Goal: Task Accomplishment & Management: Manage account settings

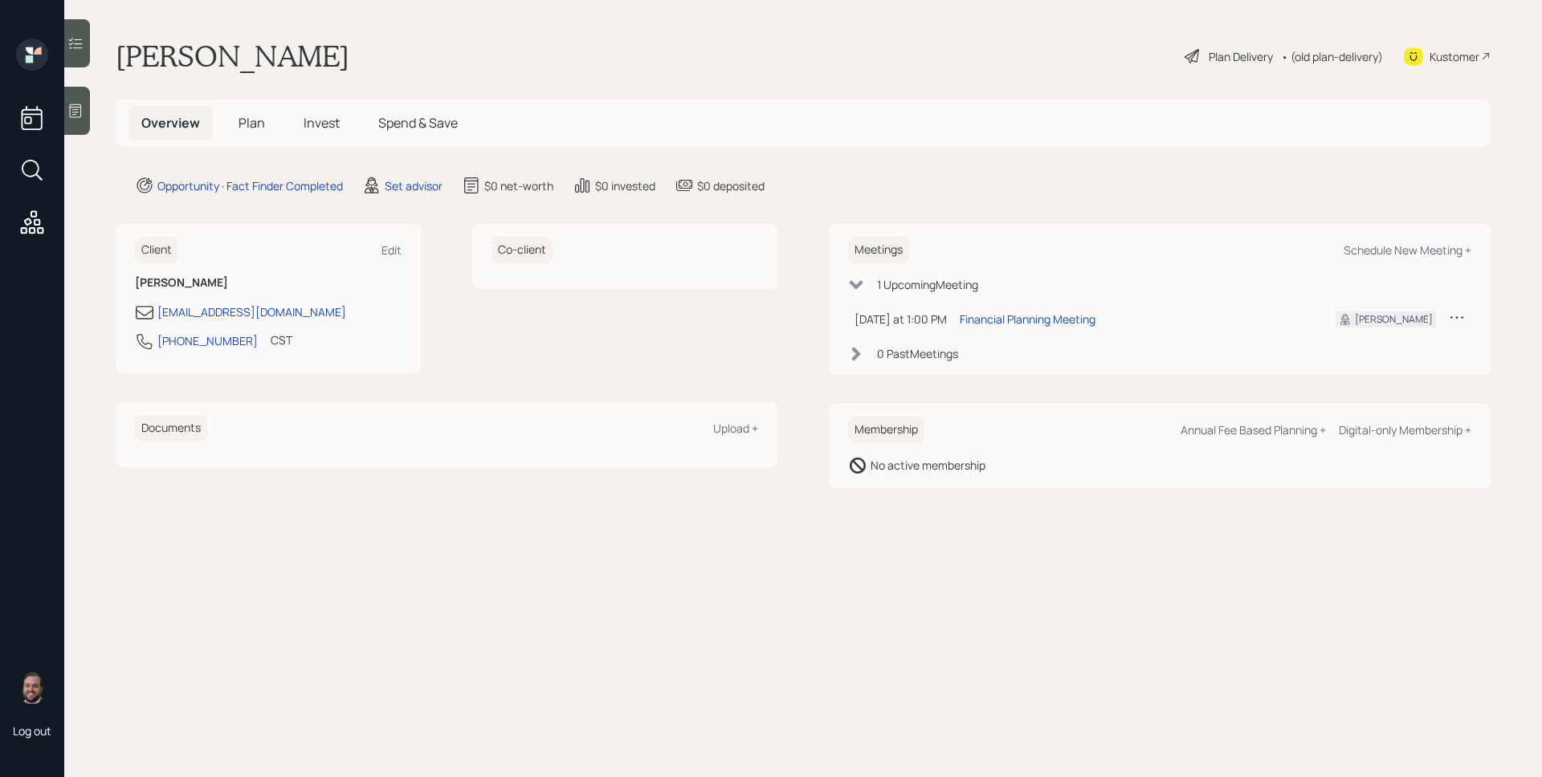
click at [377, 182] on icon at bounding box center [371, 185] width 19 height 19
click at [436, 185] on div "Set advisor" at bounding box center [414, 185] width 58 height 17
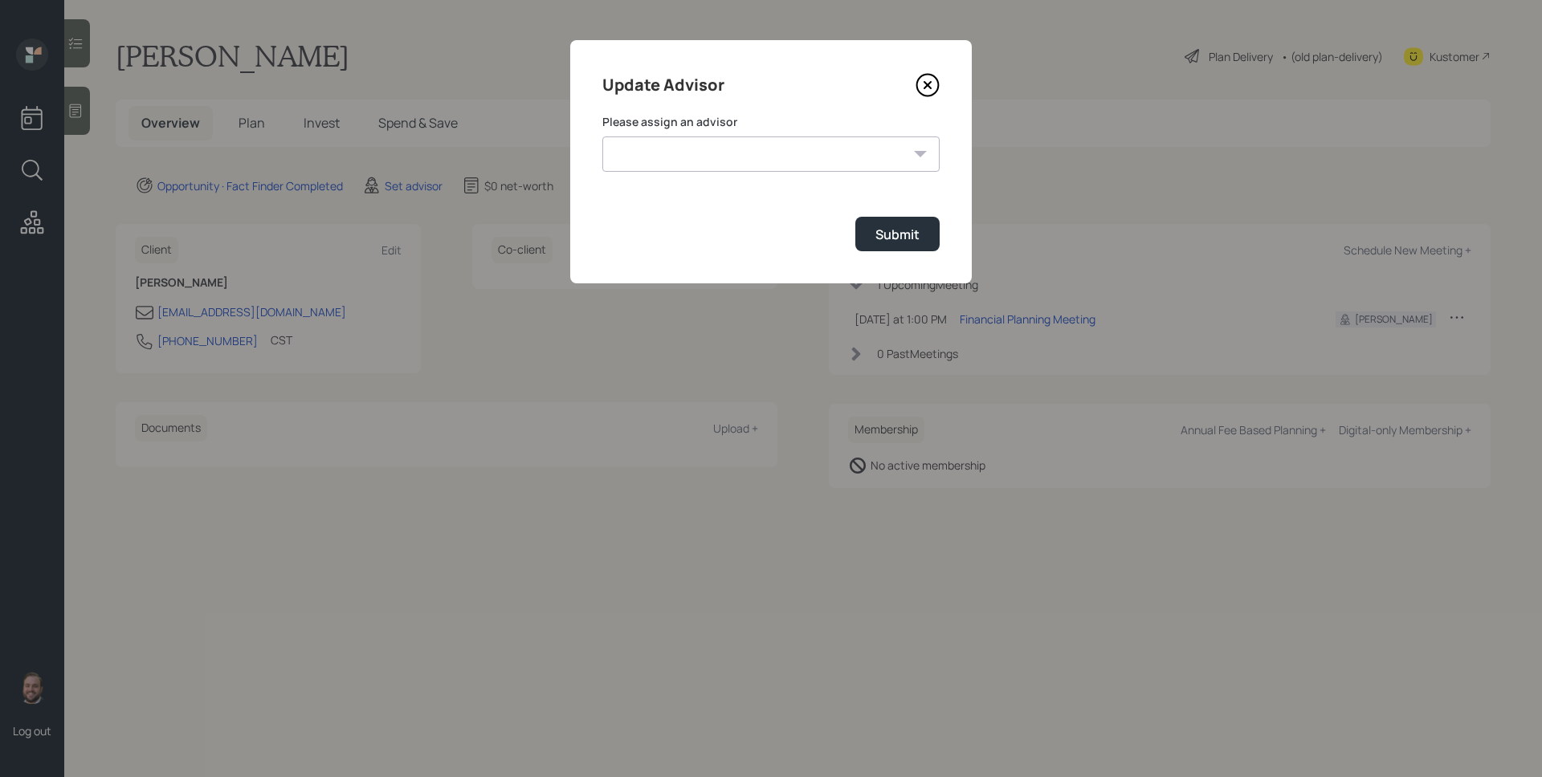
click at [655, 144] on select "James DiStasi Robby Grisanti Jonah Coleman Tyler End Treva Nostdahl Eric Schwar…" at bounding box center [770, 154] width 337 height 35
select select "d946c976-65aa-4529-ac9d-02c4f1114fc0"
click at [602, 137] on select "James DiStasi Robby Grisanti Jonah Coleman Tyler End Treva Nostdahl Eric Schwar…" at bounding box center [770, 154] width 337 height 35
click at [892, 239] on div "Submit" at bounding box center [897, 235] width 44 height 18
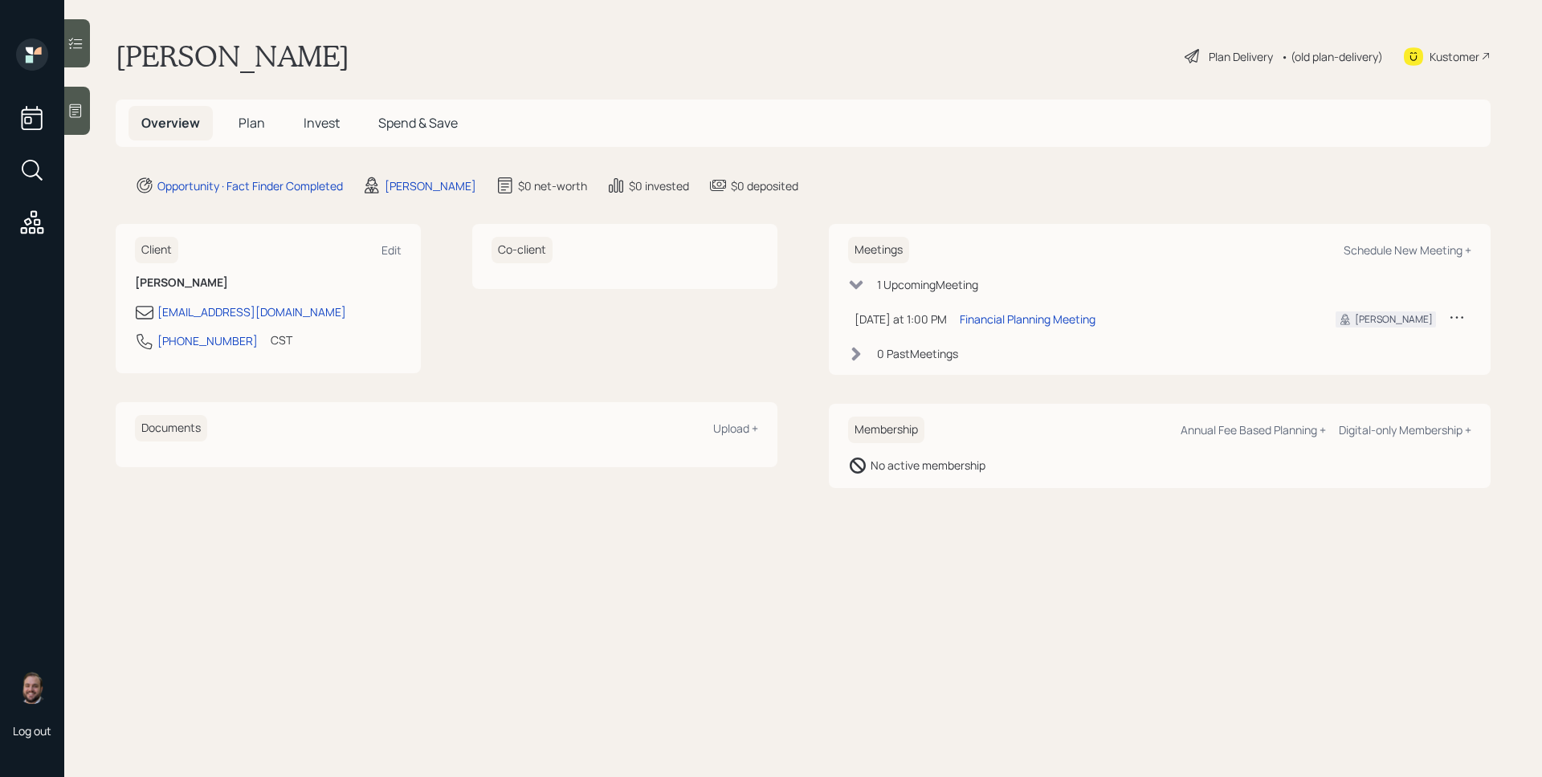
click at [88, 103] on div at bounding box center [77, 111] width 26 height 48
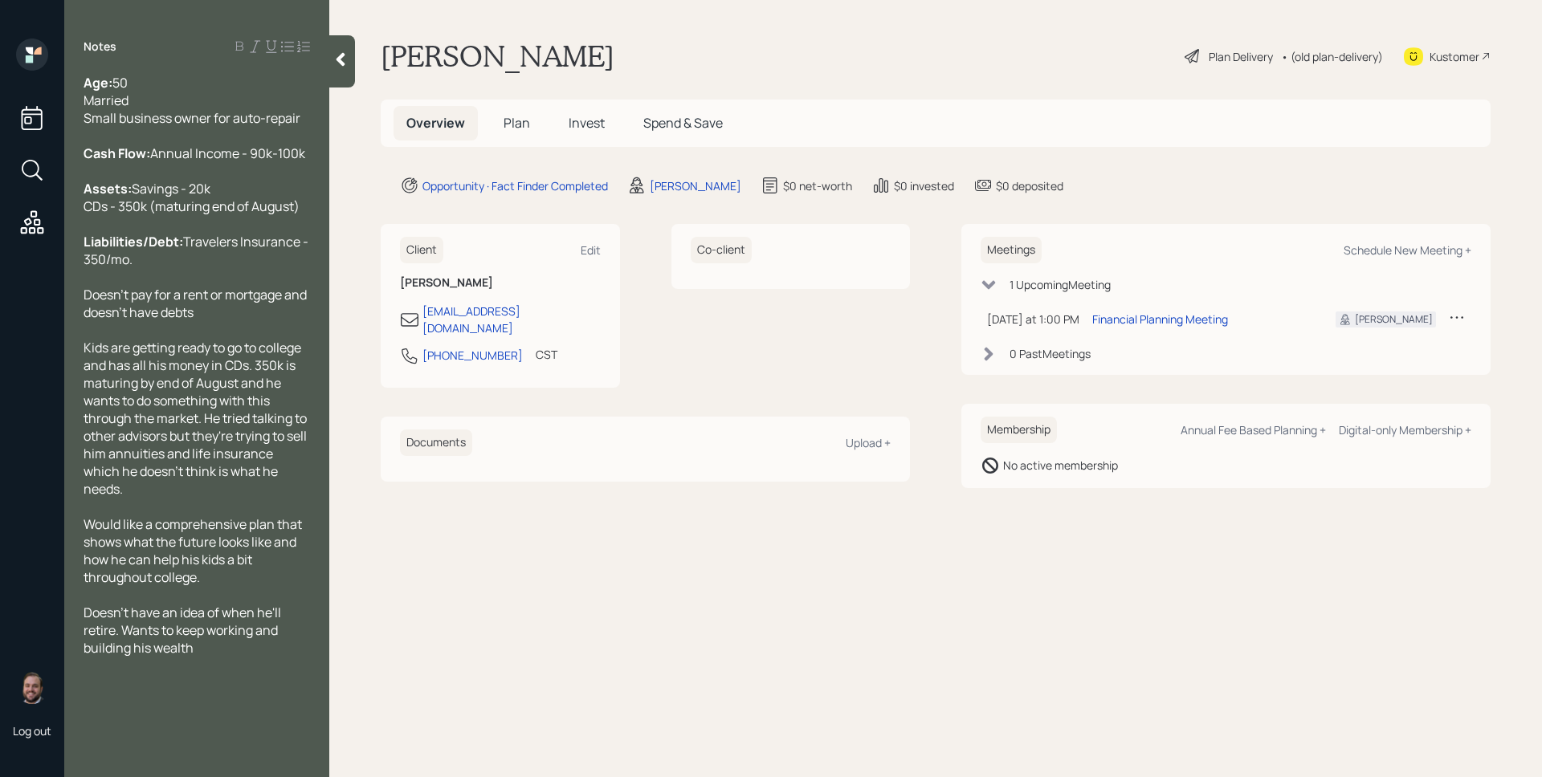
click at [528, 126] on span "Plan" at bounding box center [517, 123] width 27 height 18
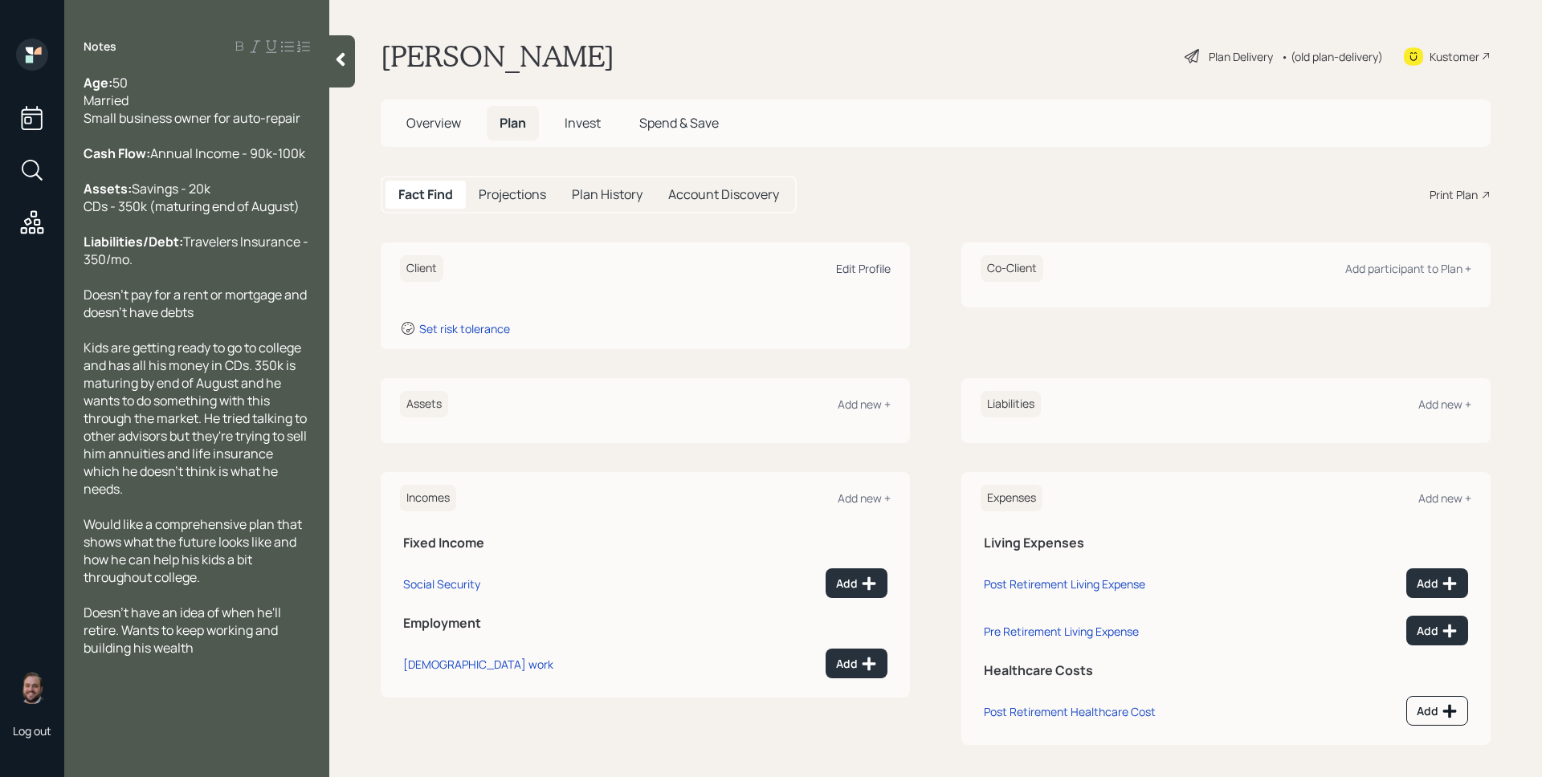
click at [861, 263] on div "Edit Profile" at bounding box center [863, 268] width 55 height 15
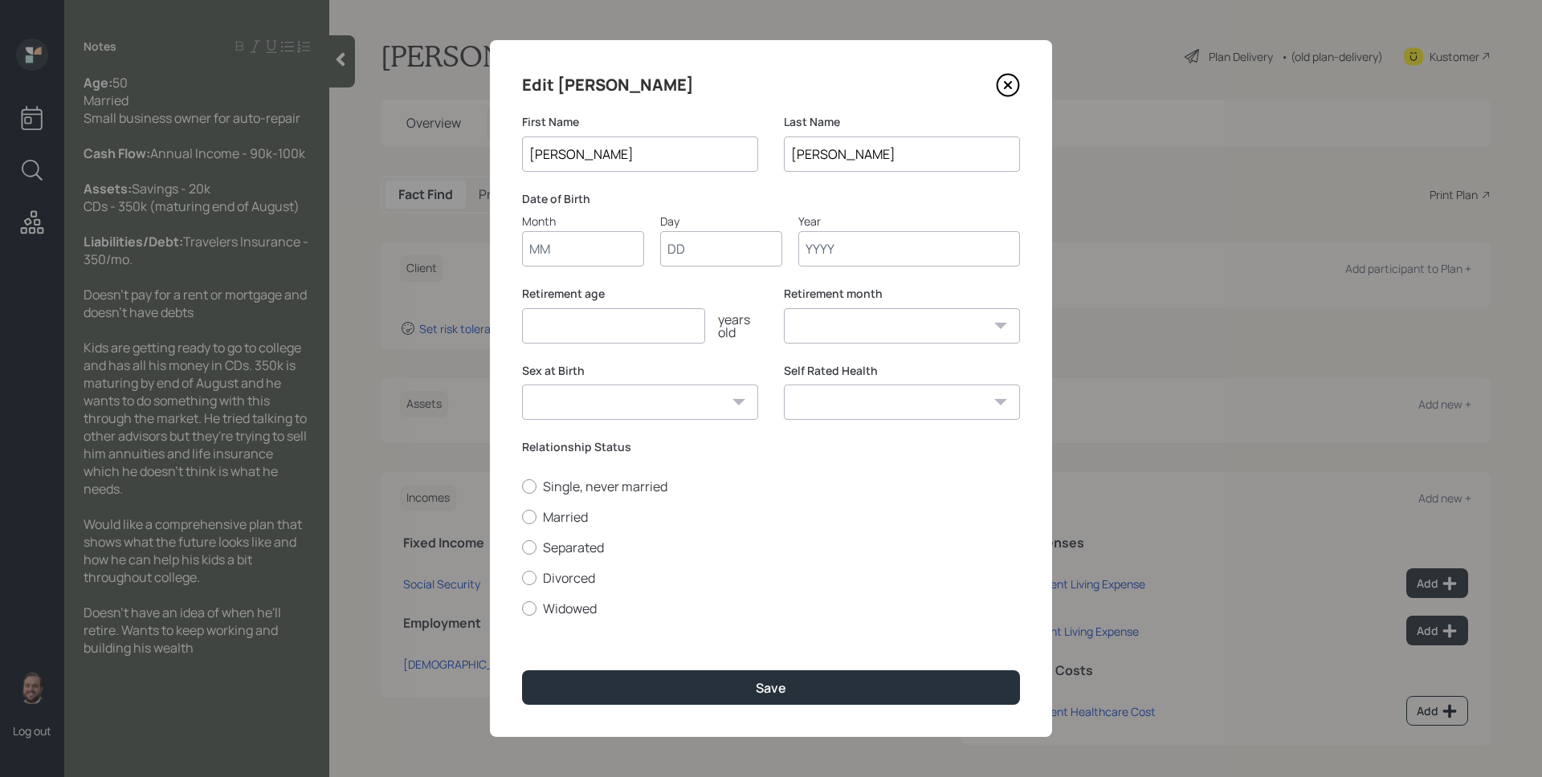
click at [598, 337] on input "number" at bounding box center [613, 325] width 183 height 35
click at [580, 251] on input "Month" at bounding box center [583, 248] width 122 height 35
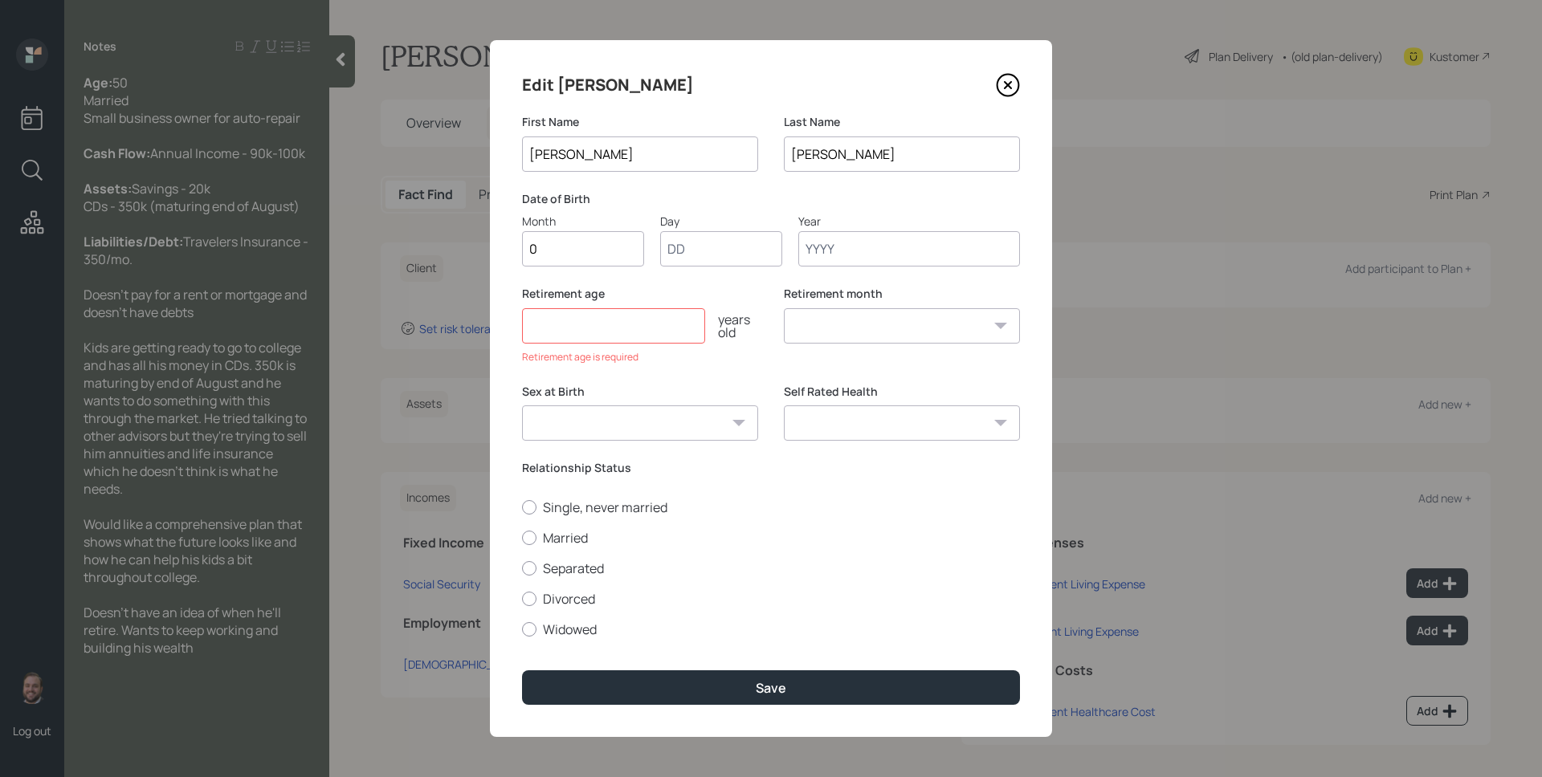
type input "01"
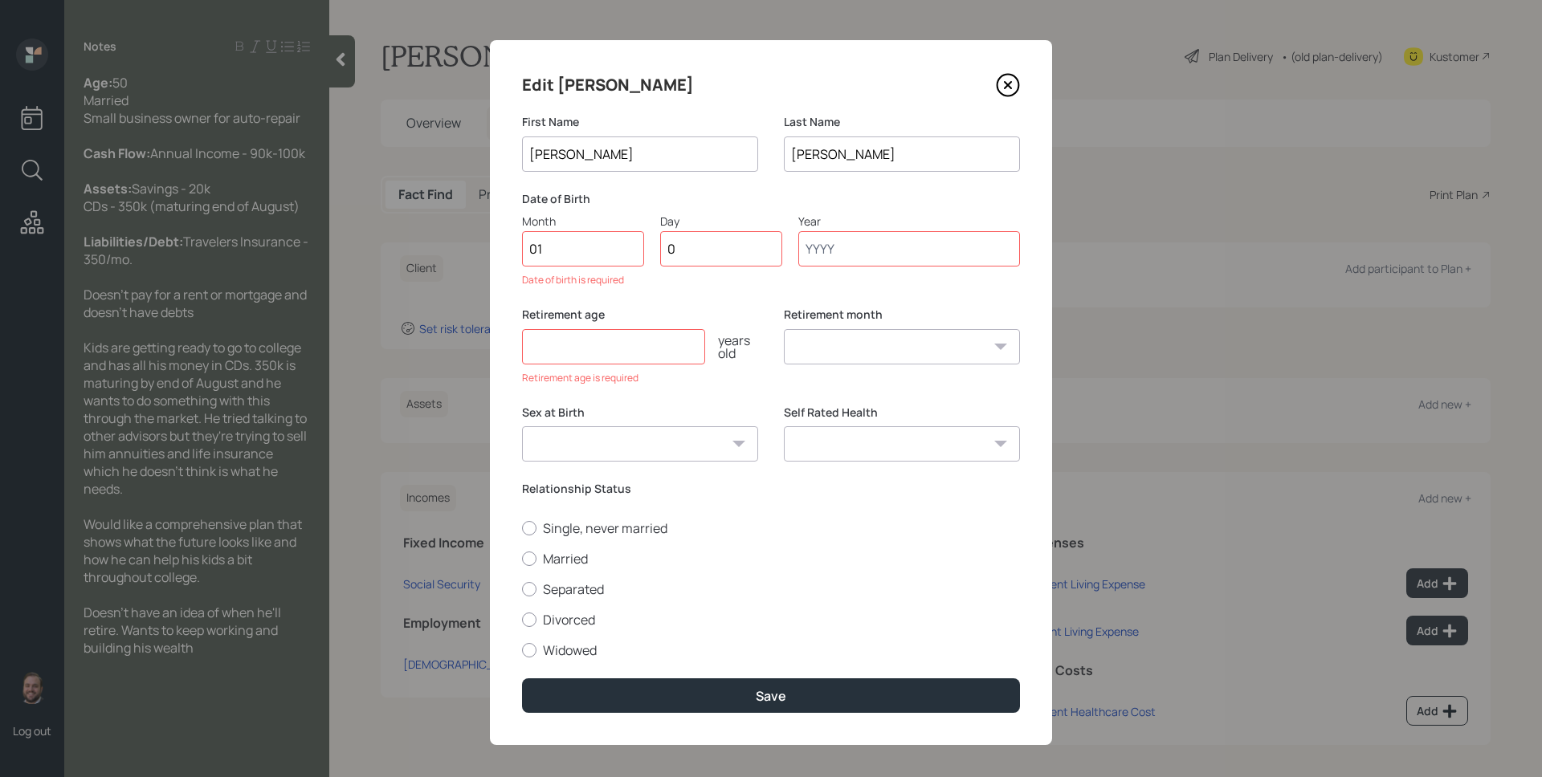
type input "01"
type input "1975"
select select "1"
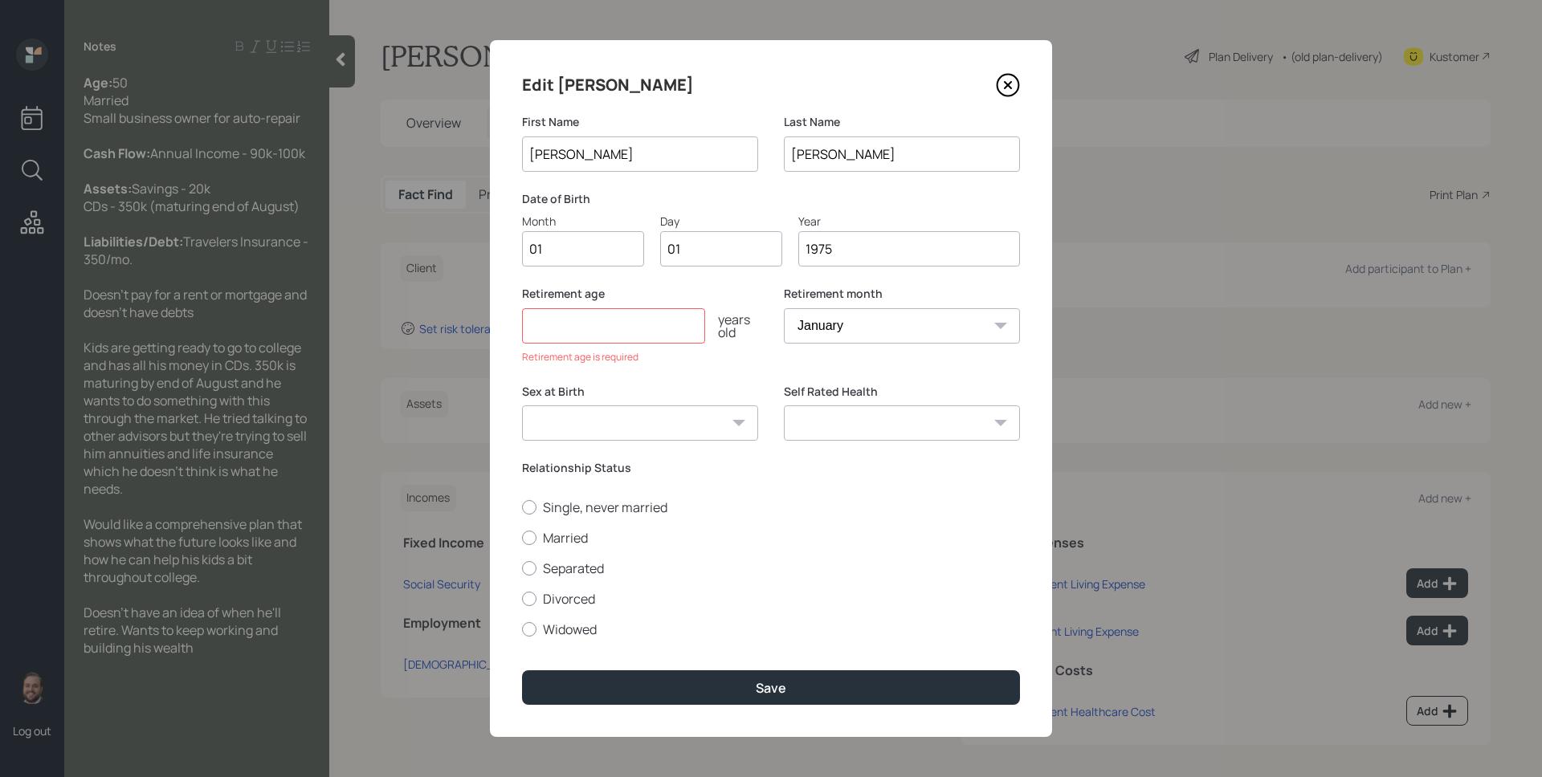
type input "1975"
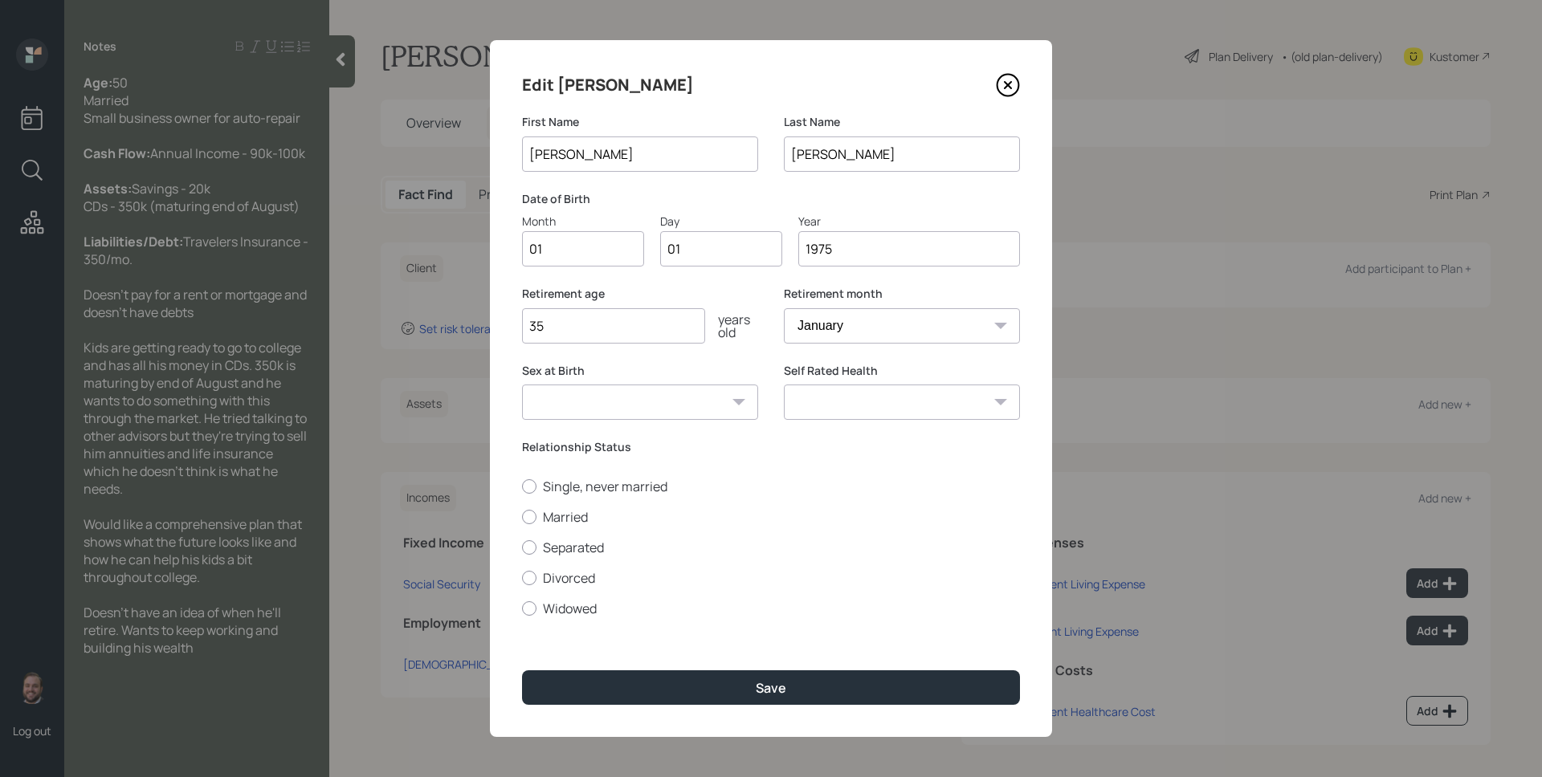
type input "3"
type input "65"
click at [543, 513] on label "Married" at bounding box center [771, 517] width 498 height 18
click at [522, 516] on input "Married" at bounding box center [521, 516] width 1 height 1
radio input "true"
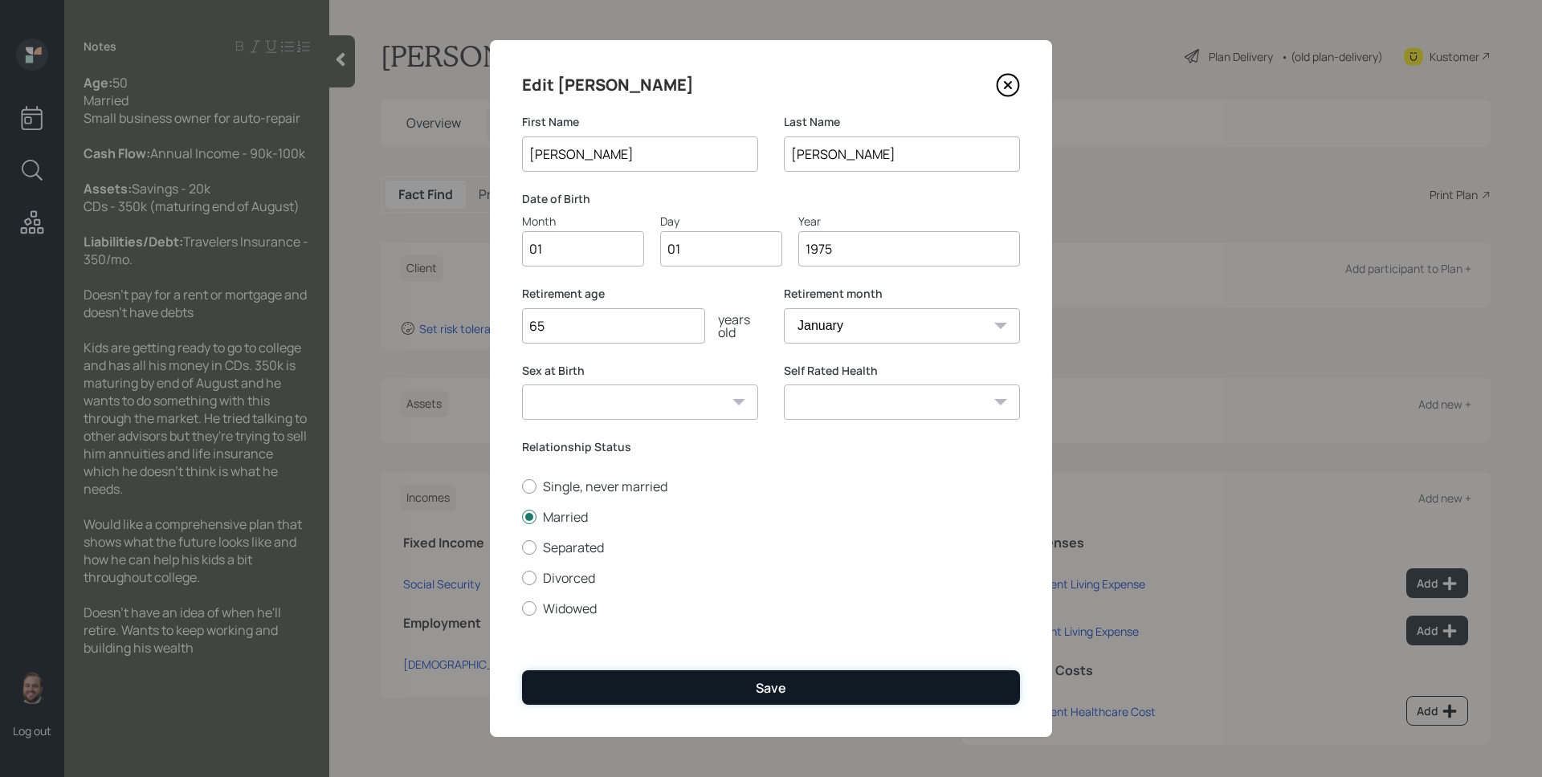
click at [788, 671] on button "Save" at bounding box center [771, 688] width 498 height 35
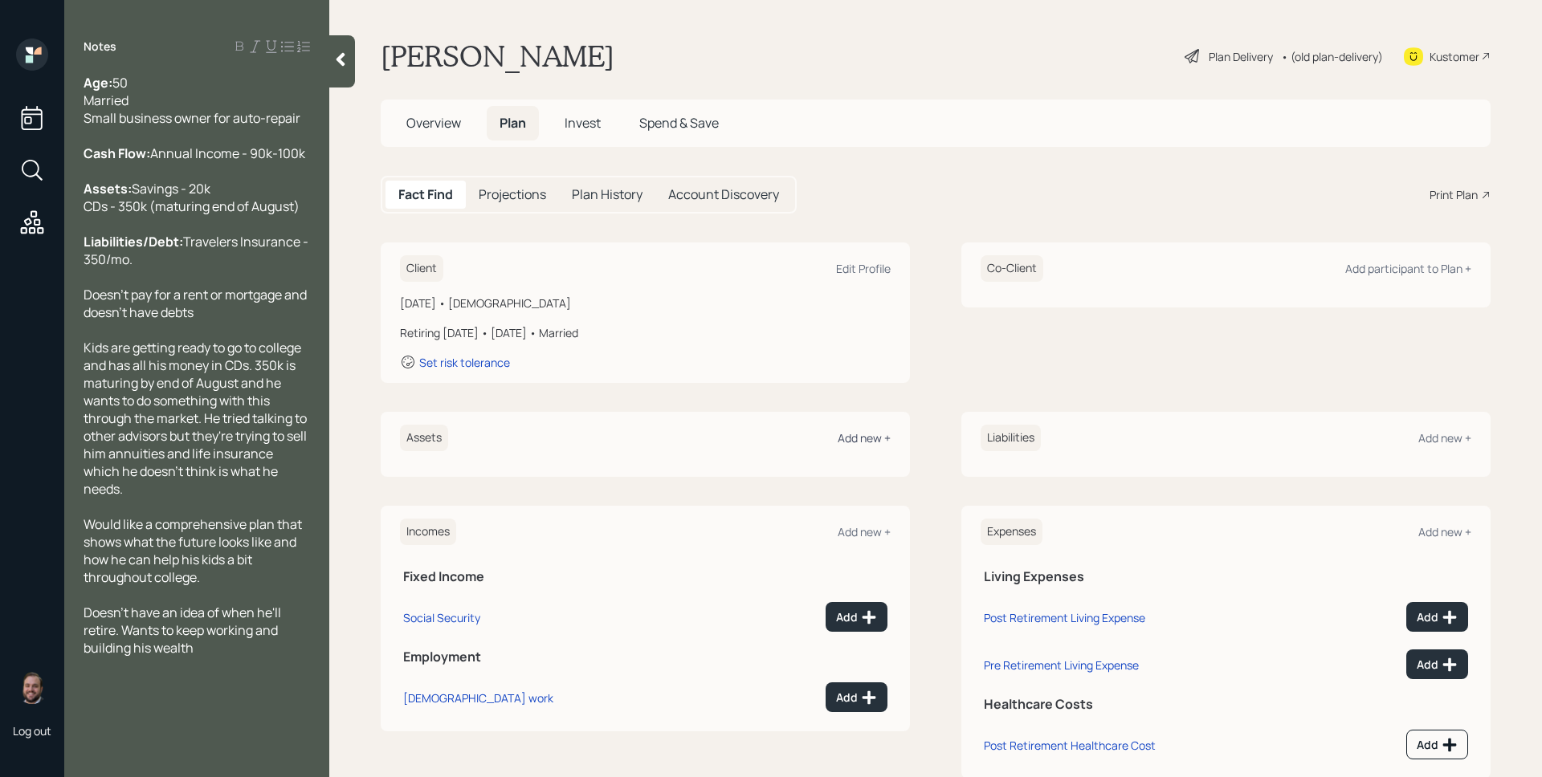
click at [843, 433] on div "Add new +" at bounding box center [864, 437] width 53 height 15
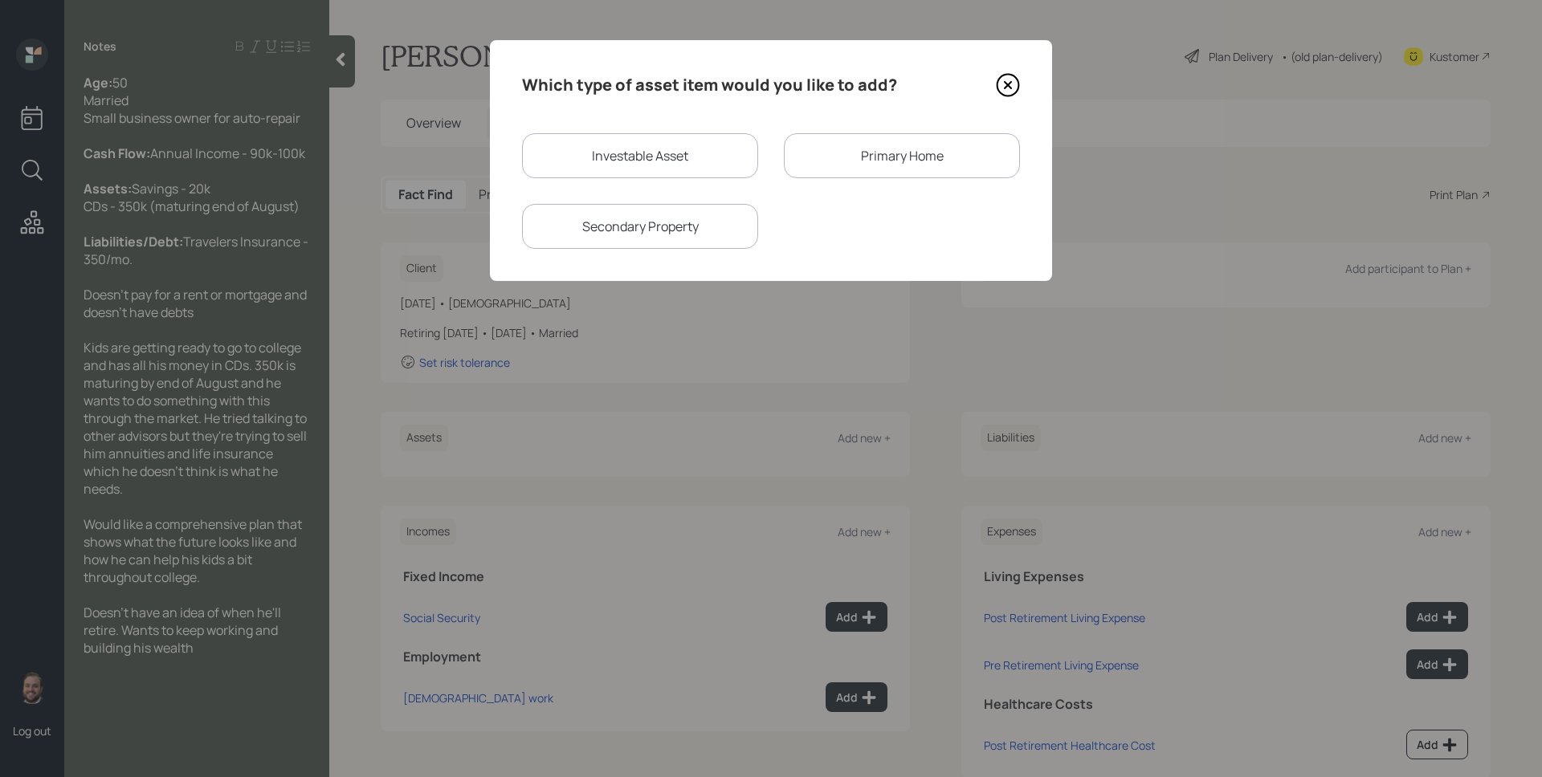
click at [607, 164] on div "Investable Asset" at bounding box center [640, 155] width 236 height 45
select select "taxable"
select select "balanced"
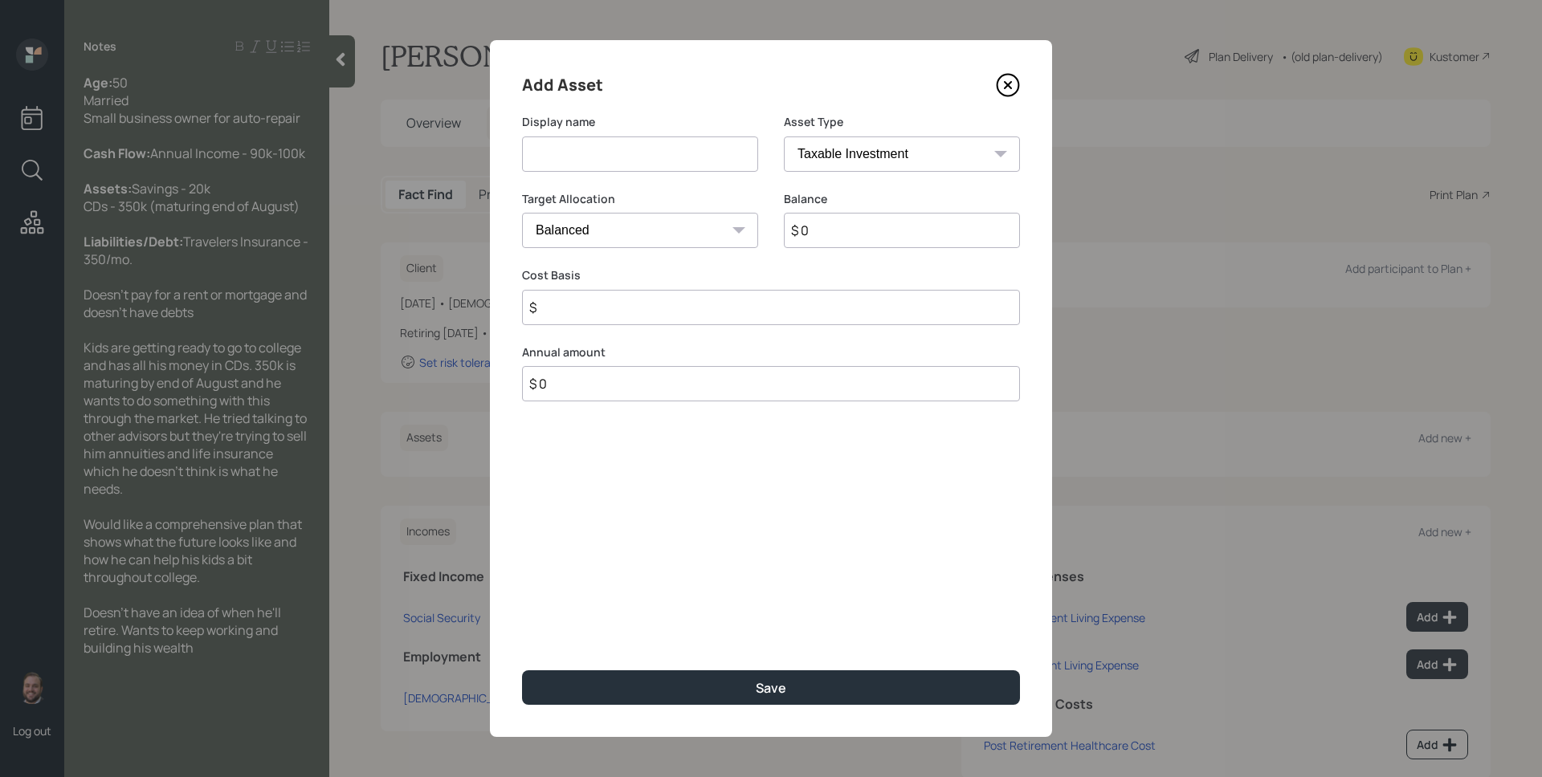
click at [607, 164] on input at bounding box center [640, 154] width 236 height 35
type input "Savings"
select select "emergency_fund"
click at [784, 137] on select "SEP IRA IRA Roth IRA 401(k) Roth 401(k) 403(b) Roth 403(b) 457(b) Roth 457(b) H…" at bounding box center [902, 154] width 236 height 35
type input "$ 20,000"
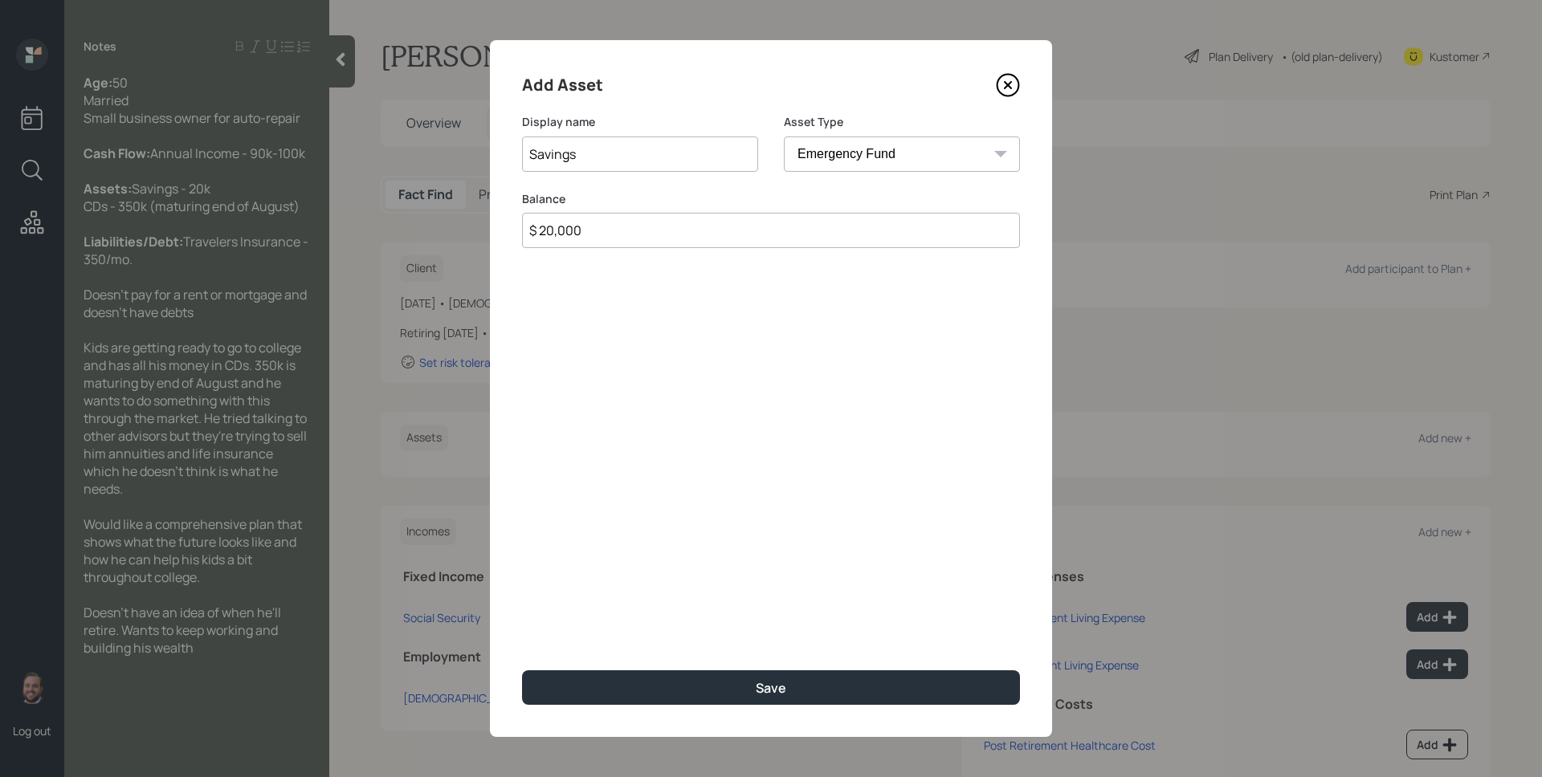
click at [522, 671] on button "Save" at bounding box center [771, 688] width 498 height 35
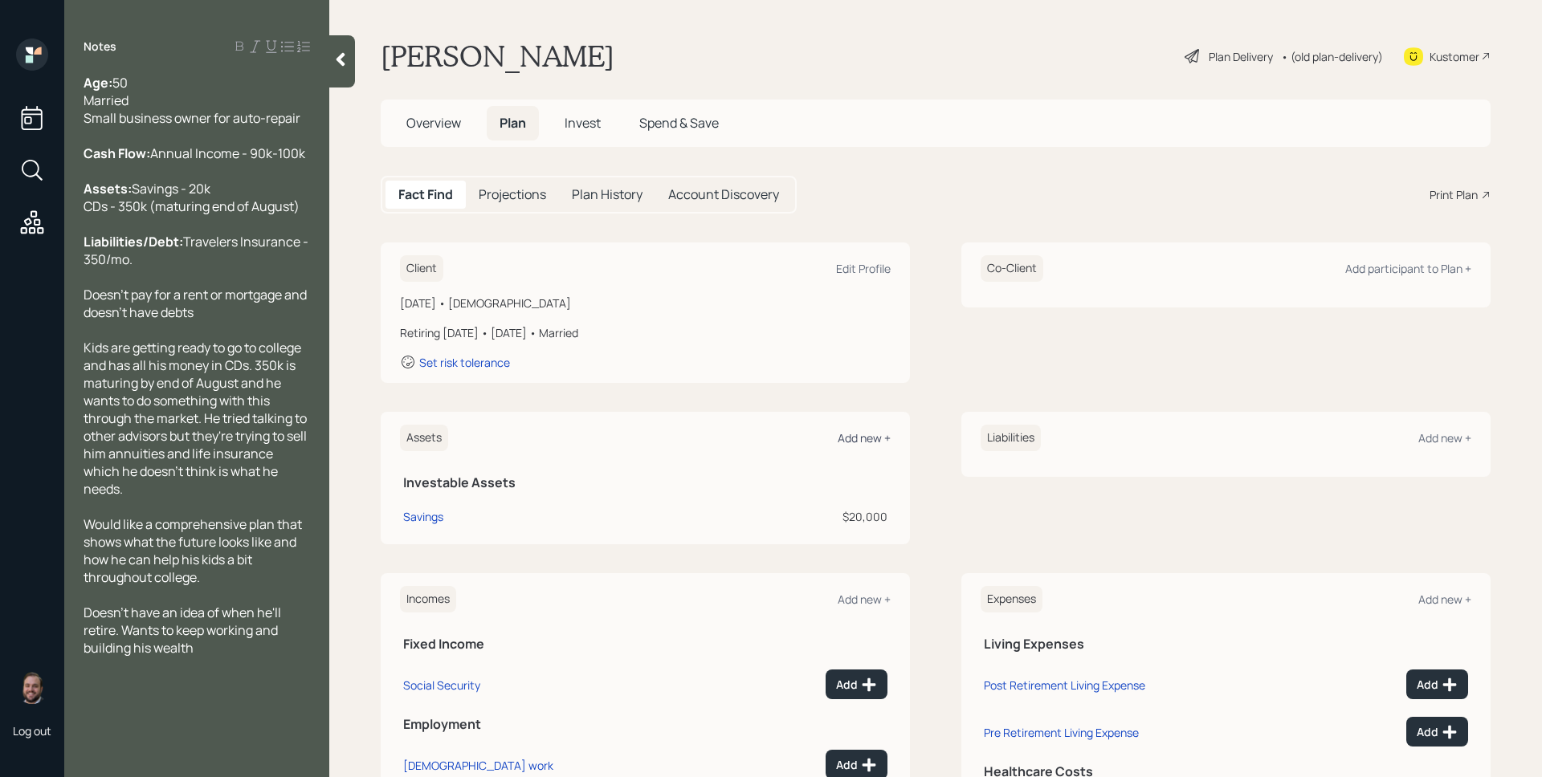
click at [863, 433] on div "Add new +" at bounding box center [864, 437] width 53 height 15
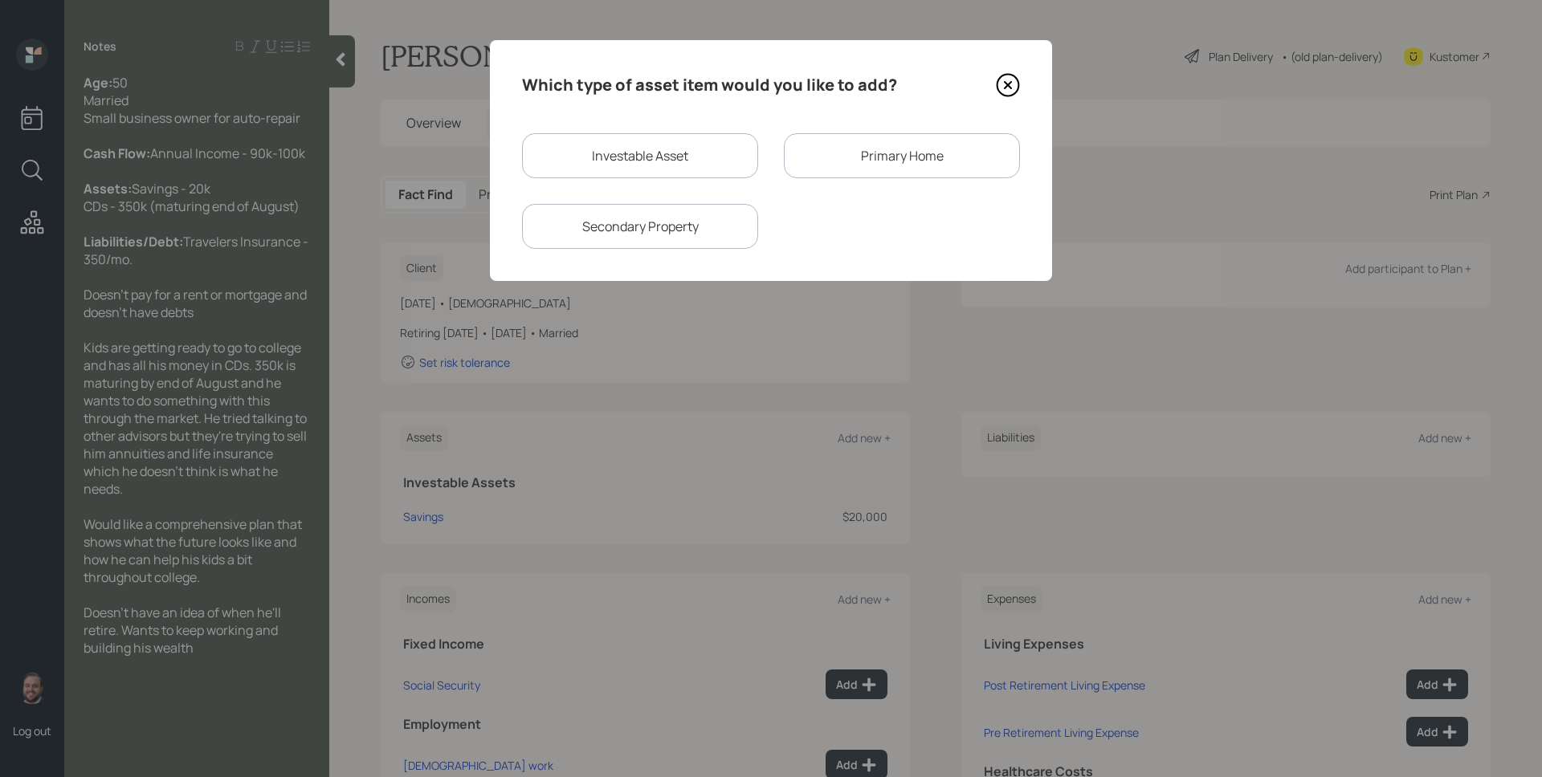
click at [704, 170] on div "Investable Asset" at bounding box center [640, 155] width 236 height 45
select select "taxable"
select select "balanced"
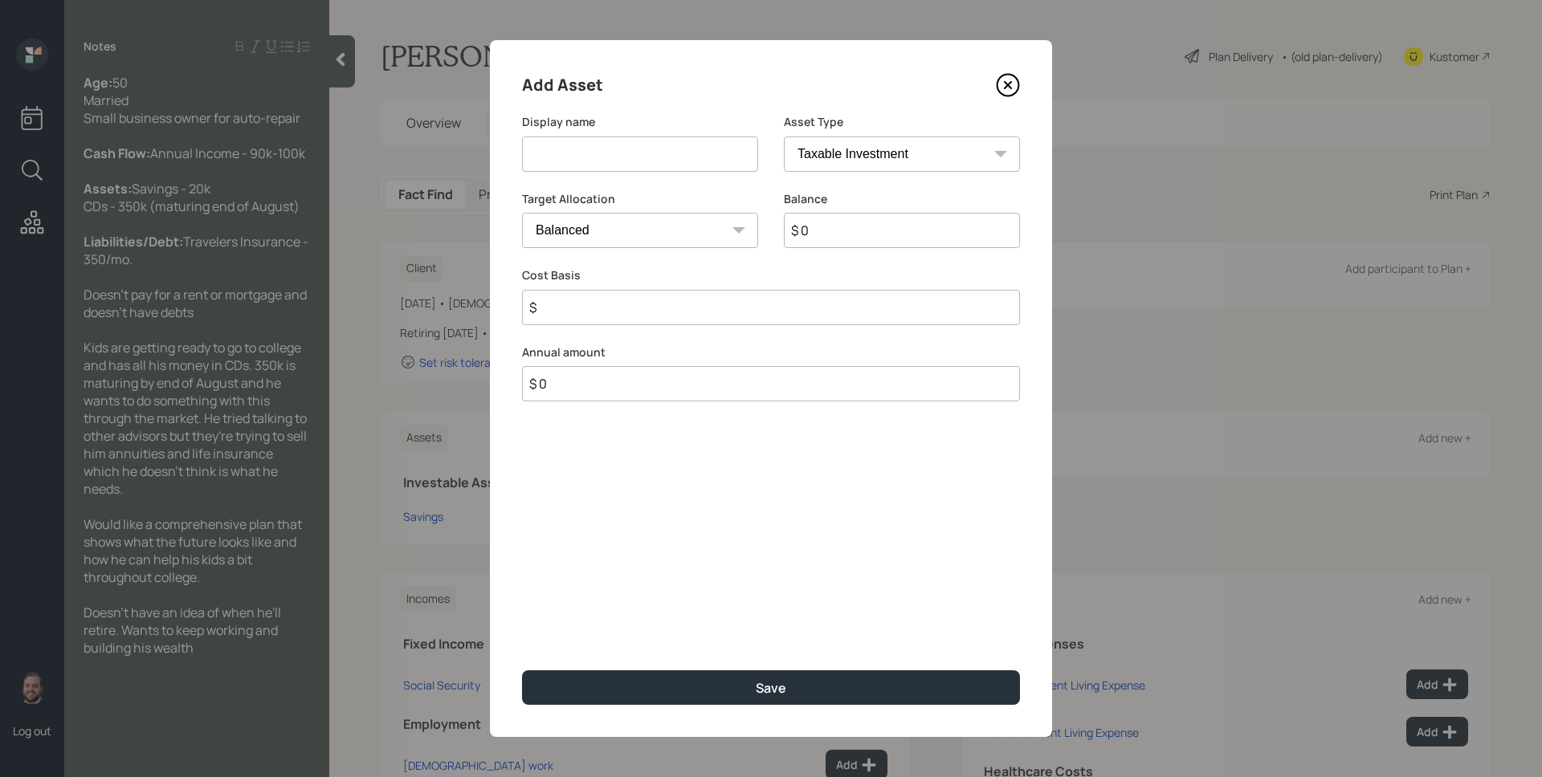
click at [668, 162] on input at bounding box center [640, 154] width 236 height 35
type input "CDs"
click at [908, 174] on div "Asset Type SEP IRA IRA Roth IRA 401(k) Roth 401(k) 403(b) Roth 403(b) 457(b) Ro…" at bounding box center [902, 152] width 236 height 77
click at [674, 223] on select "Cash Conservative Balanced Aggressive" at bounding box center [640, 230] width 236 height 35
select select "uninvested"
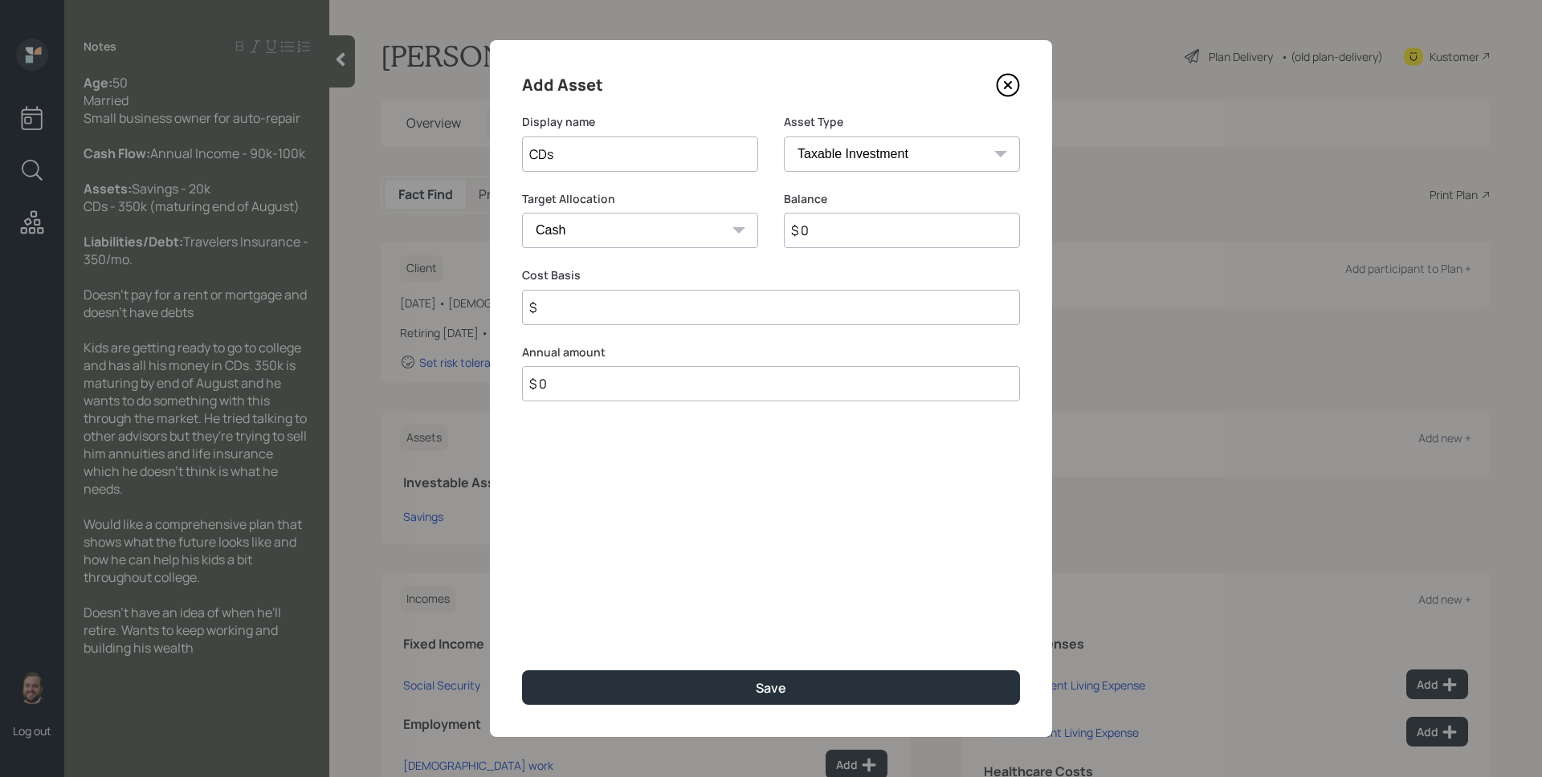
click at [522, 213] on select "Cash Conservative Balanced Aggressive" at bounding box center [640, 230] width 236 height 35
click at [852, 240] on input "$ 0" at bounding box center [902, 230] width 236 height 35
type input "$ 2"
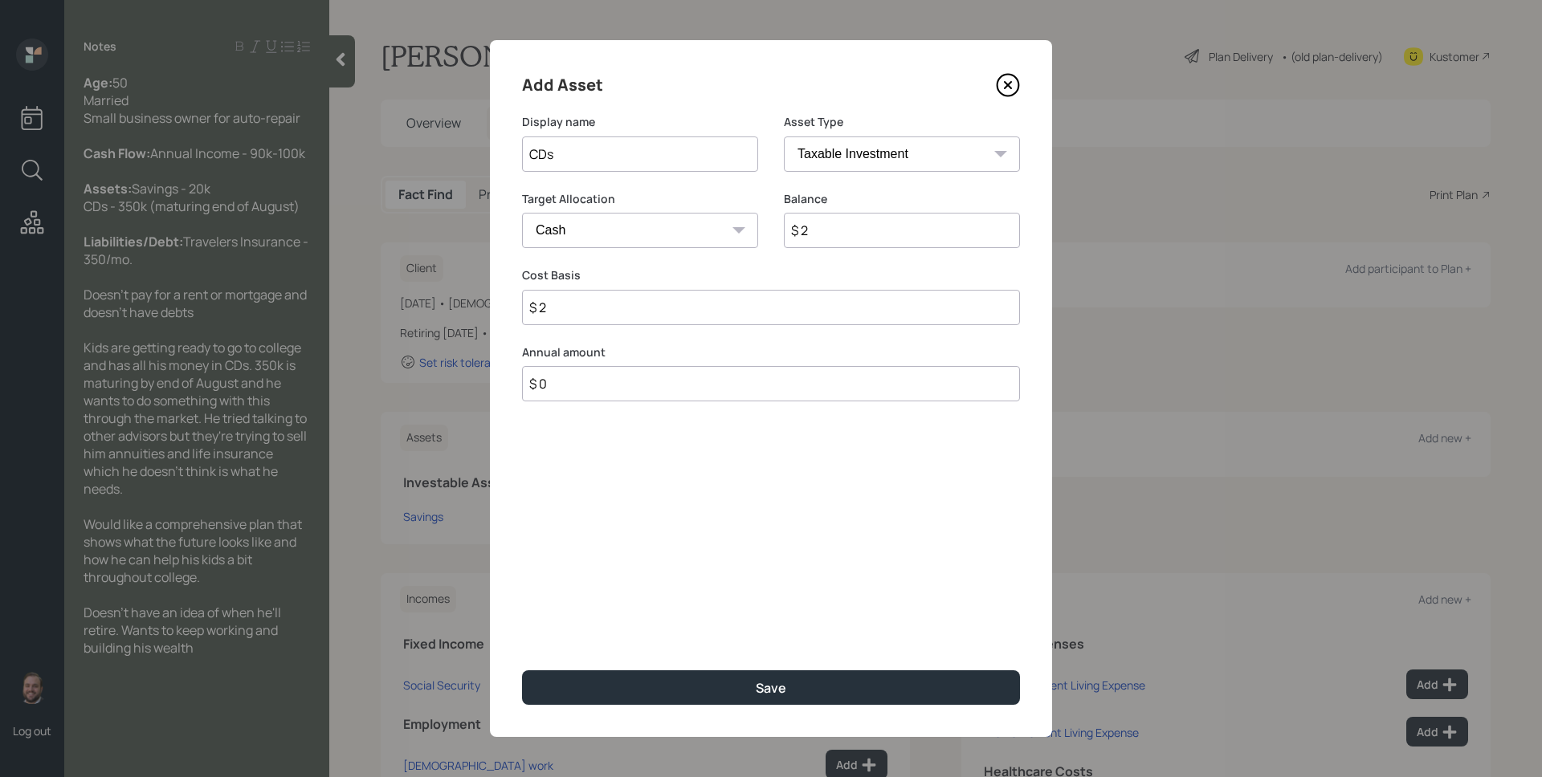
type input "$ 25"
type input "$ 250"
type input "$ 2,500"
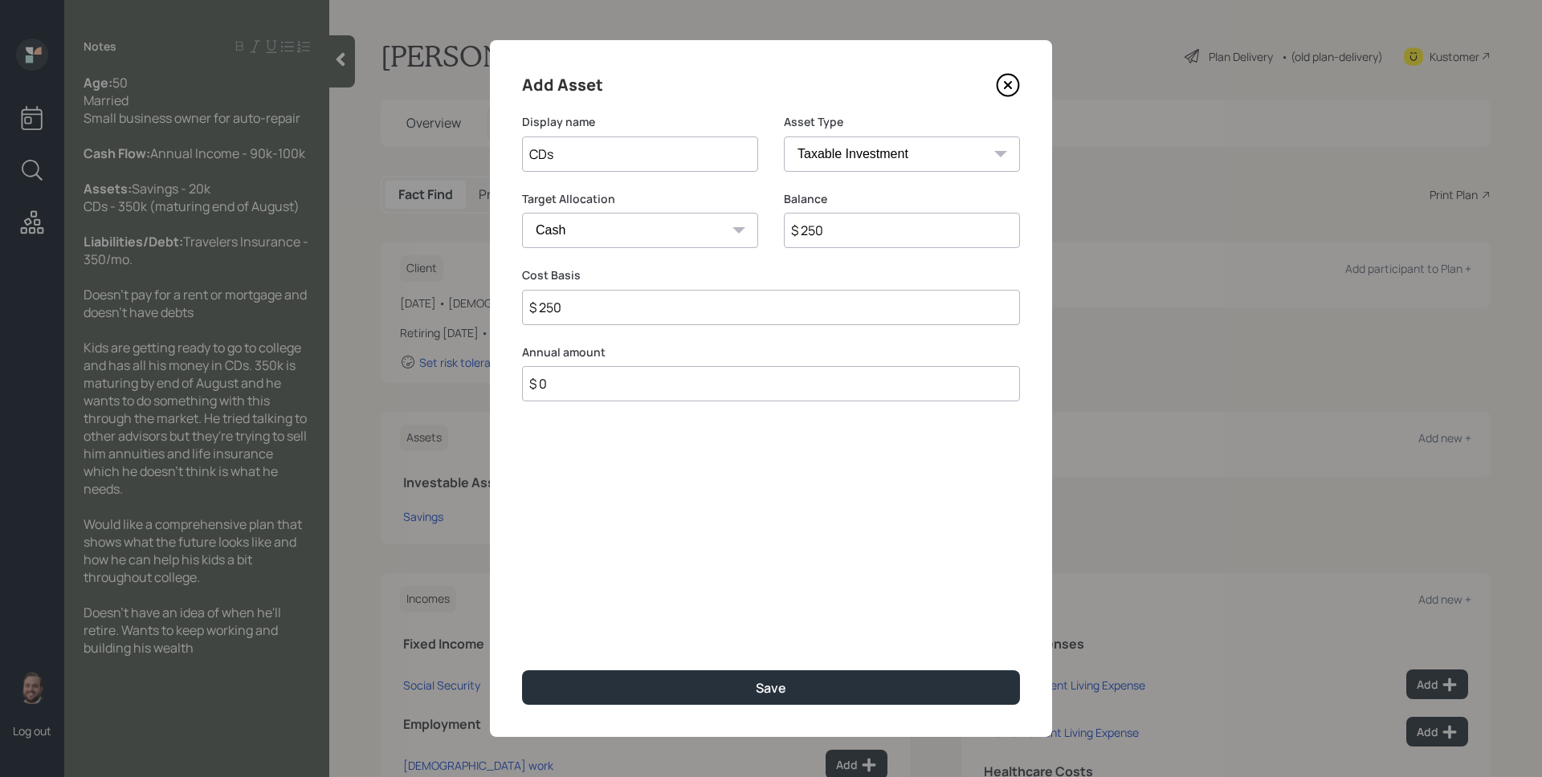
type input "$ 2,500"
type input "$ 25,000"
type input "$ 250,000"
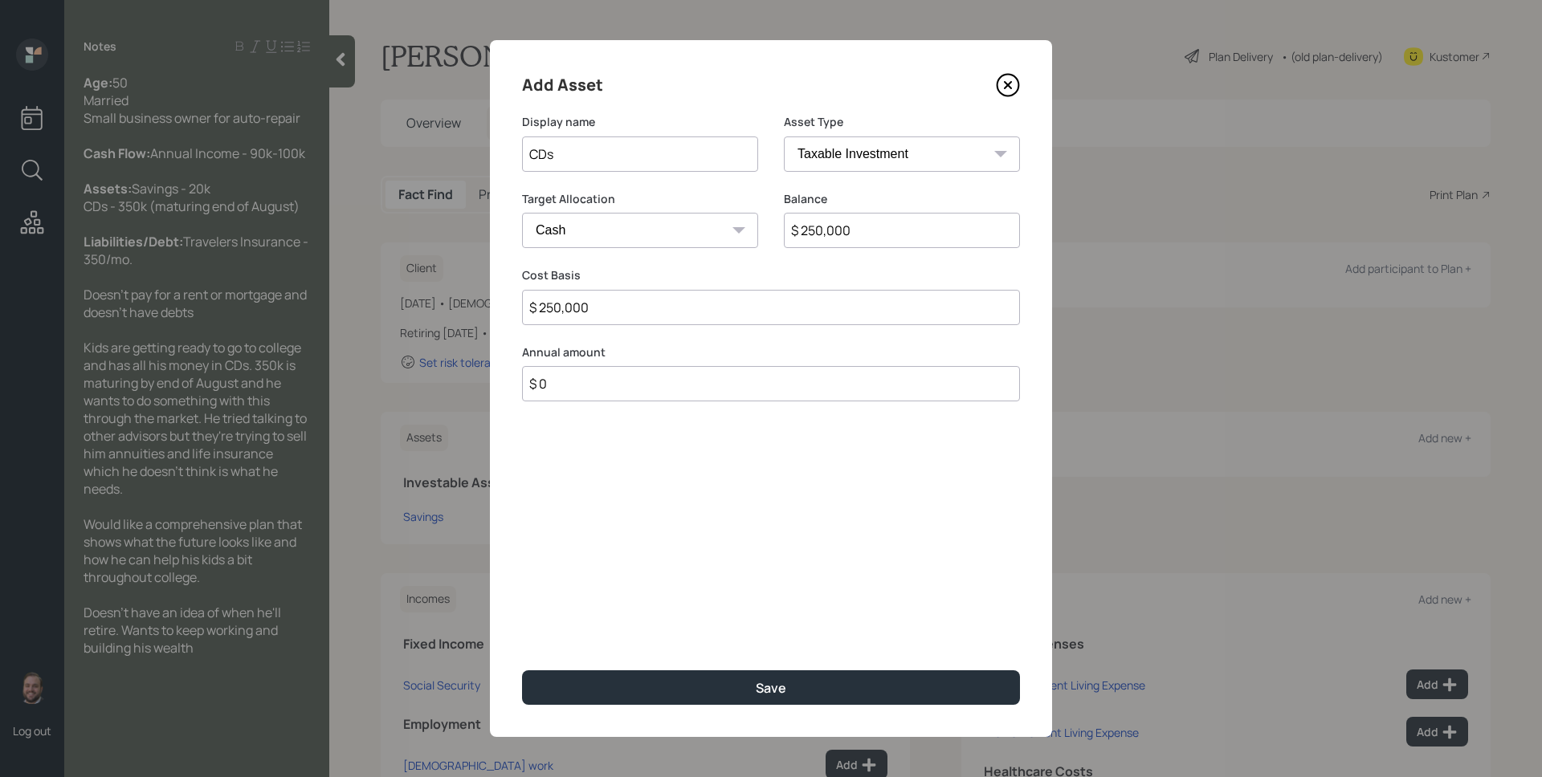
type input "$ 25,000"
type input "$ 2,500"
type input "$ 250"
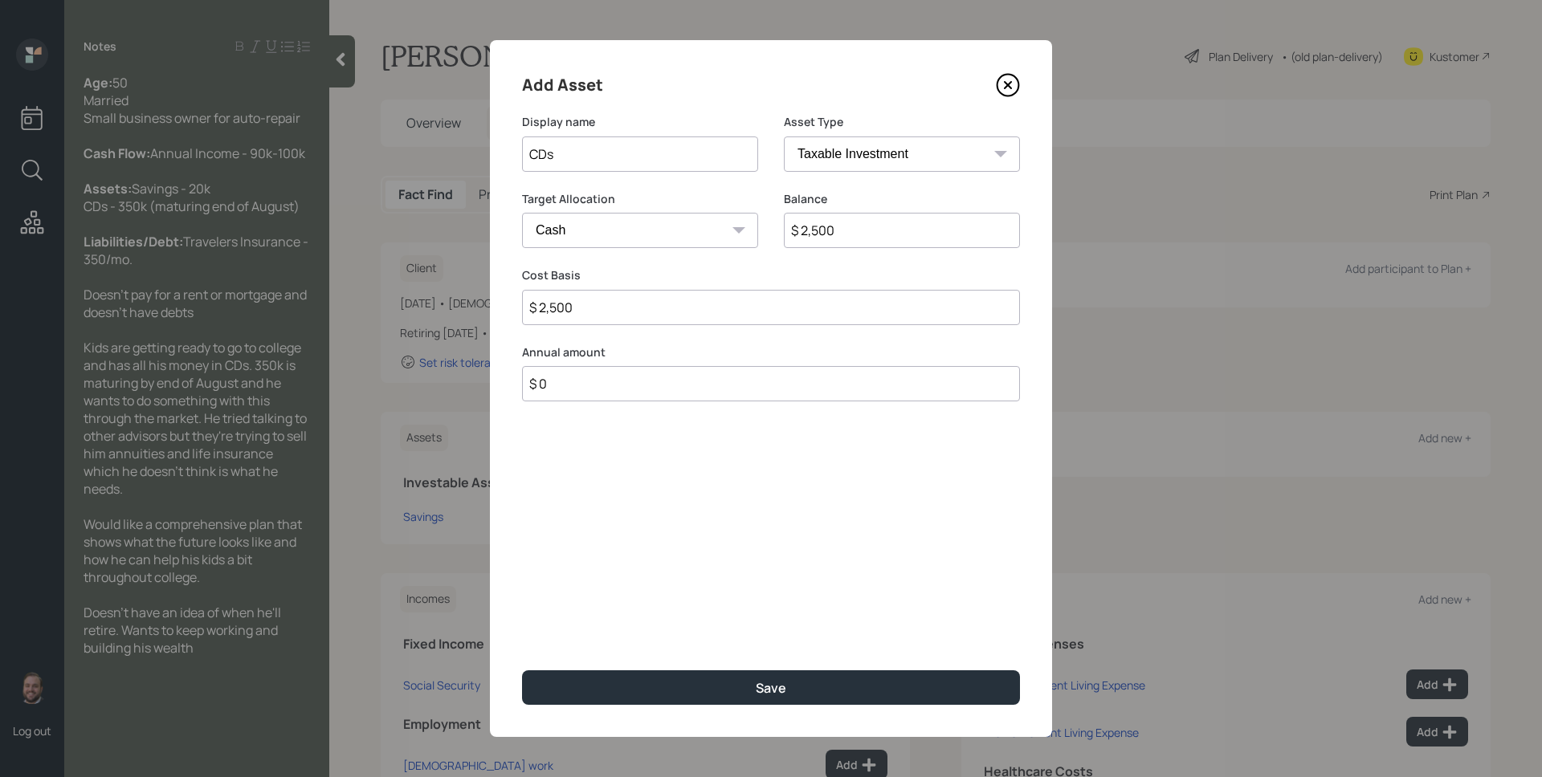
type input "$ 250"
type input "$ 25"
type input "$ 2"
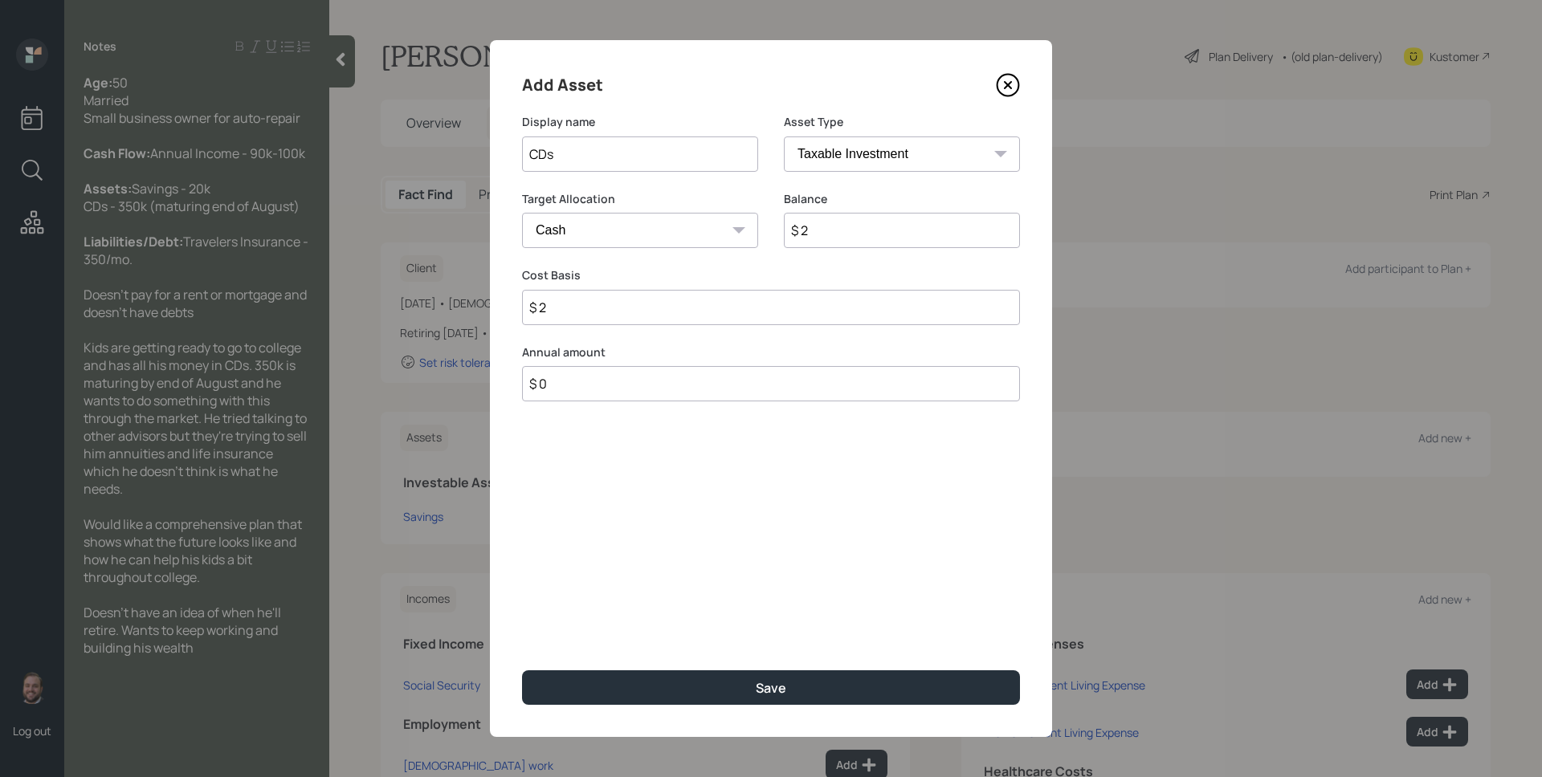
type input "$"
type input "$ 3"
type input "$ 35"
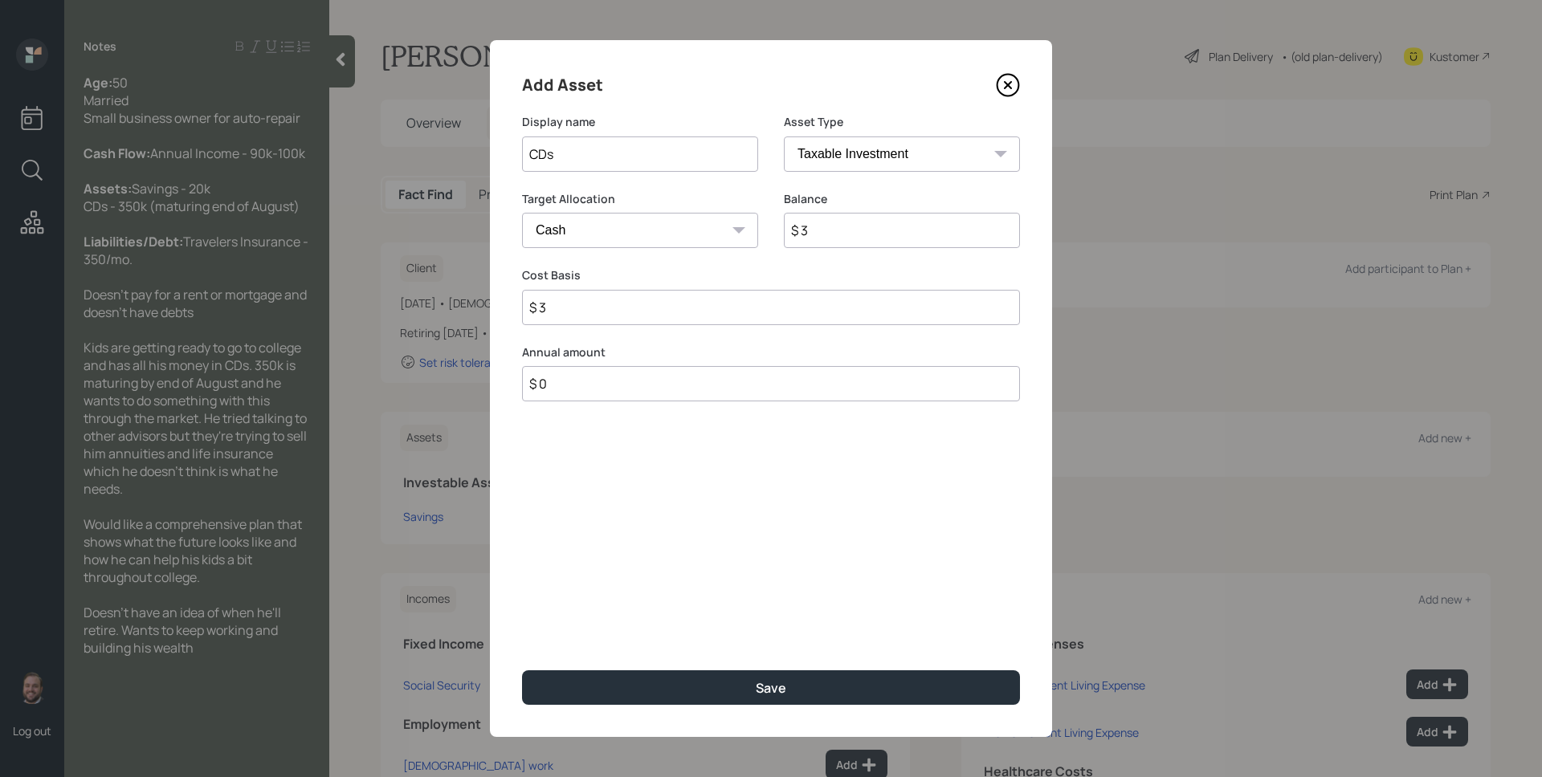
type input "$ 35"
type input "$ 350"
type input "$ 3,500"
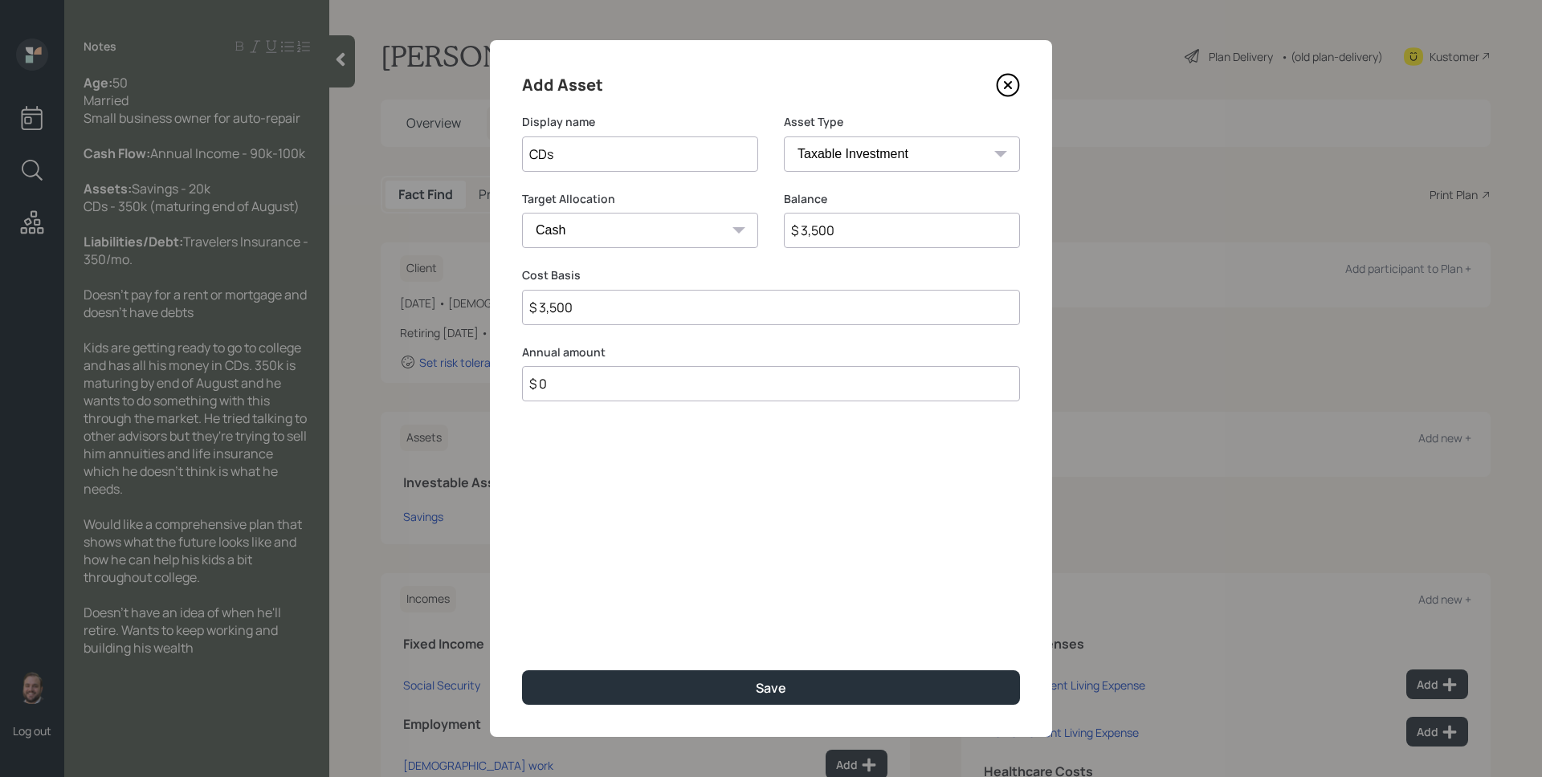
type input "$ 35,000"
type input "$ 350,000"
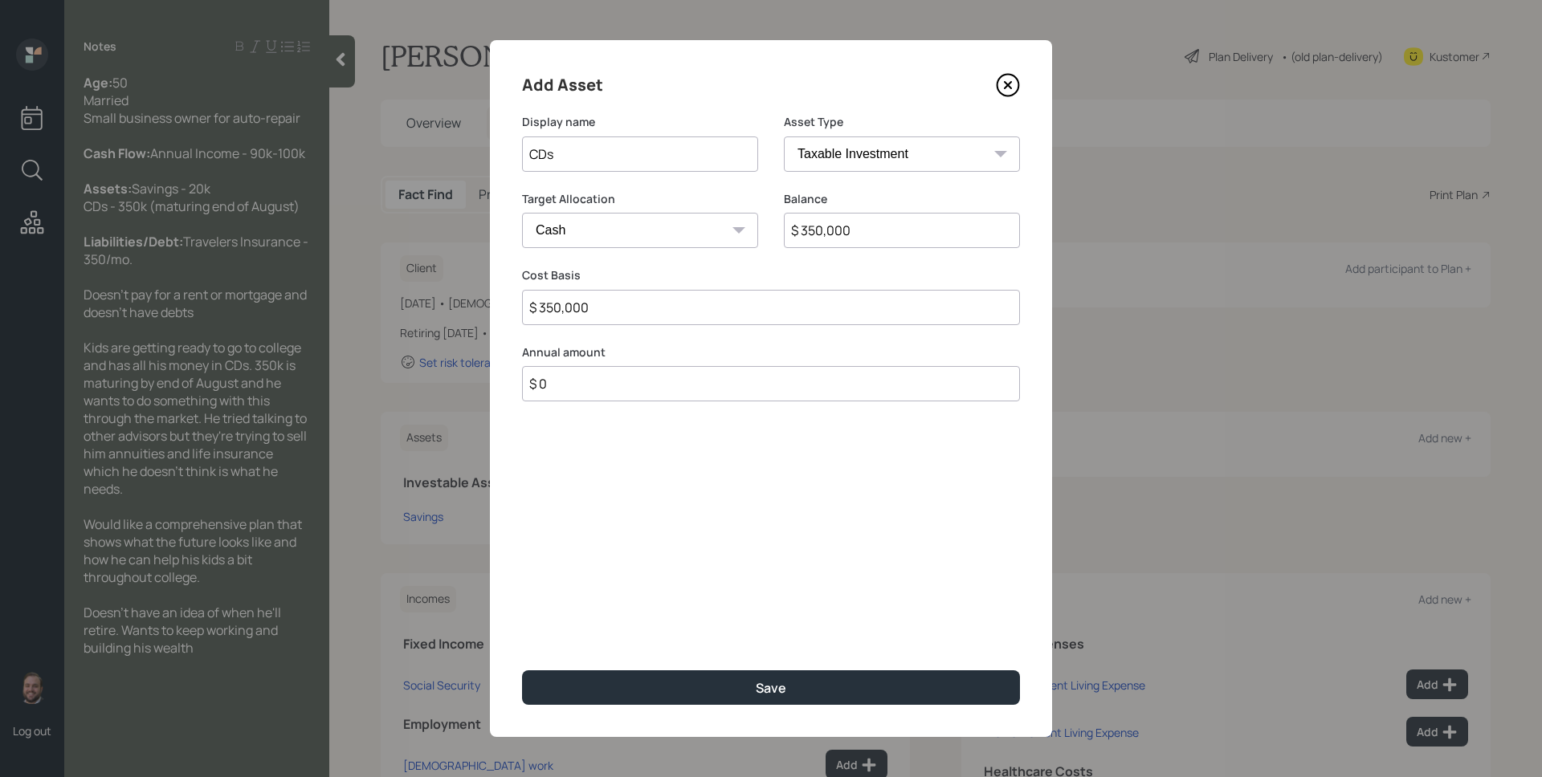
click at [522, 671] on button "Save" at bounding box center [771, 688] width 498 height 35
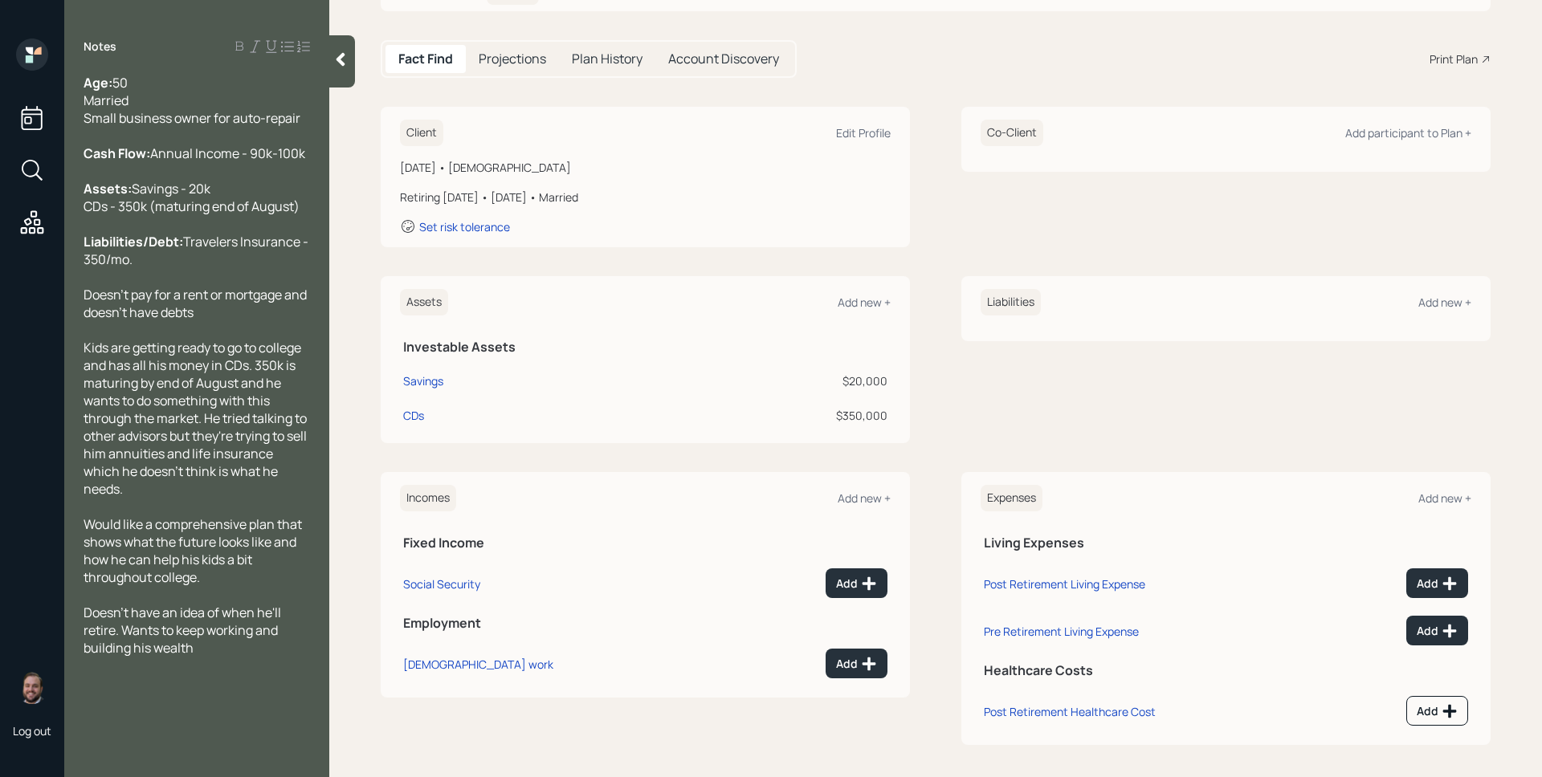
scroll to position [136, 0]
click at [843, 663] on div "Add" at bounding box center [856, 664] width 41 height 16
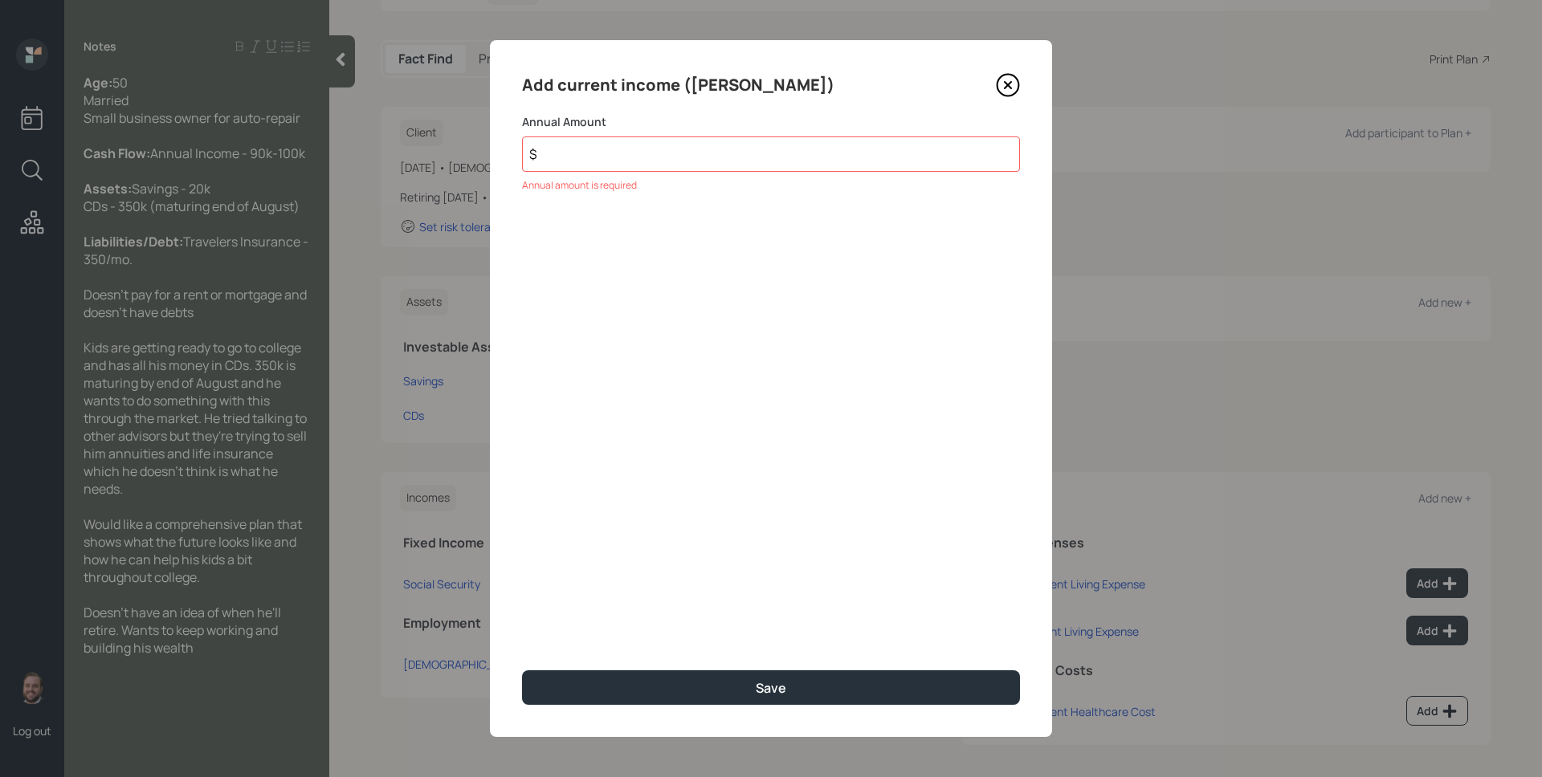
click at [1001, 84] on icon at bounding box center [1008, 85] width 24 height 24
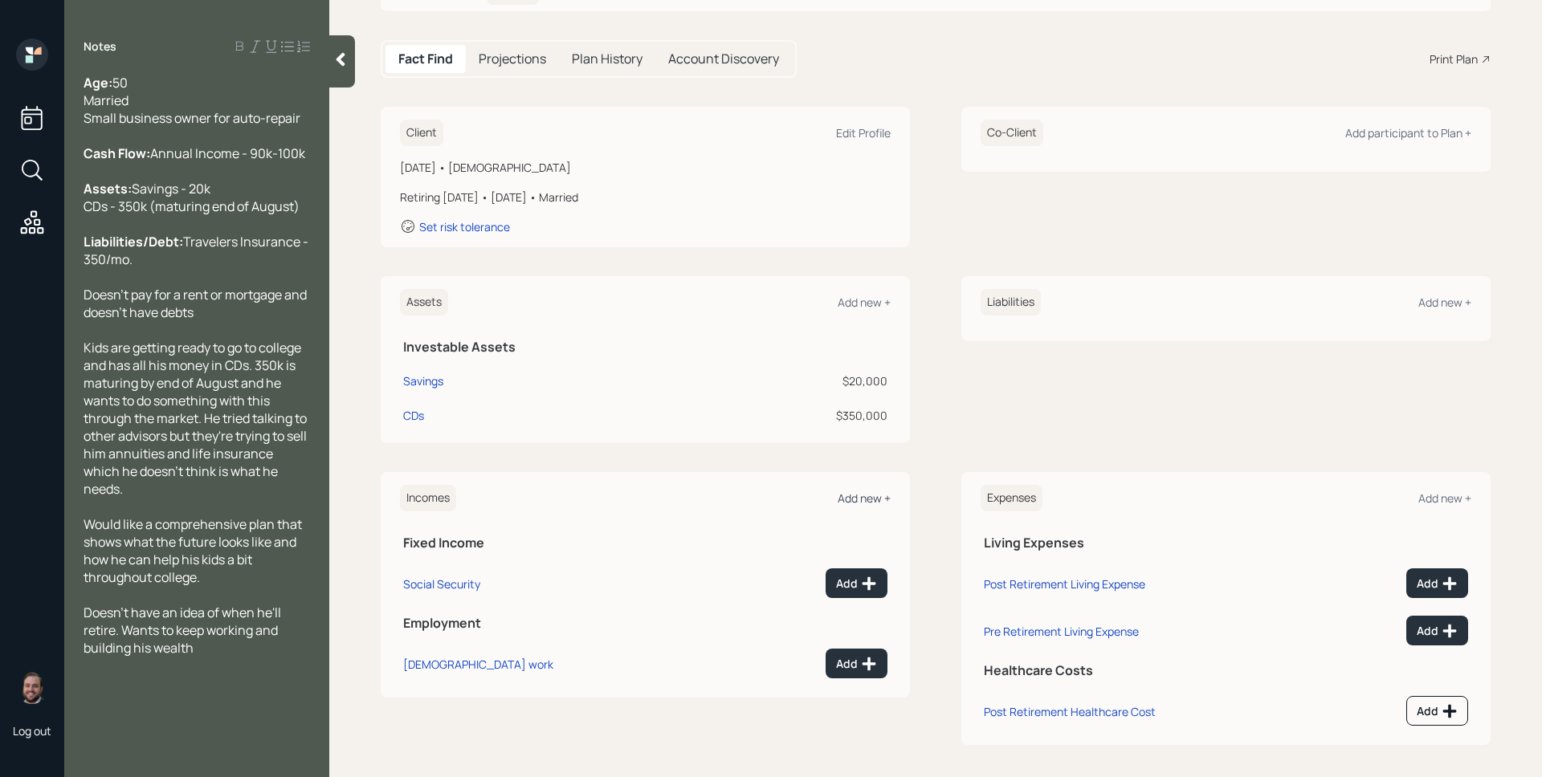
click at [843, 500] on div "Add new +" at bounding box center [864, 498] width 53 height 15
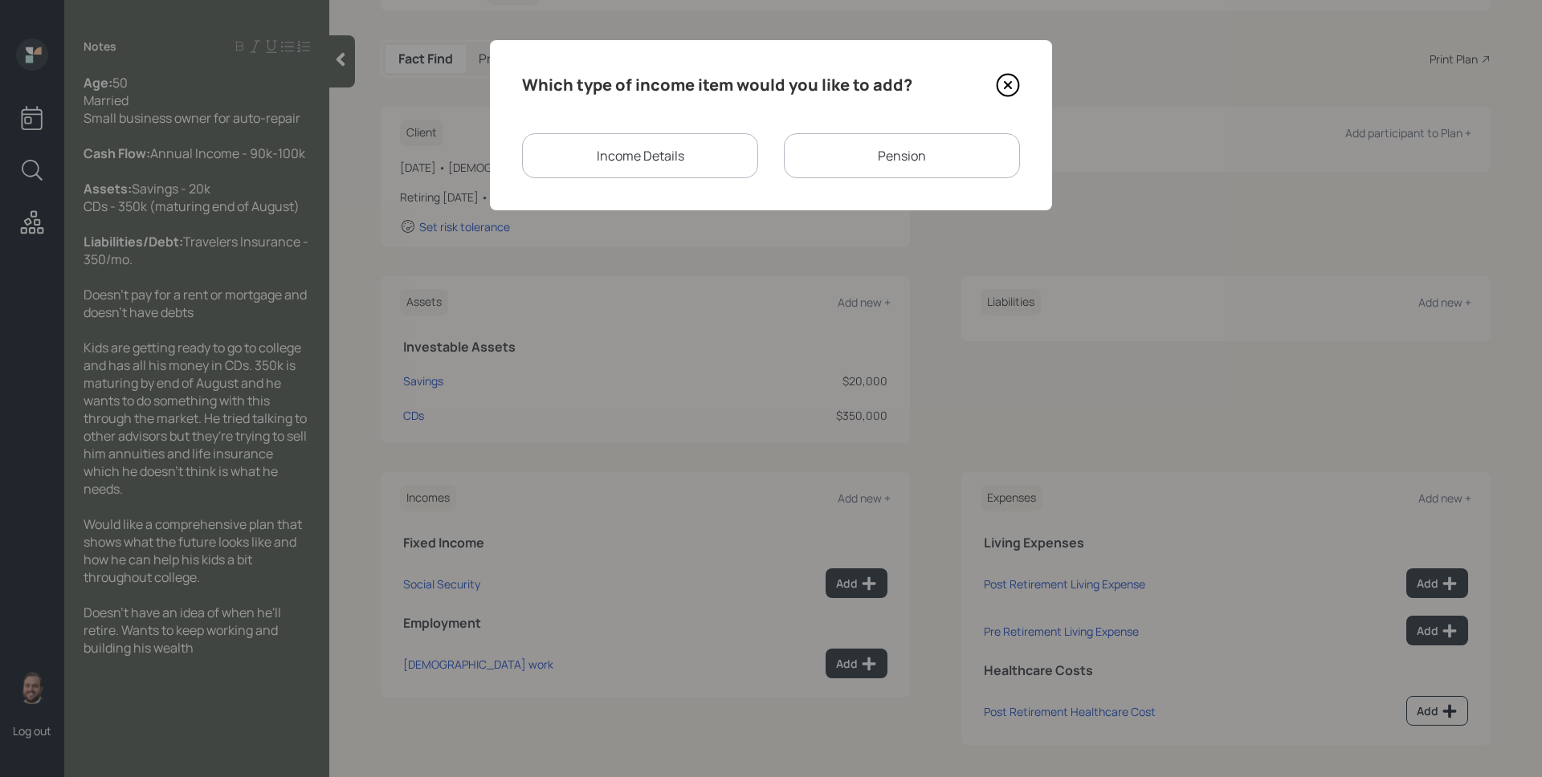
click at [708, 144] on div "Income Details" at bounding box center [640, 155] width 236 height 45
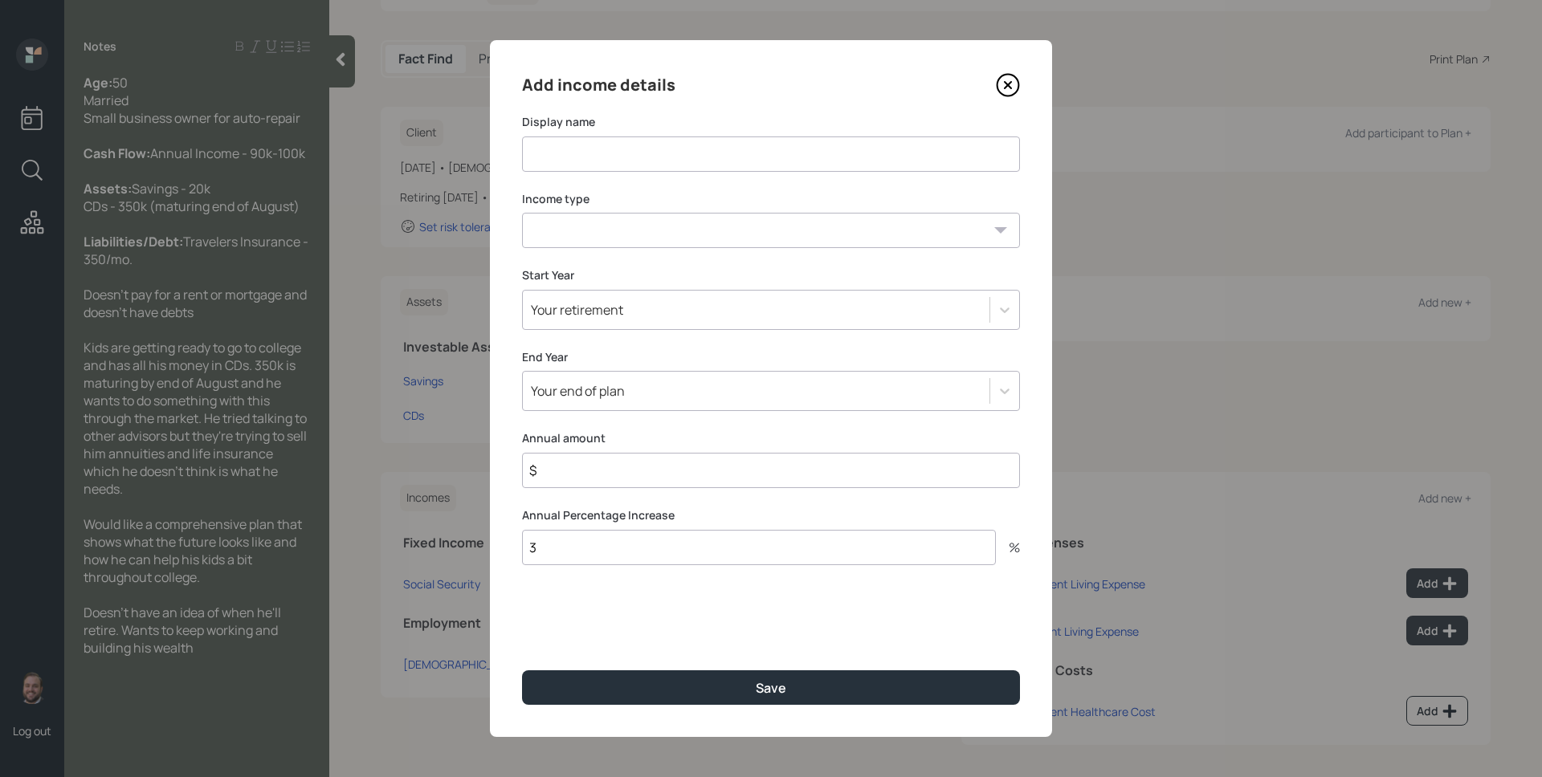
click at [682, 137] on input at bounding box center [771, 154] width 498 height 35
click at [738, 229] on select "Full-time work Part-time work Self employment Other" at bounding box center [771, 230] width 498 height 35
select select "self_employment"
click at [522, 213] on select "Full-time work Part-time work Self employment Other" at bounding box center [771, 230] width 498 height 35
click at [646, 149] on input at bounding box center [771, 154] width 498 height 35
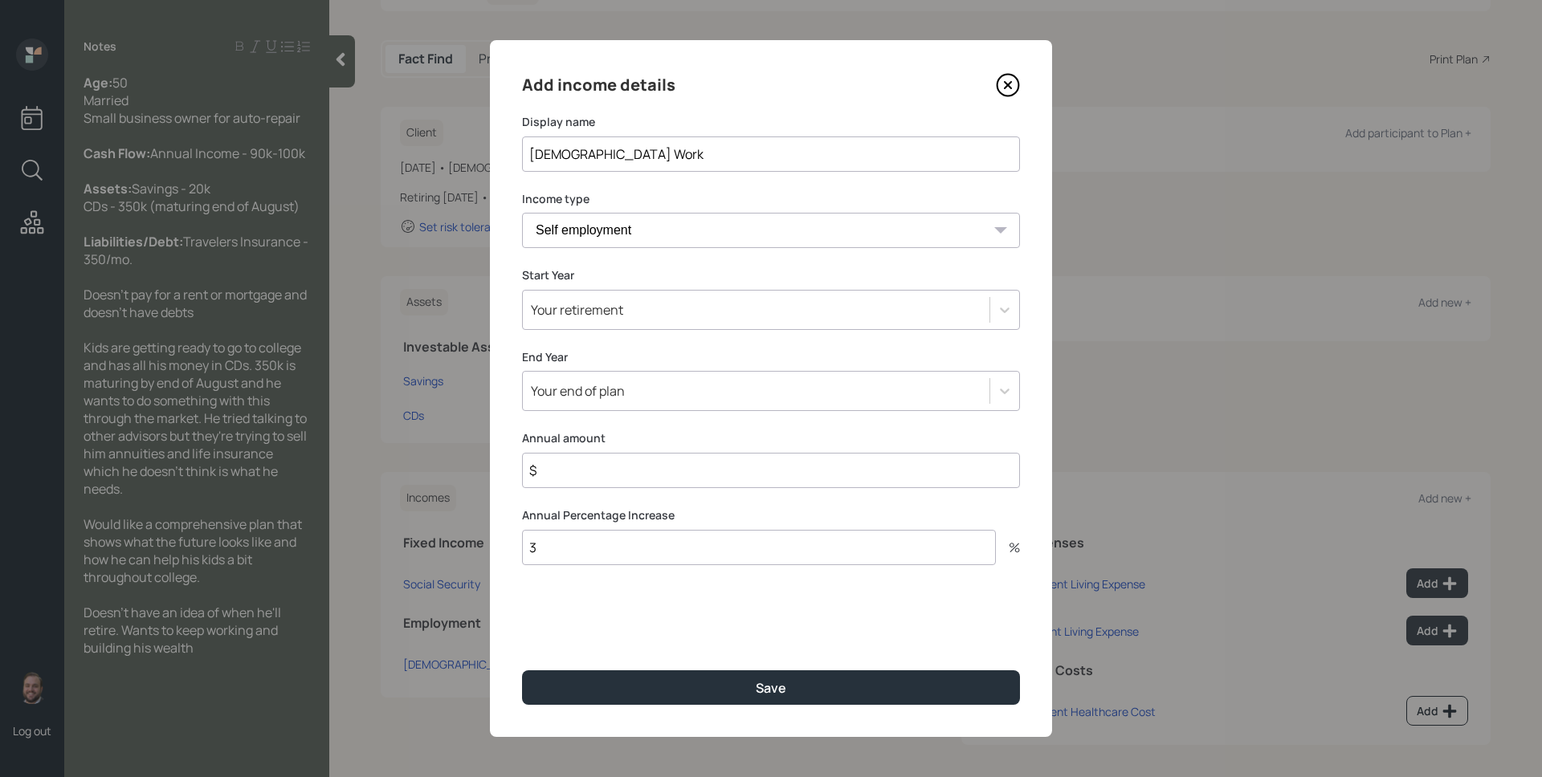
type input "[DEMOGRAPHIC_DATA] Work"
click at [617, 320] on div "Your retirement" at bounding box center [756, 309] width 467 height 27
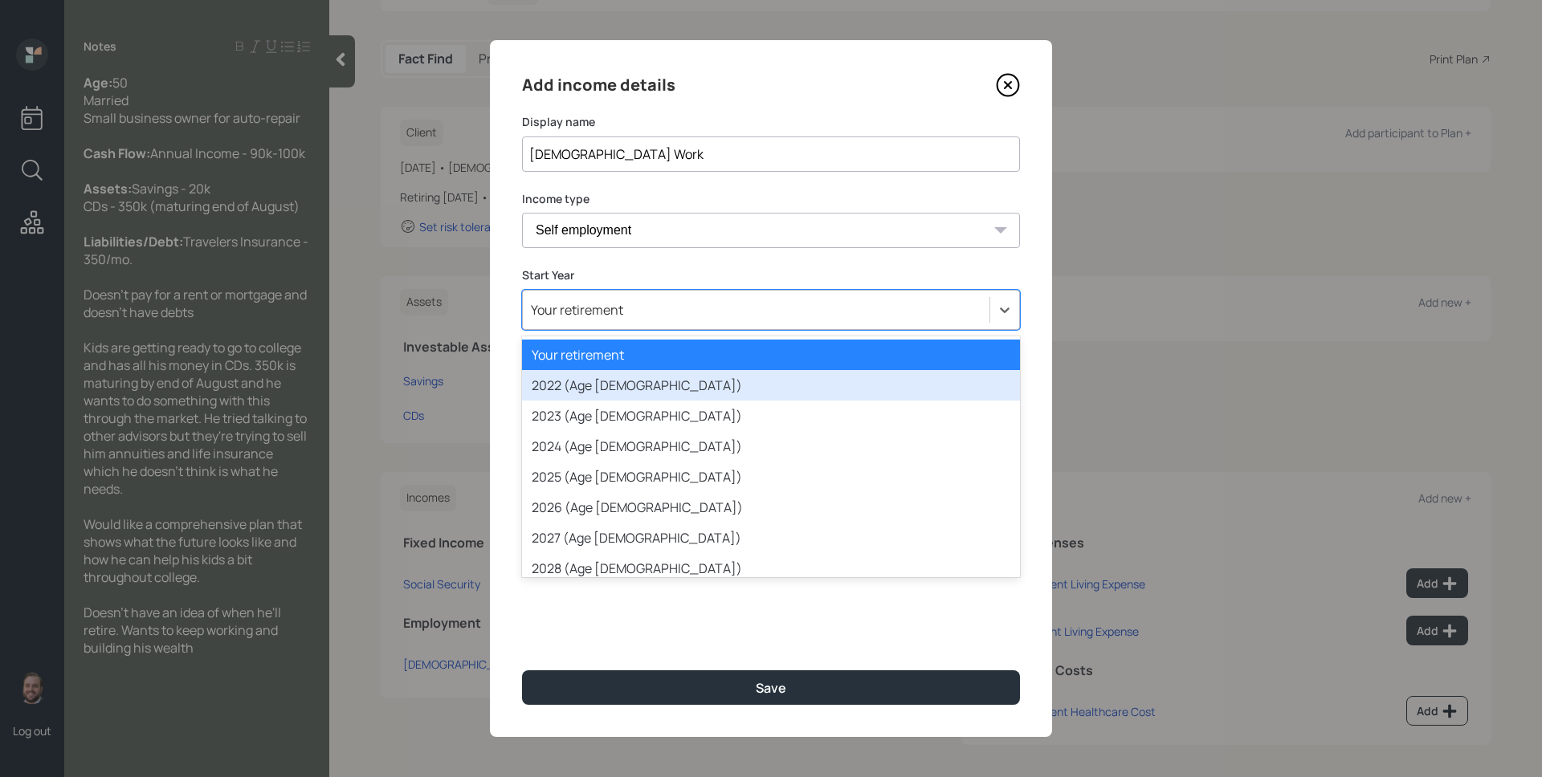
click at [647, 390] on div "2022 (Age 47)" at bounding box center [771, 385] width 498 height 31
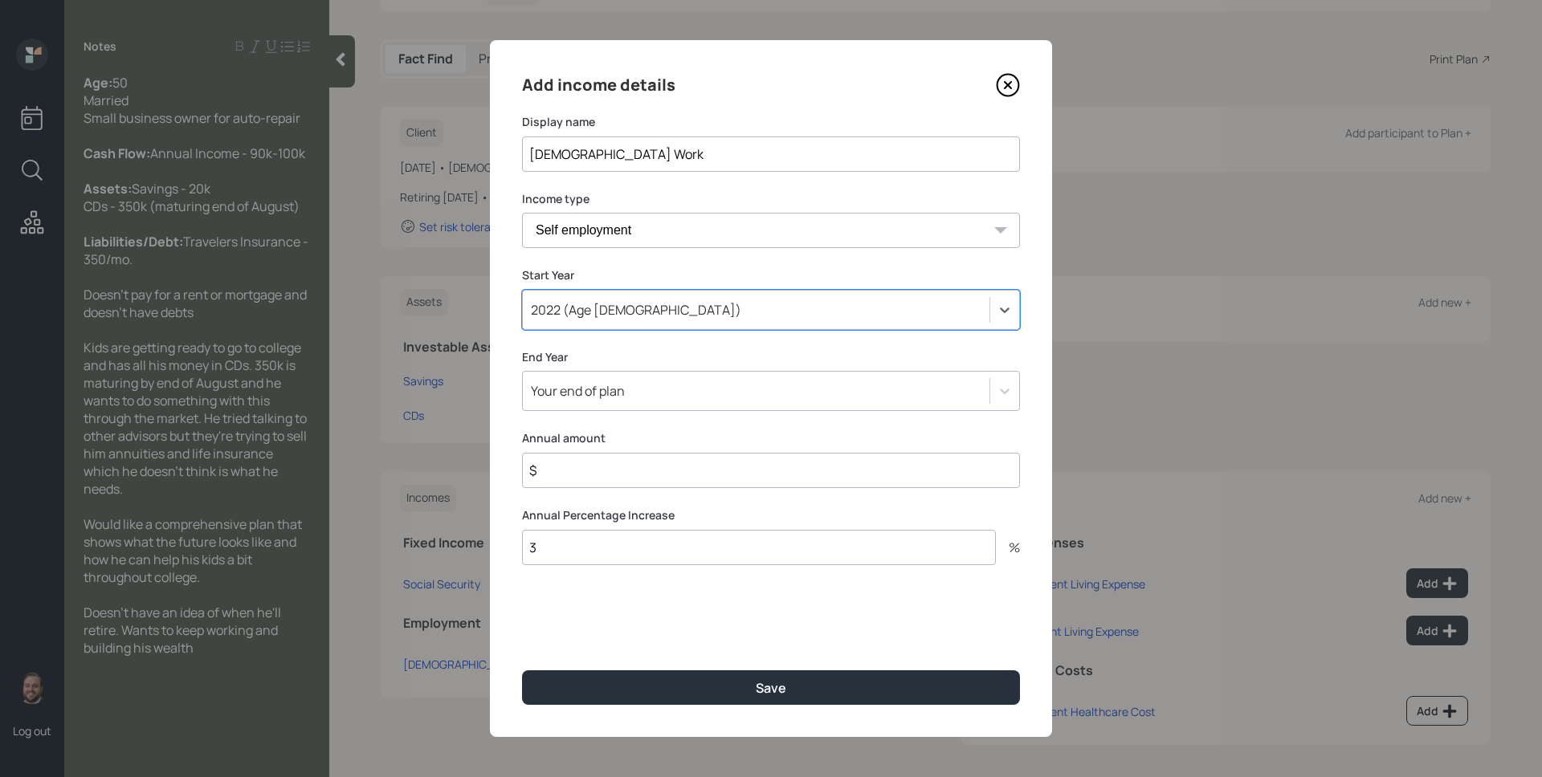
click at [647, 389] on div "Your end of plan" at bounding box center [756, 390] width 467 height 27
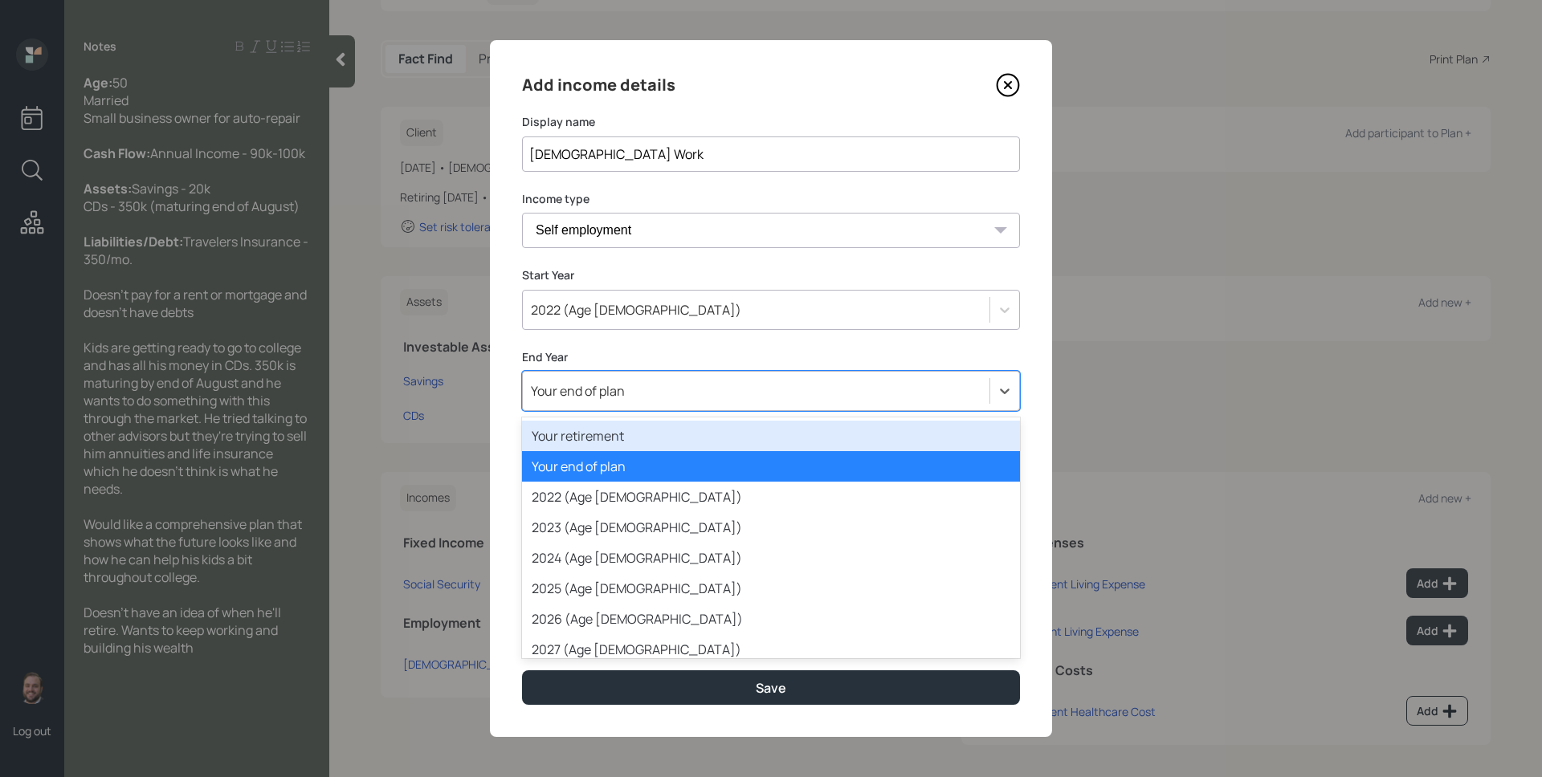
click at [639, 429] on div "Your retirement" at bounding box center [771, 436] width 498 height 31
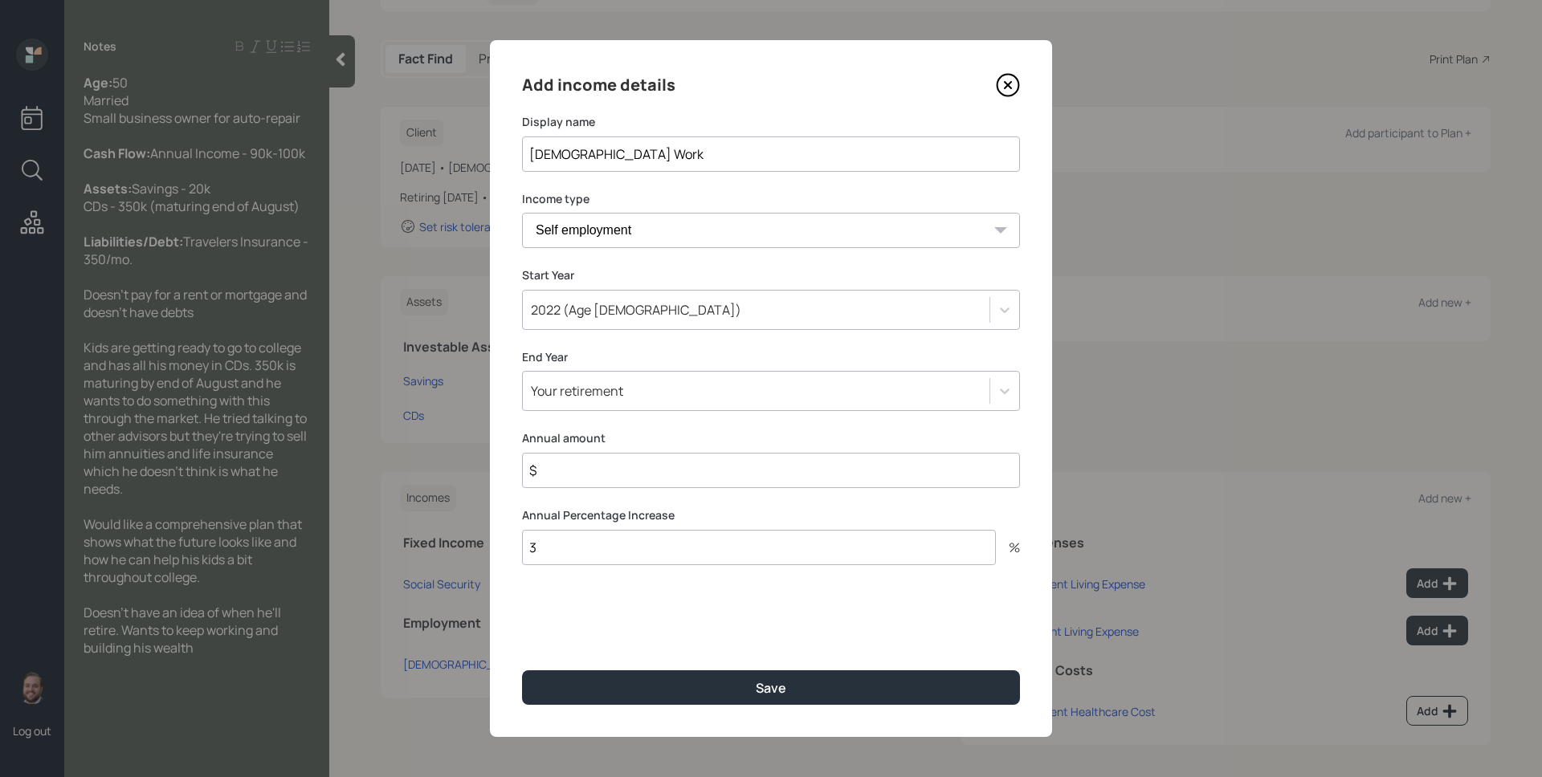
click at [635, 474] on input "$" at bounding box center [771, 470] width 498 height 35
type input "$ 95,000"
click at [522, 671] on button "Save" at bounding box center [771, 688] width 498 height 35
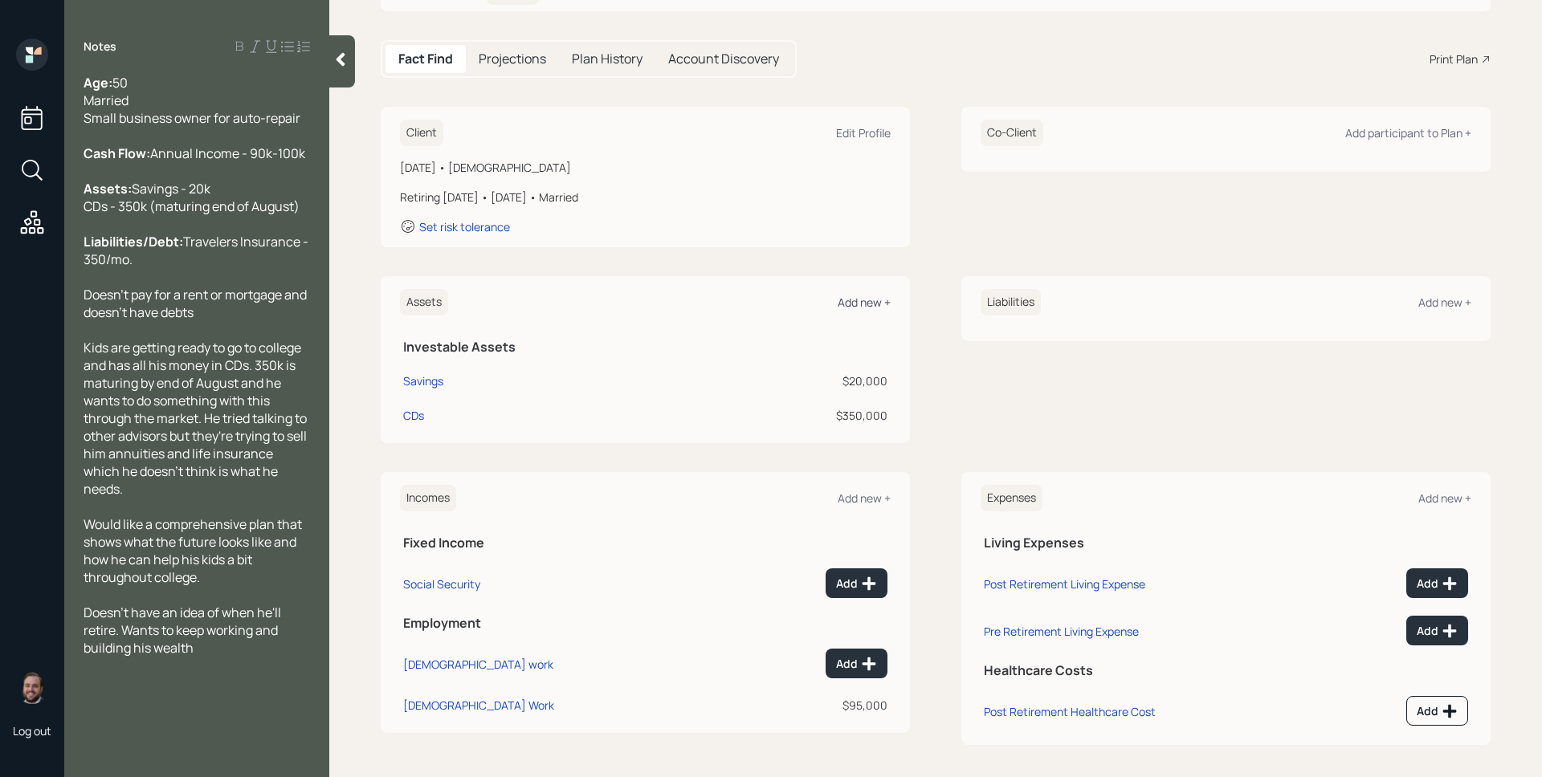
click at [840, 303] on div "Add new +" at bounding box center [864, 302] width 53 height 15
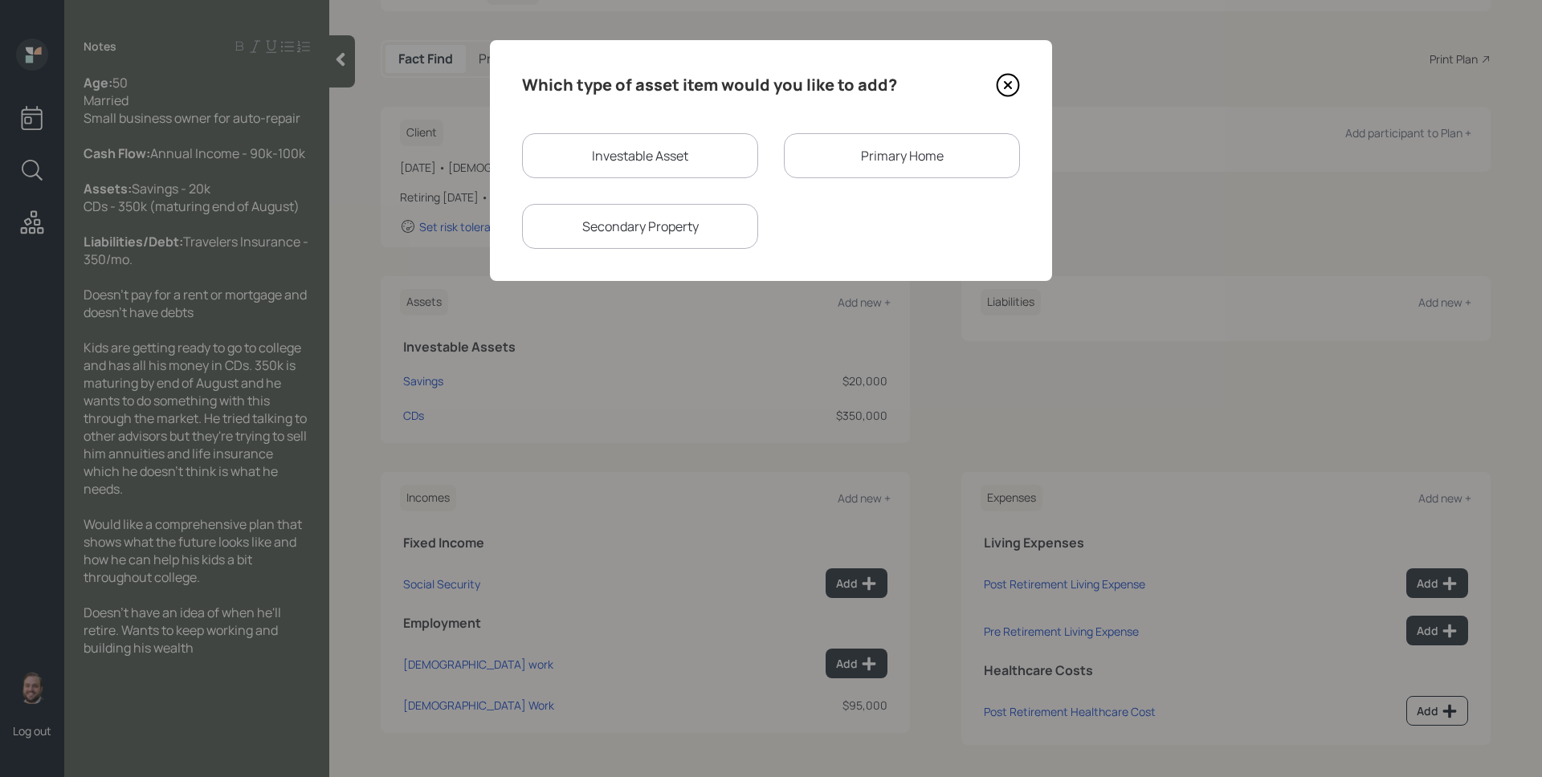
click at [614, 155] on div "Investable Asset" at bounding box center [640, 155] width 236 height 45
select select "taxable"
select select "balanced"
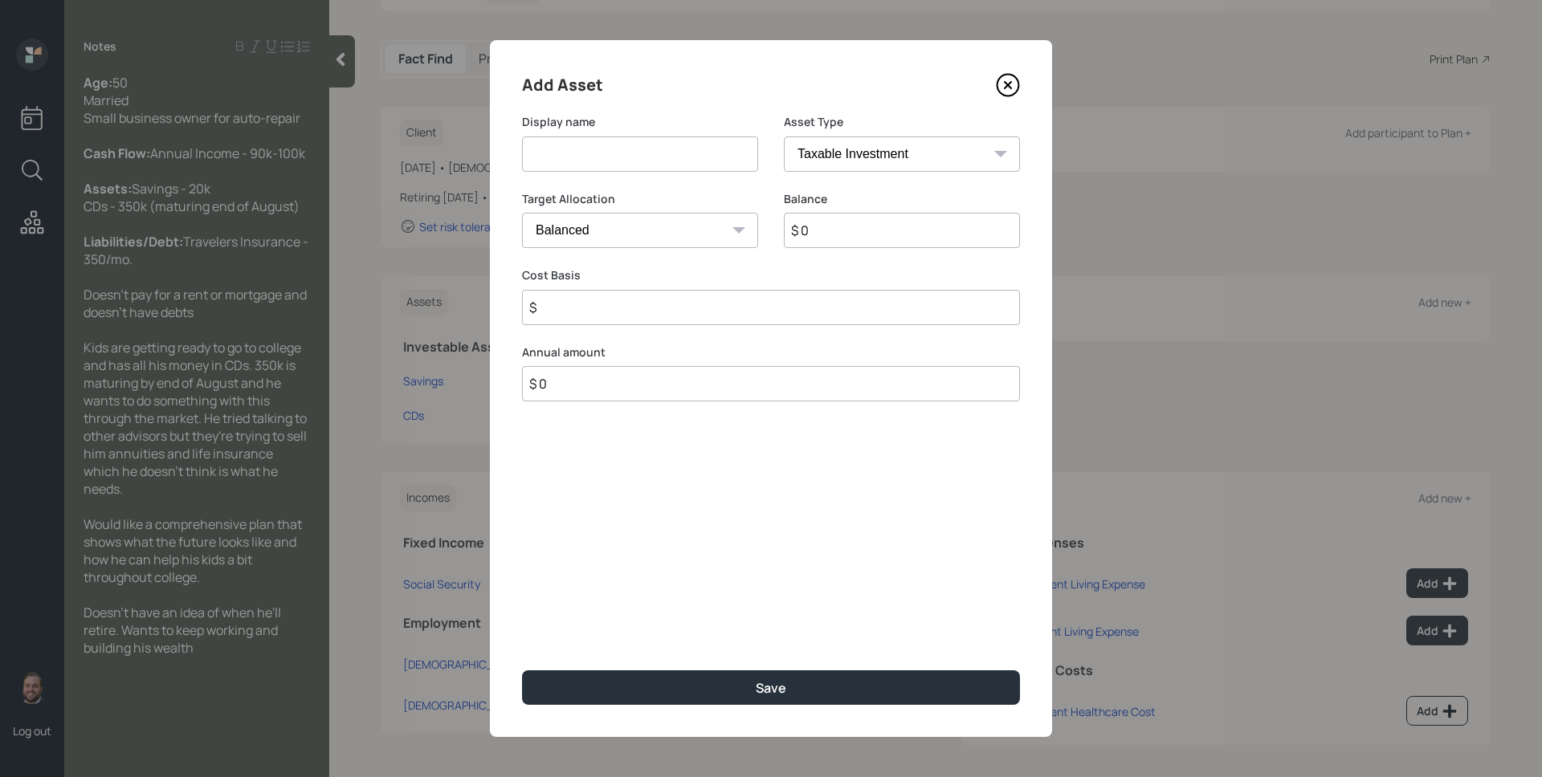
click at [614, 155] on input at bounding box center [640, 154] width 236 height 35
type input "IRA"
click at [880, 149] on select "SEP IRA IRA Roth IRA 401(k) Roth 401(k) 403(b) Roth 403(b) 457(b) Roth 457(b) H…" at bounding box center [902, 154] width 236 height 35
select select "ira"
click at [784, 137] on select "SEP IRA IRA Roth IRA 401(k) Roth 401(k) 403(b) Roth 403(b) 457(b) Roth 457(b) H…" at bounding box center [902, 154] width 236 height 35
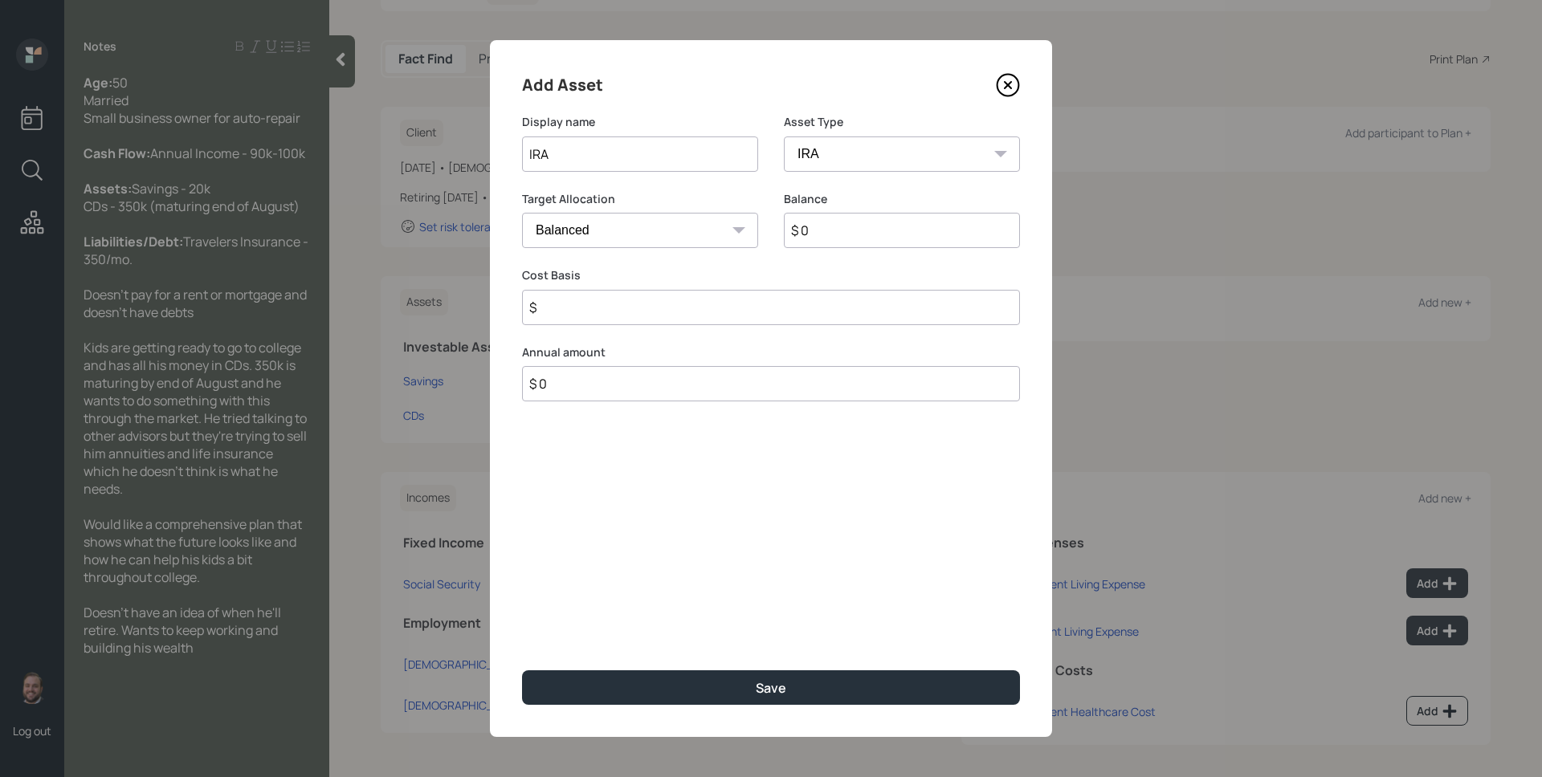
type input "$"
click at [825, 236] on input "$ 0" at bounding box center [902, 230] width 236 height 35
type input "$ 1"
type input "$ 8,000"
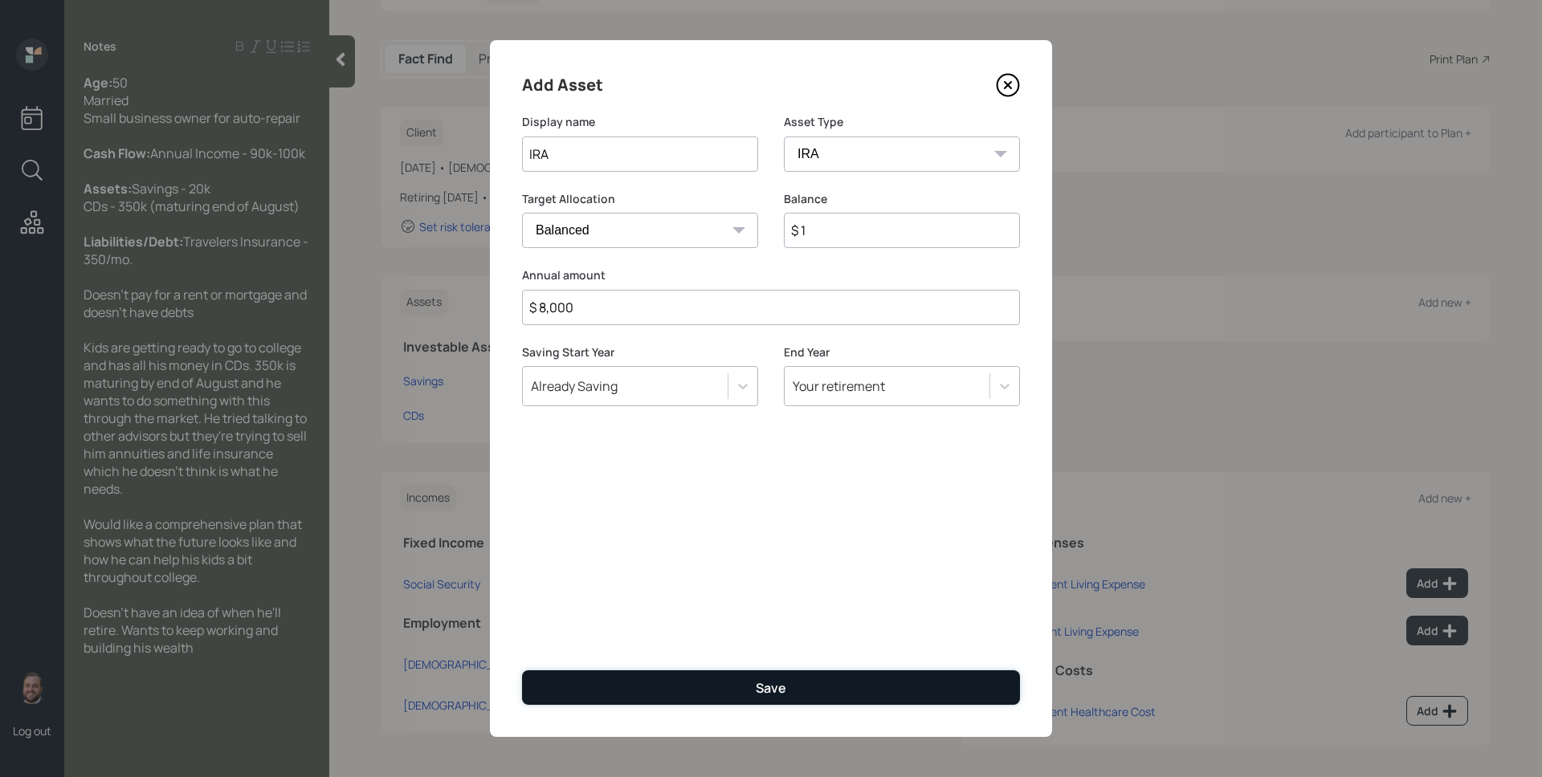
click at [876, 704] on button "Save" at bounding box center [771, 688] width 498 height 35
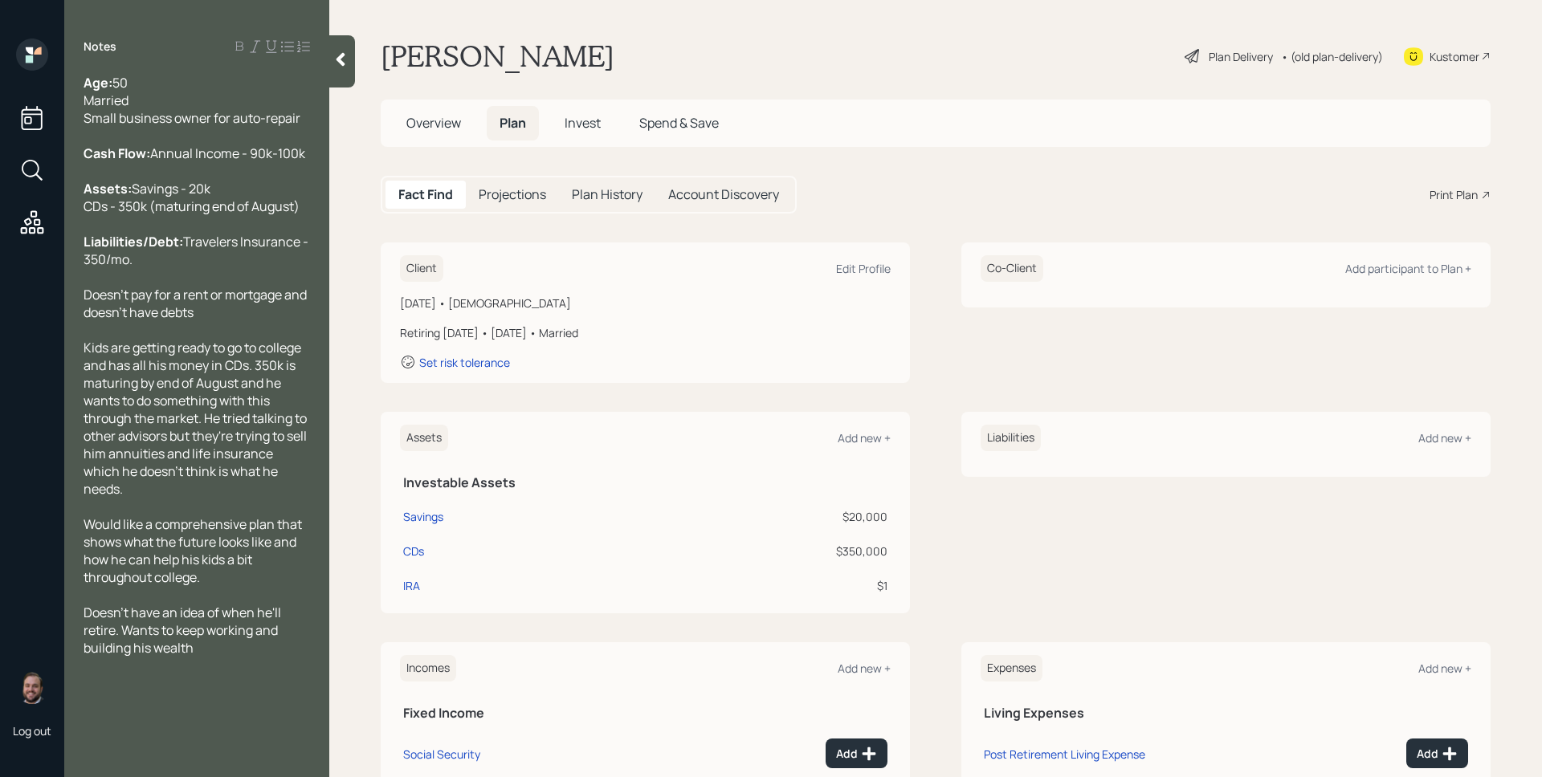
click at [1216, 48] on div "Plan Delivery" at bounding box center [1241, 56] width 64 height 17
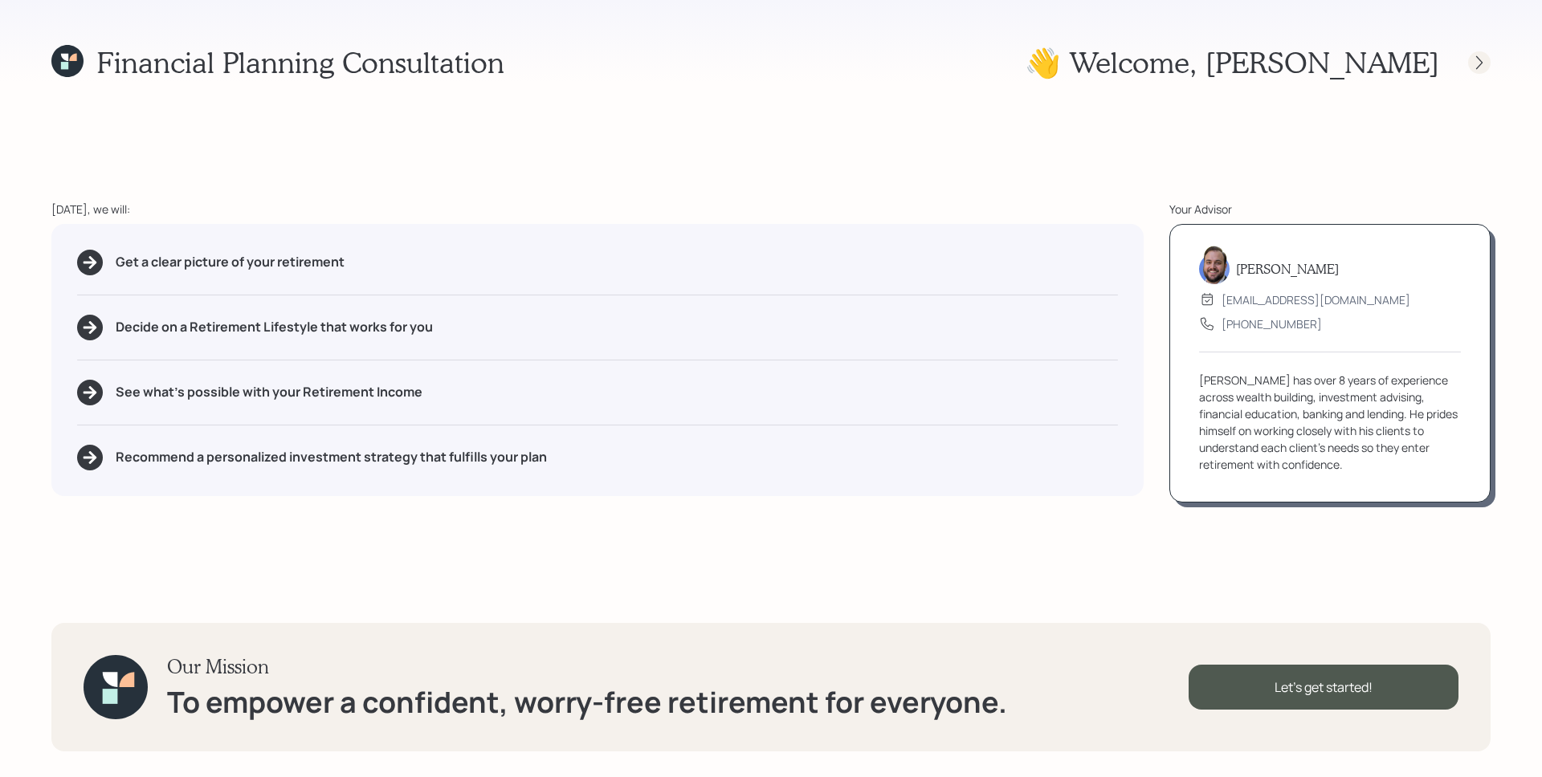
click at [1478, 59] on icon at bounding box center [1479, 63] width 16 height 16
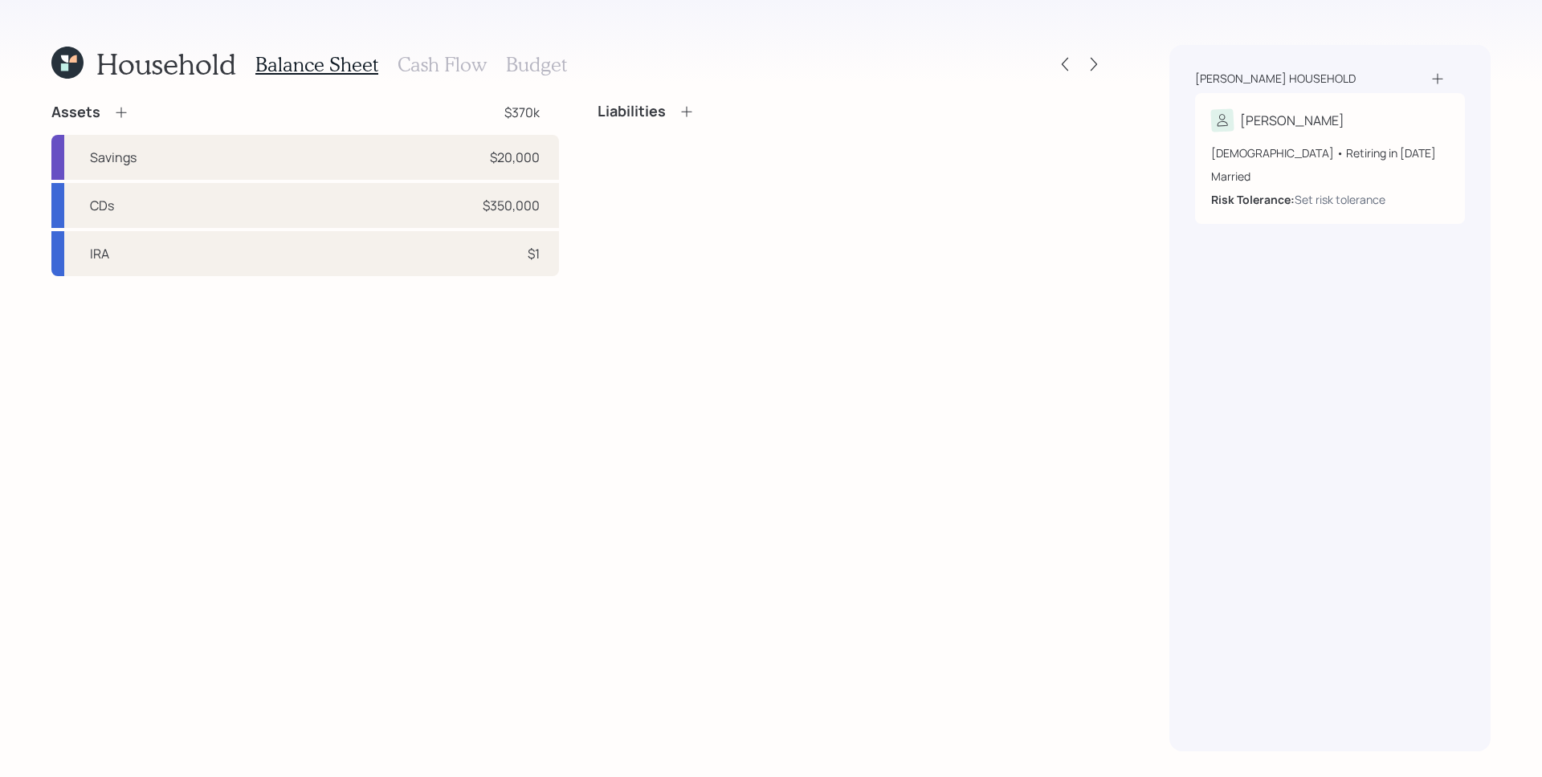
click at [1106, 63] on div "Household Balance Sheet Cash Flow Budget Assets $370k Savings $20,000 CDs $350,…" at bounding box center [771, 388] width 1542 height 777
click at [1094, 66] on icon at bounding box center [1094, 64] width 16 height 16
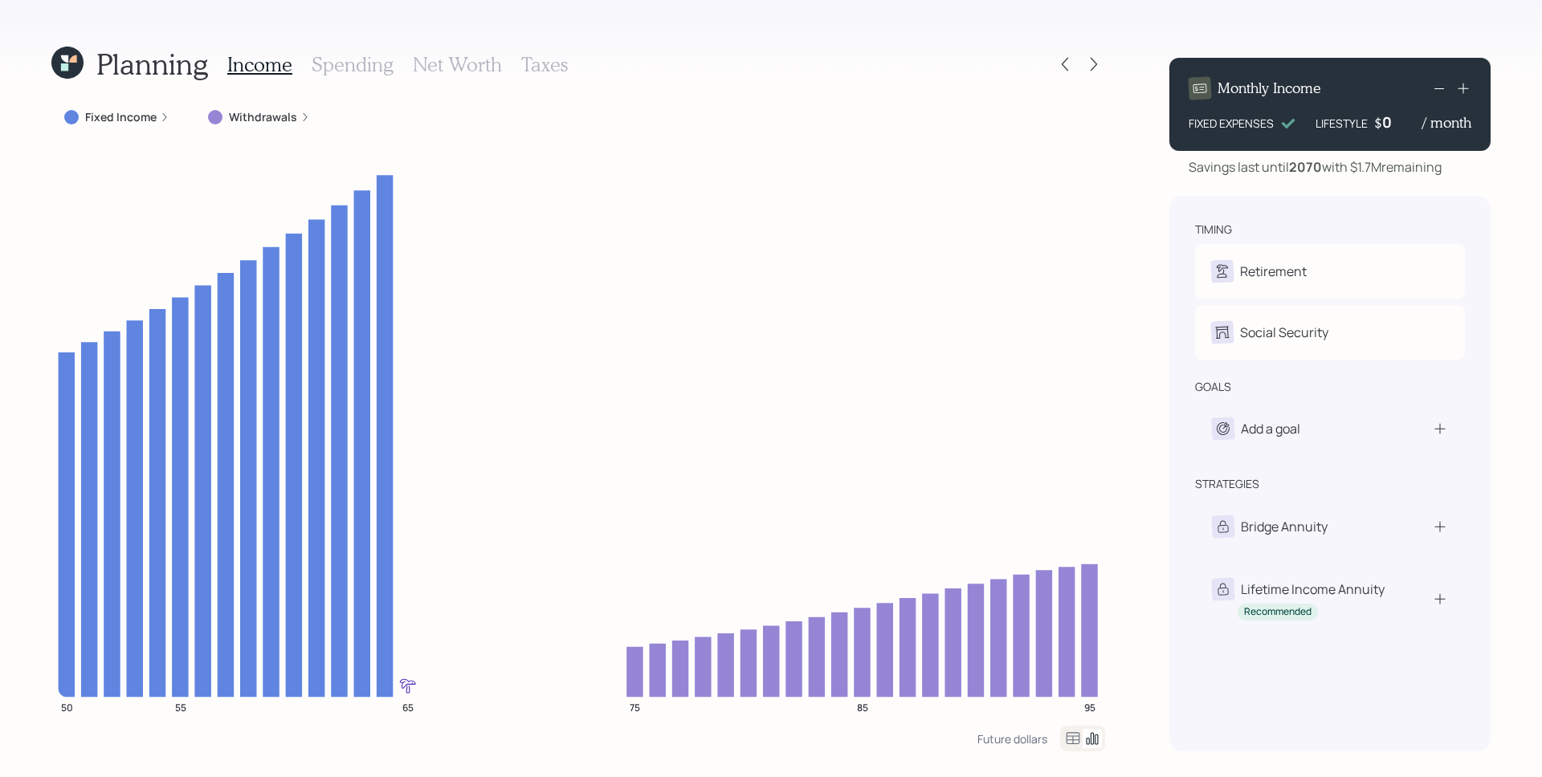
click at [369, 59] on h3 "Spending" at bounding box center [353, 64] width 82 height 23
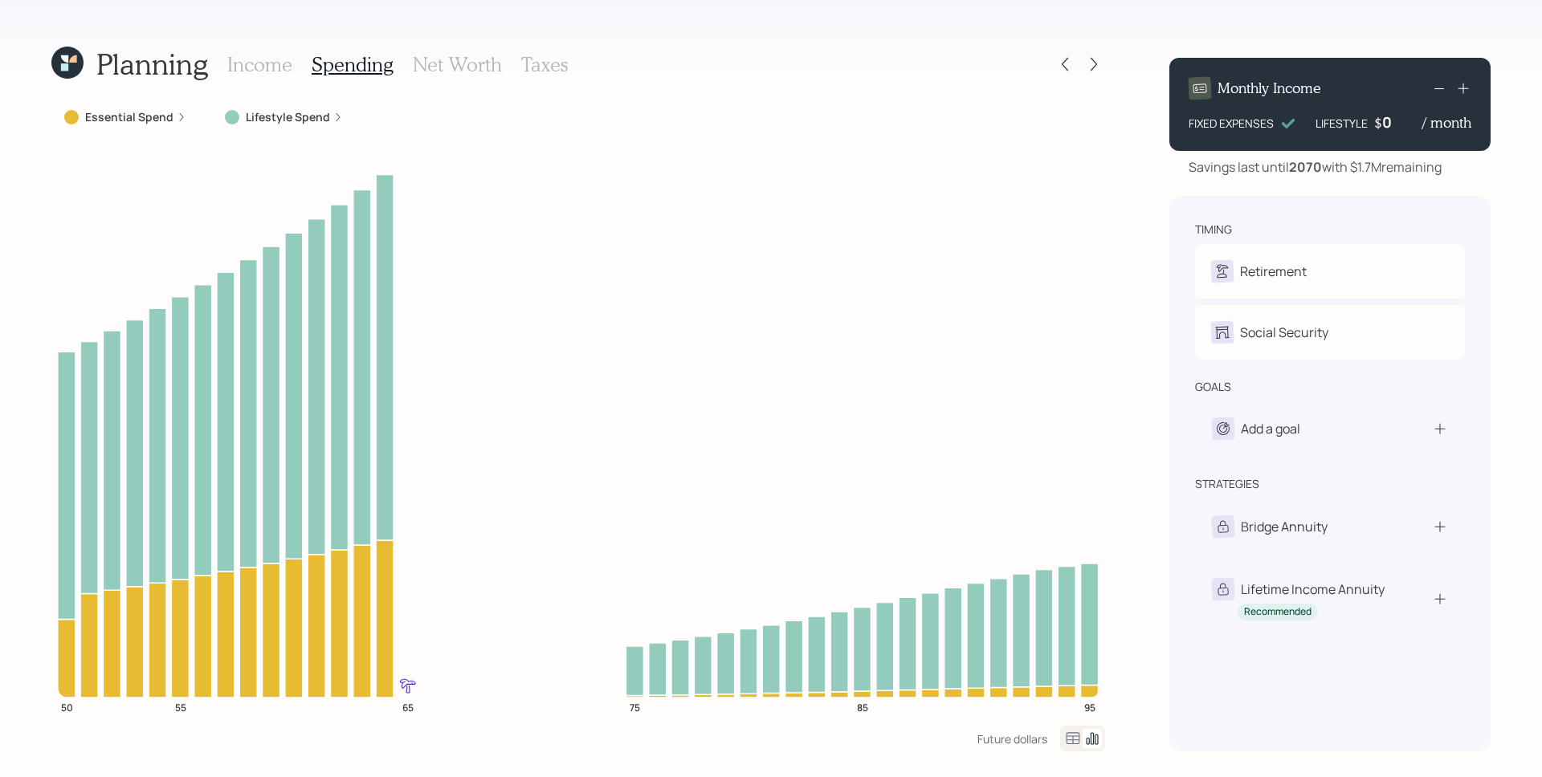
click at [245, 64] on h3 "Income" at bounding box center [259, 64] width 65 height 23
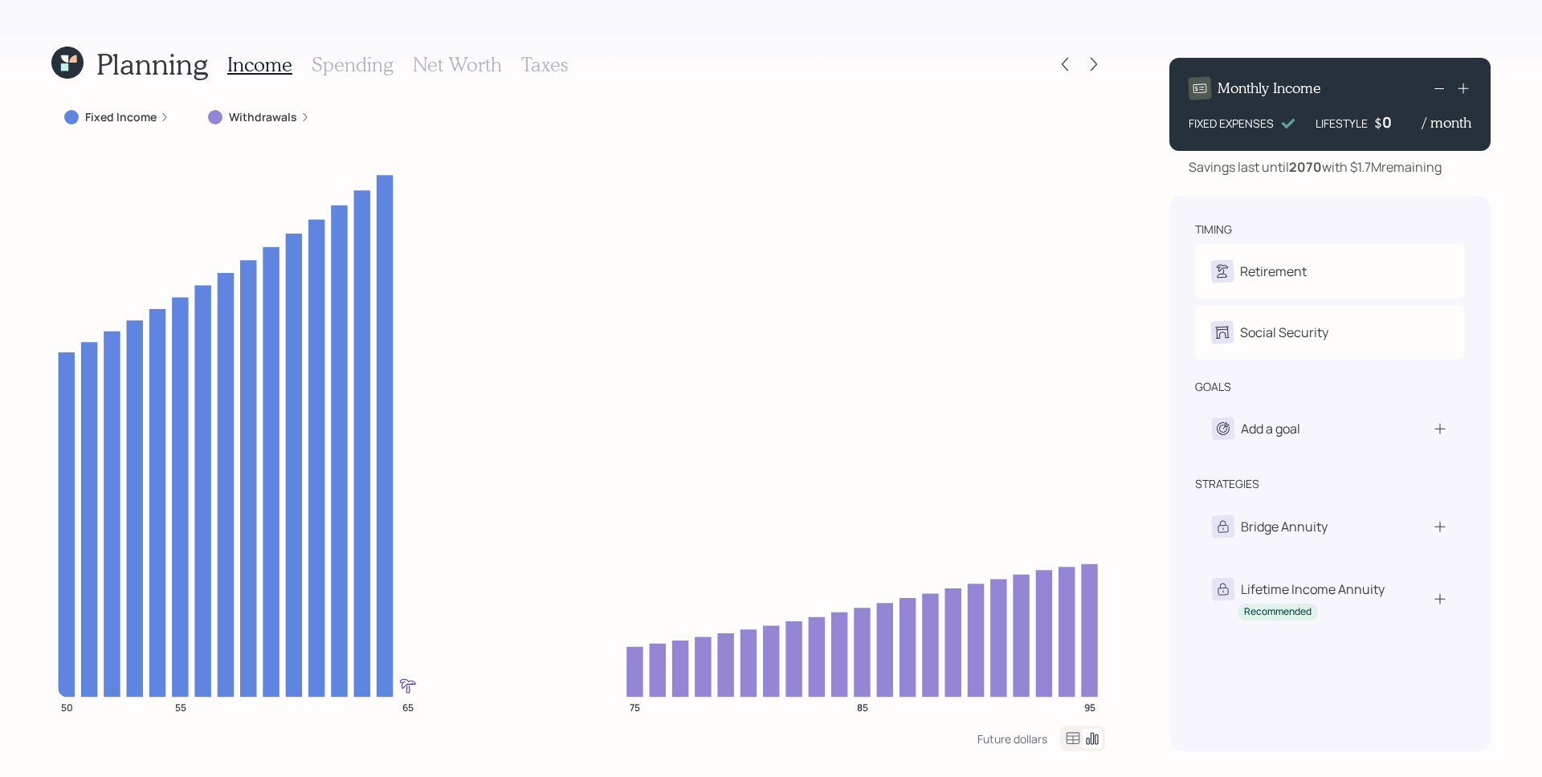
click at [145, 120] on label "Fixed Income" at bounding box center [120, 117] width 71 height 16
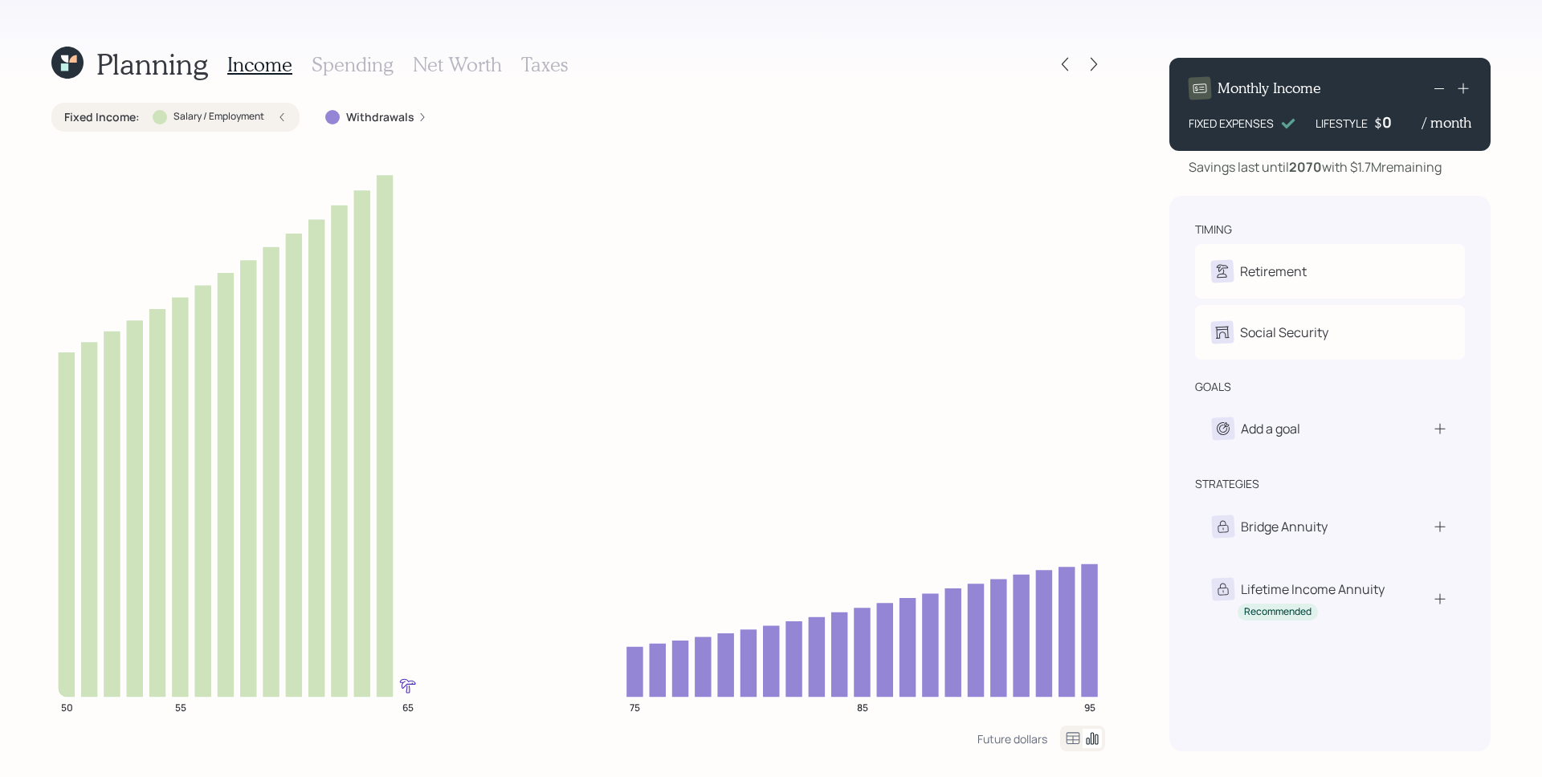
click at [359, 64] on h3 "Spending" at bounding box center [353, 64] width 82 height 23
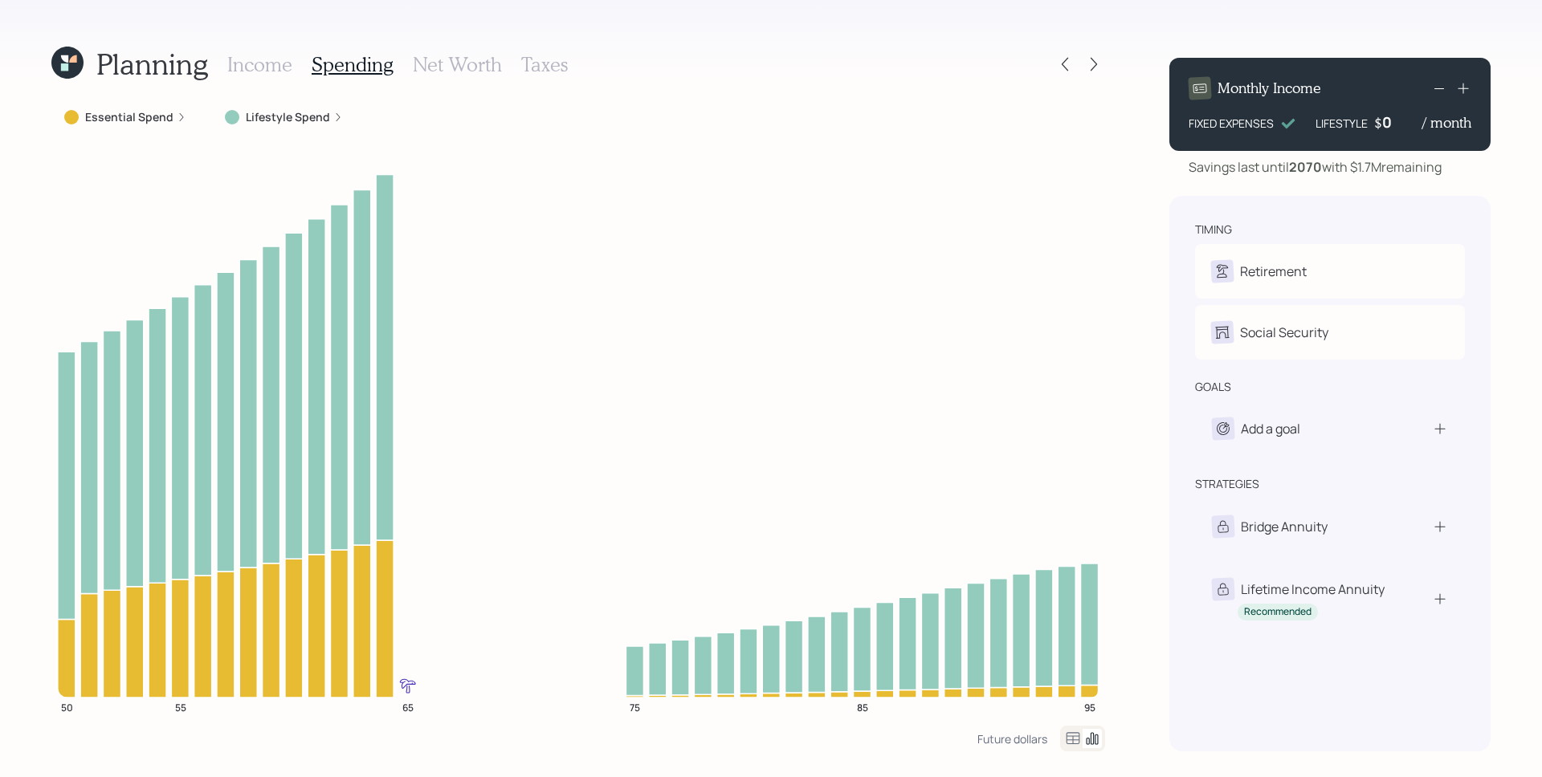
click at [300, 112] on label "Lifestyle Spend" at bounding box center [288, 117] width 84 height 16
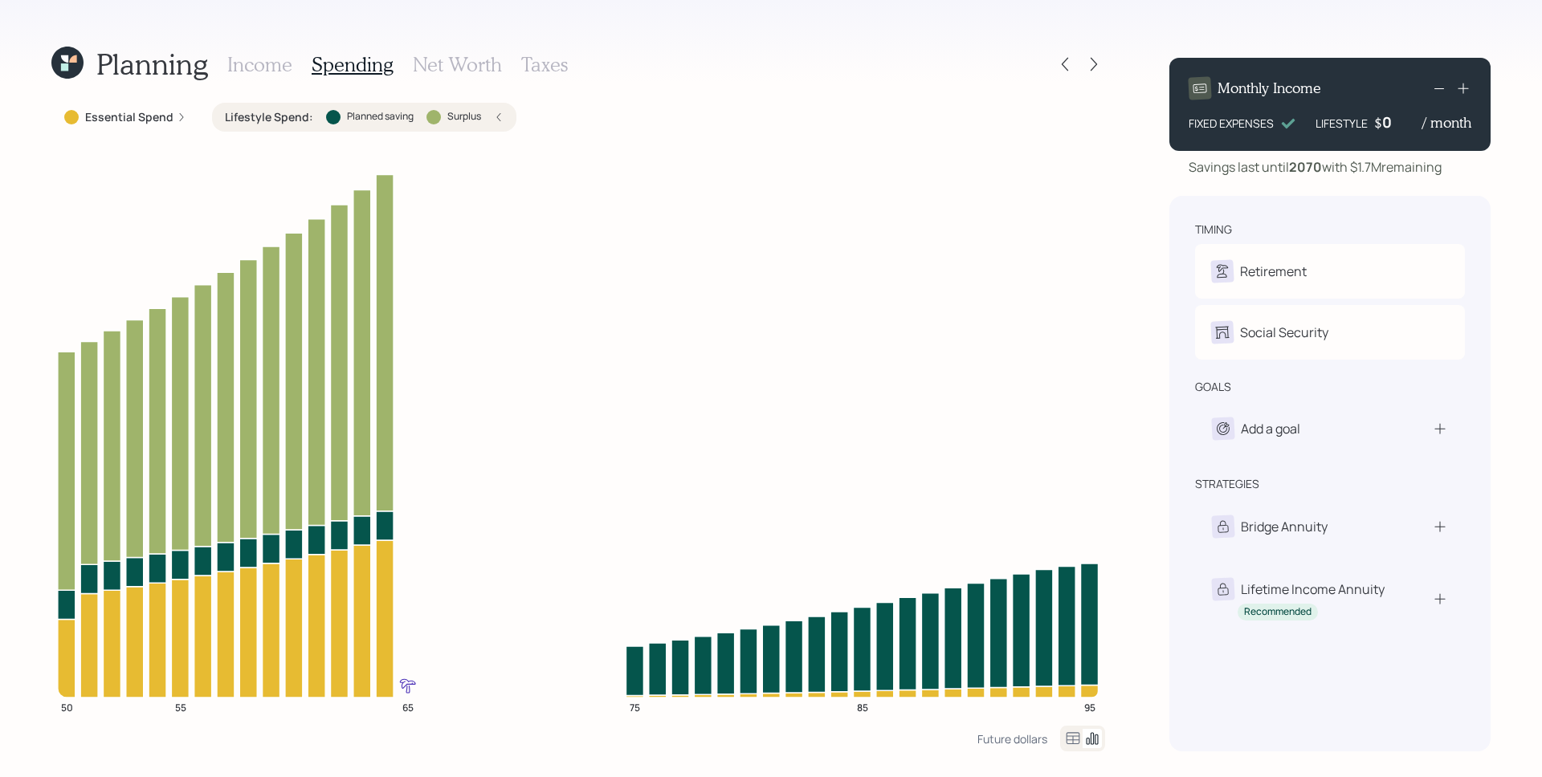
click at [63, 66] on icon at bounding box center [64, 66] width 7 height 7
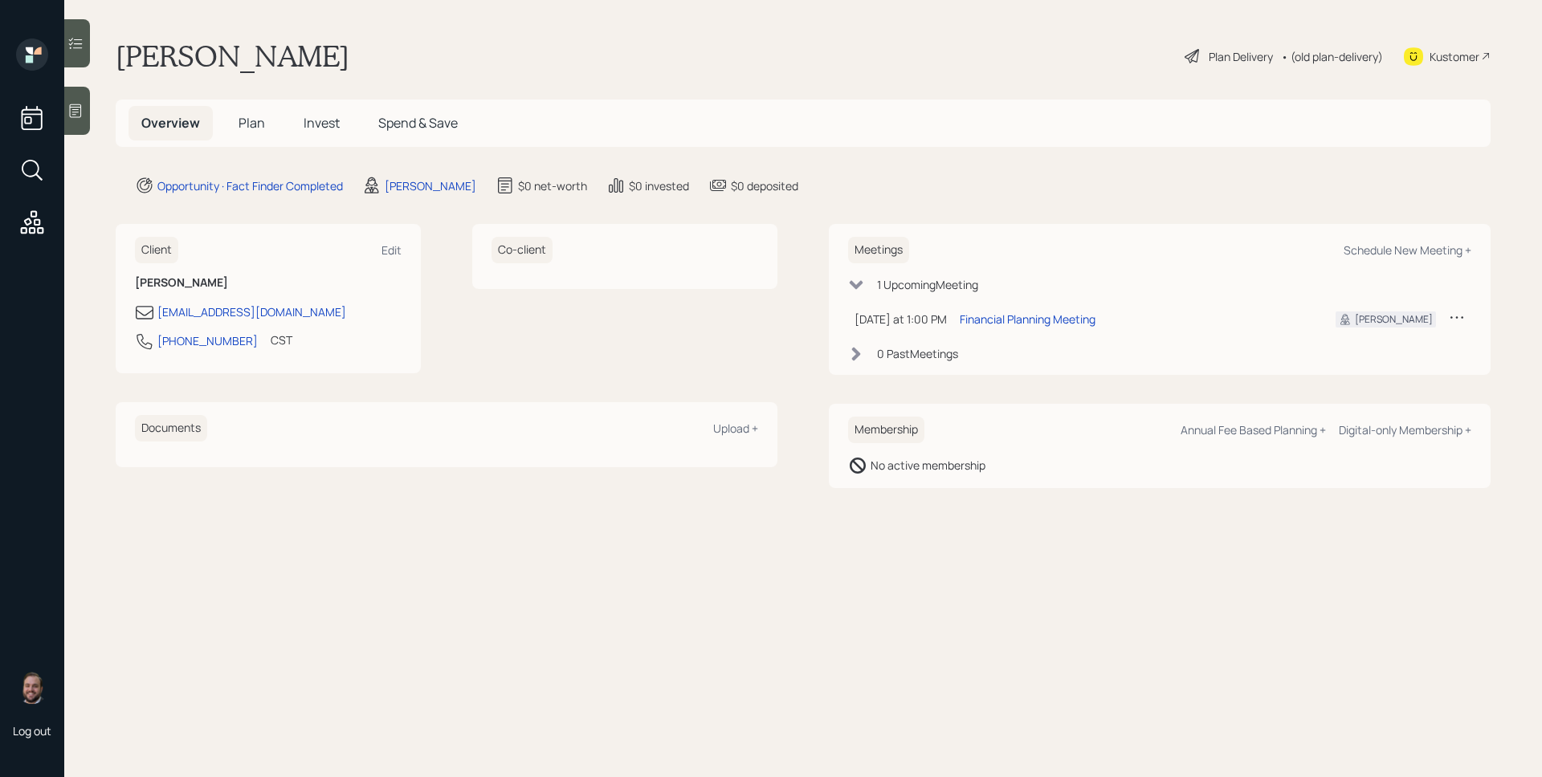
click at [237, 104] on div "Overview Plan Invest Spend & Save" at bounding box center [803, 123] width 1375 height 47
click at [239, 112] on h5 "Plan" at bounding box center [252, 123] width 52 height 35
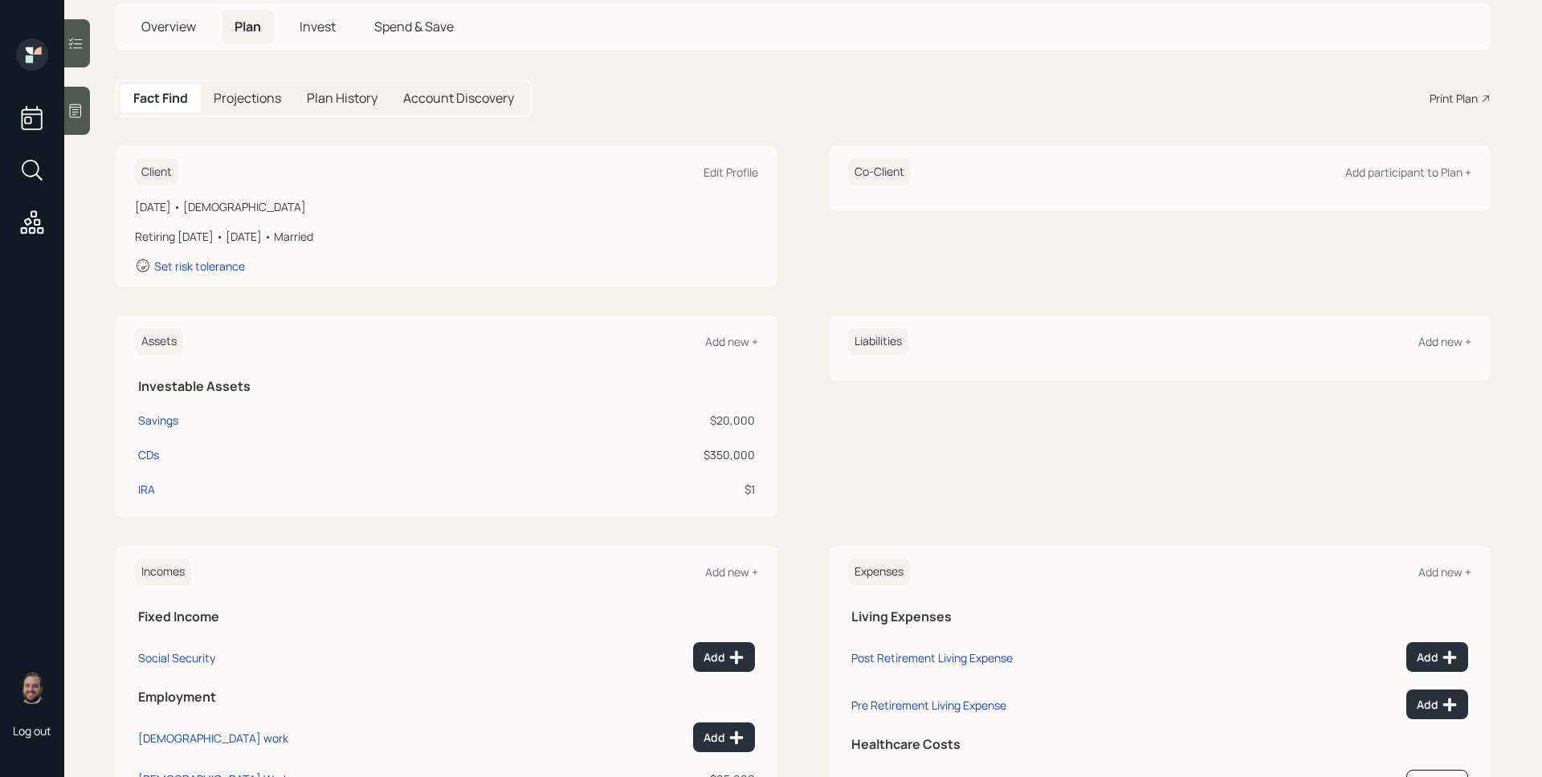
scroll to position [121, 0]
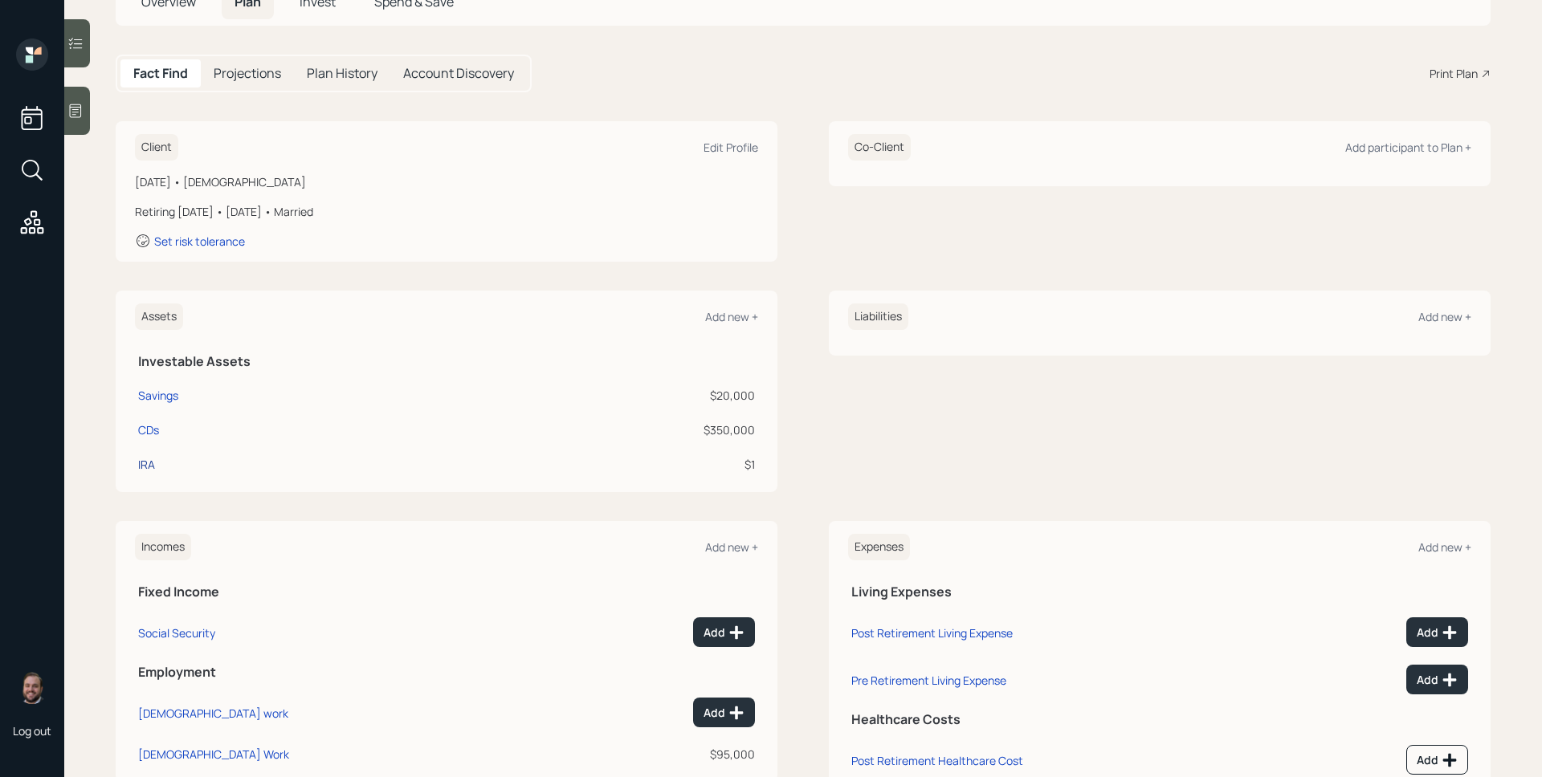
click at [152, 463] on div "IRA" at bounding box center [146, 464] width 17 height 17
select select "ira"
select select "balanced"
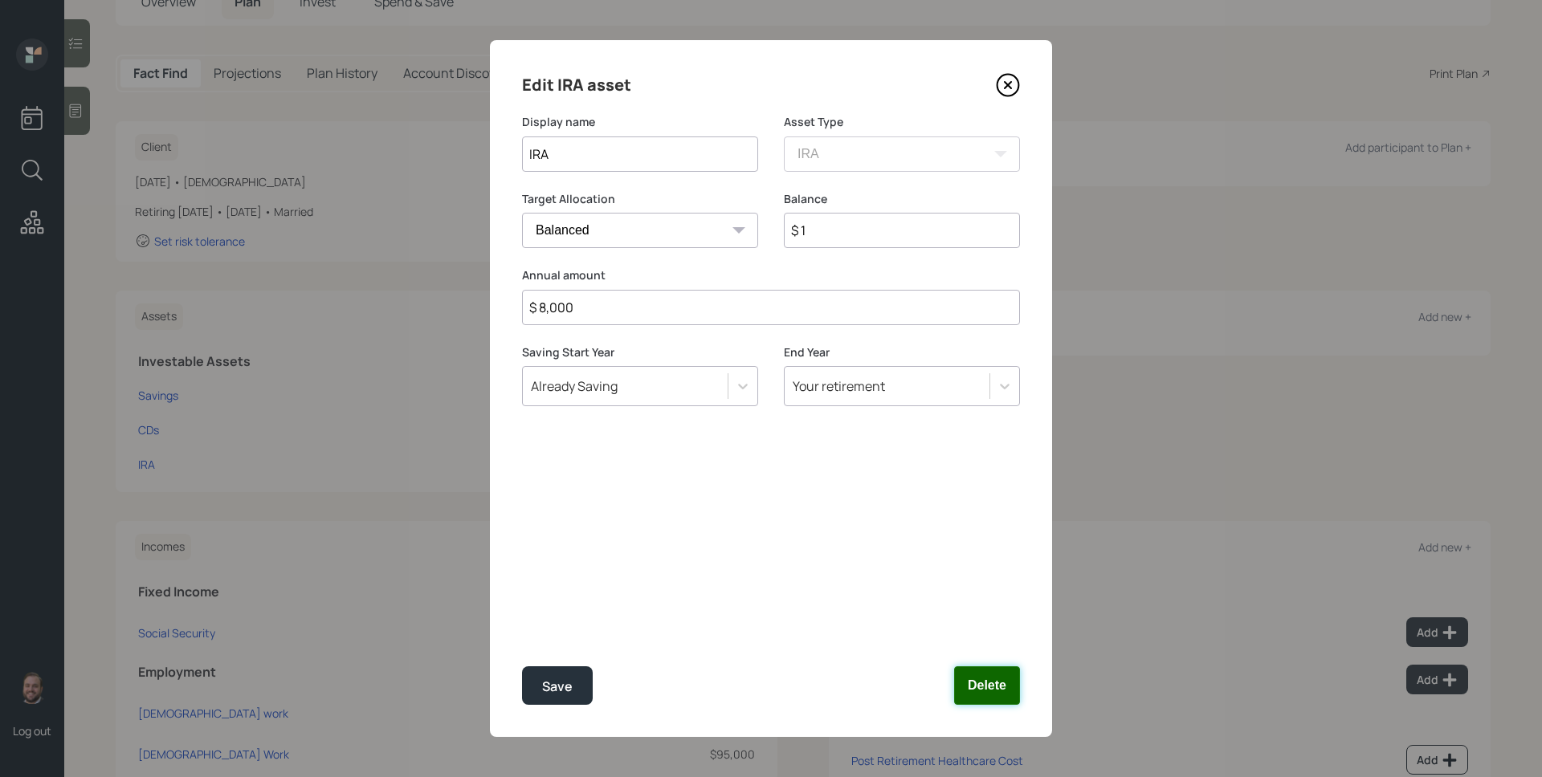
click at [985, 696] on button "Delete" at bounding box center [987, 686] width 66 height 39
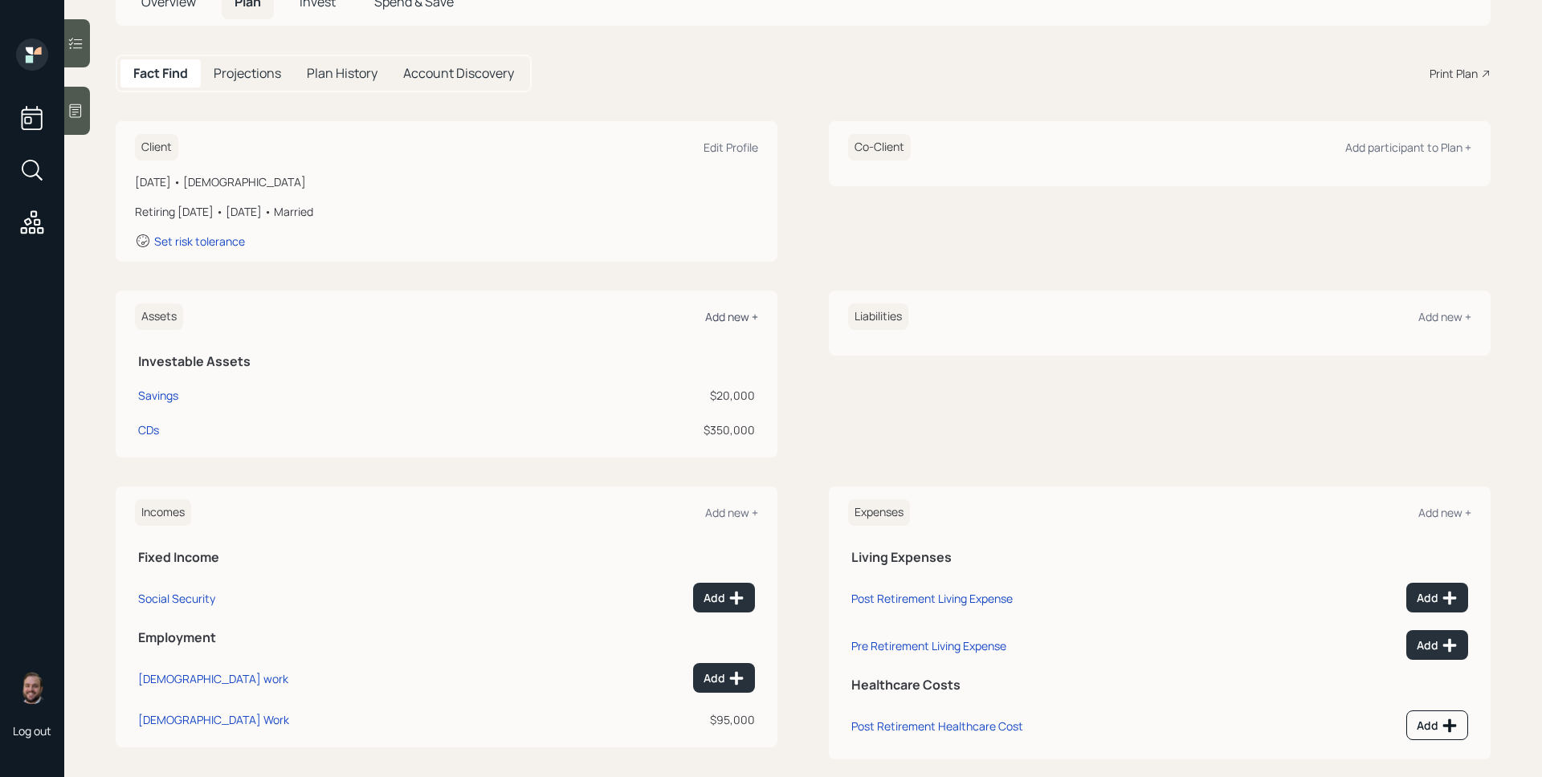
click at [723, 314] on div "Add new +" at bounding box center [731, 316] width 53 height 15
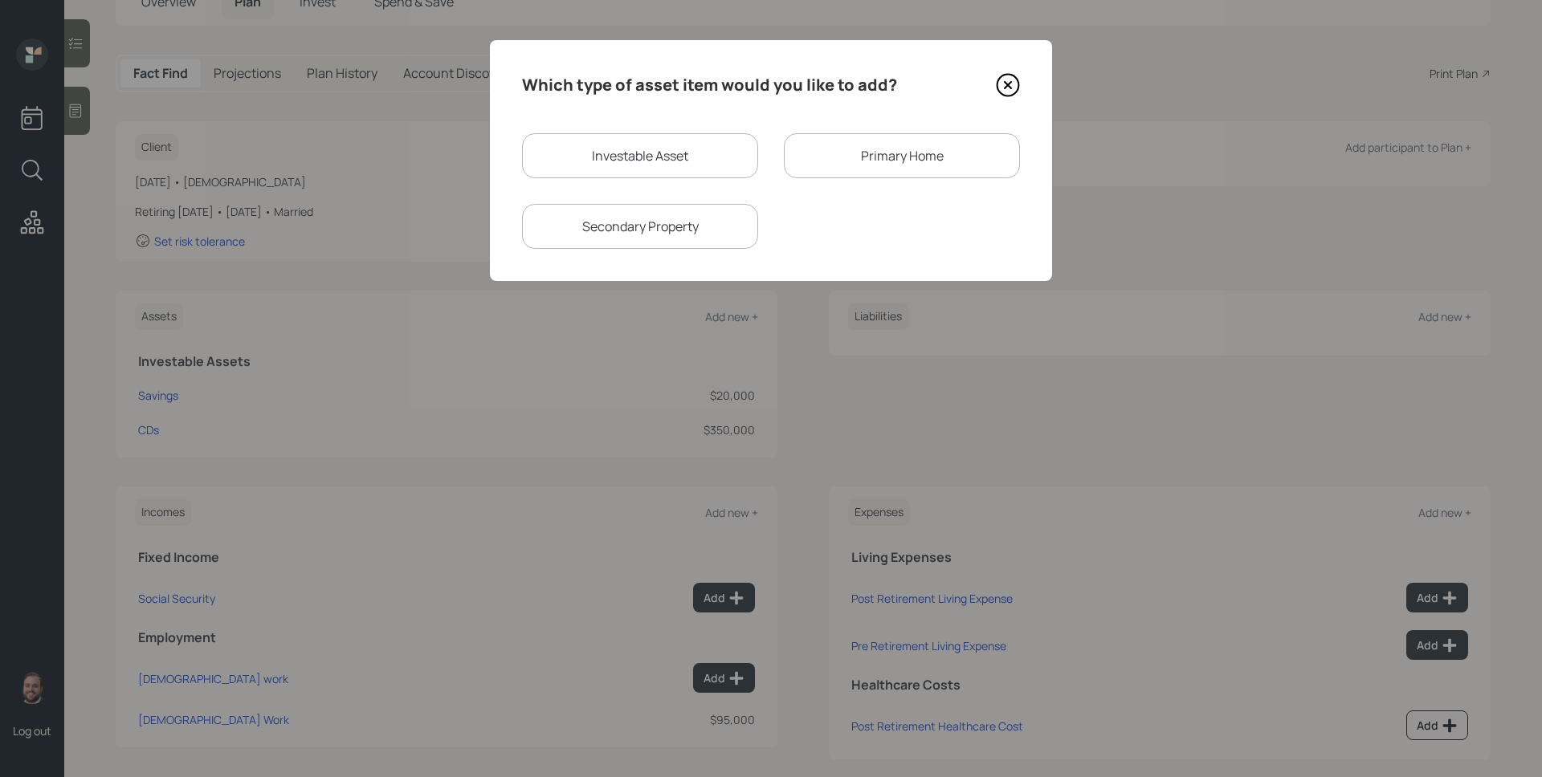
click at [674, 158] on div "Investable Asset" at bounding box center [640, 155] width 236 height 45
select select "taxable"
select select "balanced"
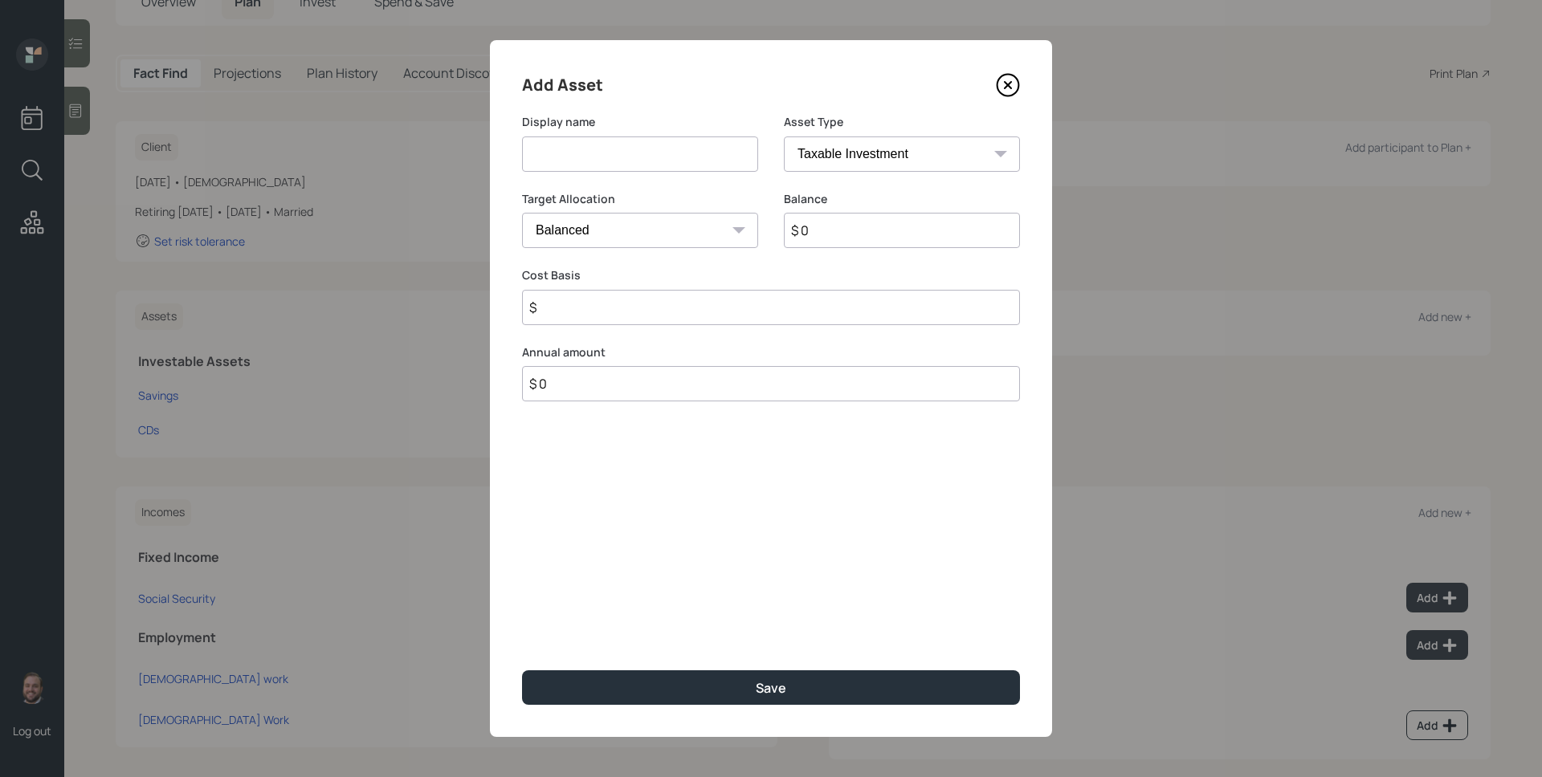
click at [651, 159] on input at bounding box center [640, 154] width 236 height 35
type input "SEP IRA"
click at [816, 150] on select "SEP IRA IRA Roth IRA 401(k) Roth 401(k) 403(b) Roth 403(b) 457(b) Roth 457(b) H…" at bounding box center [902, 154] width 236 height 35
select select "sep_ira"
click at [784, 137] on select "SEP IRA IRA Roth IRA 401(k) Roth 401(k) 403(b) Roth 403(b) 457(b) Roth 457(b) H…" at bounding box center [902, 154] width 236 height 35
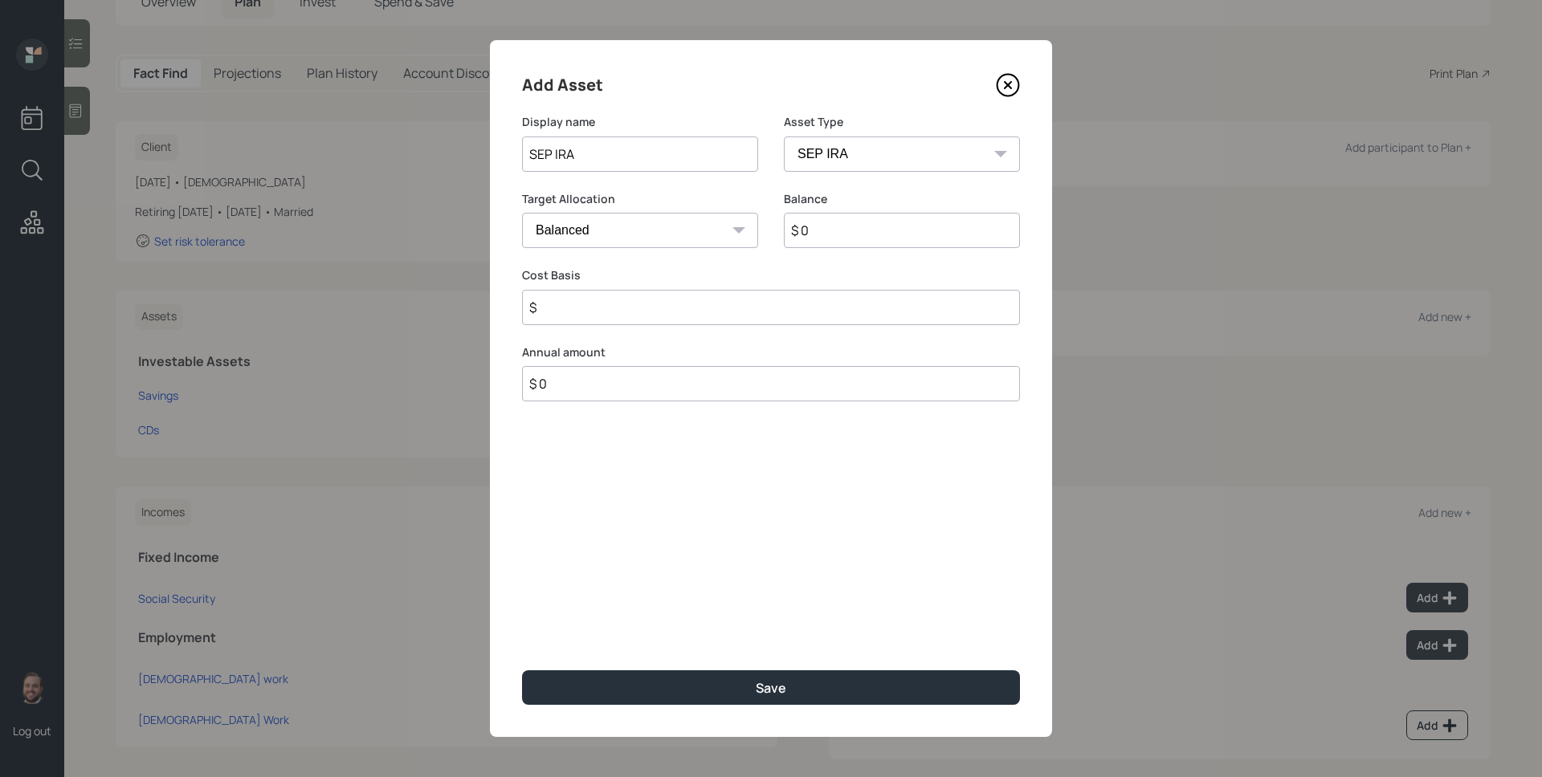
type input "$"
click at [849, 239] on input "$ 0" at bounding box center [902, 230] width 236 height 35
type input "$ 1"
type input "$ 20,000"
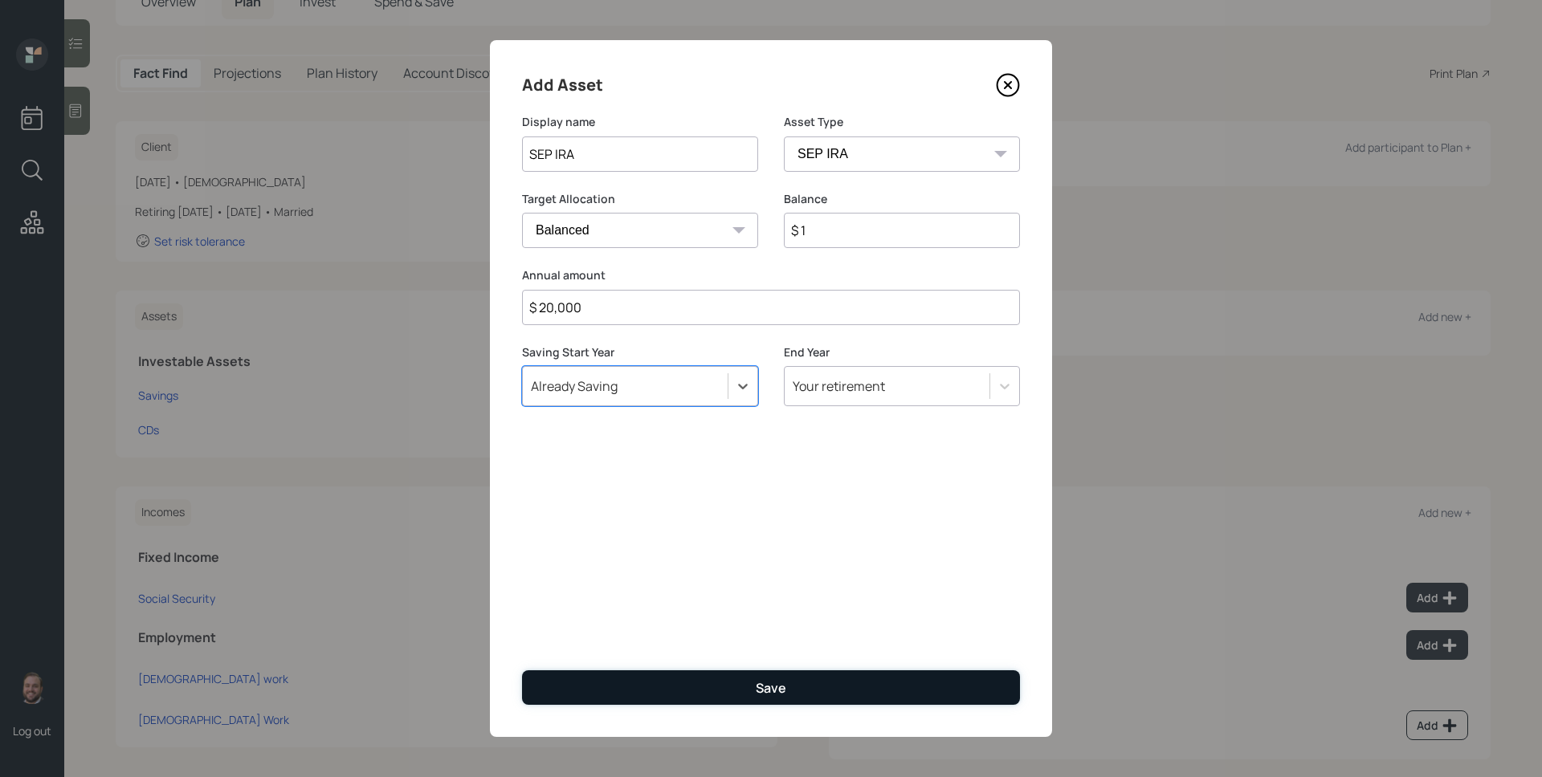
click at [872, 688] on button "Save" at bounding box center [771, 688] width 498 height 35
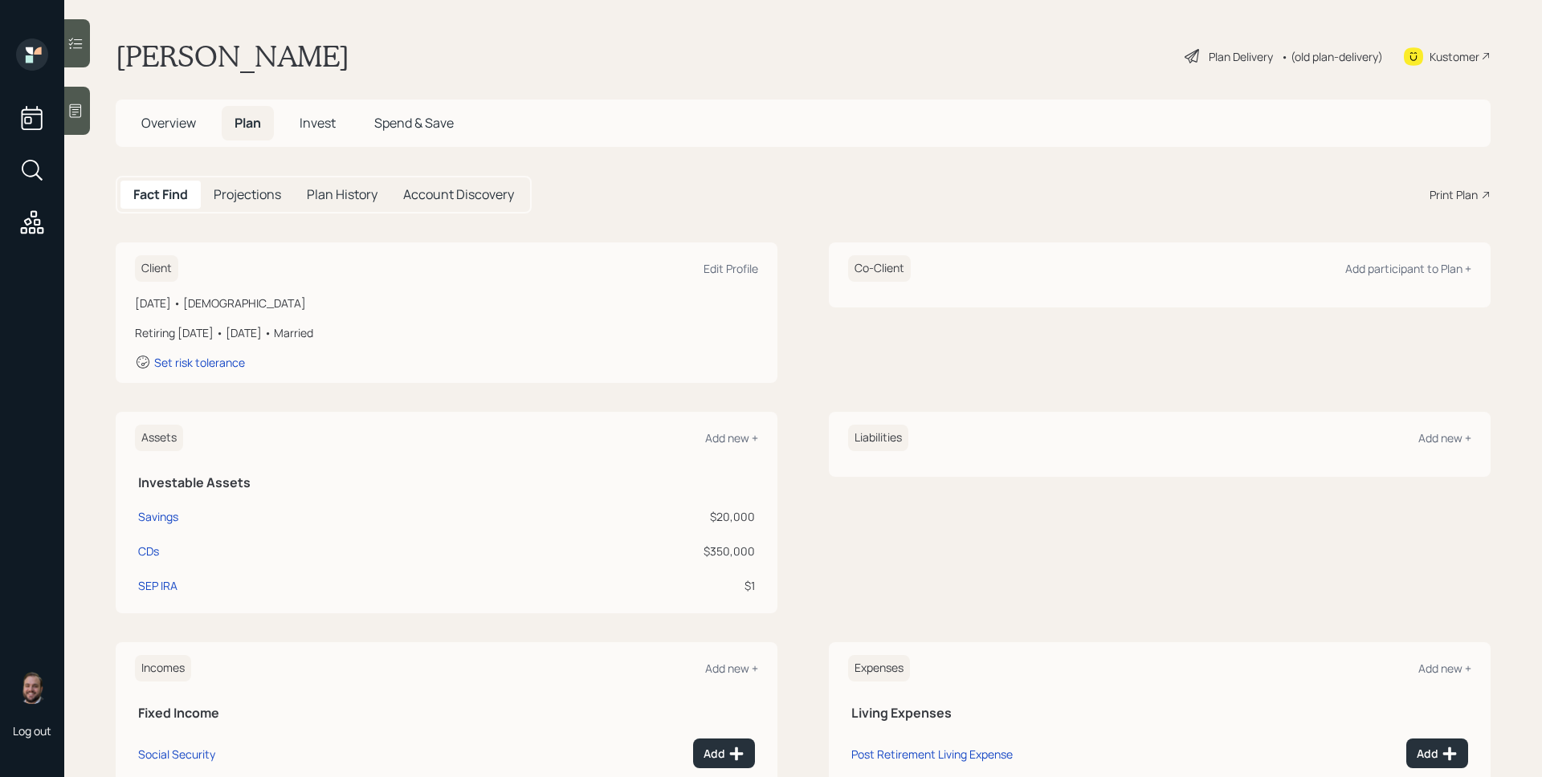
click at [1212, 63] on div "Plan Delivery" at bounding box center [1241, 56] width 64 height 17
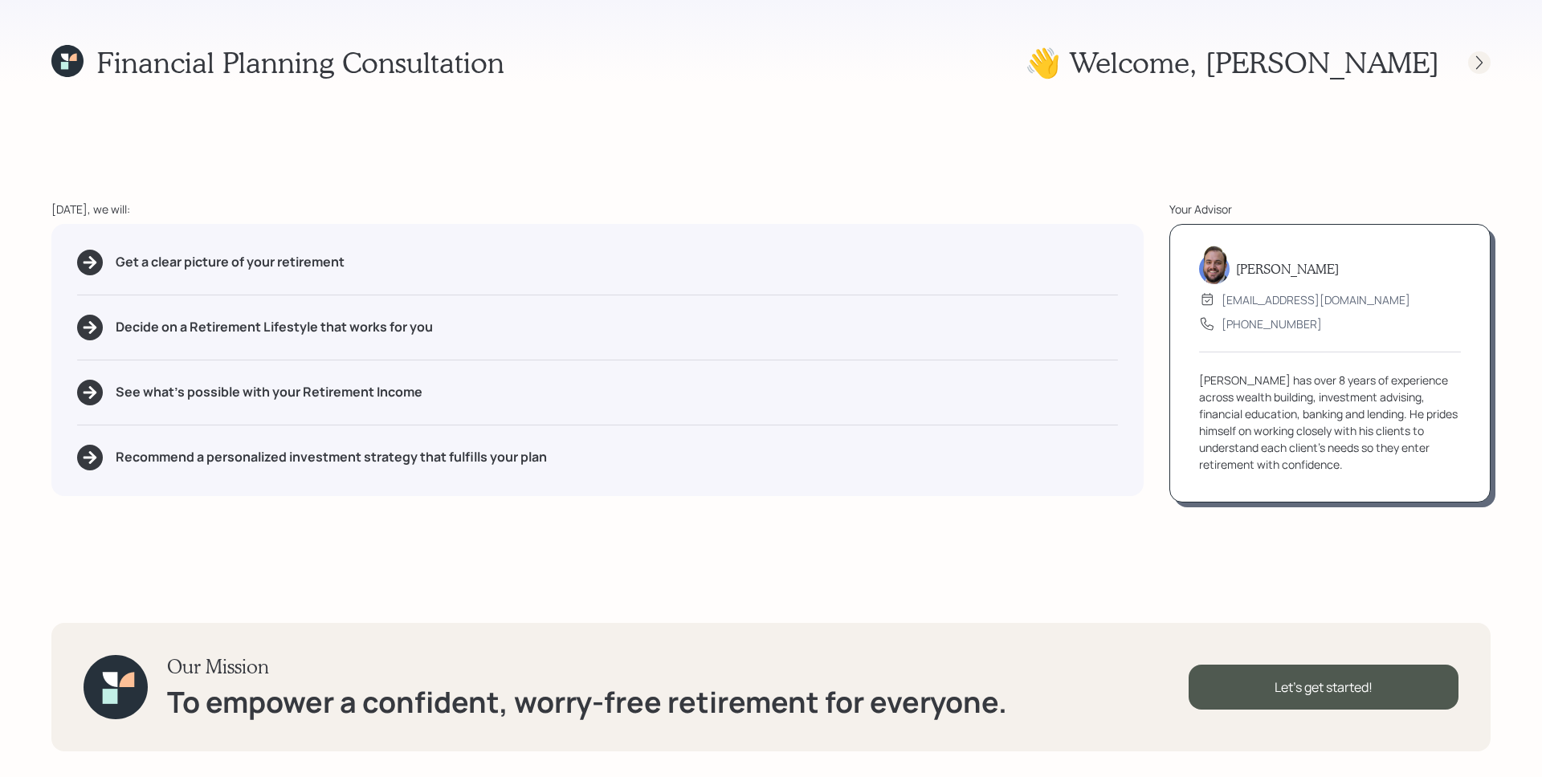
click at [1478, 60] on icon at bounding box center [1479, 63] width 16 height 16
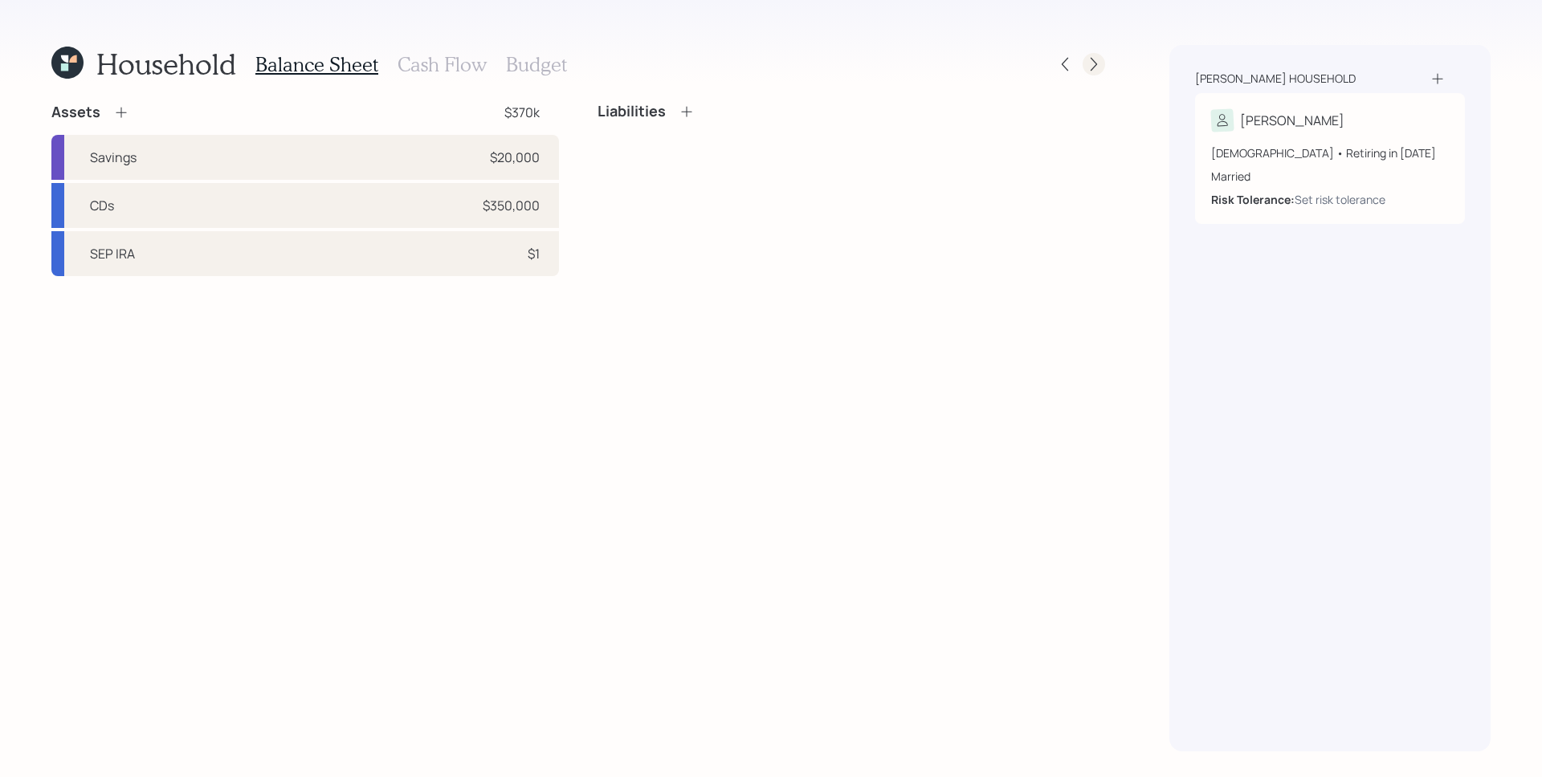
click at [1096, 66] on icon at bounding box center [1094, 64] width 16 height 16
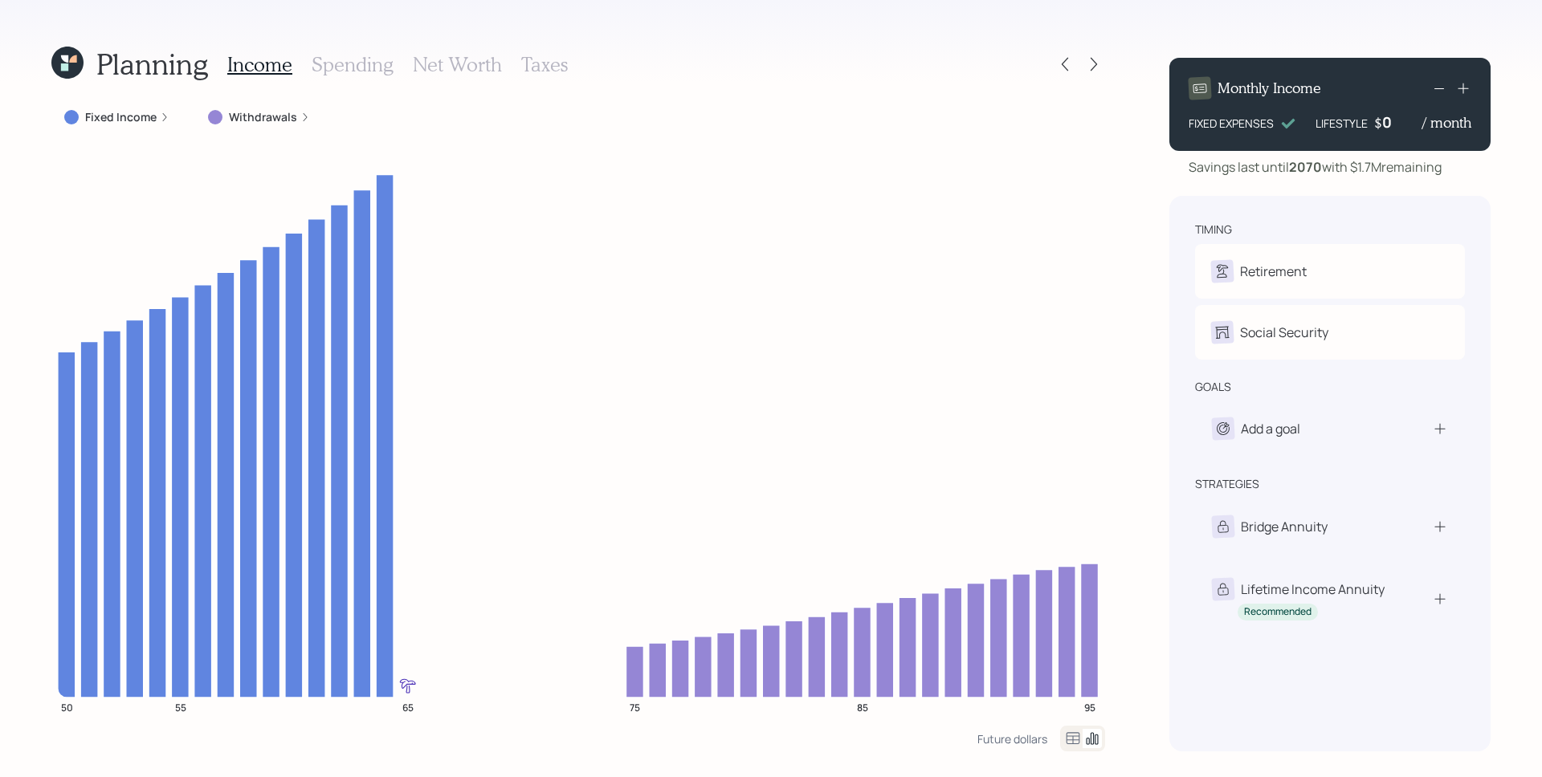
click at [353, 63] on h3 "Spending" at bounding box center [353, 64] width 82 height 23
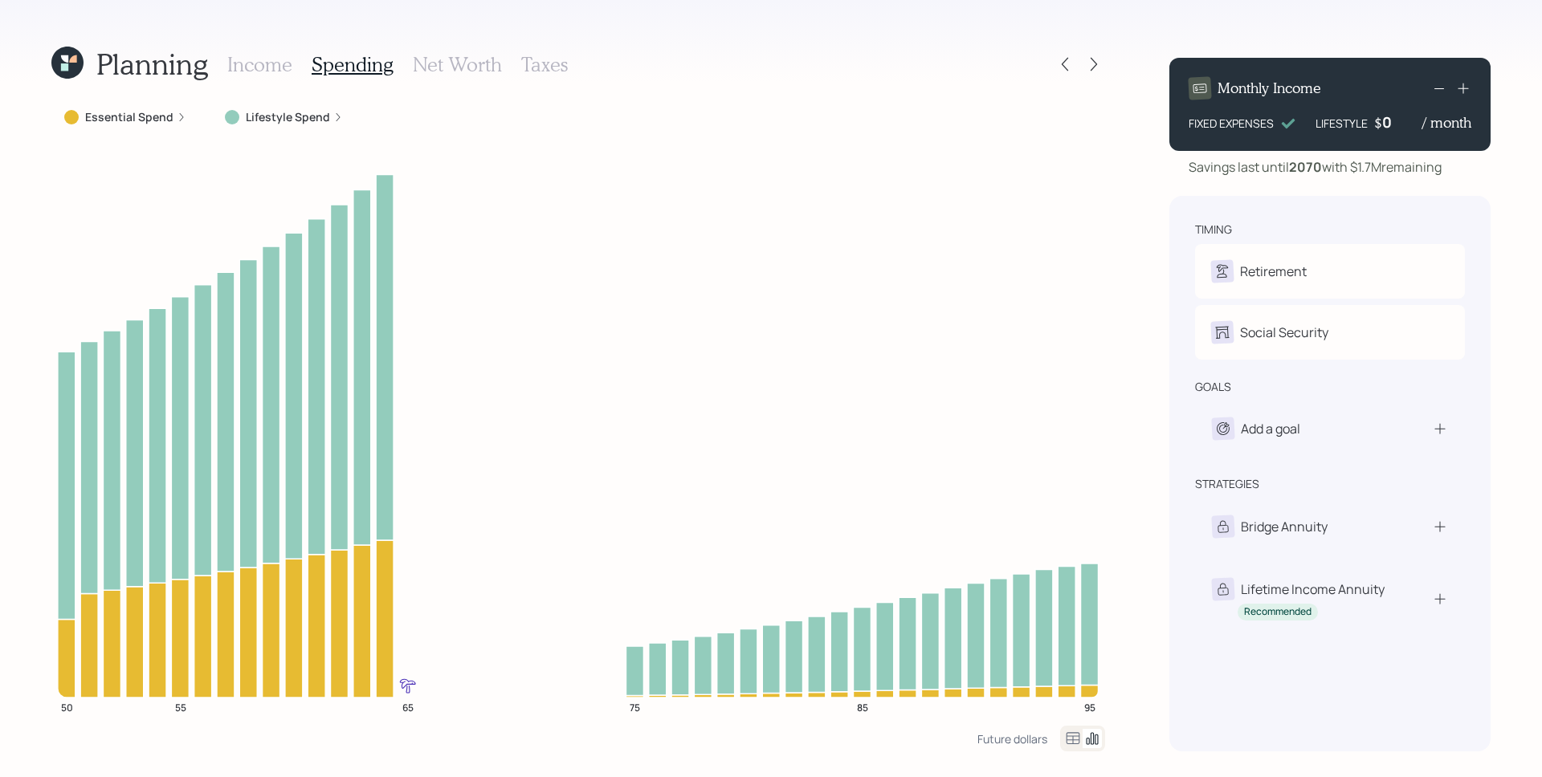
click at [145, 106] on div "Essential Spend" at bounding box center [125, 117] width 148 height 29
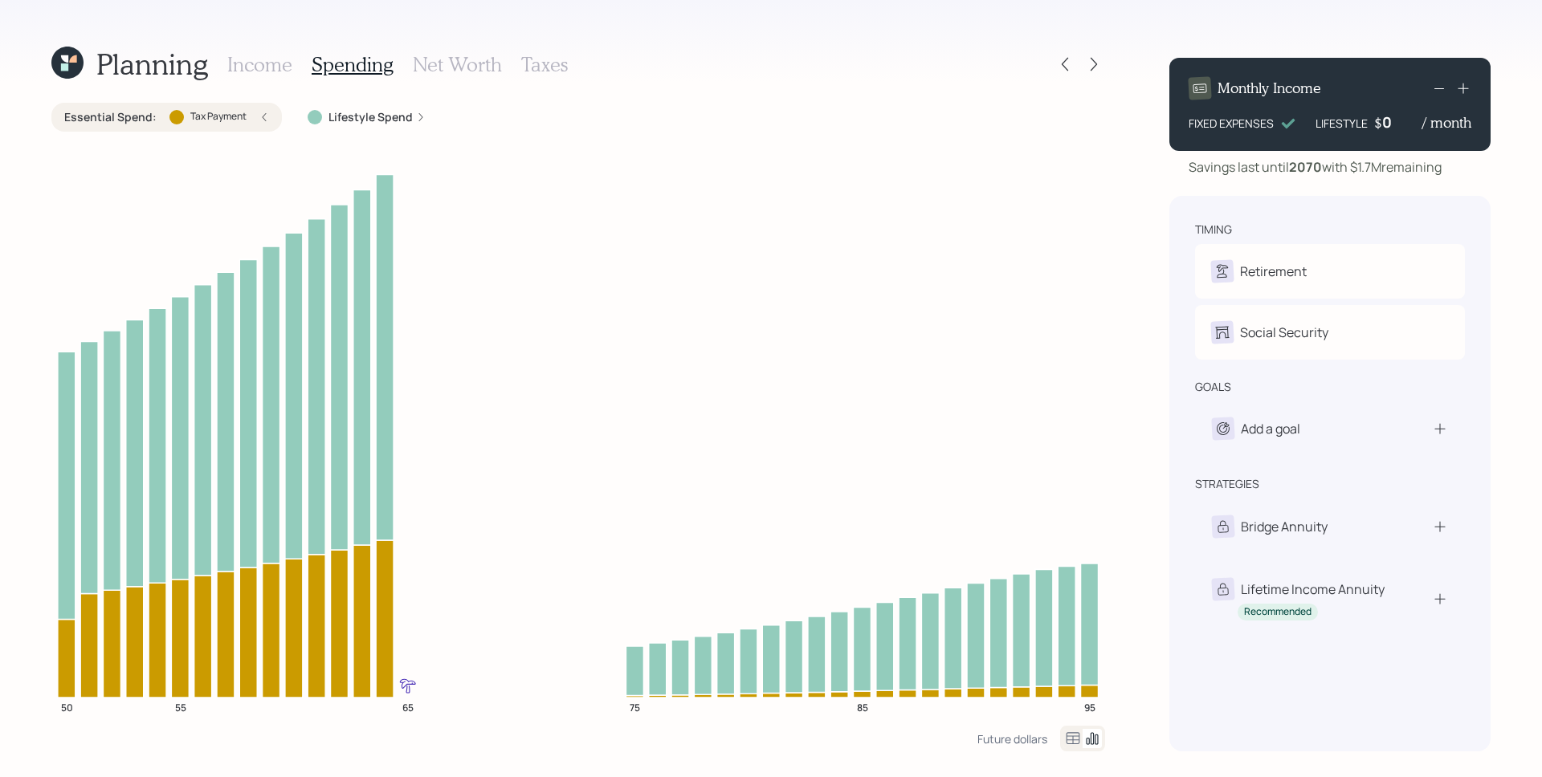
click at [383, 114] on label "Lifestyle Spend" at bounding box center [370, 117] width 84 height 16
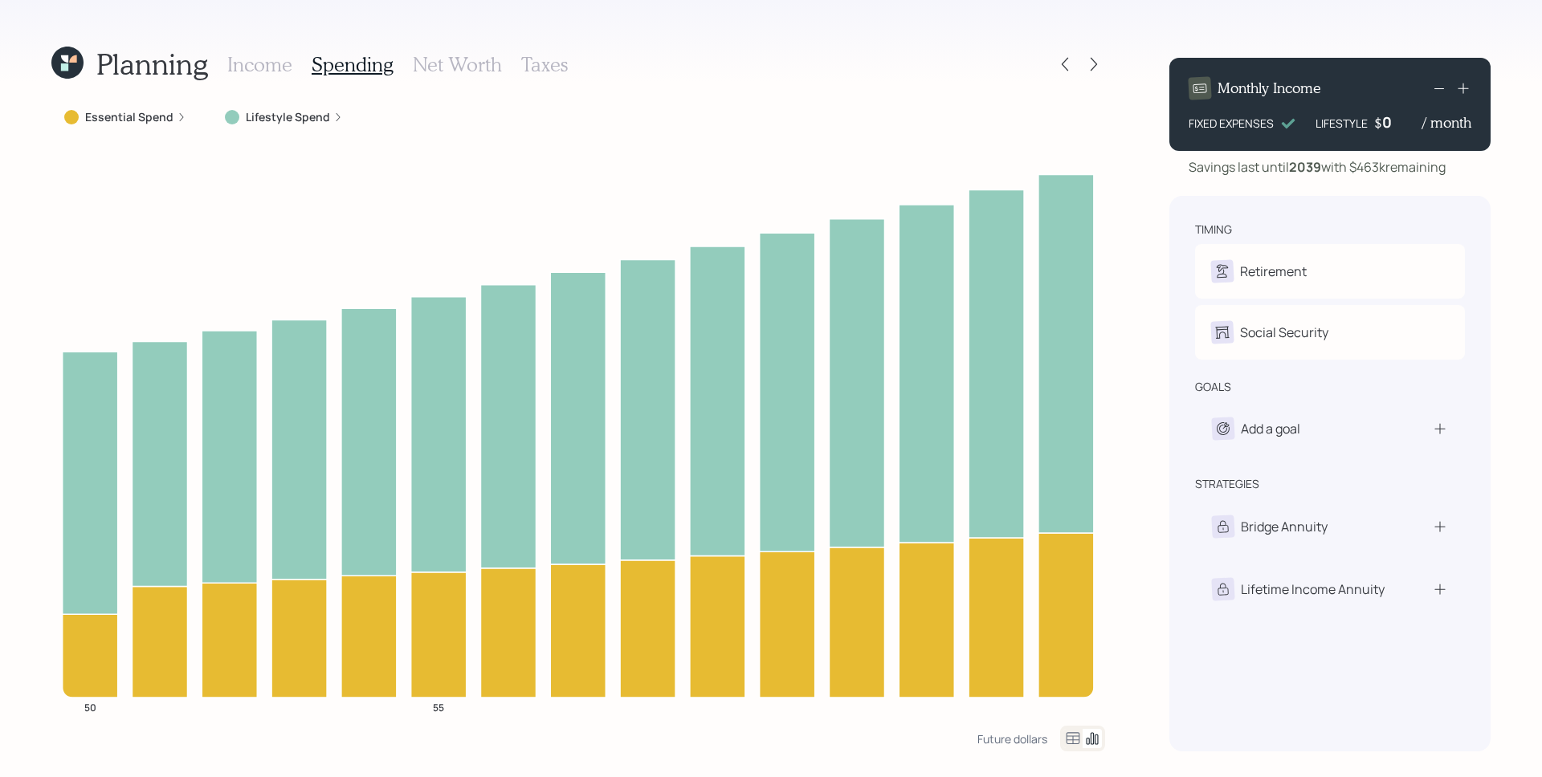
click at [289, 115] on label "Lifestyle Spend" at bounding box center [288, 117] width 84 height 16
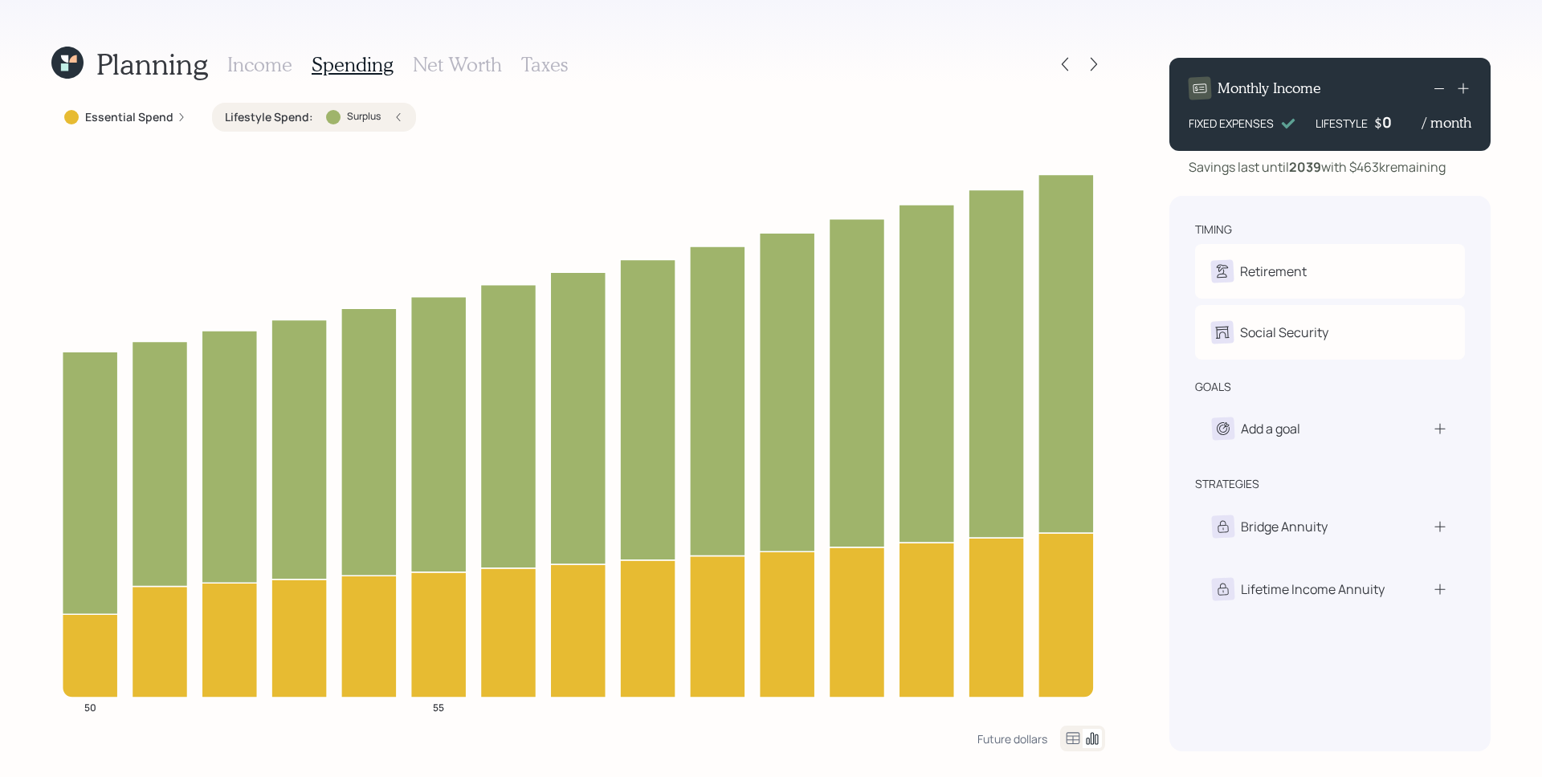
click at [67, 59] on icon at bounding box center [72, 64] width 10 height 10
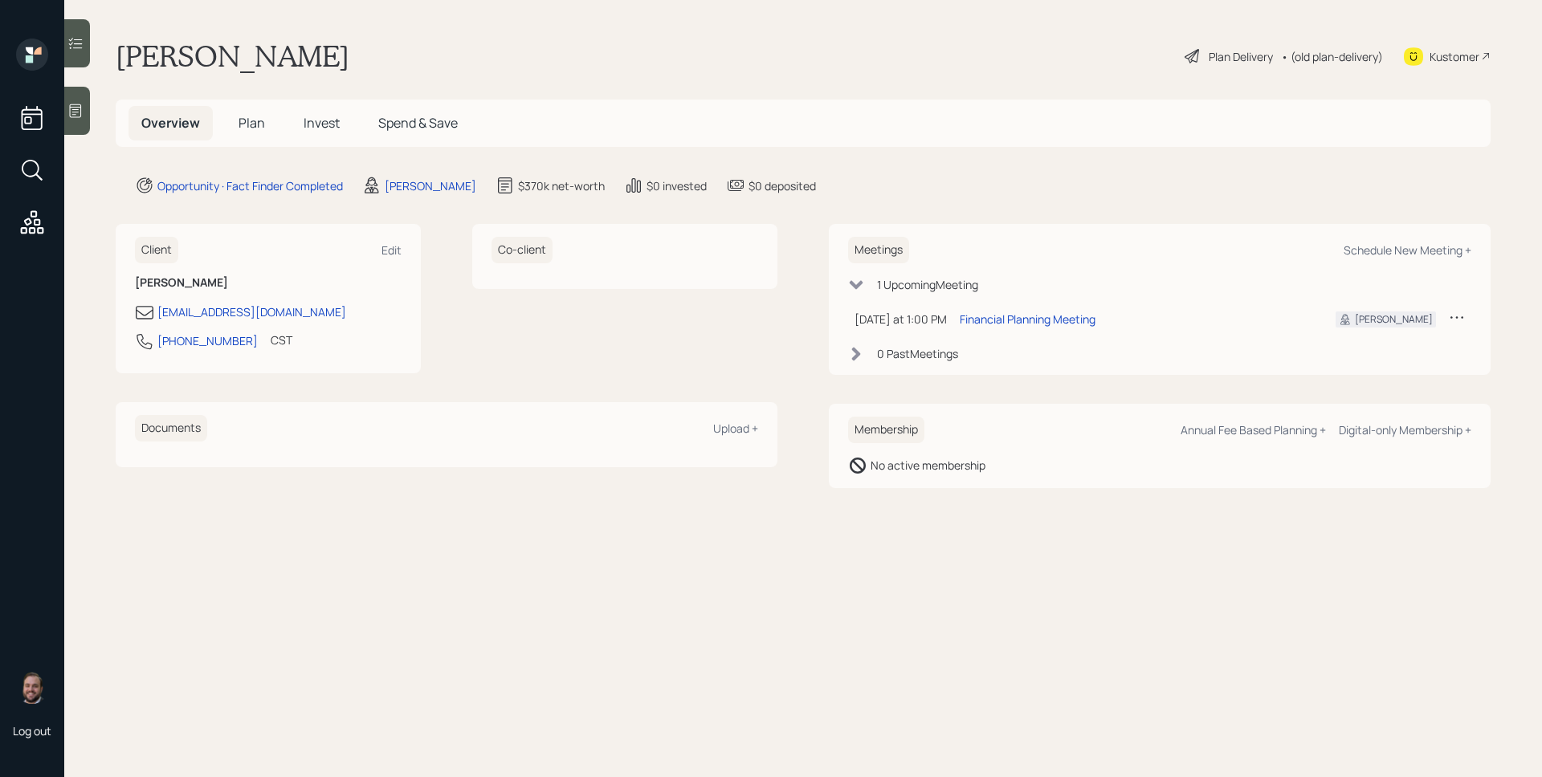
click at [248, 114] on span "Plan" at bounding box center [252, 123] width 27 height 18
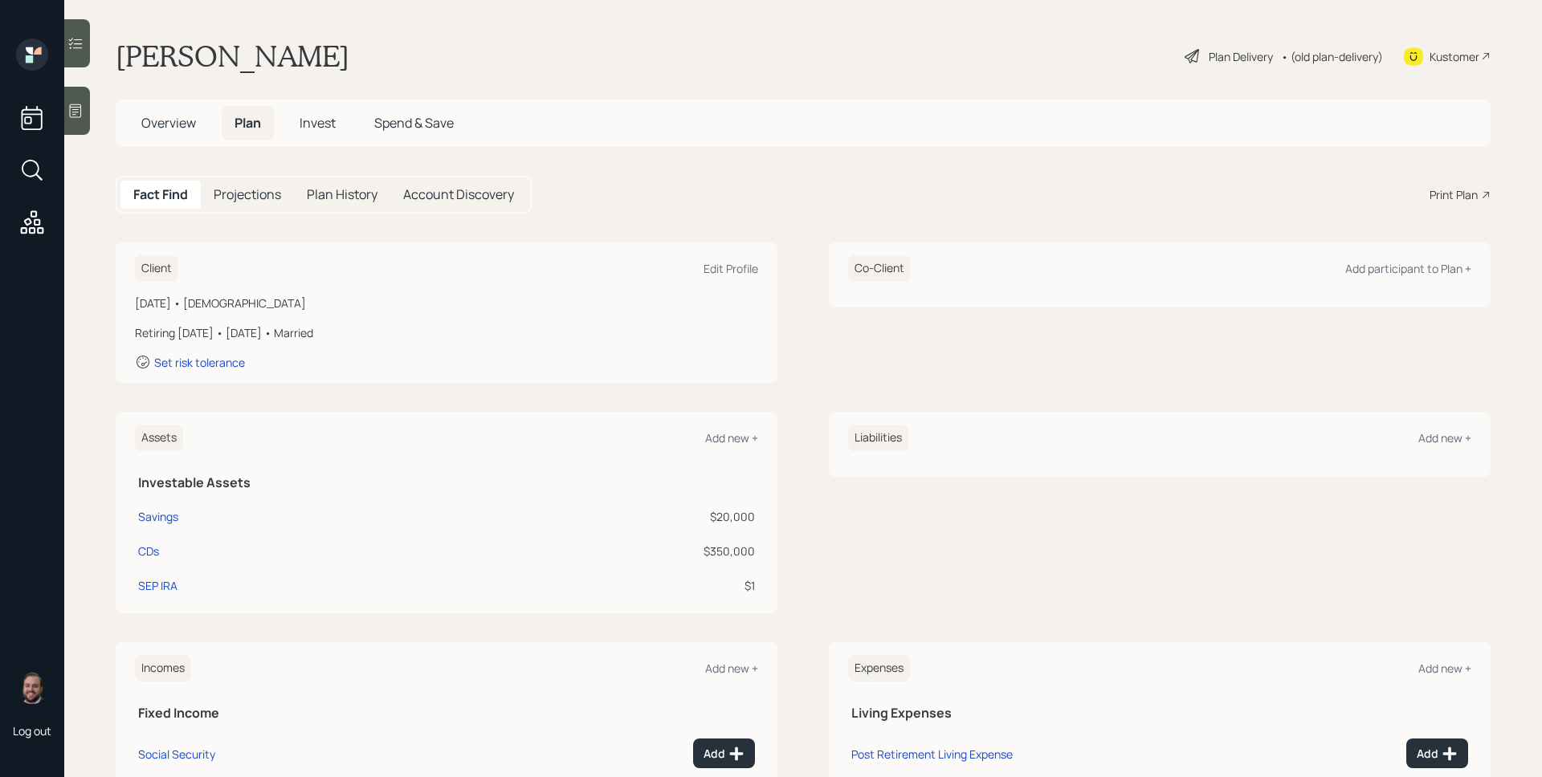
click at [1209, 59] on div "Plan Delivery" at bounding box center [1241, 56] width 64 height 17
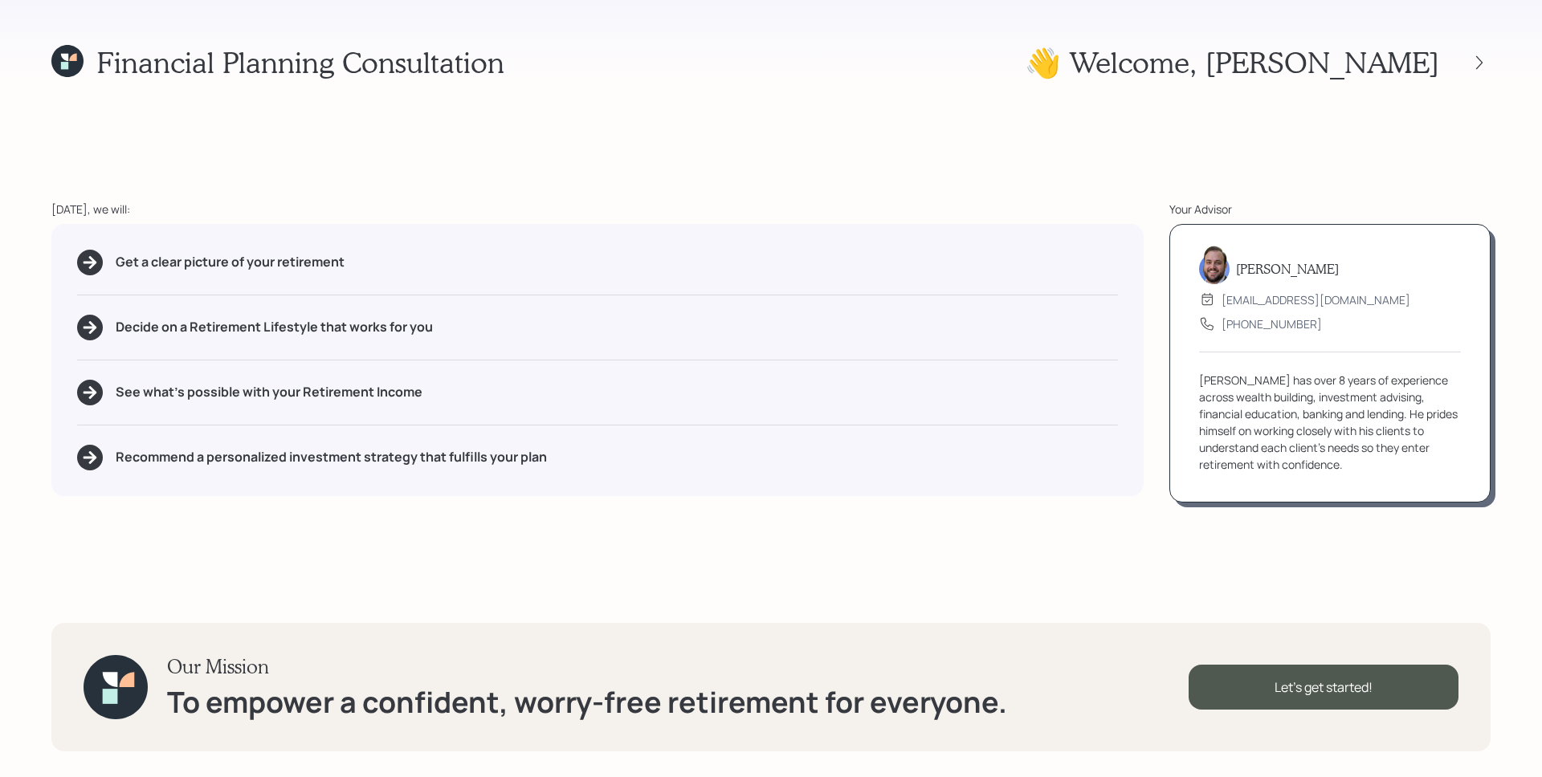
click at [1463, 67] on div at bounding box center [1464, 62] width 51 height 22
click at [1474, 64] on icon at bounding box center [1479, 63] width 16 height 16
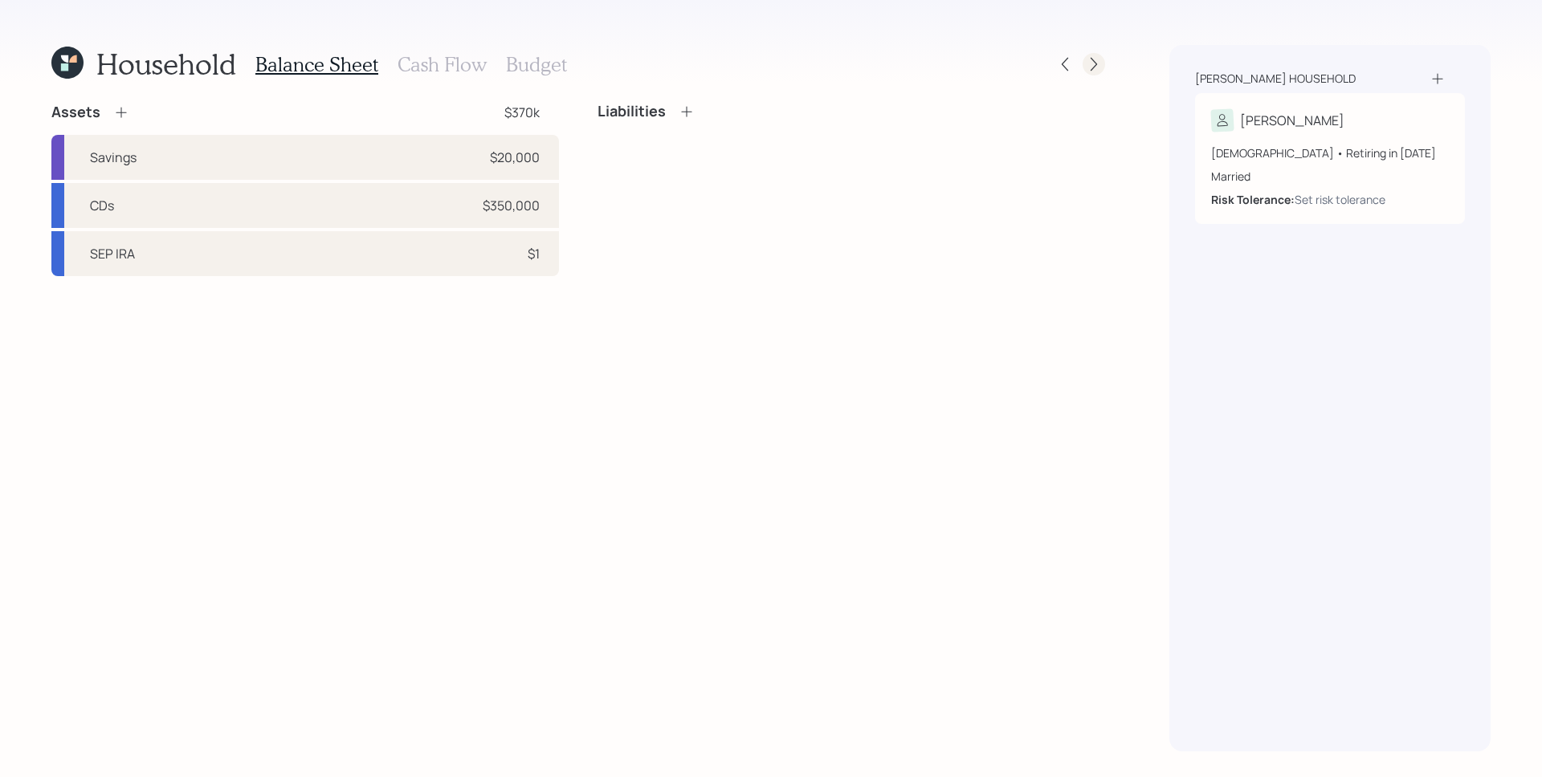
click at [1099, 63] on icon at bounding box center [1094, 64] width 16 height 16
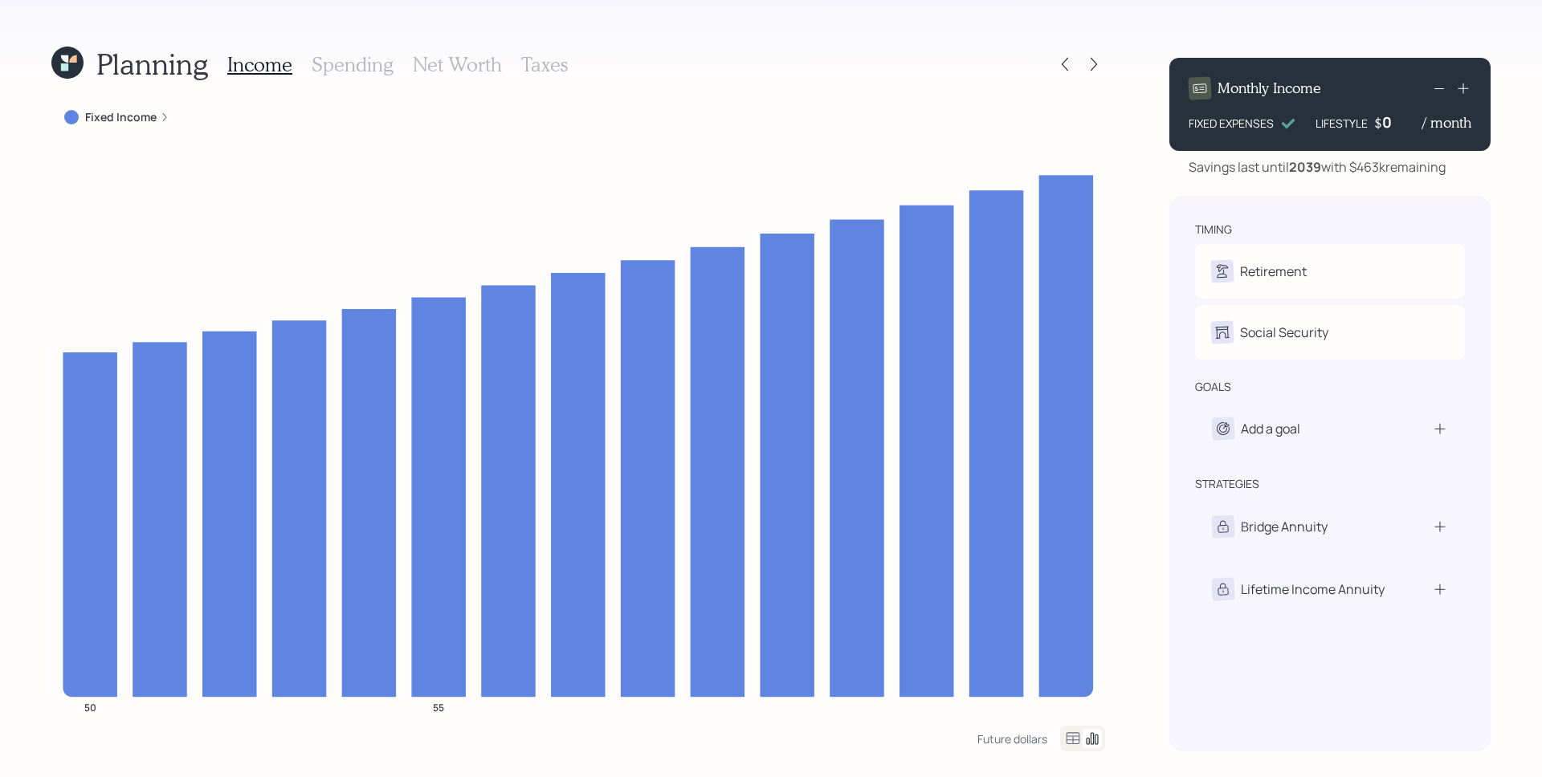
click at [346, 66] on h3 "Spending" at bounding box center [353, 64] width 82 height 23
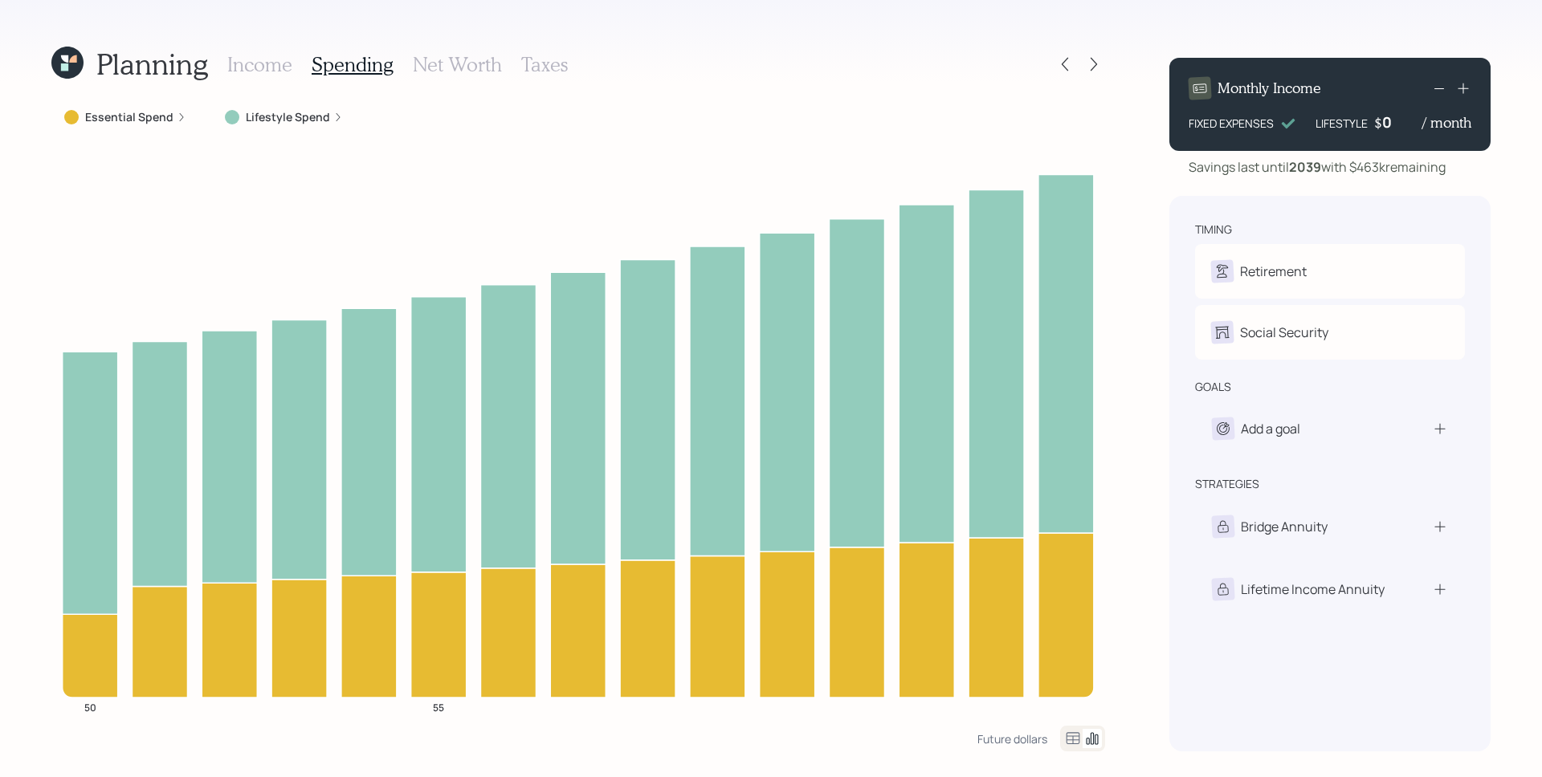
click at [283, 108] on div "Lifestyle Spend" at bounding box center [284, 117] width 144 height 29
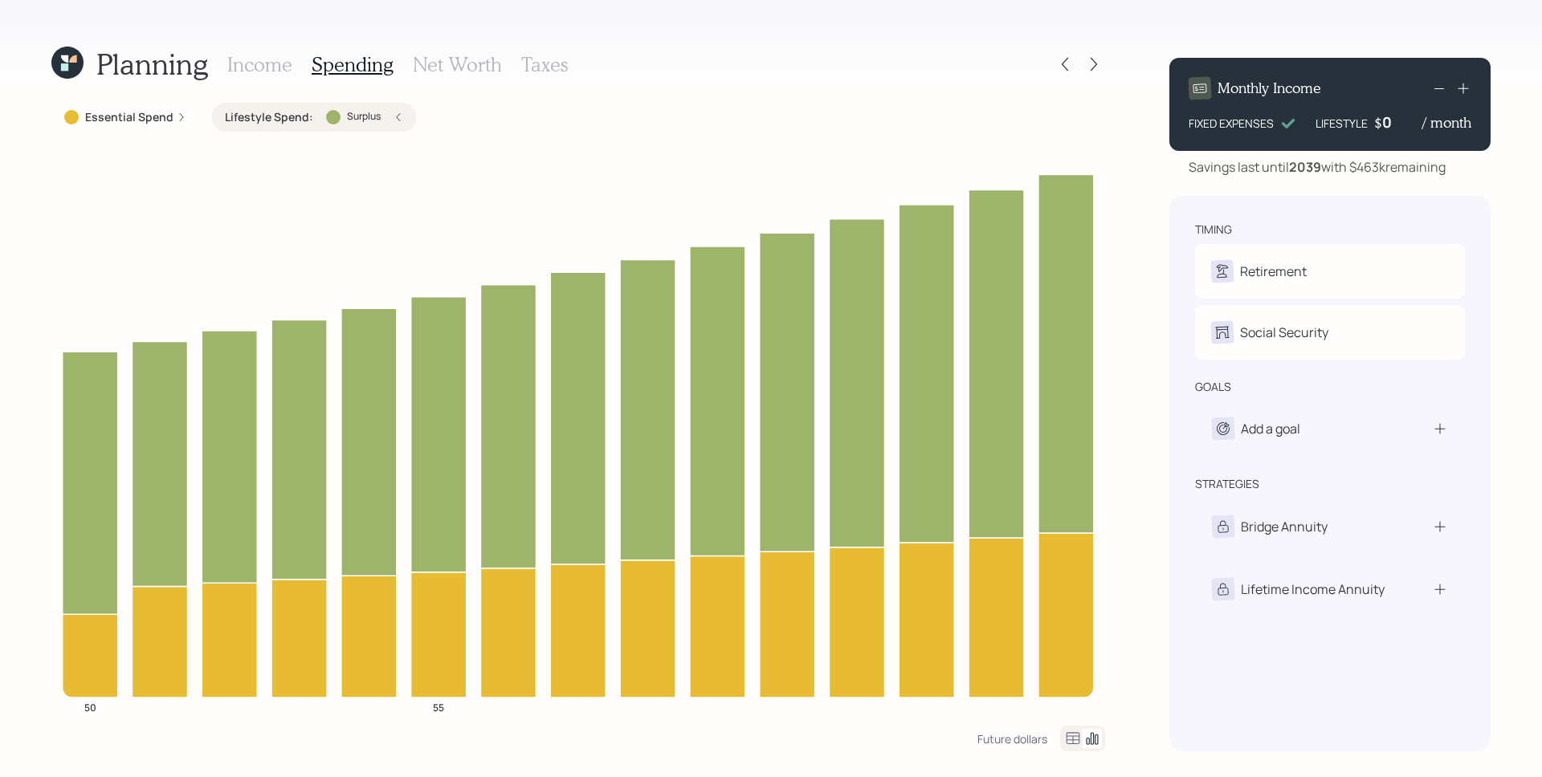
click at [50, 65] on div "Planning Income Spending Net Worth Taxes Essential Spend Lifestyle Spend : Surp…" at bounding box center [771, 388] width 1542 height 777
click at [59, 63] on icon at bounding box center [67, 63] width 32 height 32
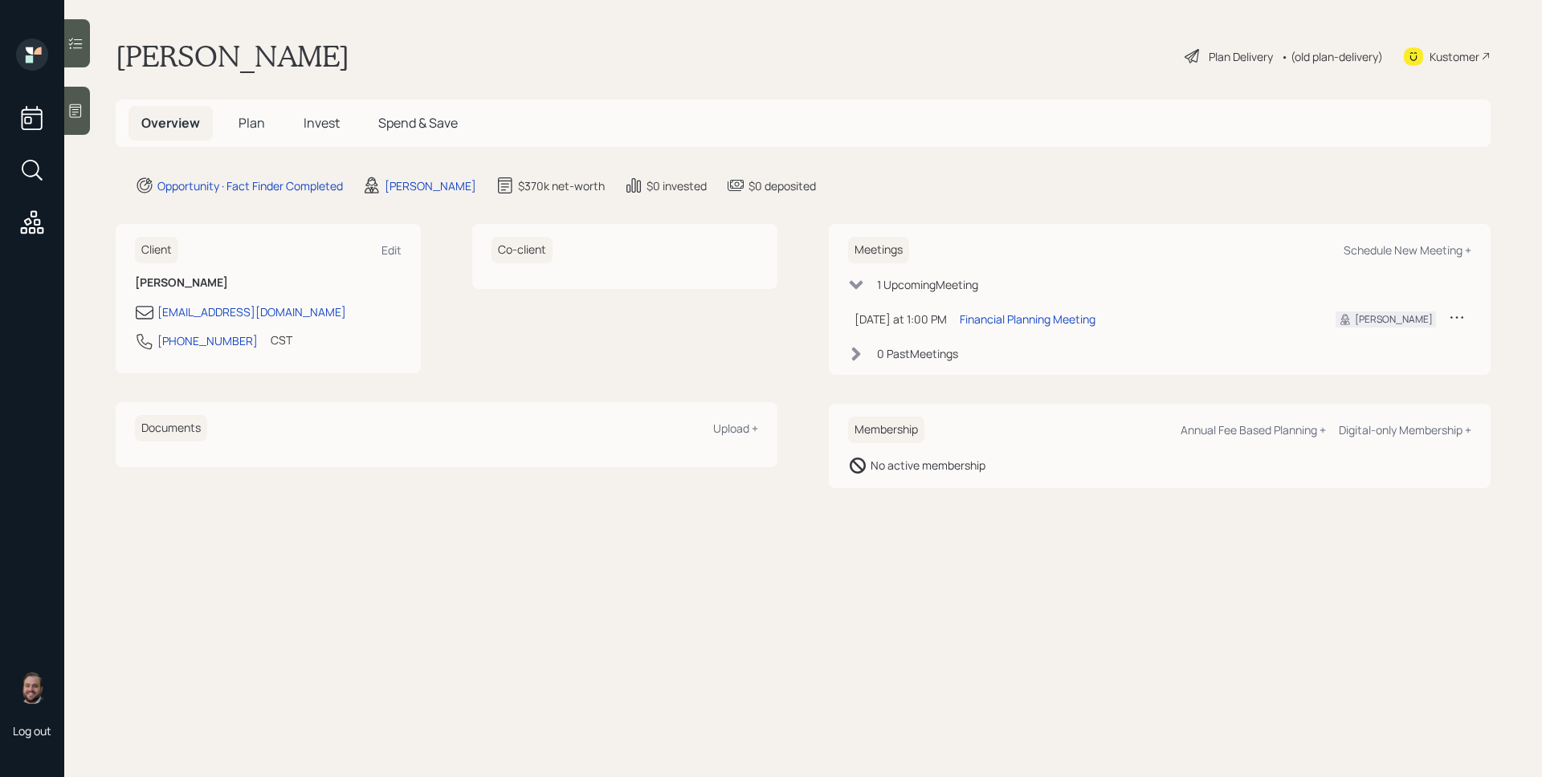
click at [250, 111] on h5 "Plan" at bounding box center [252, 123] width 52 height 35
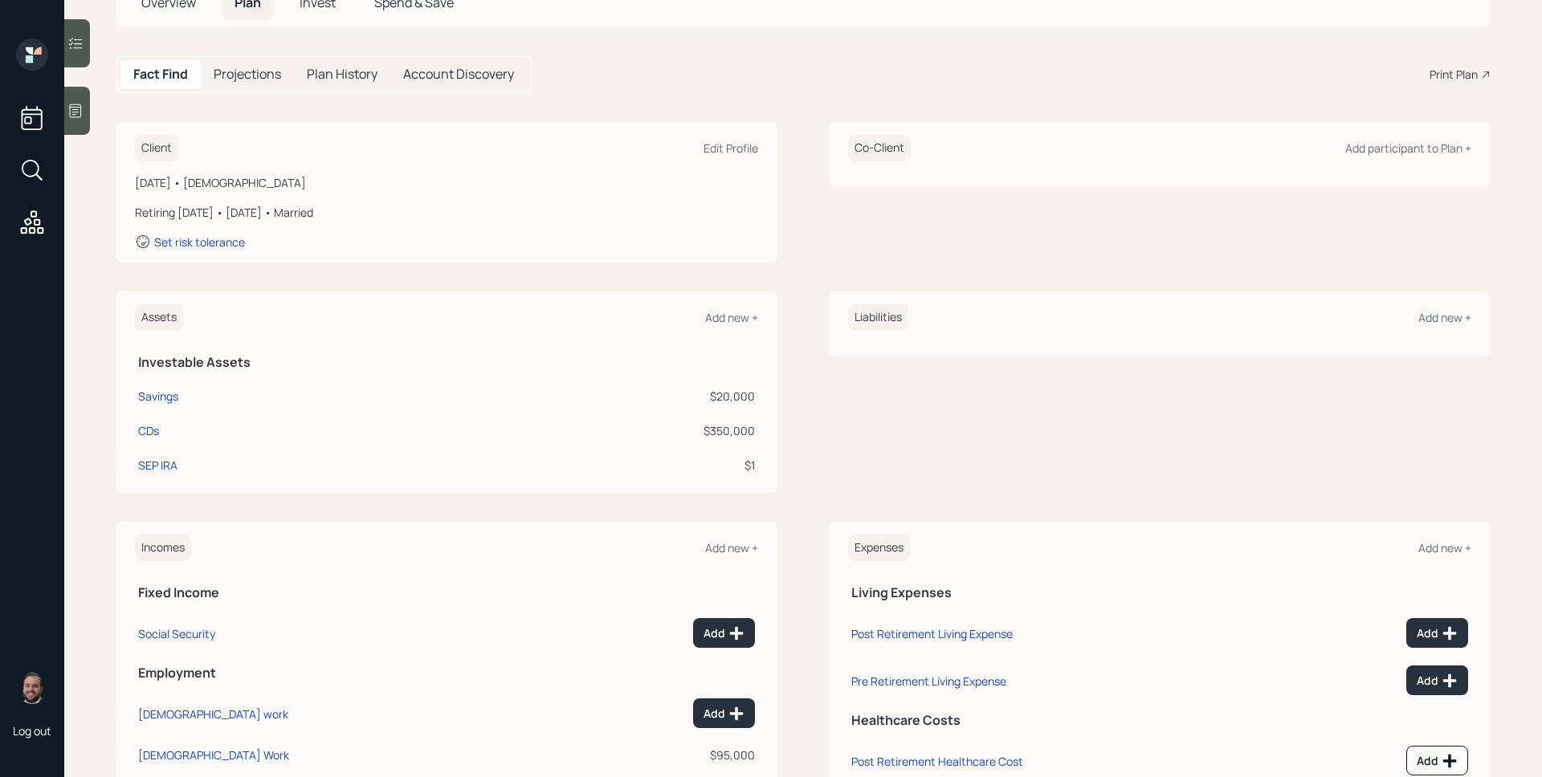
scroll to position [151, 0]
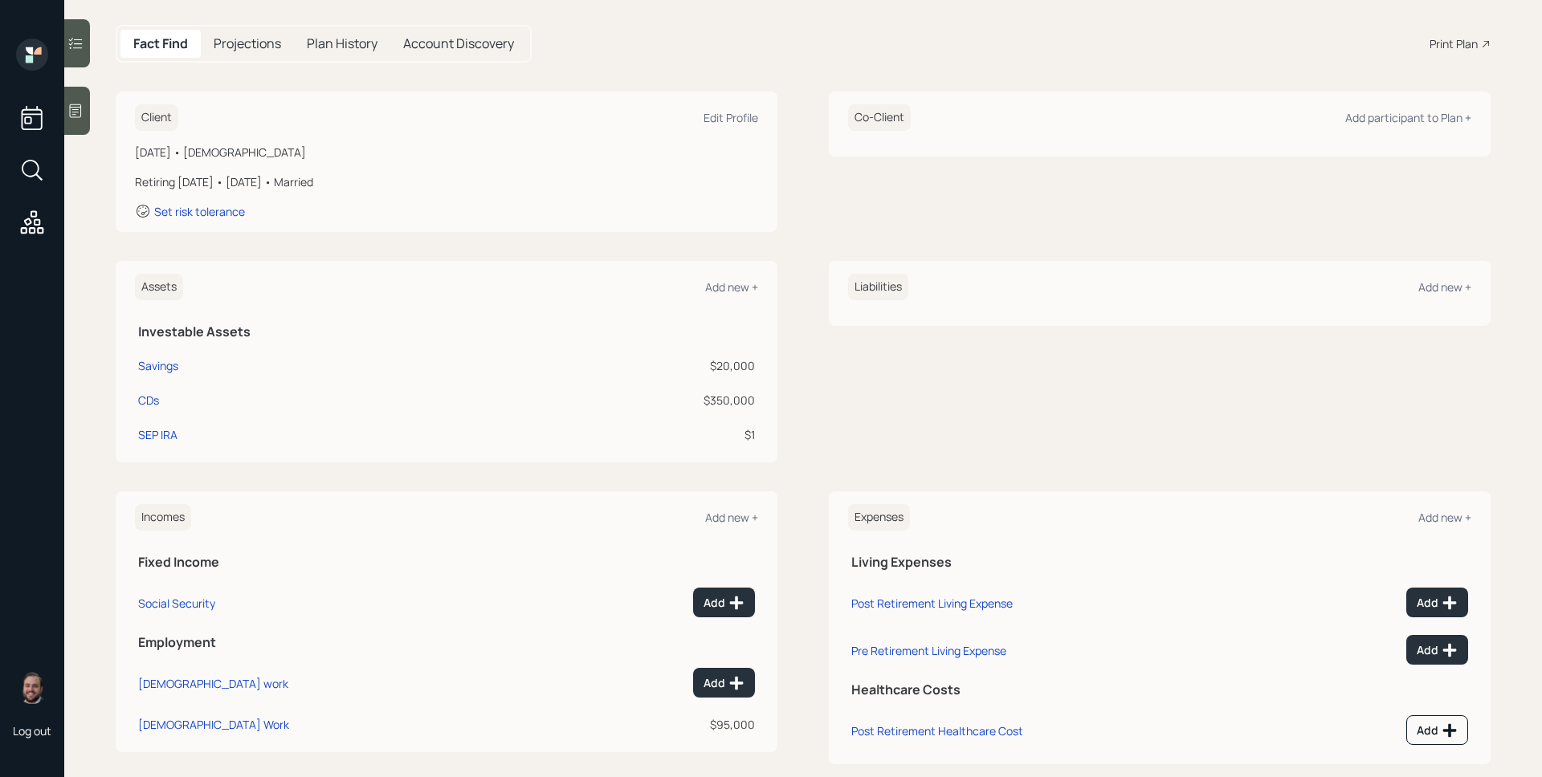
click at [710, 618] on td "Add" at bounding box center [663, 600] width 189 height 47
click at [710, 614] on button "Add" at bounding box center [724, 603] width 62 height 30
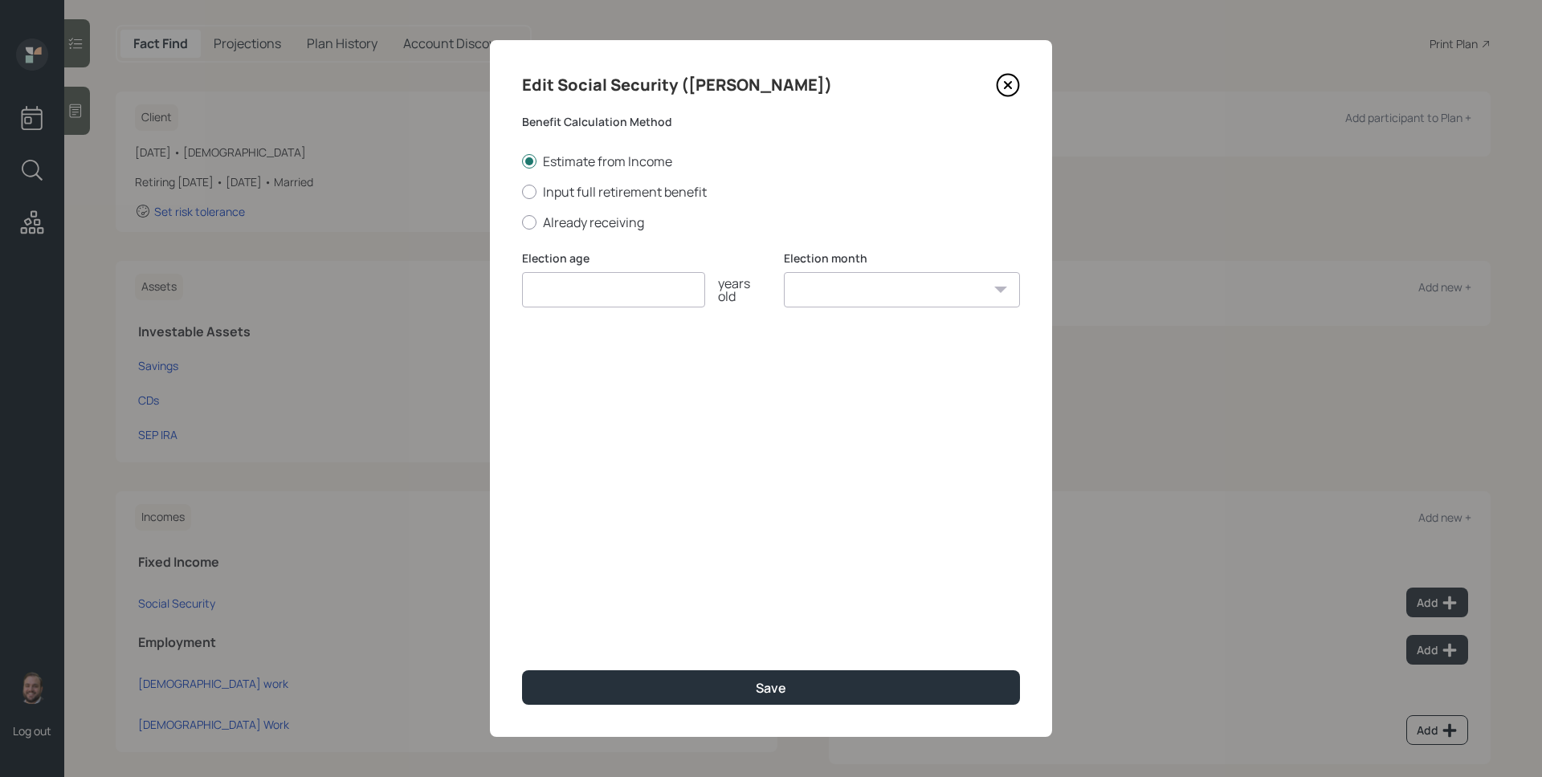
click at [621, 285] on input "number" at bounding box center [613, 289] width 183 height 35
type input "67"
select select "1"
click at [784, 272] on select "January February March April May June July August September October November De…" at bounding box center [902, 289] width 236 height 35
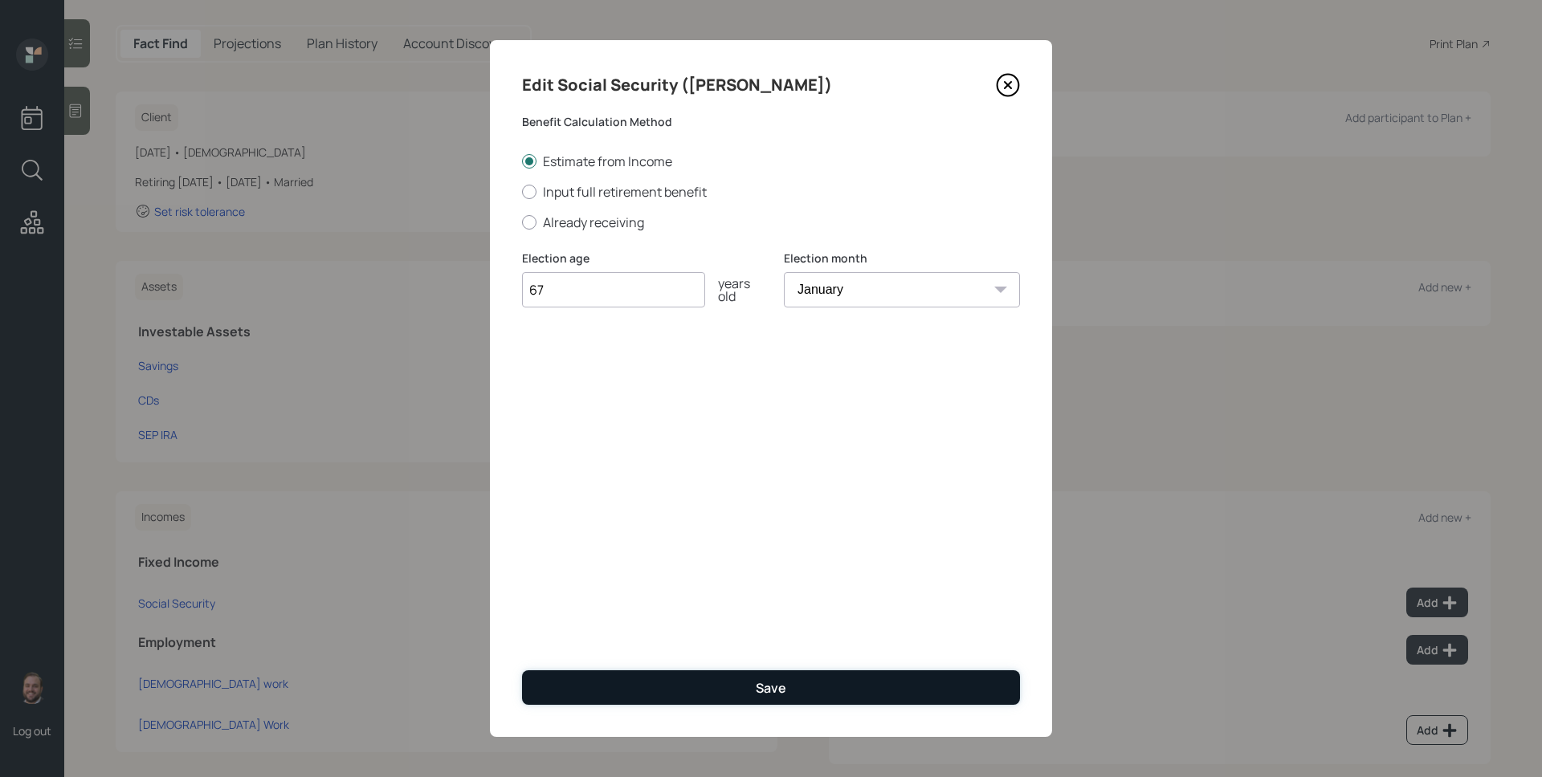
click at [804, 675] on button "Save" at bounding box center [771, 688] width 498 height 35
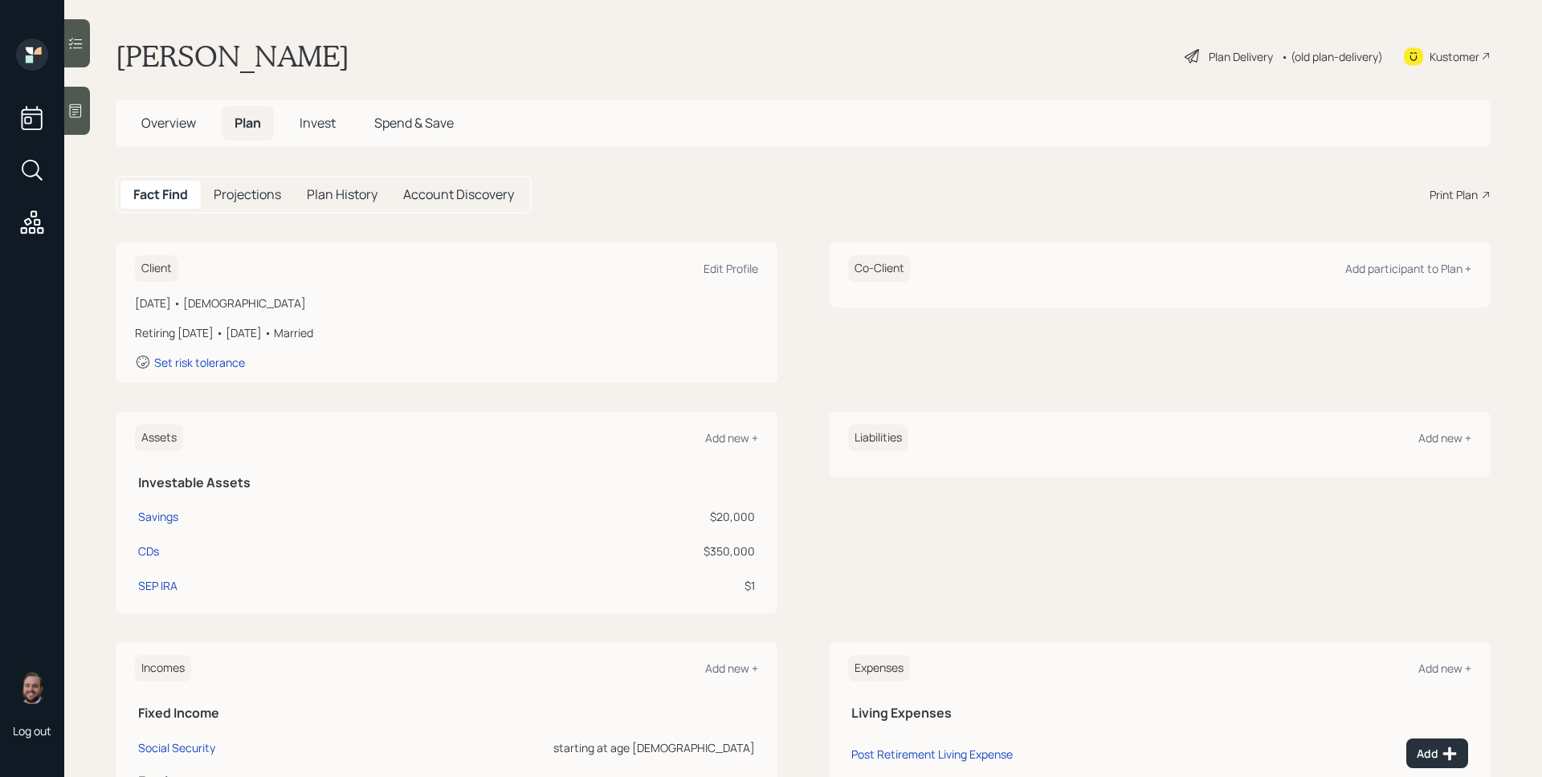
click at [1245, 59] on div "Plan Delivery" at bounding box center [1241, 56] width 64 height 17
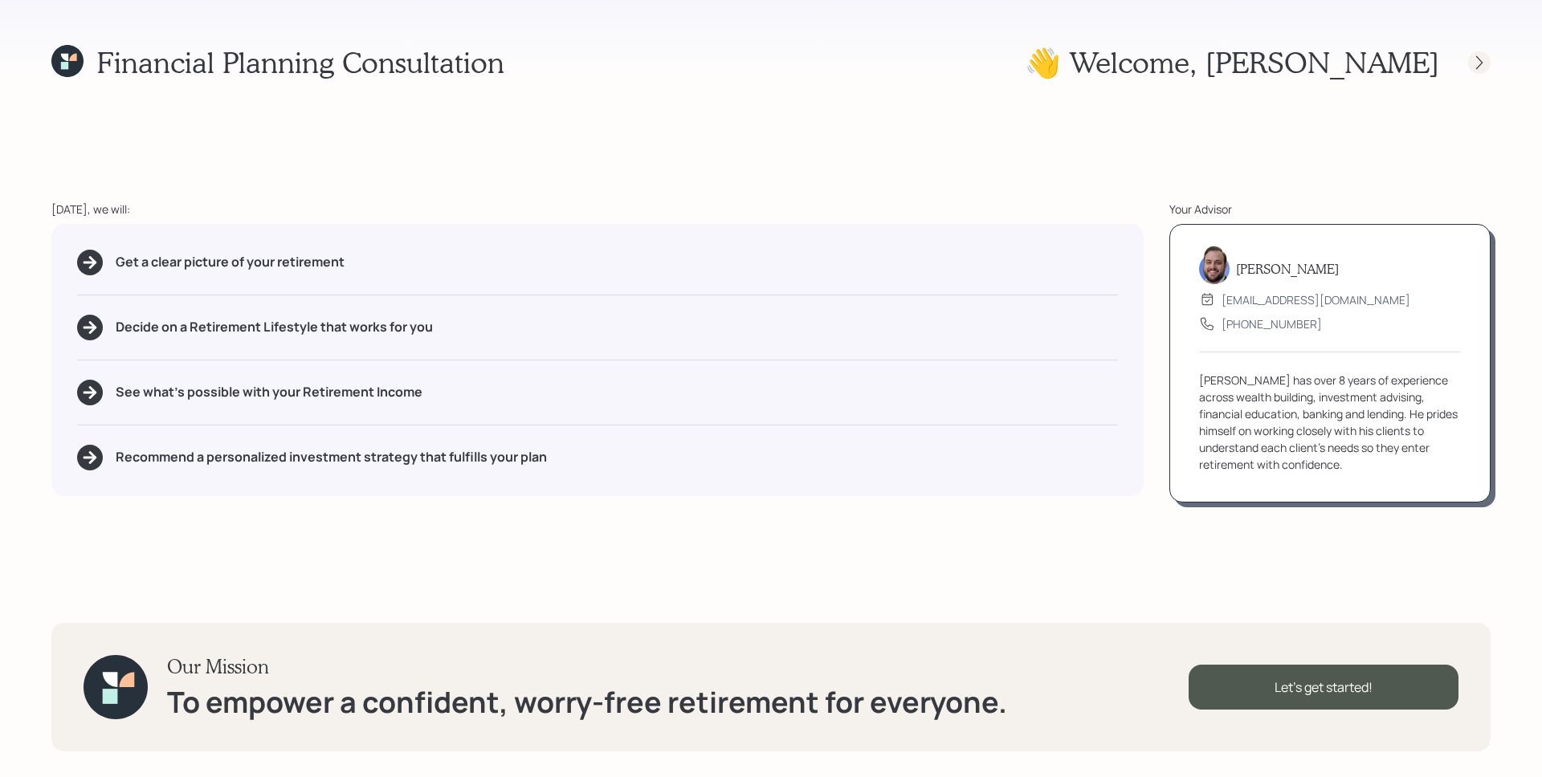
click at [1469, 63] on div at bounding box center [1479, 62] width 22 height 22
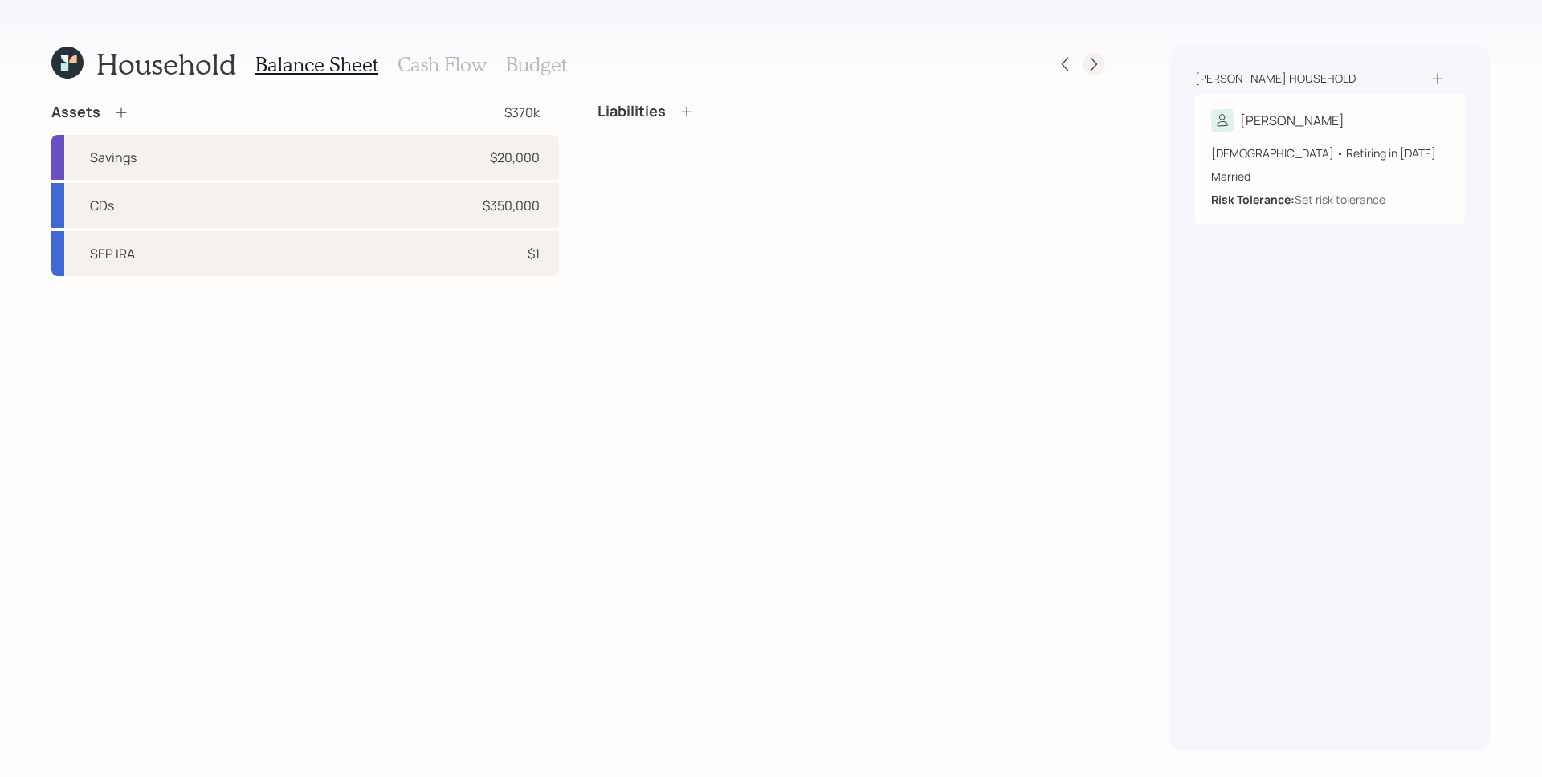
click at [1104, 62] on div at bounding box center [1094, 64] width 22 height 22
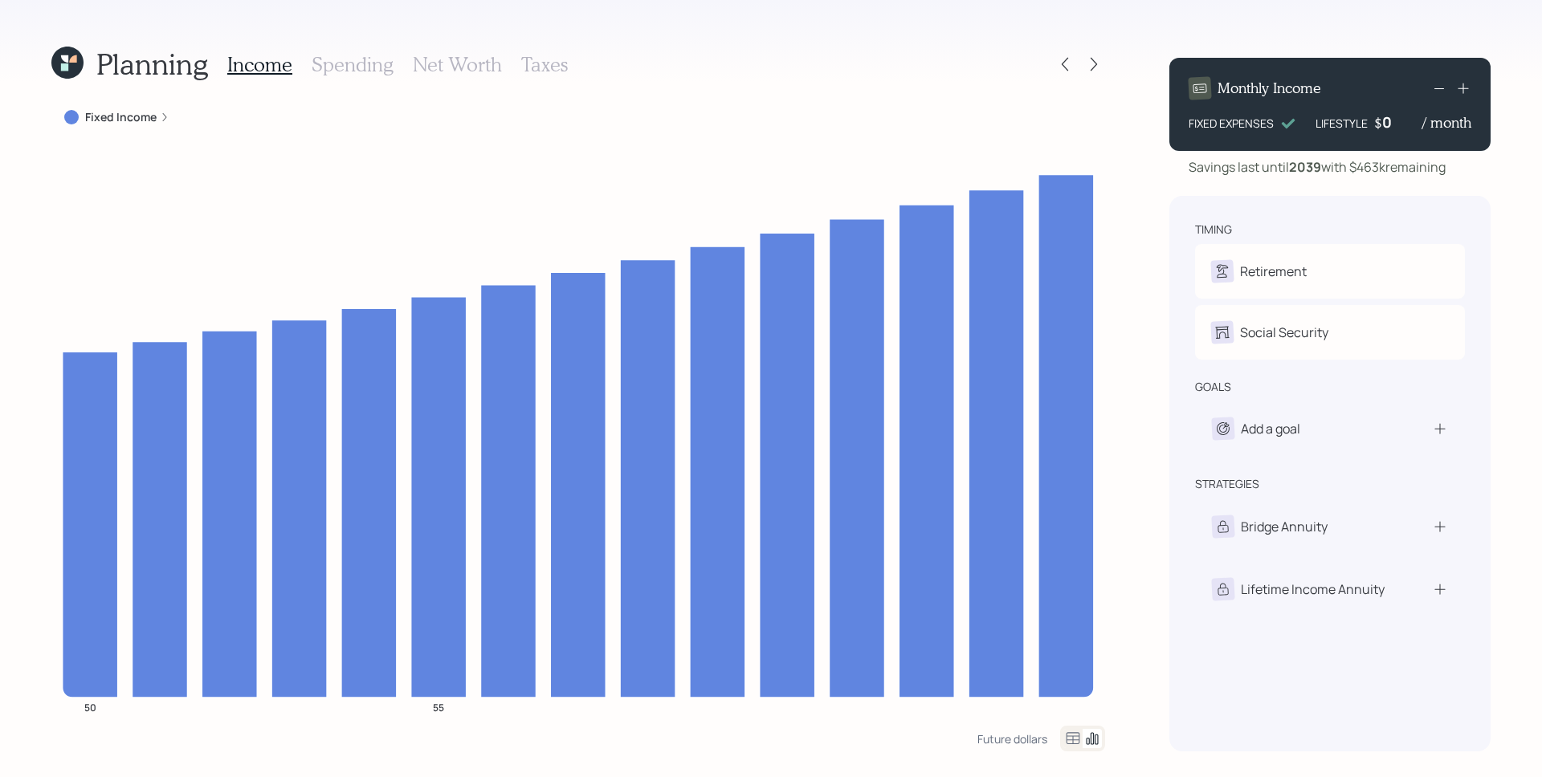
click at [353, 60] on h3 "Spending" at bounding box center [353, 64] width 82 height 23
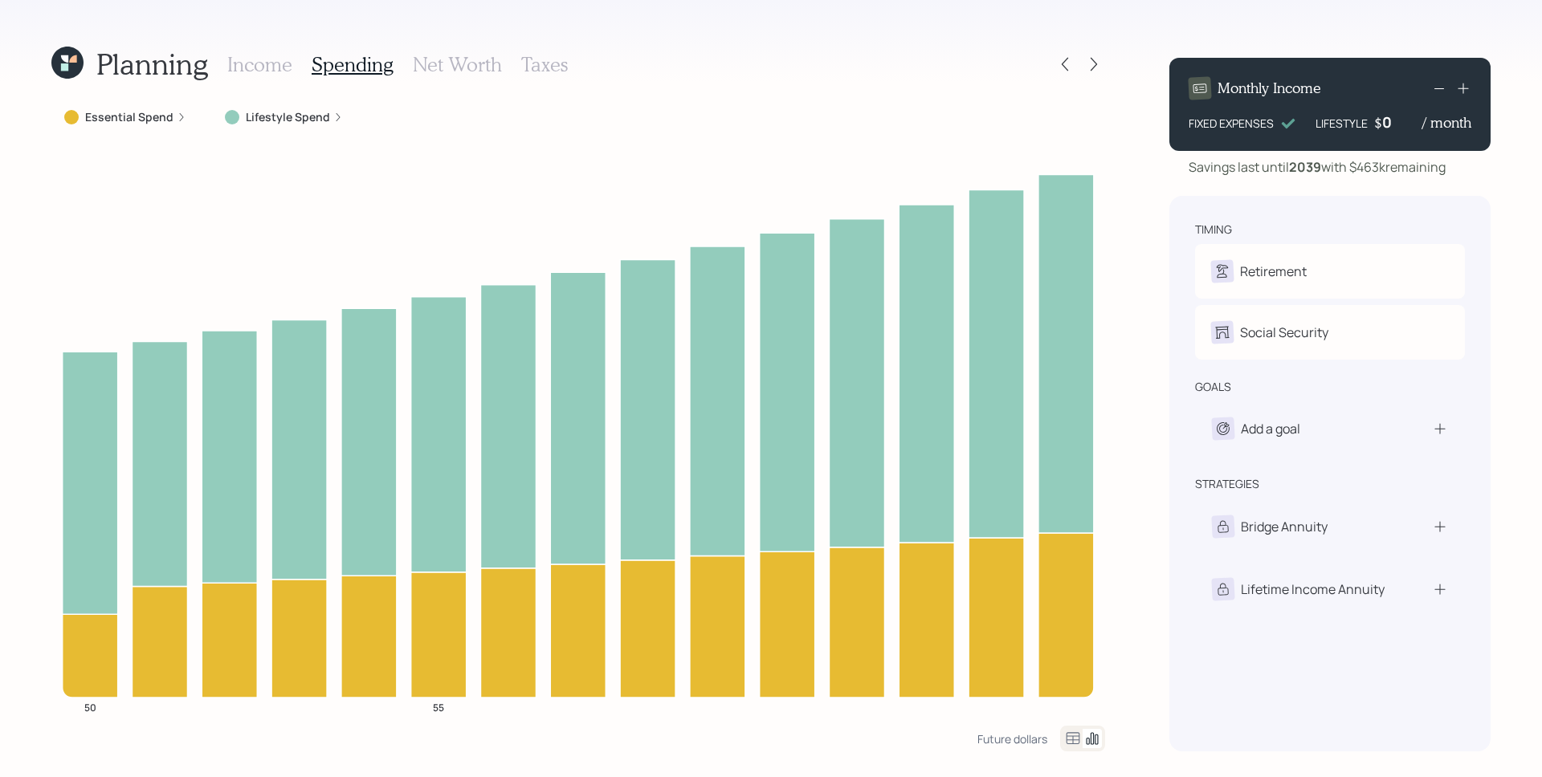
click at [303, 118] on label "Lifestyle Spend" at bounding box center [288, 117] width 84 height 16
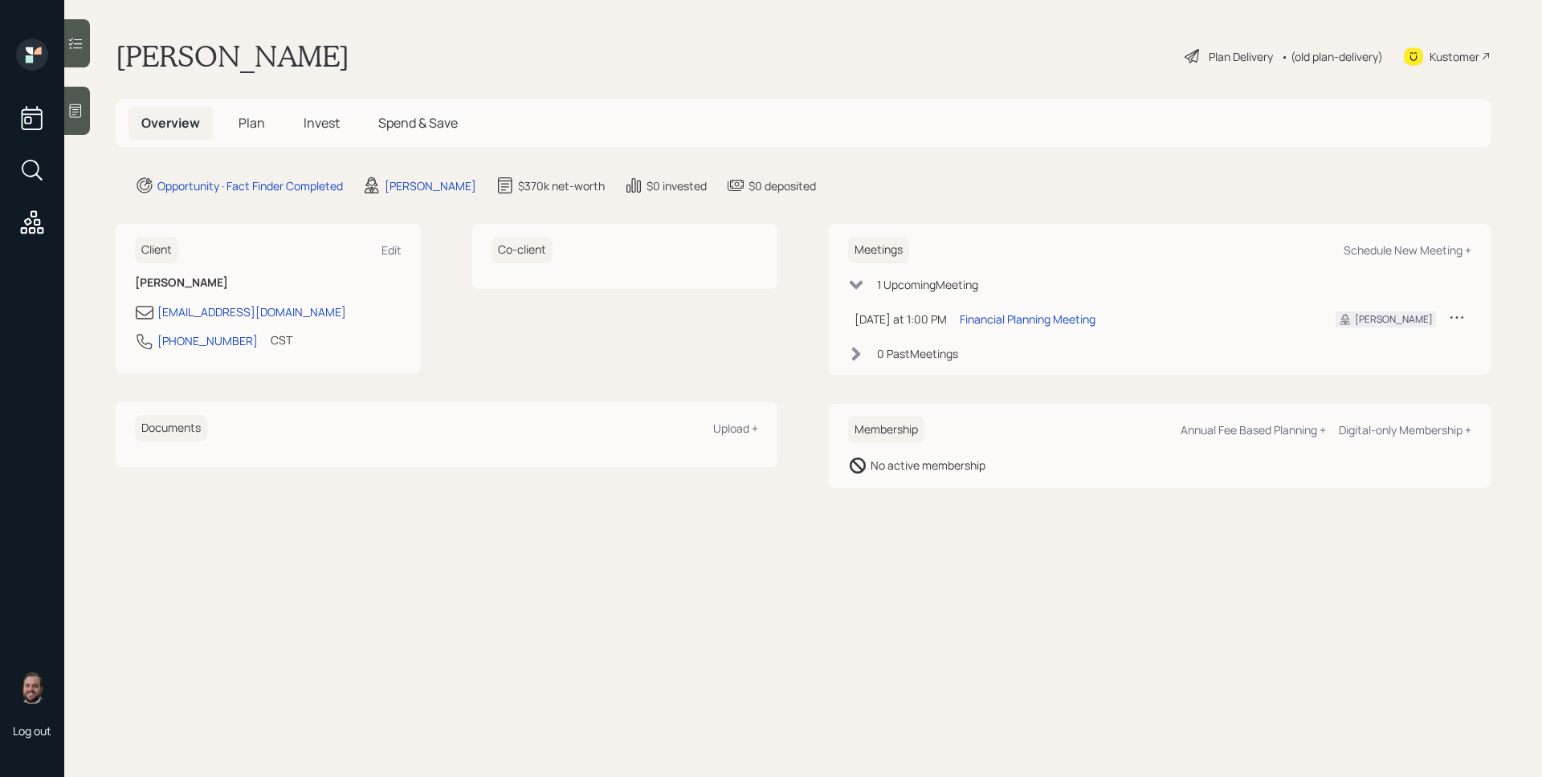
click at [1229, 62] on div "Plan Delivery" at bounding box center [1241, 56] width 64 height 17
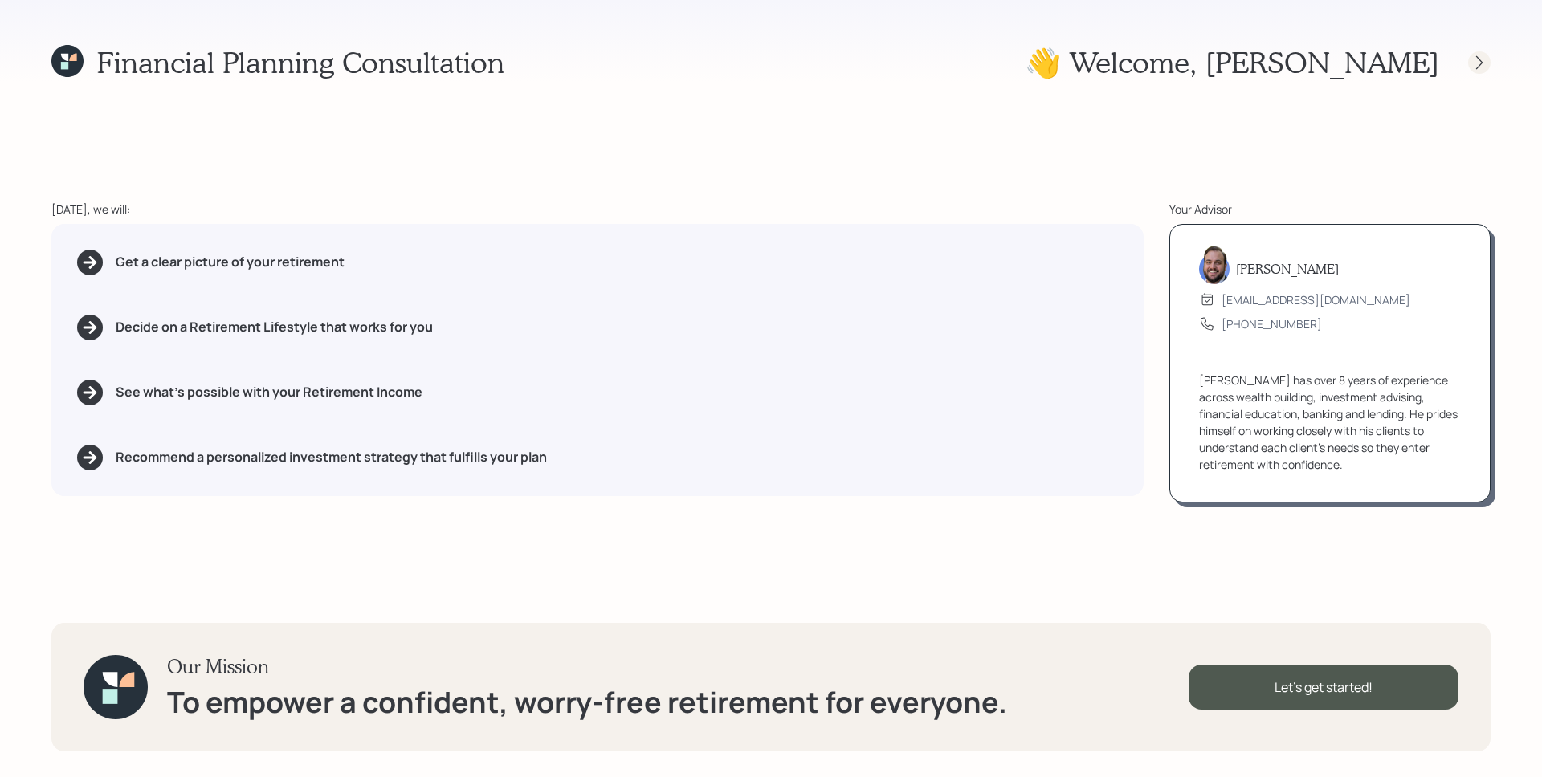
click at [1475, 55] on icon at bounding box center [1479, 63] width 16 height 16
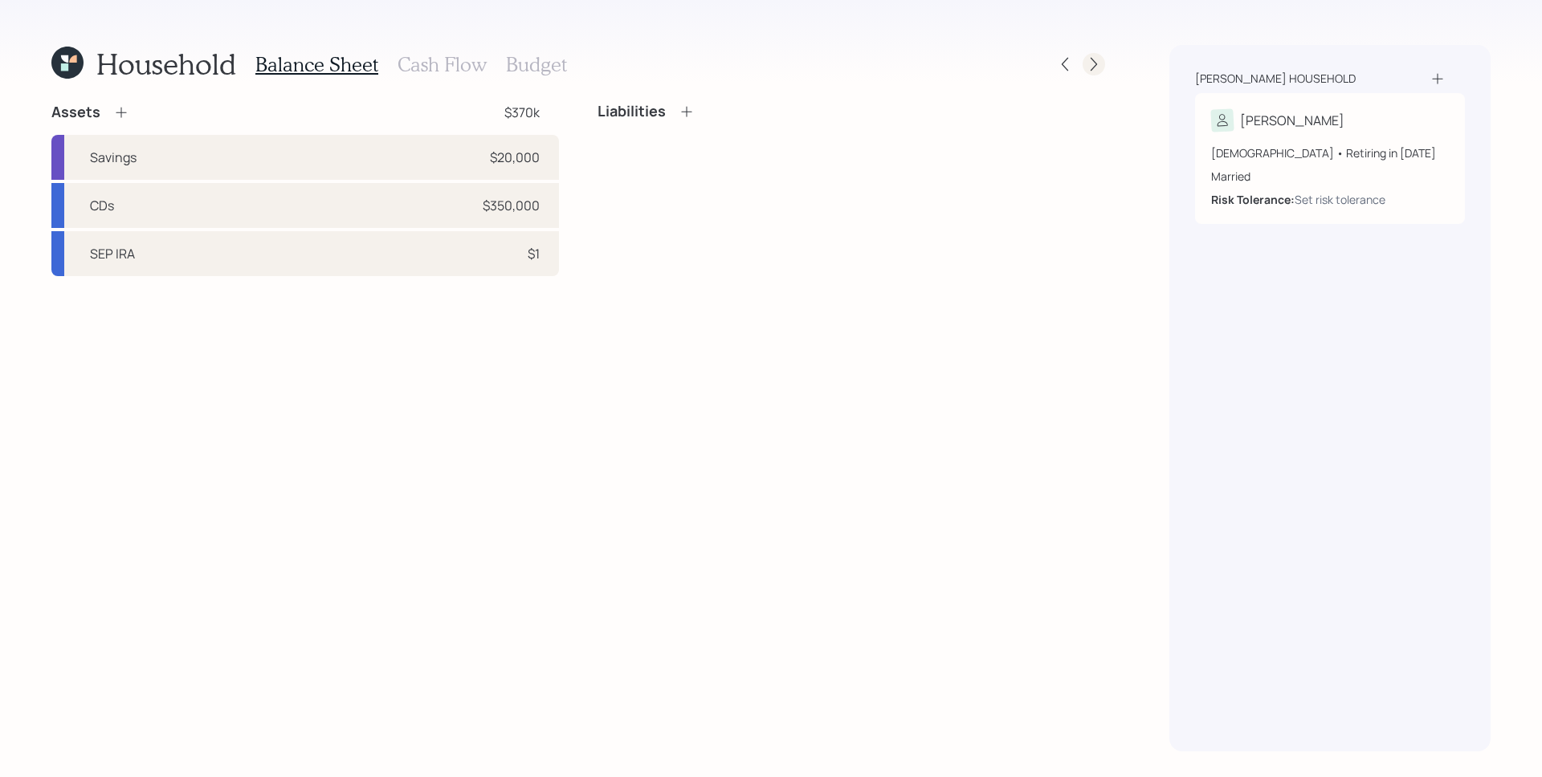
click at [1096, 63] on icon at bounding box center [1094, 65] width 6 height 14
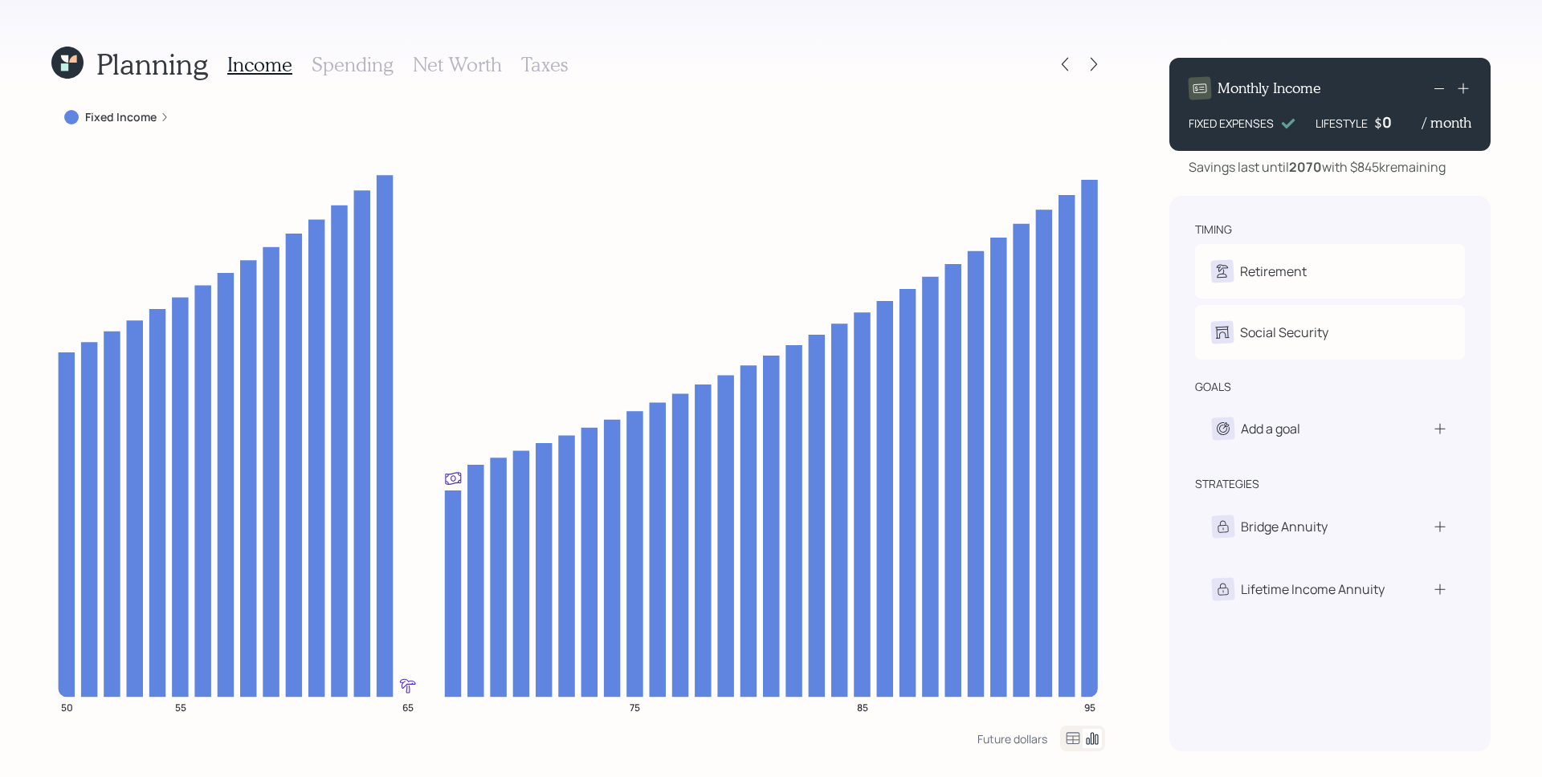
click at [349, 56] on h3 "Spending" at bounding box center [353, 64] width 82 height 23
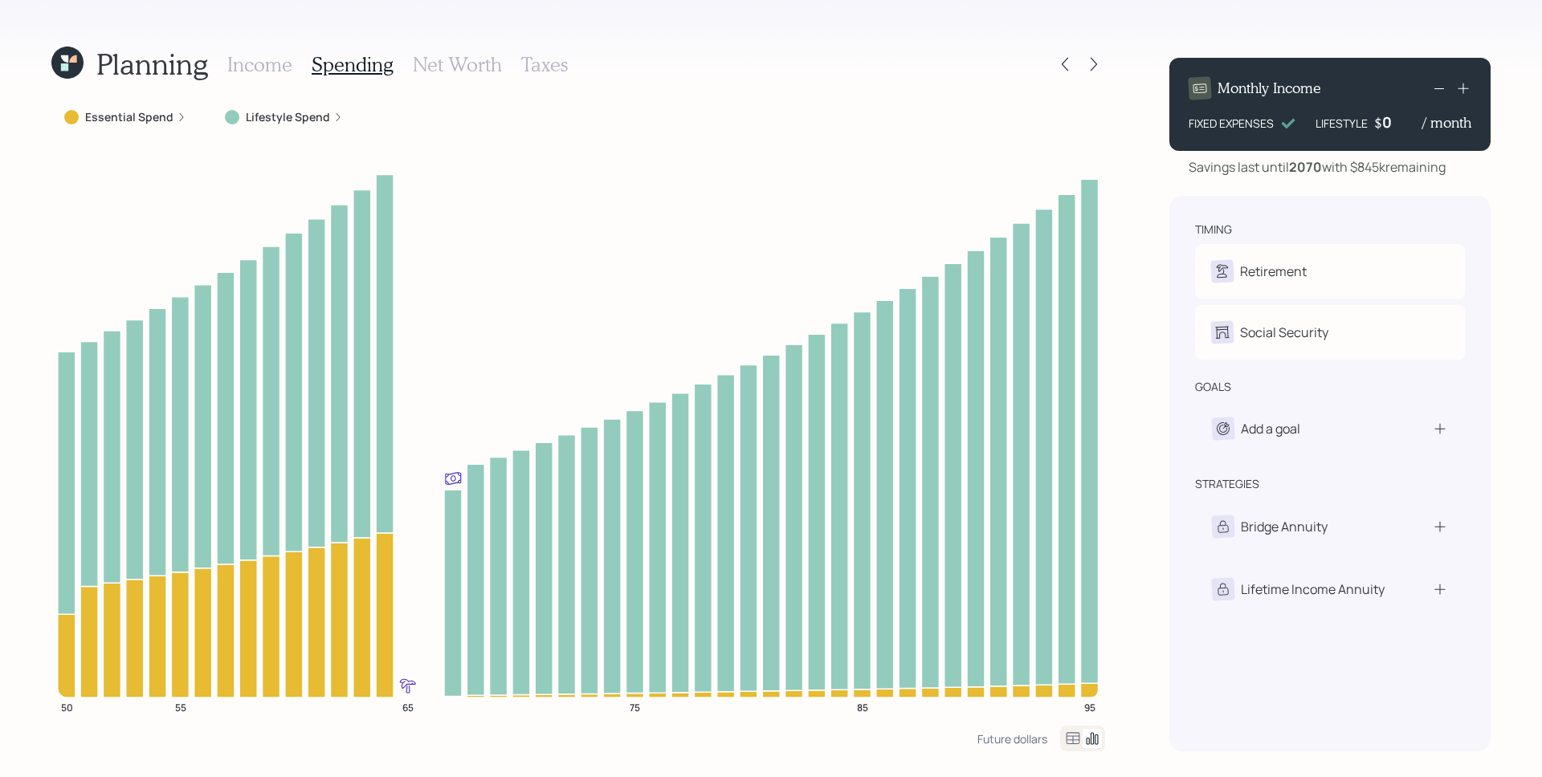
click at [251, 70] on h3 "Income" at bounding box center [259, 64] width 65 height 23
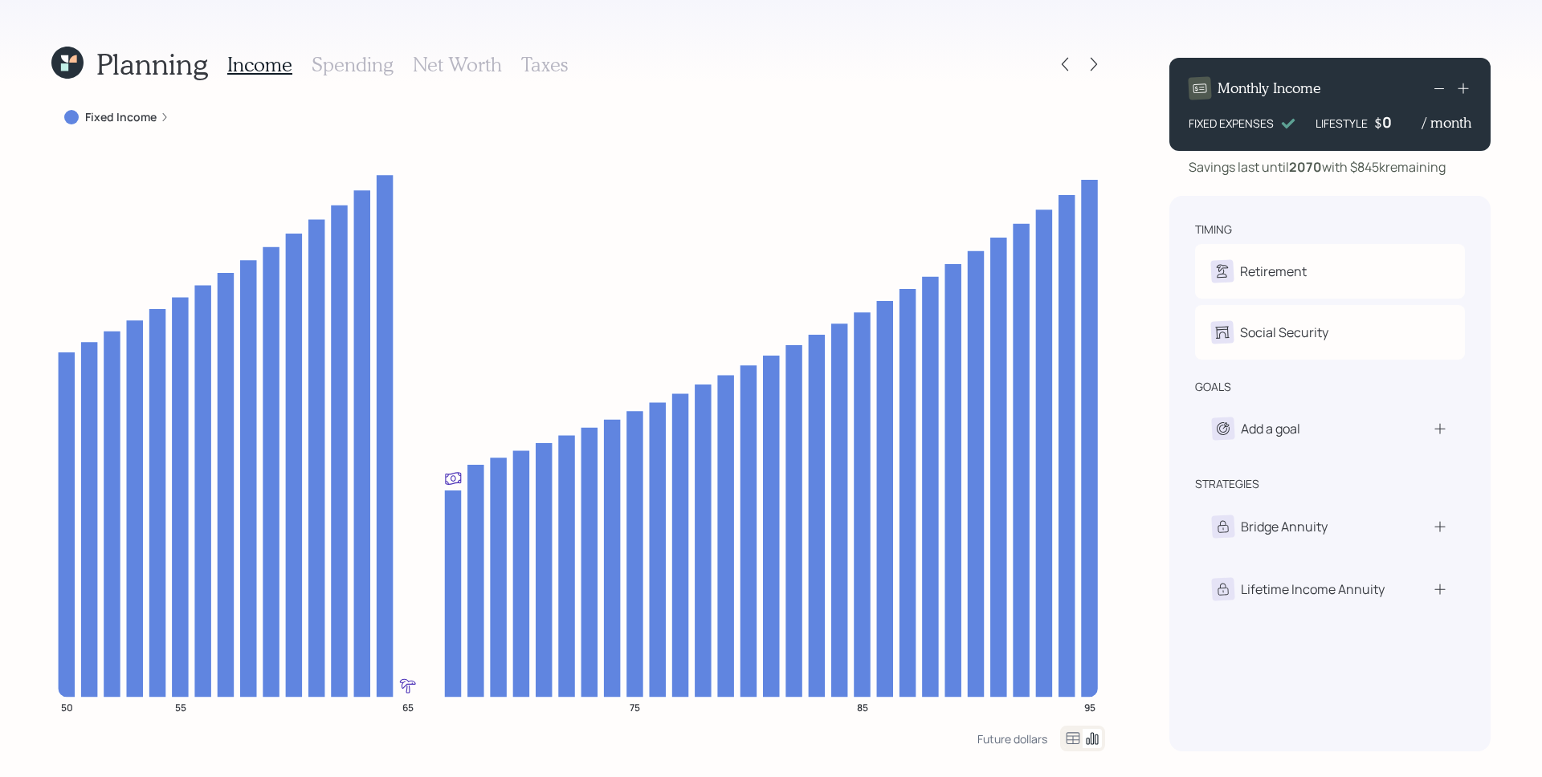
click at [341, 55] on h3 "Spending" at bounding box center [353, 64] width 82 height 23
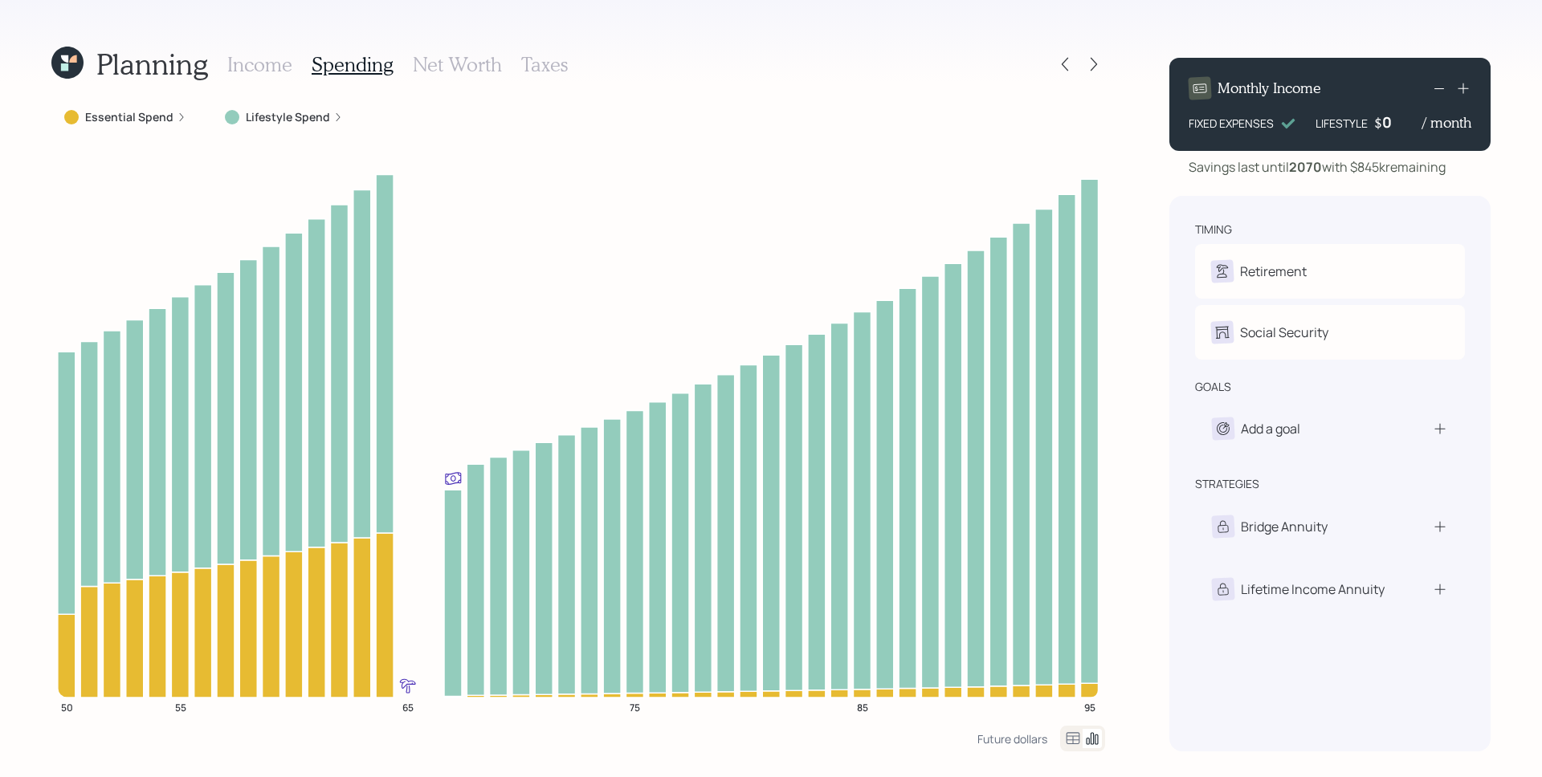
click at [263, 121] on label "Lifestyle Spend" at bounding box center [288, 117] width 84 height 16
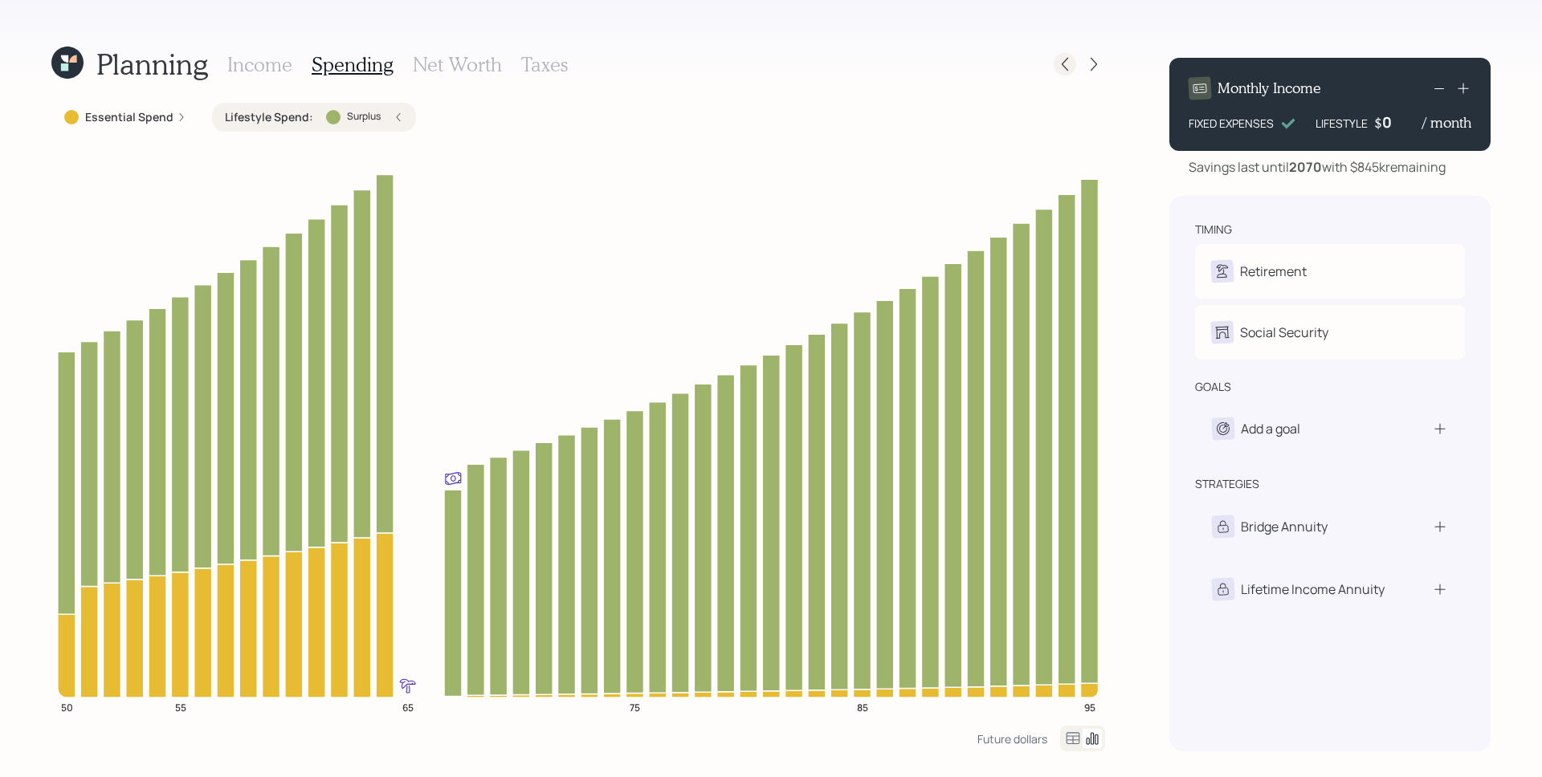
click at [1071, 63] on icon at bounding box center [1065, 64] width 16 height 16
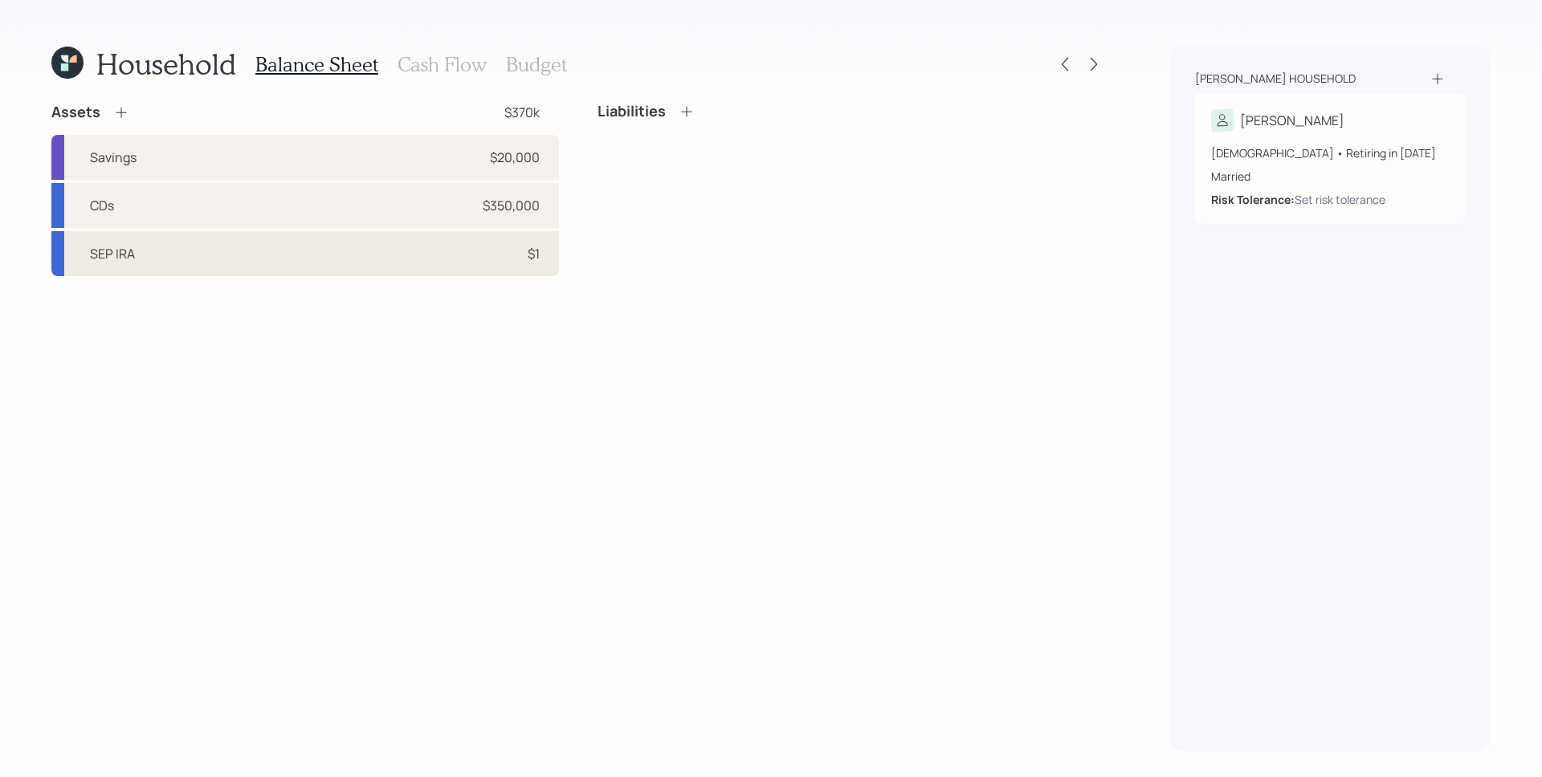
click at [361, 259] on div "SEP IRA $1" at bounding box center [305, 253] width 508 height 45
select select "balanced"
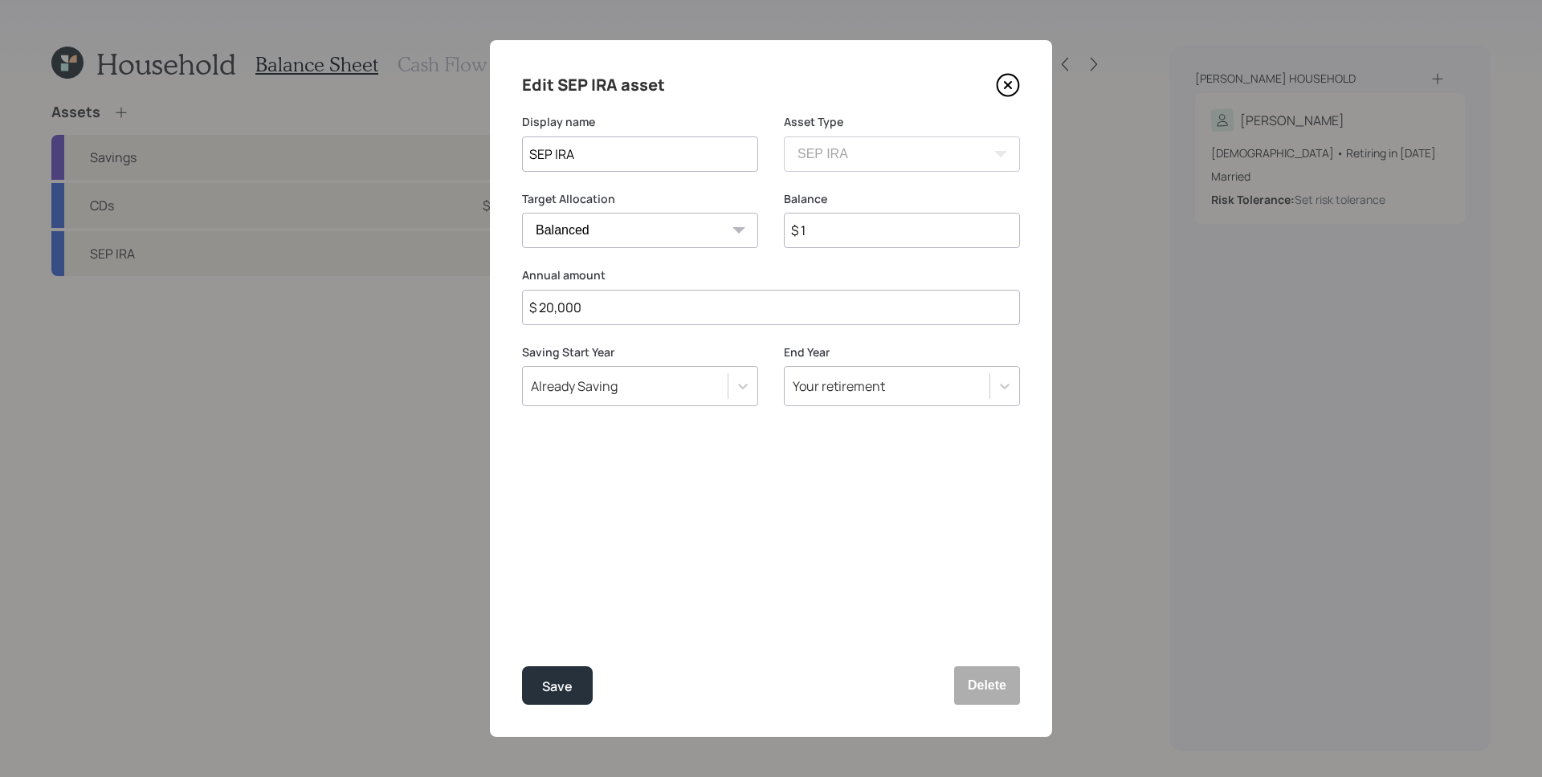
click at [627, 300] on input "$ 20,000" at bounding box center [771, 307] width 498 height 35
type input "$ 15,000"
click at [573, 682] on button "Save" at bounding box center [557, 686] width 71 height 39
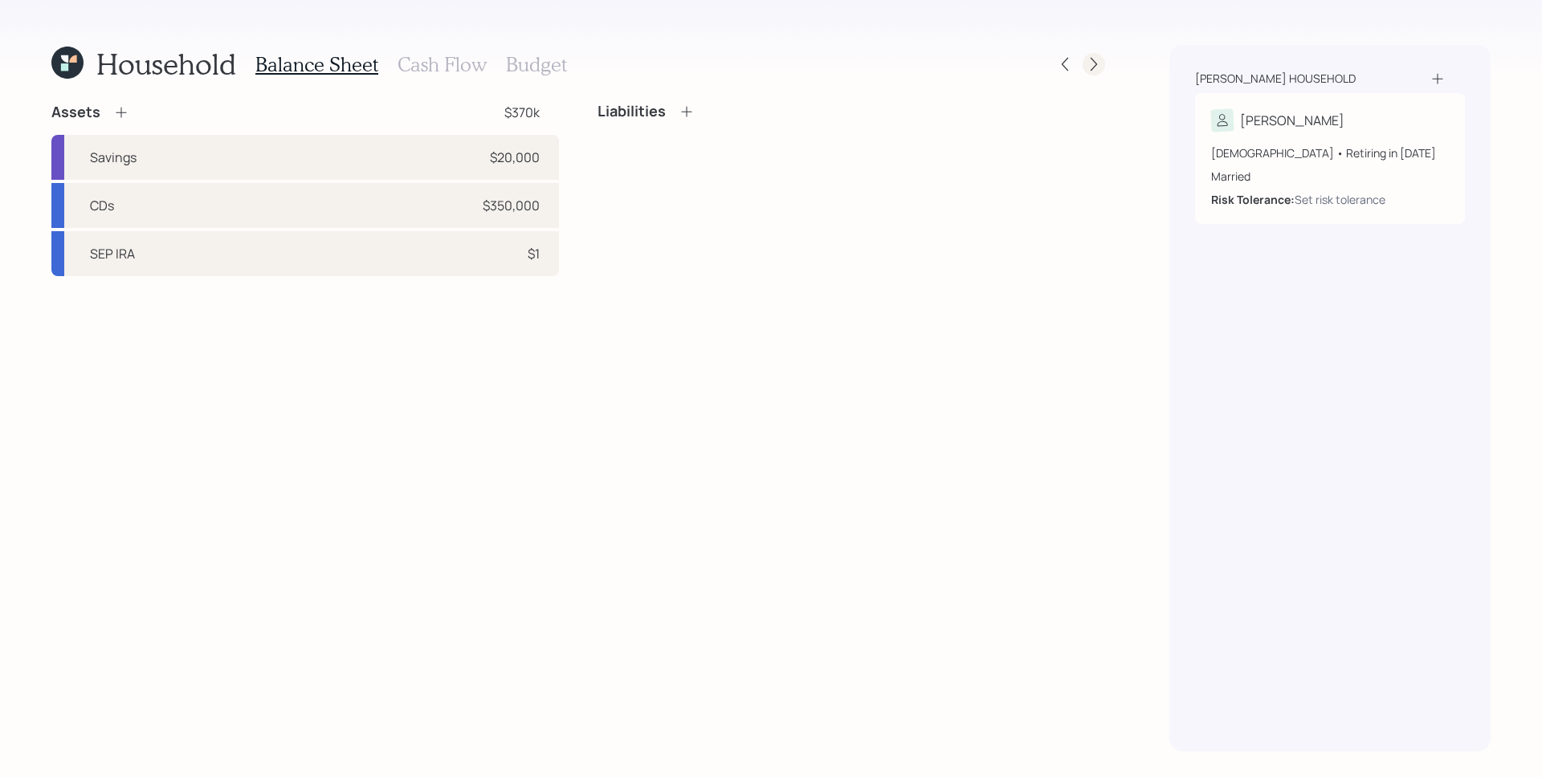
click at [1091, 56] on icon at bounding box center [1094, 64] width 16 height 16
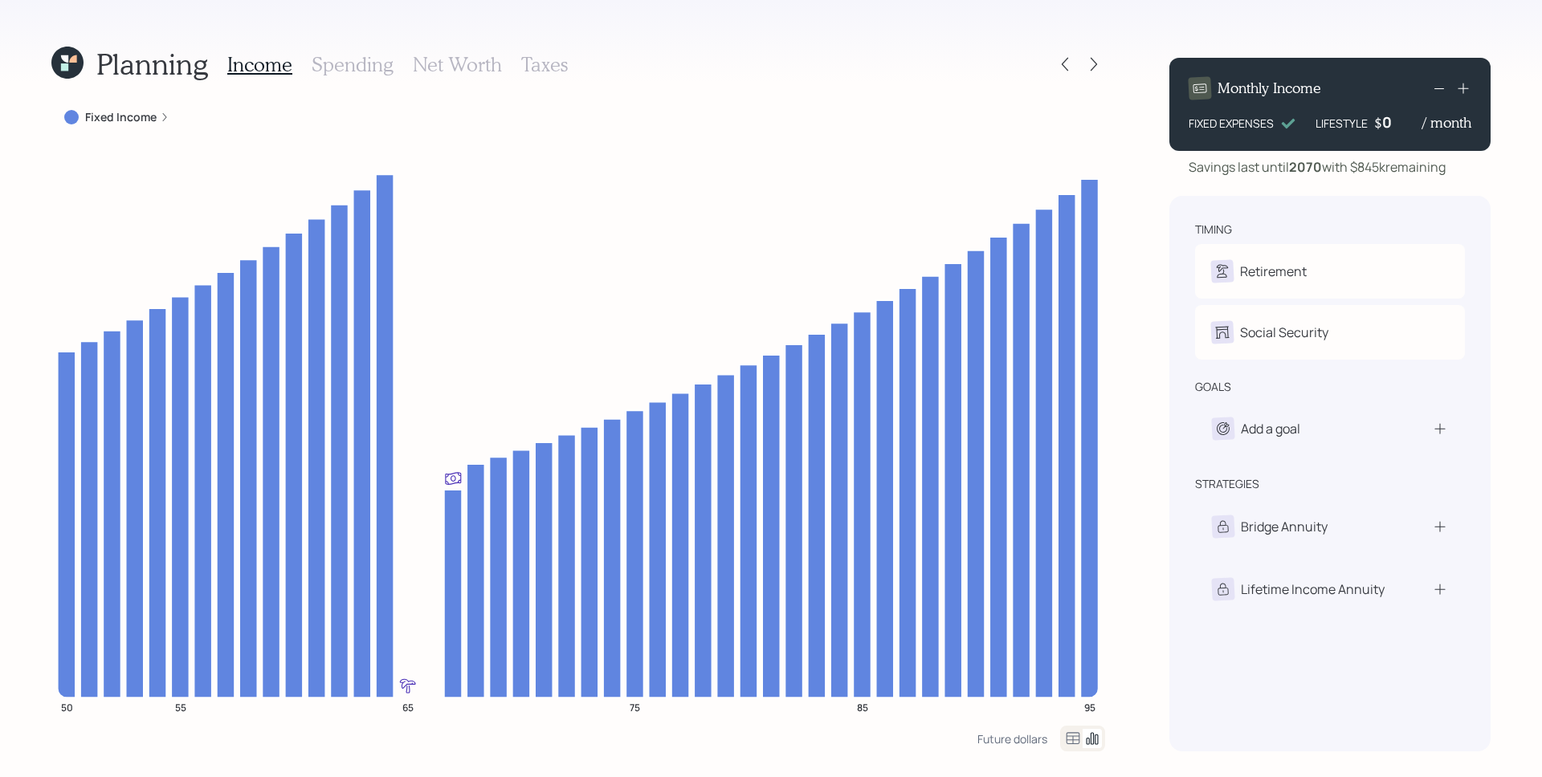
click at [353, 56] on h3 "Spending" at bounding box center [353, 64] width 82 height 23
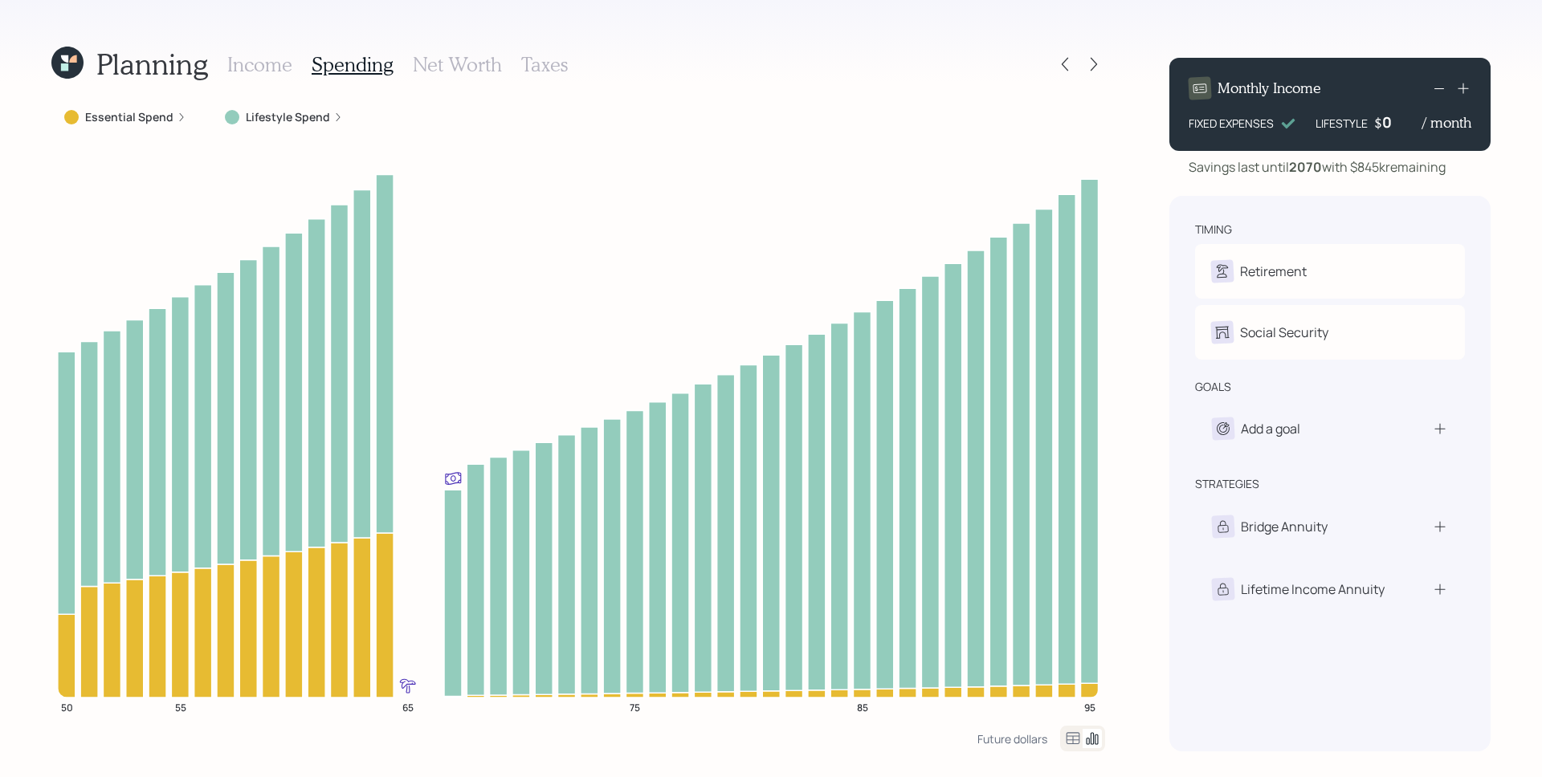
click at [267, 114] on label "Lifestyle Spend" at bounding box center [288, 117] width 84 height 16
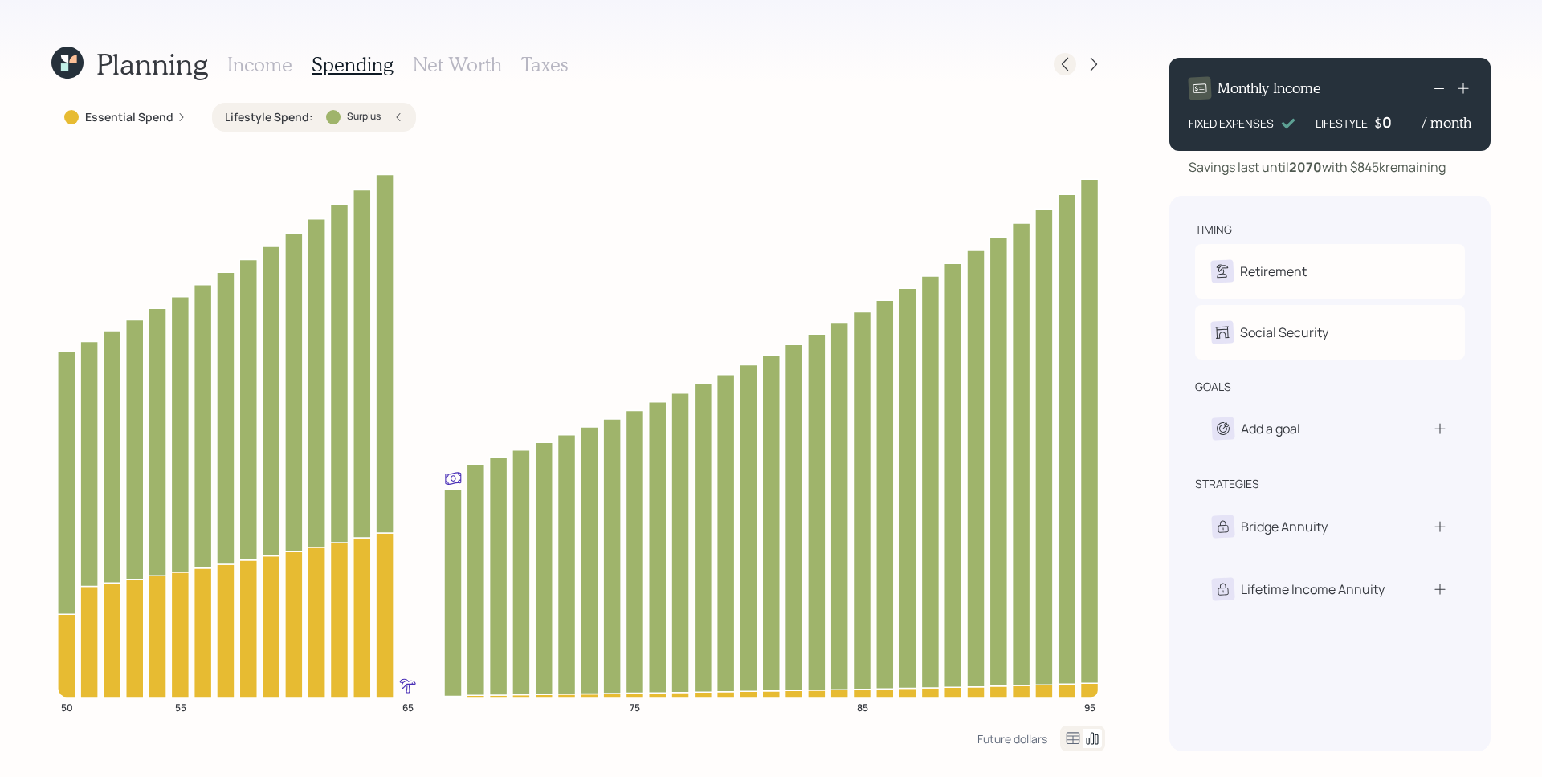
click at [1063, 58] on icon at bounding box center [1065, 64] width 16 height 16
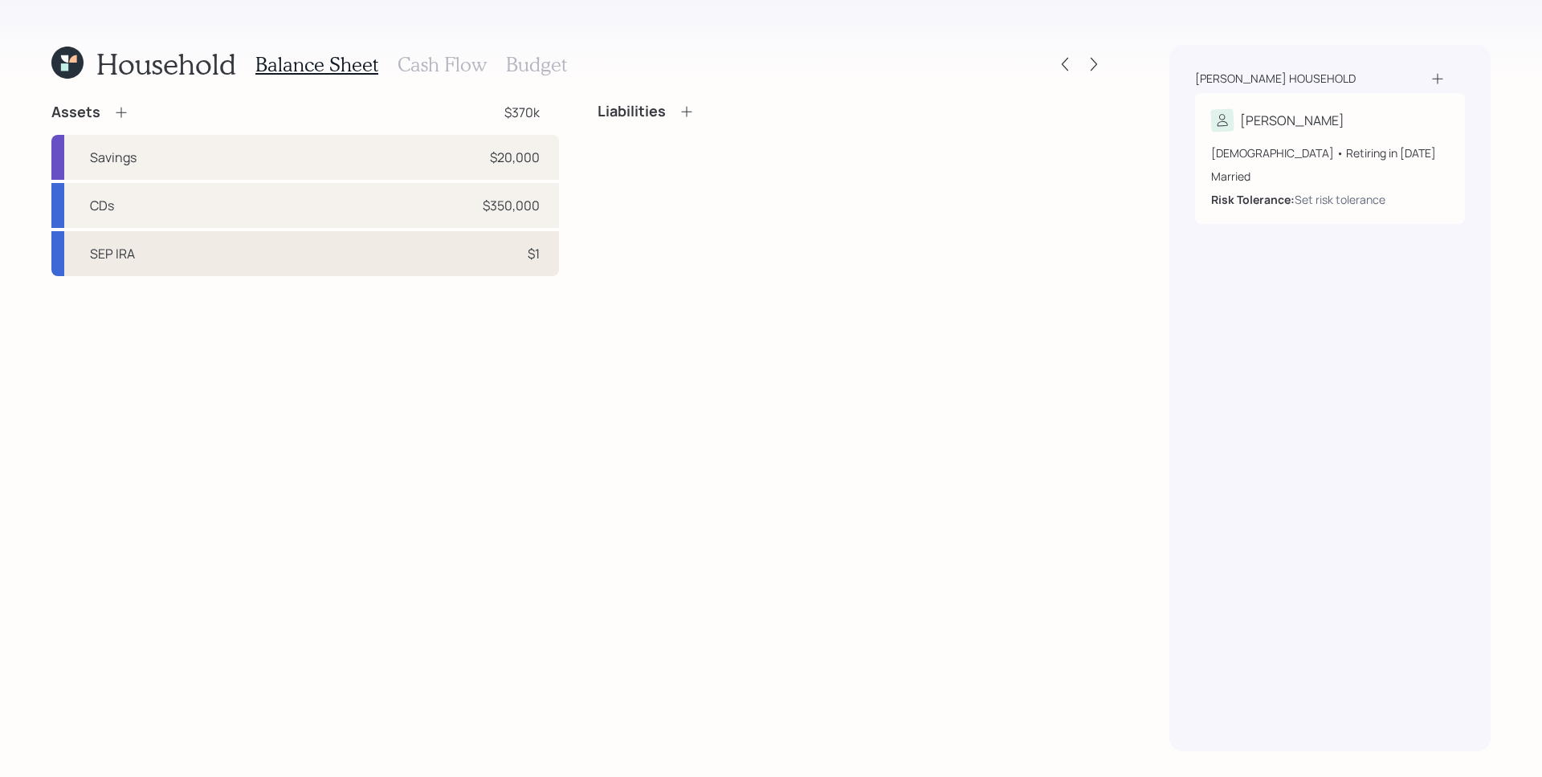
click at [362, 263] on div "SEP IRA $1" at bounding box center [305, 253] width 508 height 45
select select "balanced"
click at [53, 66] on icon at bounding box center [67, 63] width 32 height 32
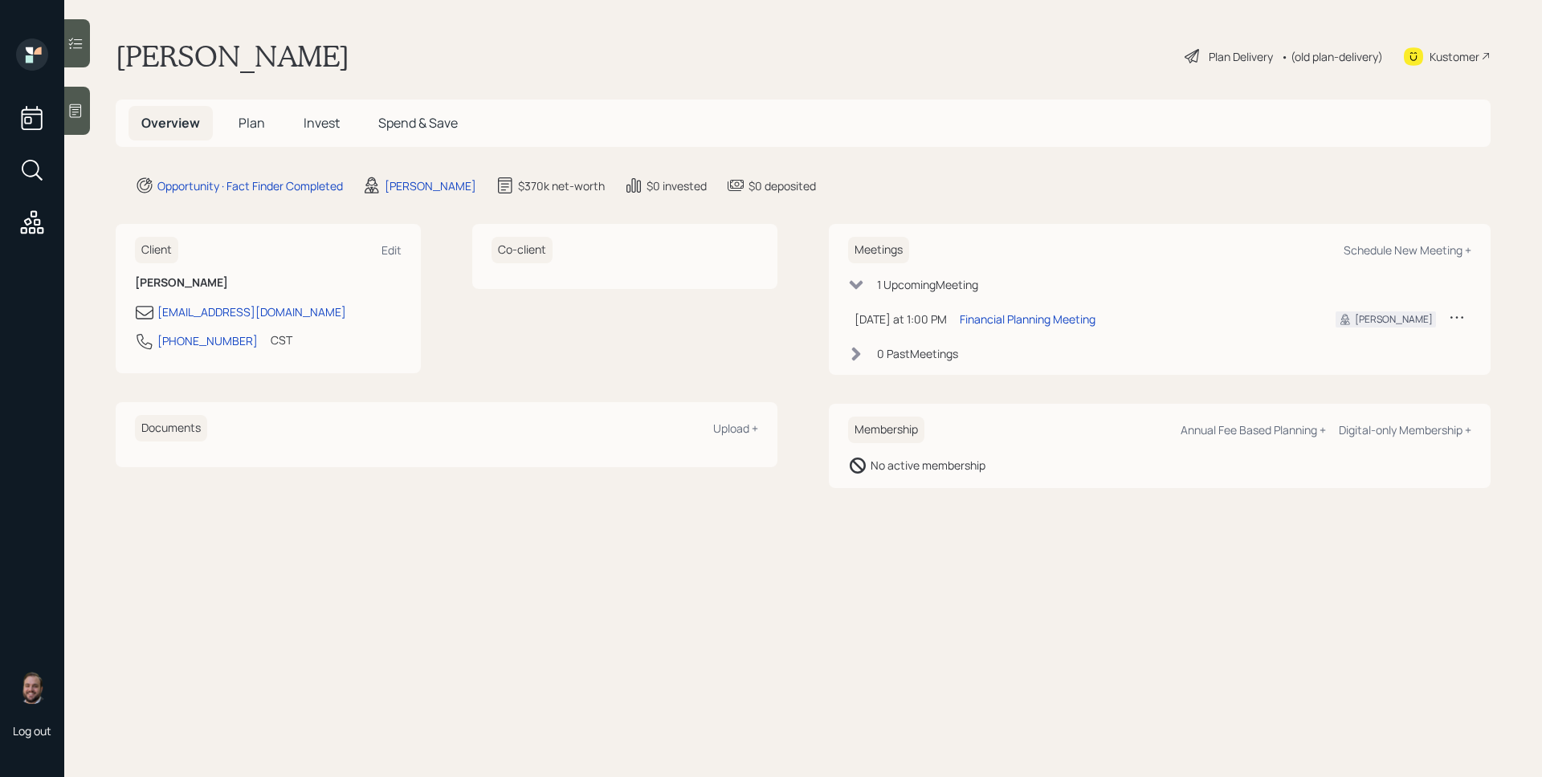
click at [260, 133] on h5 "Plan" at bounding box center [252, 123] width 52 height 35
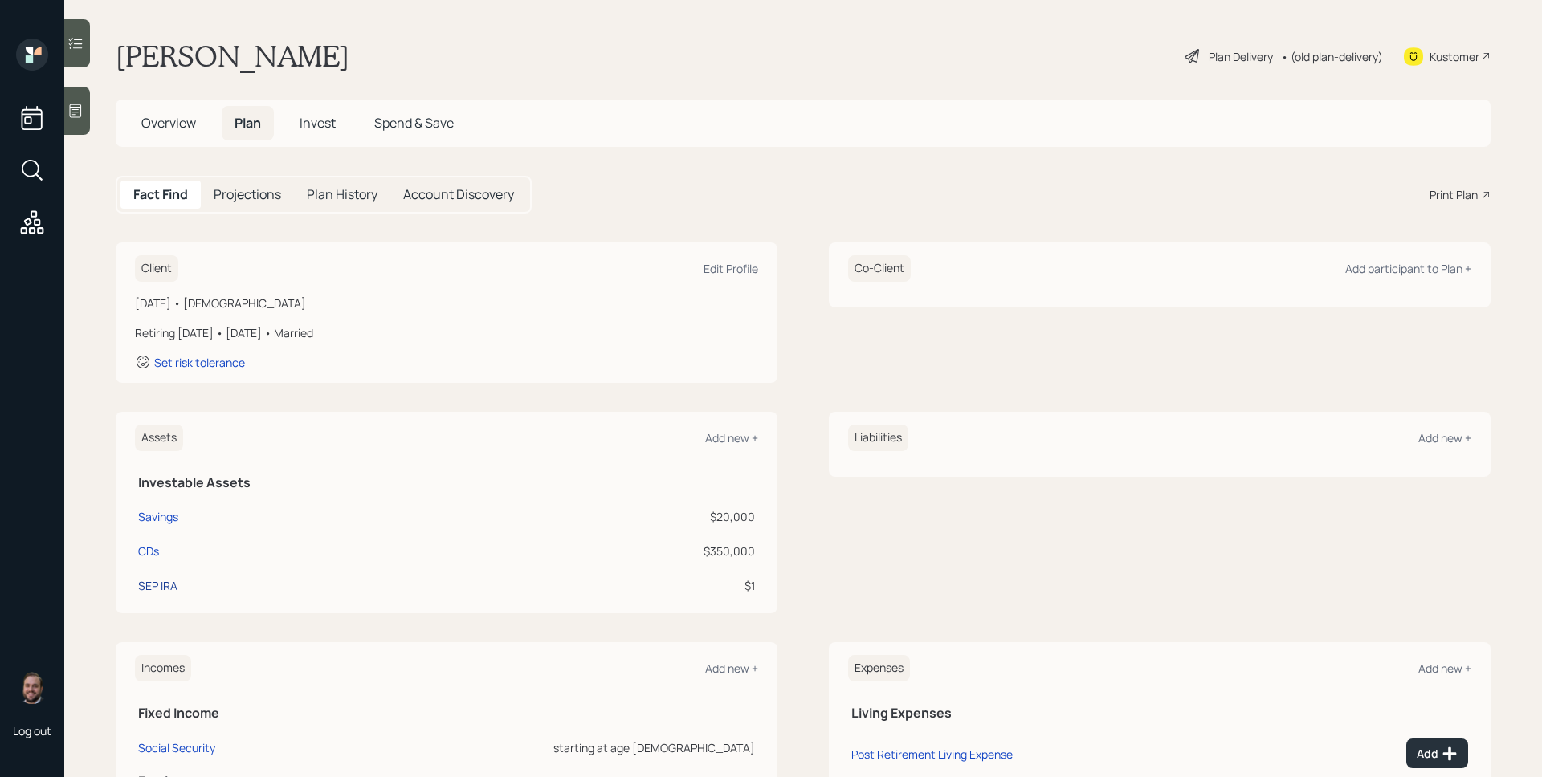
click at [159, 582] on div "SEP IRA" at bounding box center [157, 585] width 39 height 17
select select "balanced"
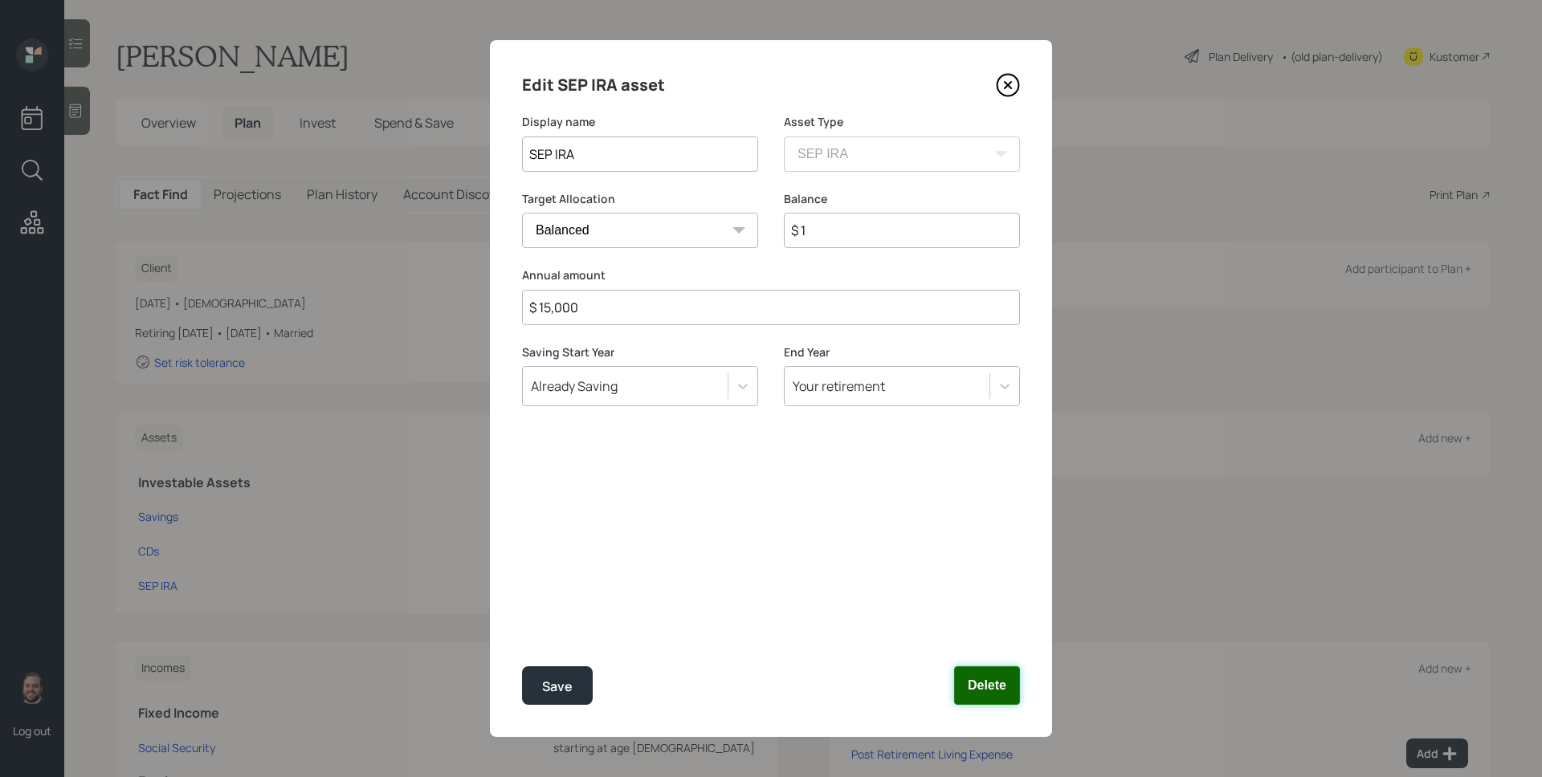
click at [987, 690] on button "Delete" at bounding box center [987, 686] width 66 height 39
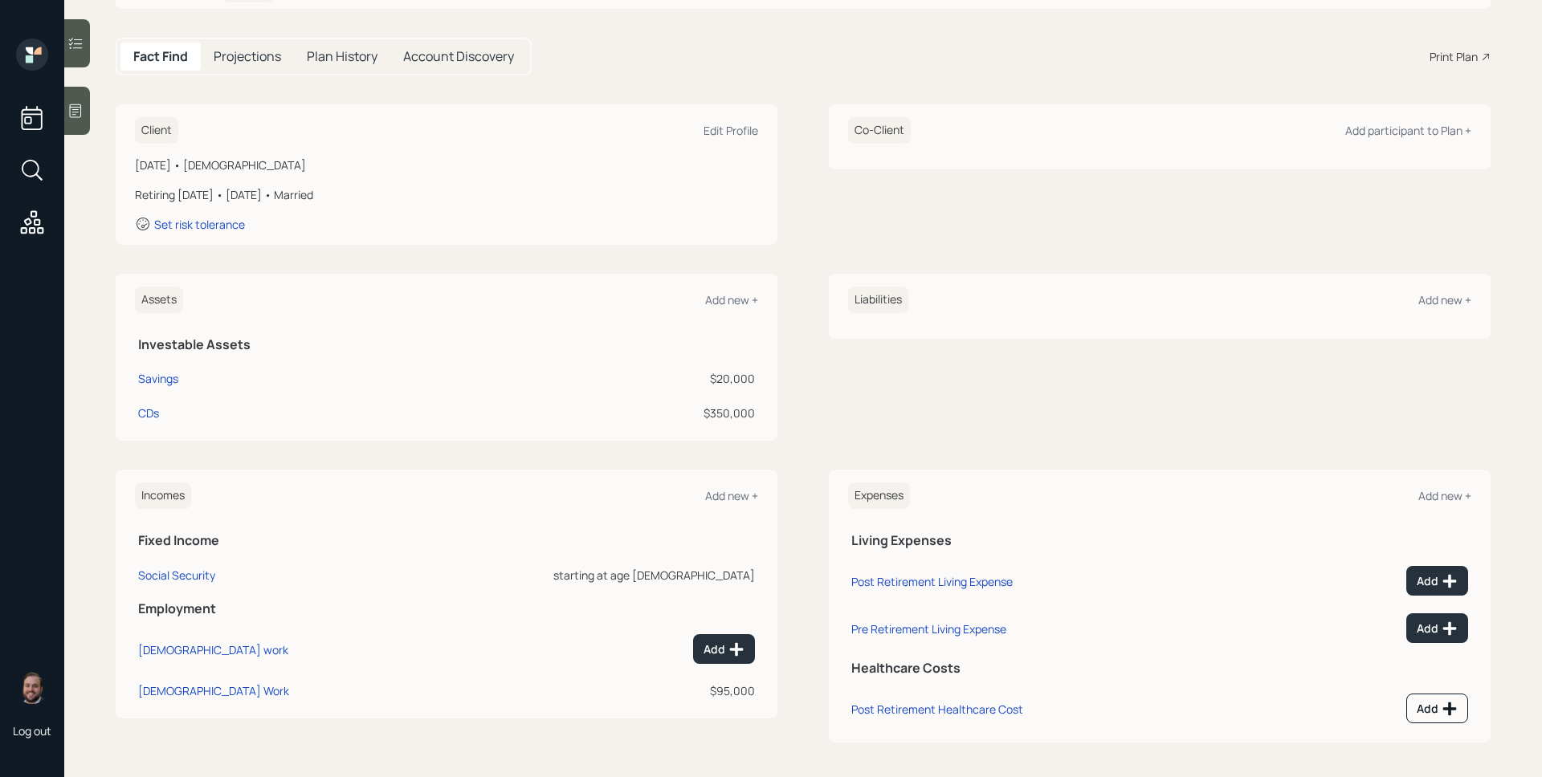
scroll to position [142, 0]
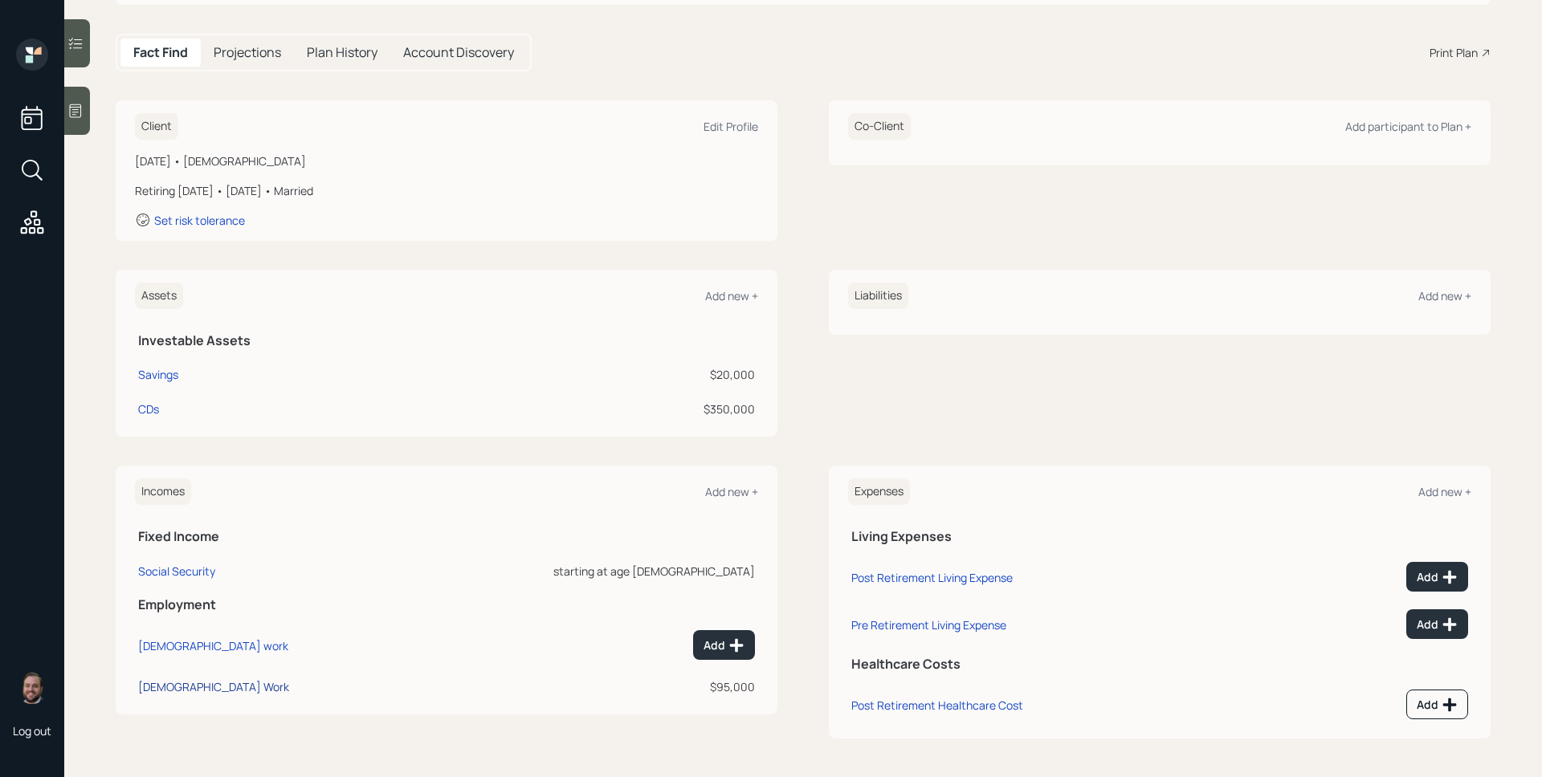
click at [178, 691] on div "[DEMOGRAPHIC_DATA] Work" at bounding box center [213, 686] width 151 height 15
select select "self_employment"
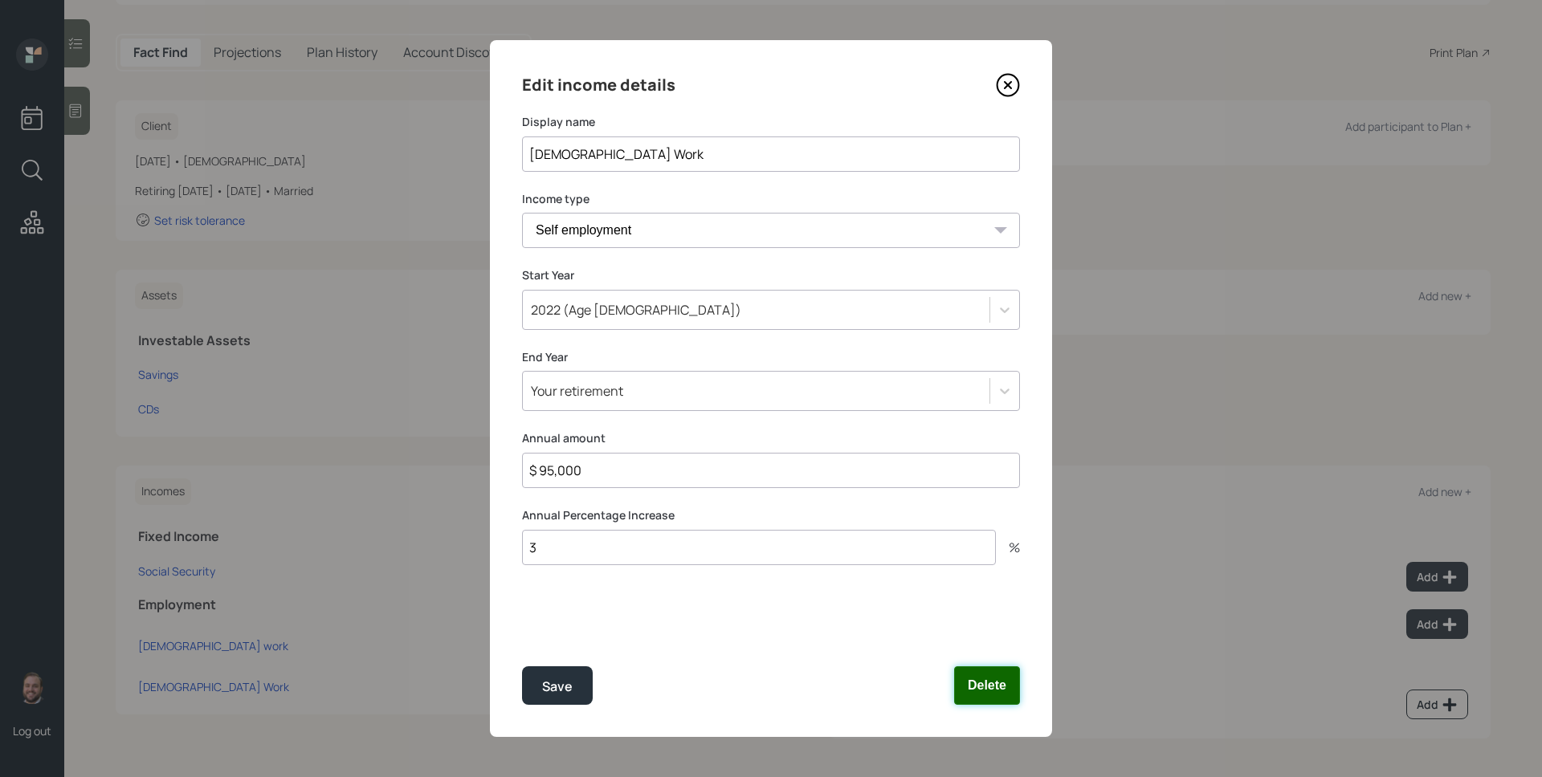
drag, startPoint x: 979, startPoint y: 688, endPoint x: 879, endPoint y: 692, distance: 100.4
click at [978, 688] on button "Delete" at bounding box center [987, 686] width 66 height 39
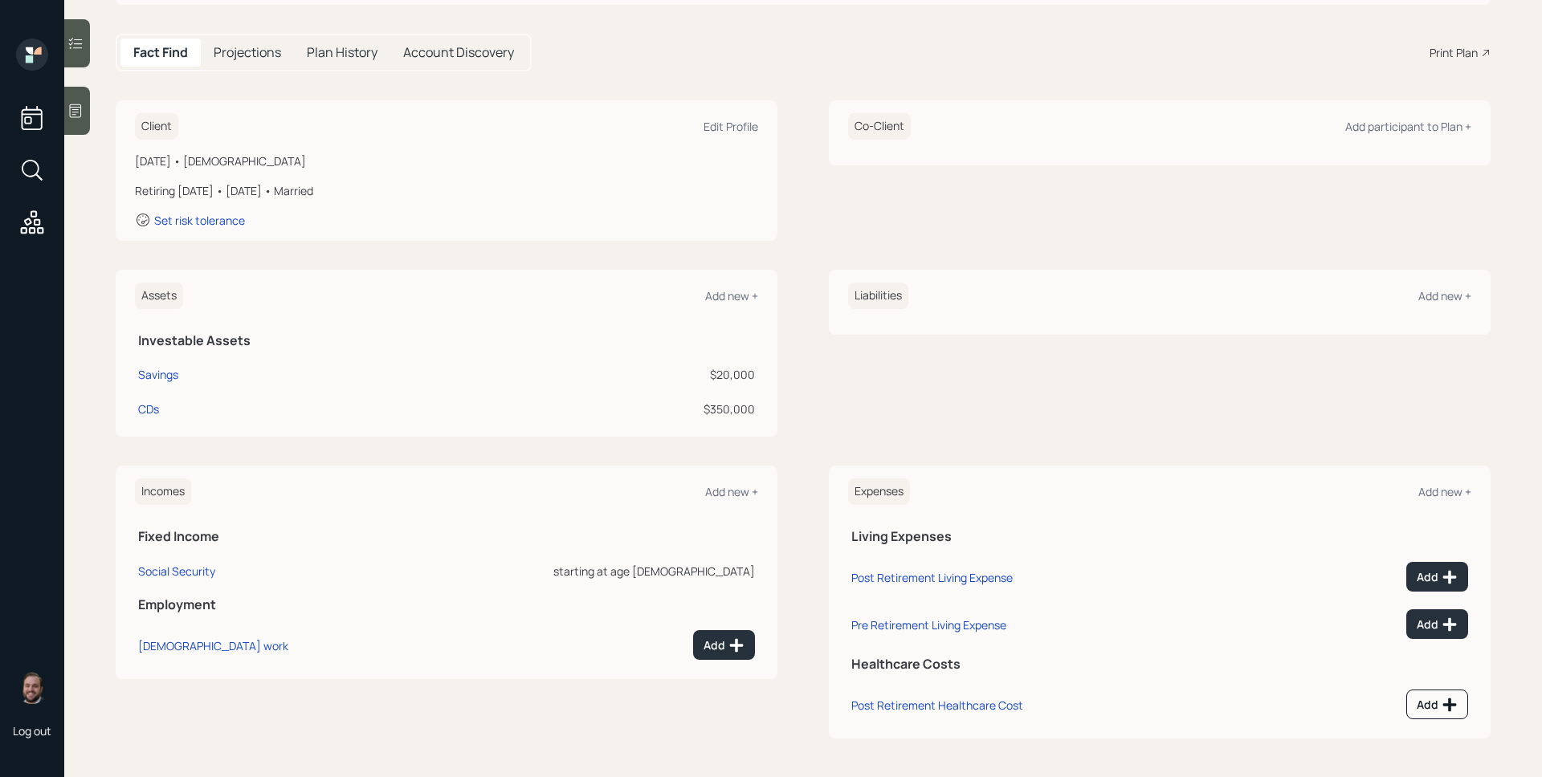
click at [720, 660] on td "Add" at bounding box center [580, 642] width 356 height 47
click at [721, 655] on button "Add" at bounding box center [724, 645] width 62 height 30
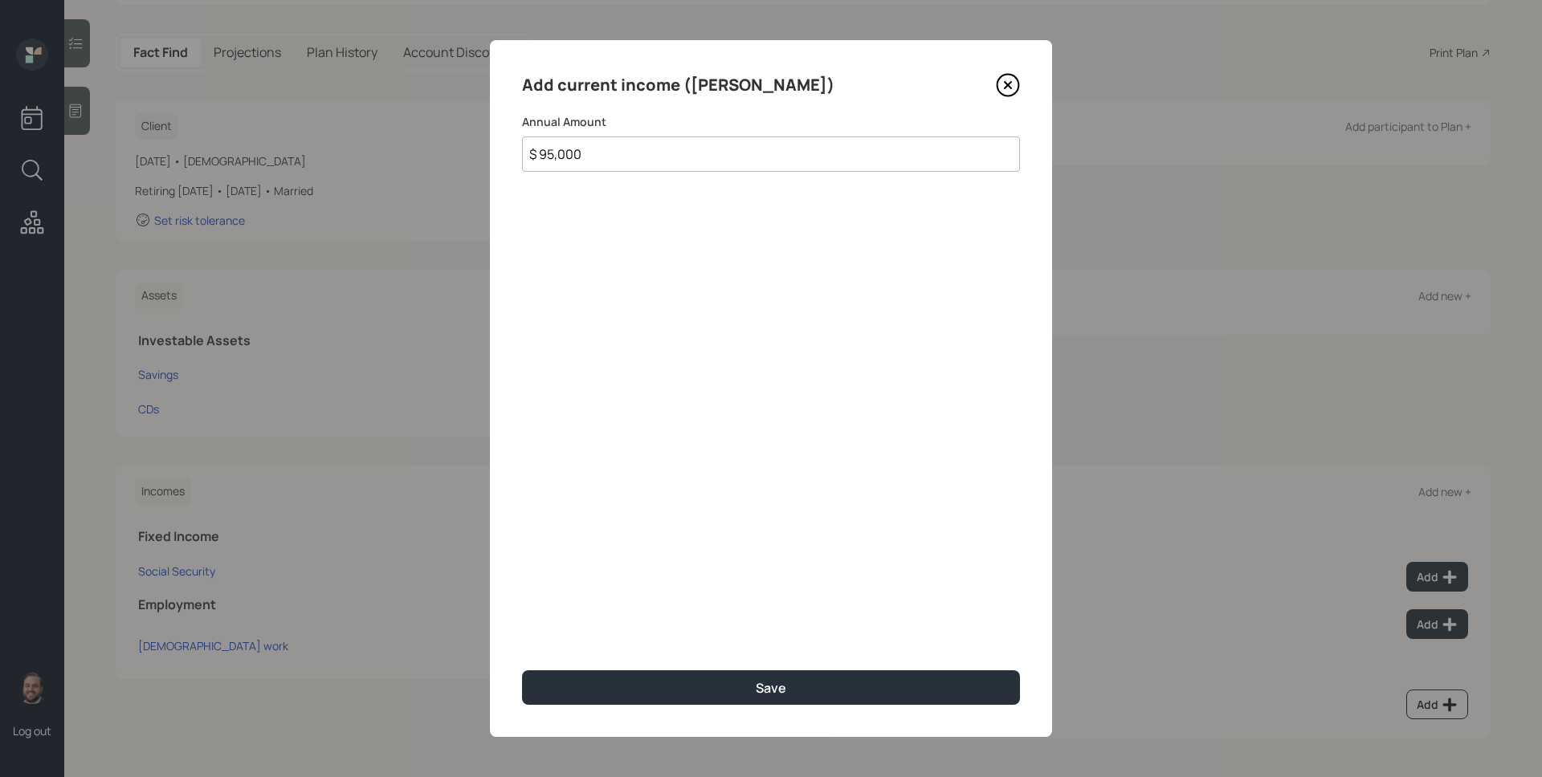
type input "$ 95,000"
click at [522, 671] on button "Save" at bounding box center [771, 688] width 498 height 35
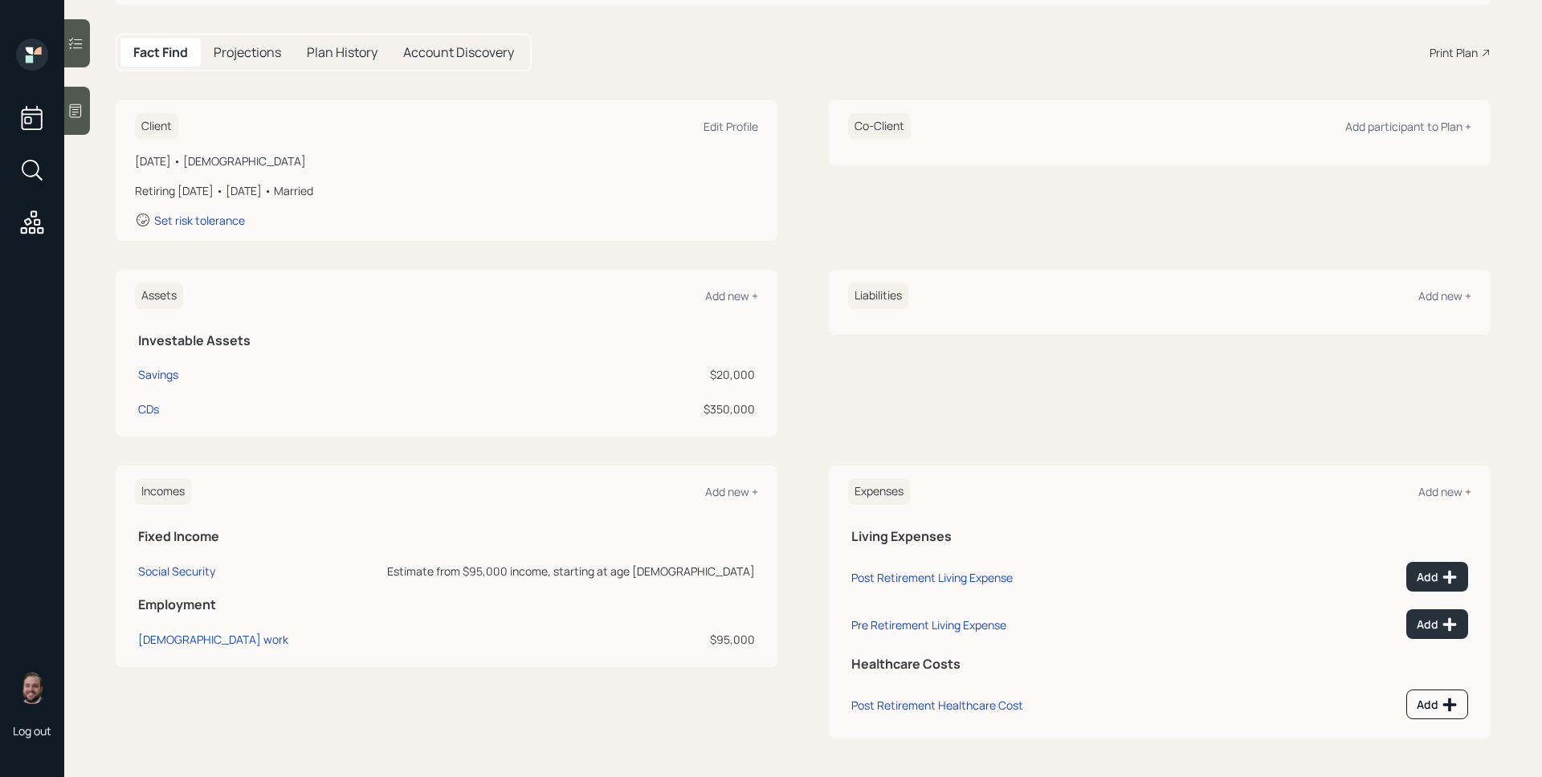
click at [719, 309] on div "Assets Add new + Investable Assets Savings $20,000 CDs $350,000" at bounding box center [447, 353] width 662 height 167
click at [724, 300] on div "Add new +" at bounding box center [731, 295] width 53 height 15
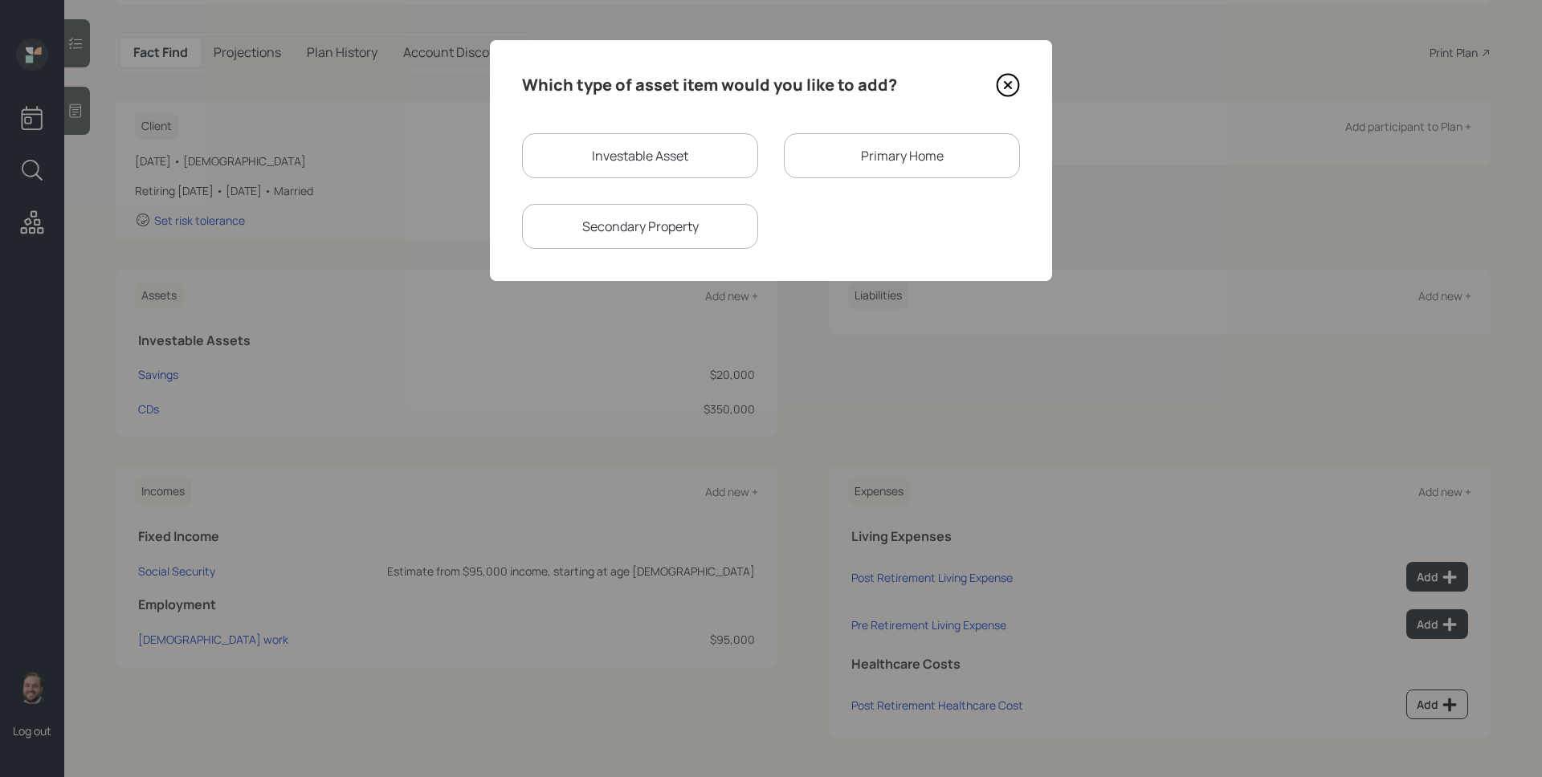
click at [627, 145] on div "Investable Asset" at bounding box center [640, 155] width 236 height 45
select select "taxable"
select select "balanced"
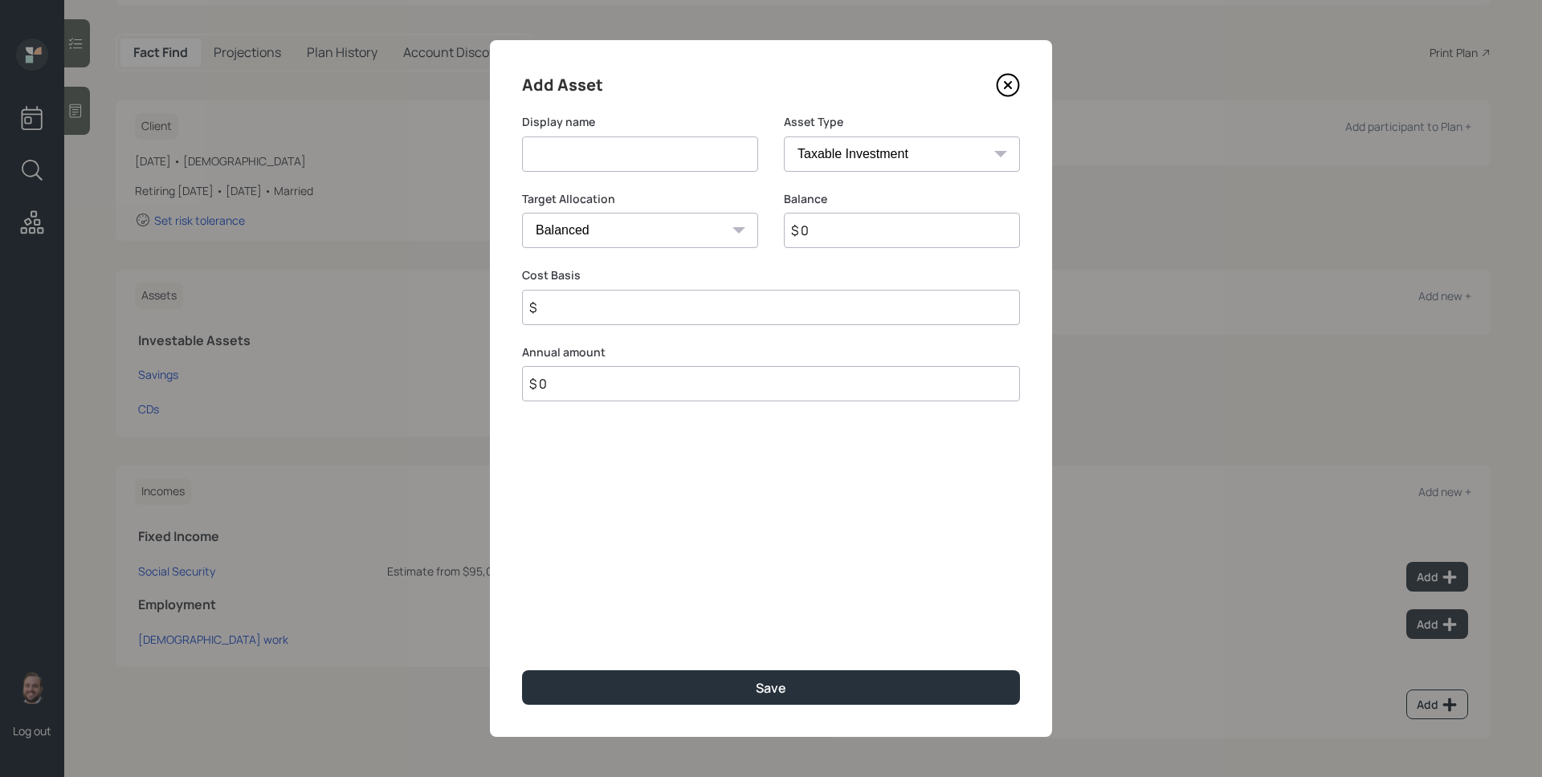
click at [632, 155] on input at bounding box center [640, 154] width 236 height 35
type input "SEP"
click at [831, 138] on select "SEP IRA IRA Roth IRA 401(k) Roth 401(k) 403(b) Roth 403(b) 457(b) Roth 457(b) H…" at bounding box center [902, 154] width 236 height 35
select select "sep_ira"
click at [784, 137] on select "SEP IRA IRA Roth IRA 401(k) Roth 401(k) 403(b) Roth 403(b) 457(b) Roth 457(b) H…" at bounding box center [902, 154] width 236 height 35
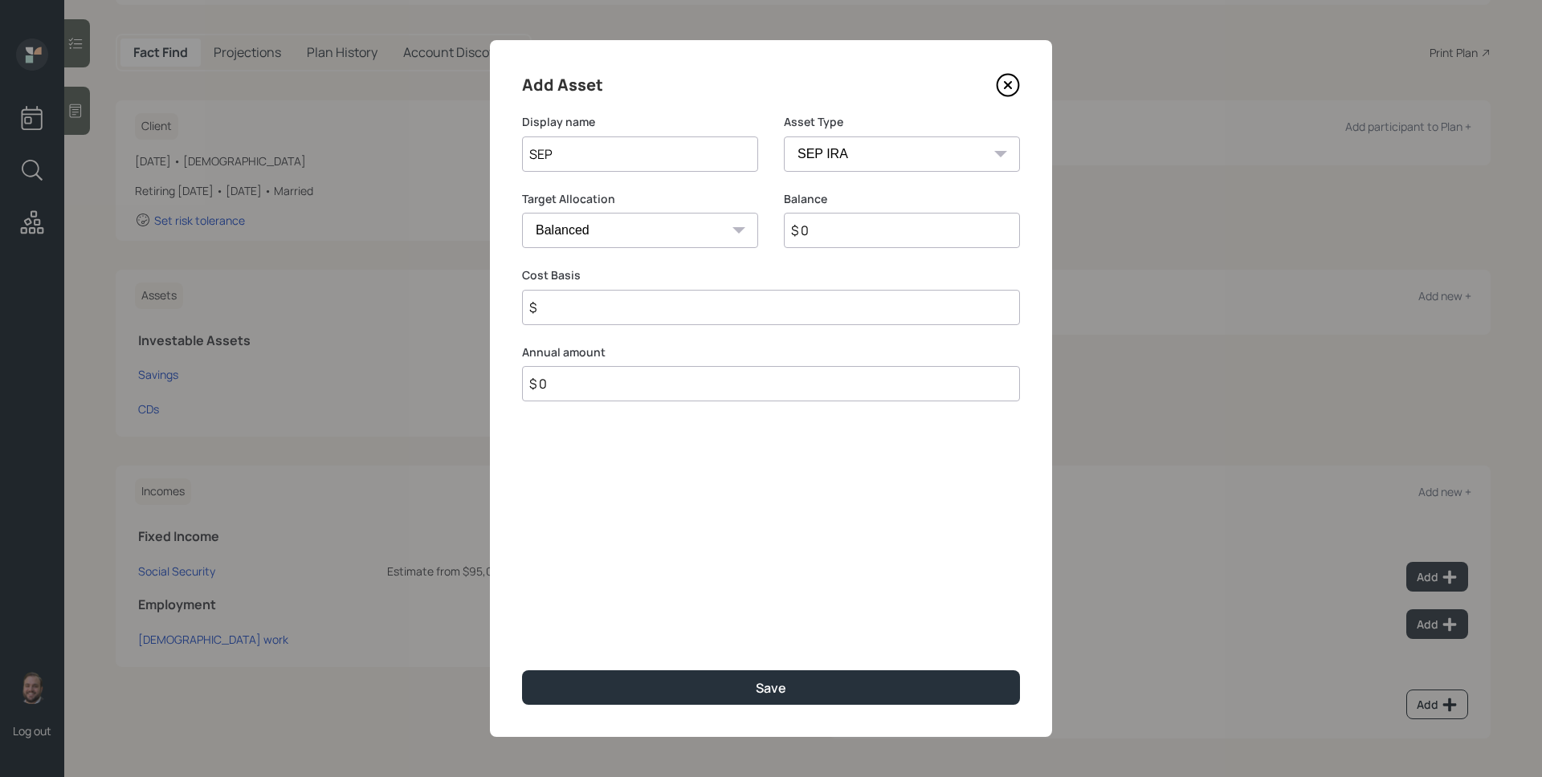
type input "$"
click at [826, 224] on input "$ 0" at bounding box center [902, 230] width 236 height 35
click at [827, 224] on input "$ 0" at bounding box center [902, 230] width 236 height 35
type input "$ 8,000"
type input "$ 10,000"
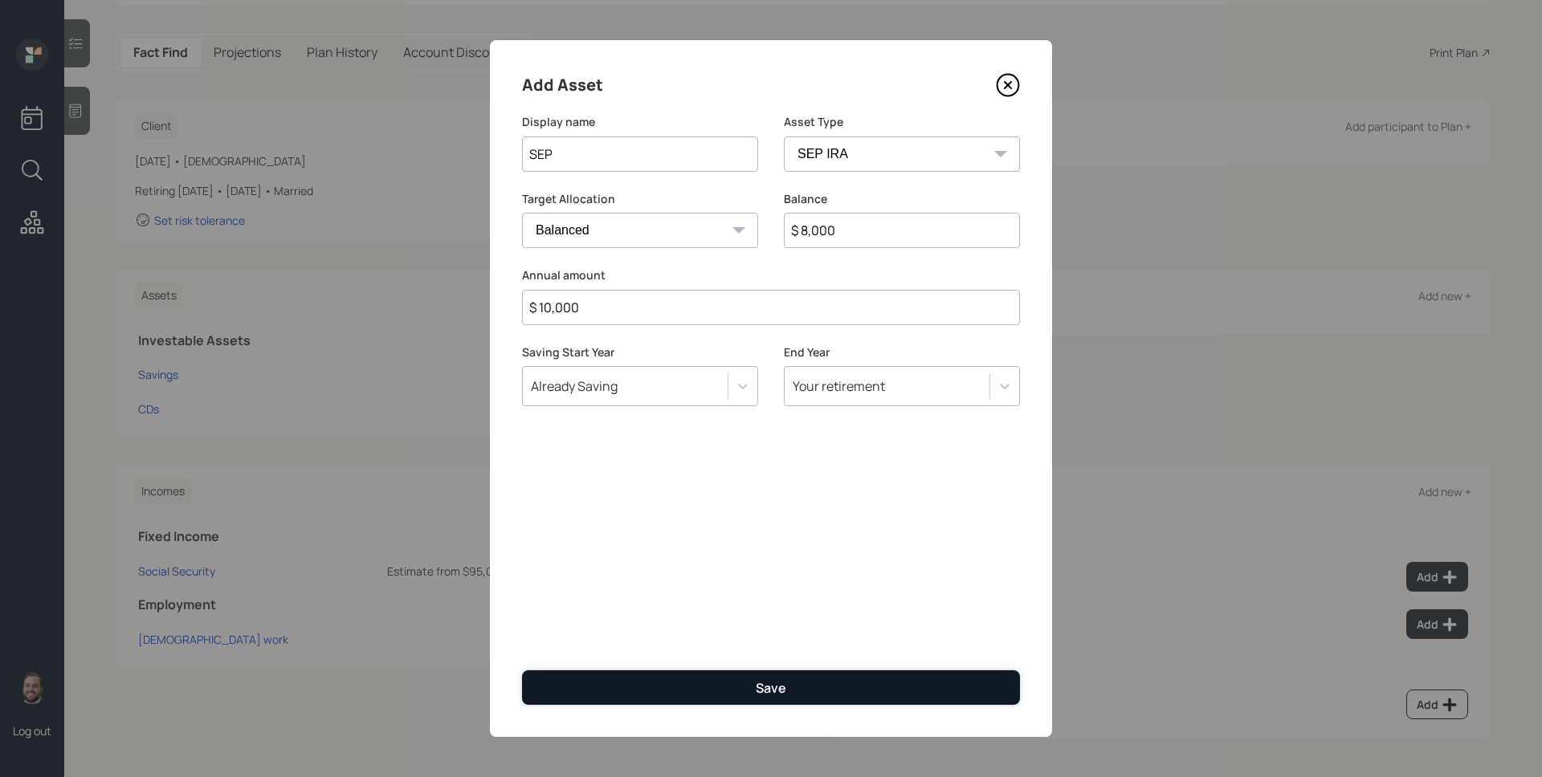
click at [835, 686] on button "Save" at bounding box center [771, 688] width 498 height 35
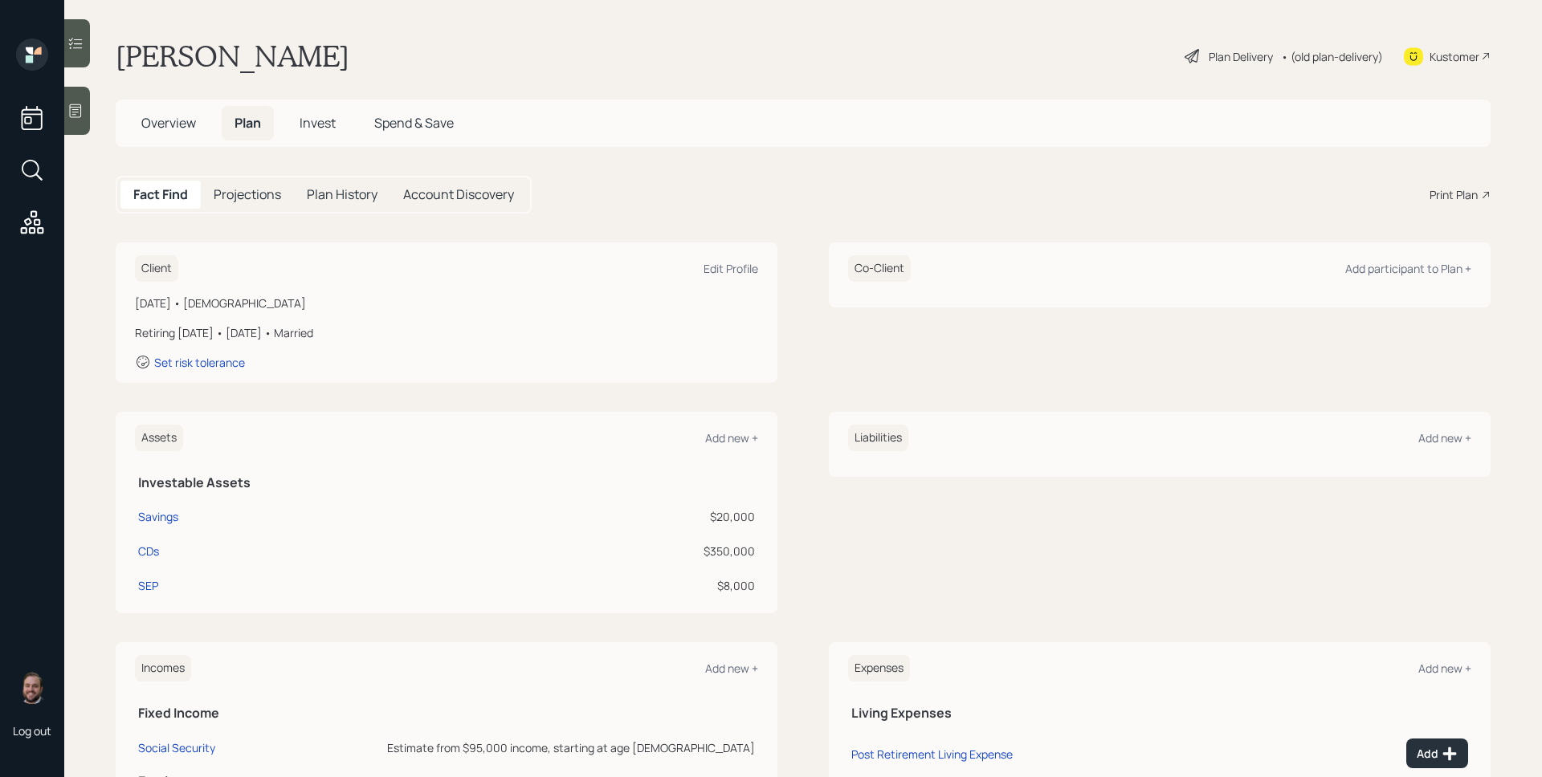
click at [1215, 53] on div "Plan Delivery" at bounding box center [1241, 56] width 64 height 17
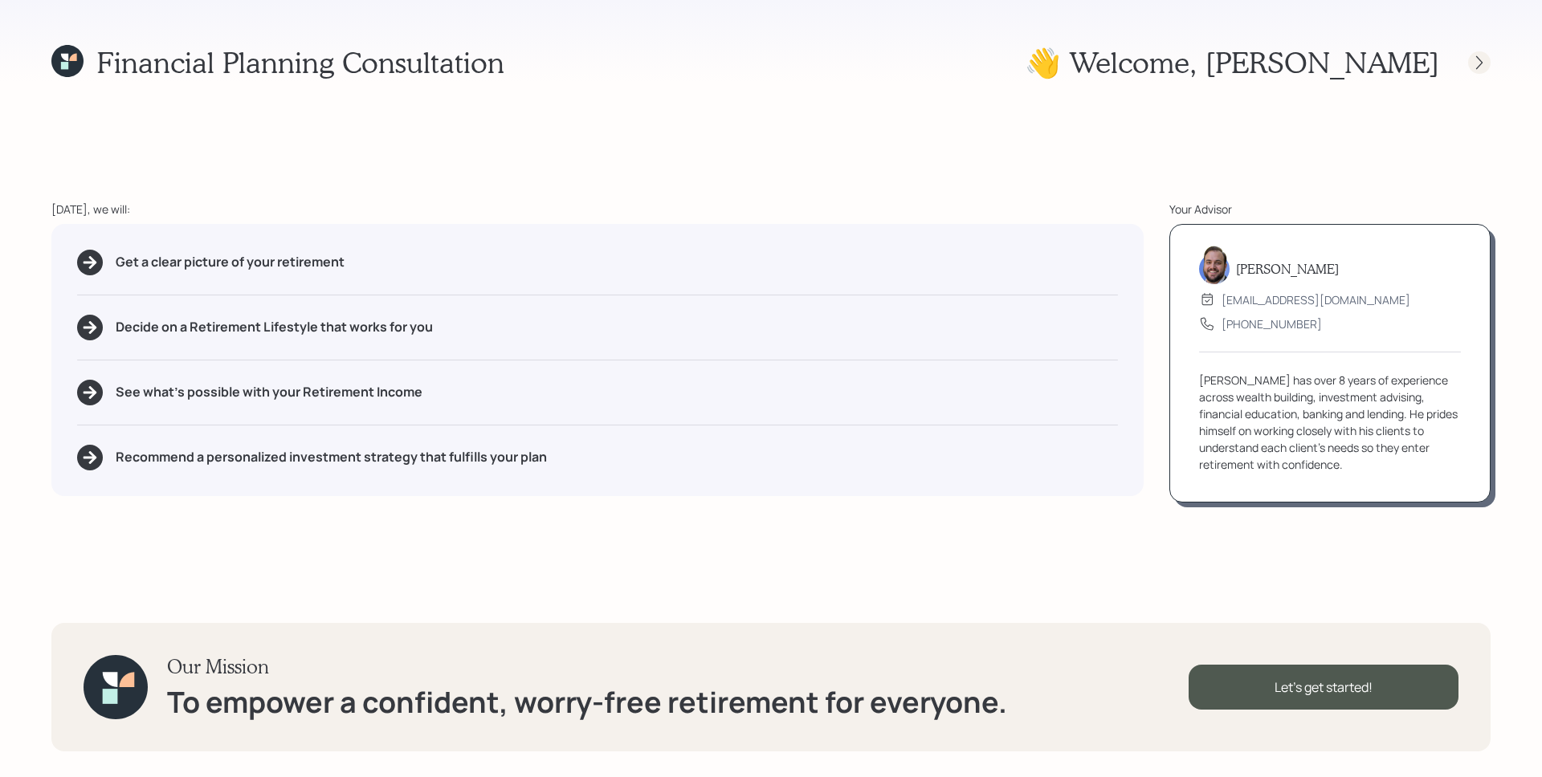
click at [1471, 63] on div at bounding box center [1479, 62] width 22 height 22
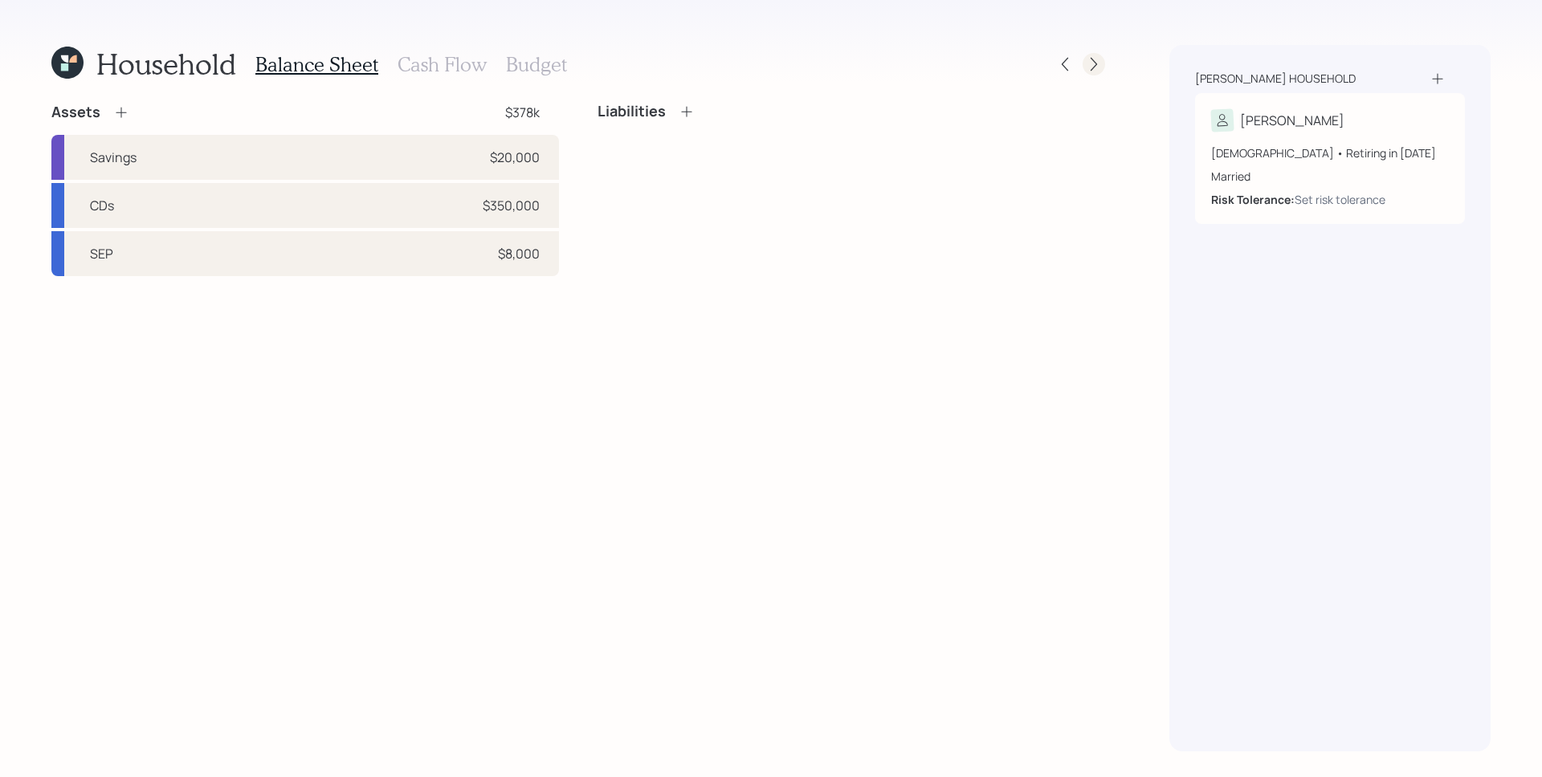
click at [1092, 69] on icon at bounding box center [1094, 64] width 16 height 16
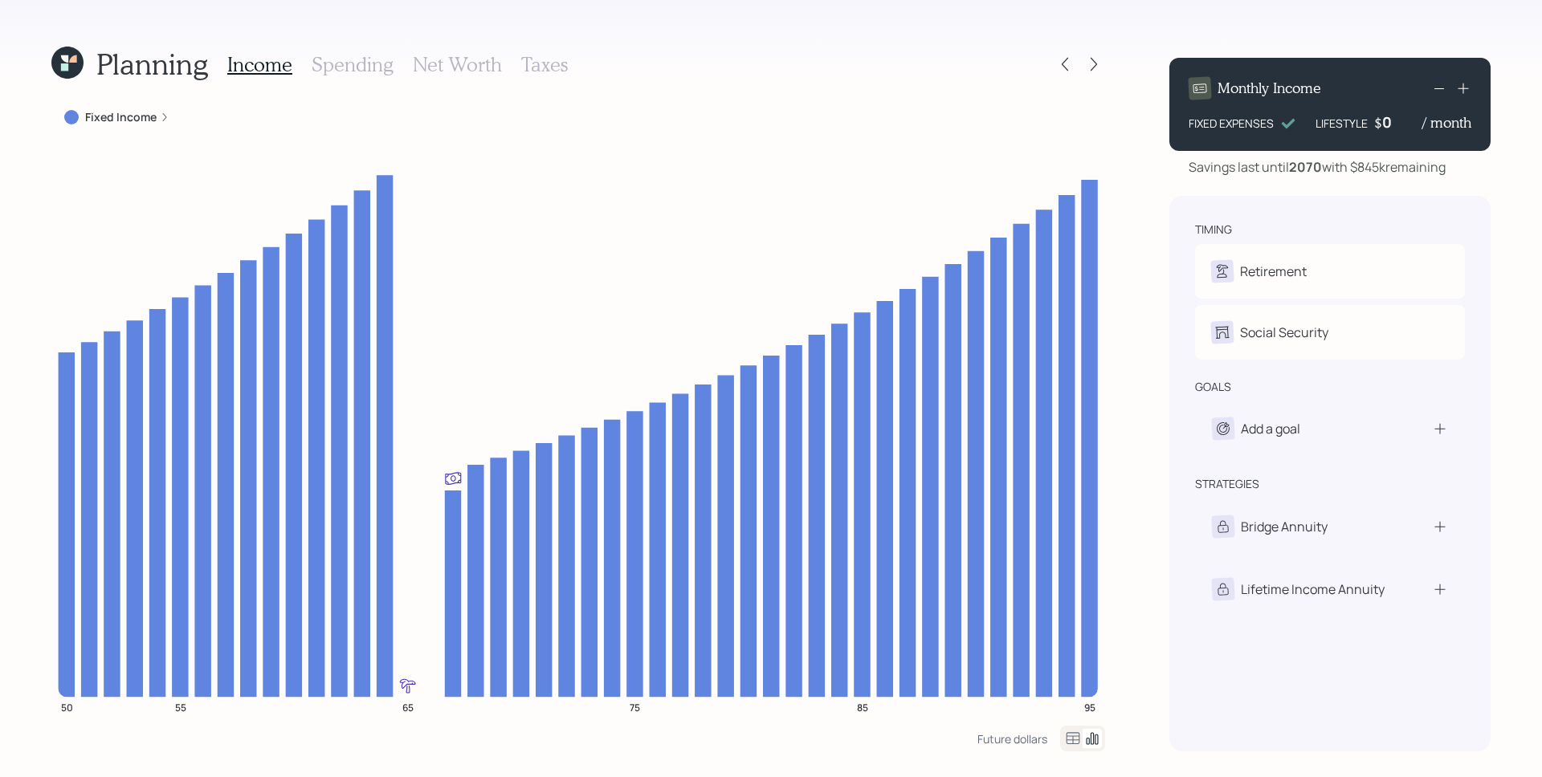
click at [360, 62] on h3 "Spending" at bounding box center [353, 64] width 82 height 23
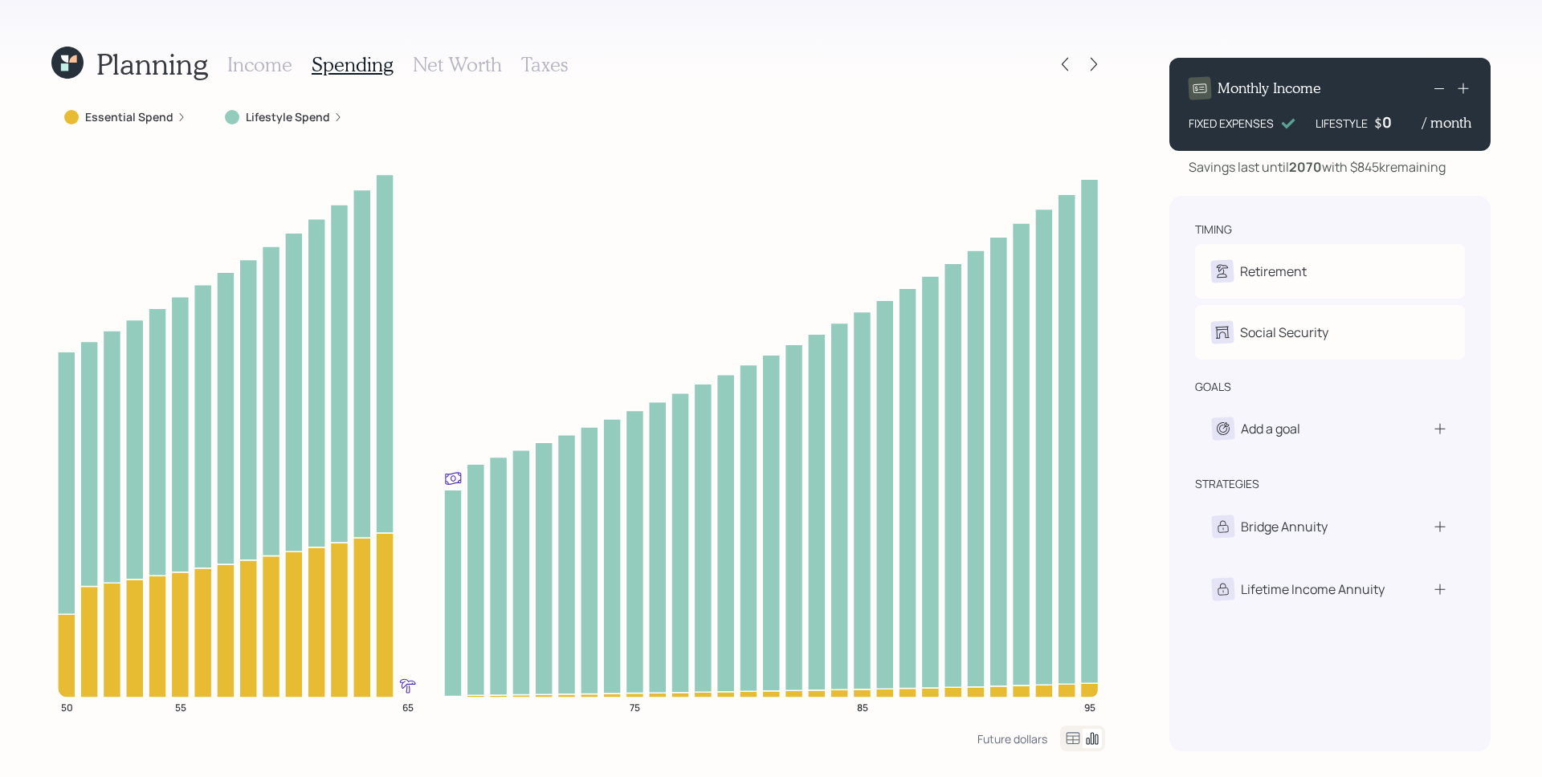
click at [267, 113] on label "Lifestyle Spend" at bounding box center [288, 117] width 84 height 16
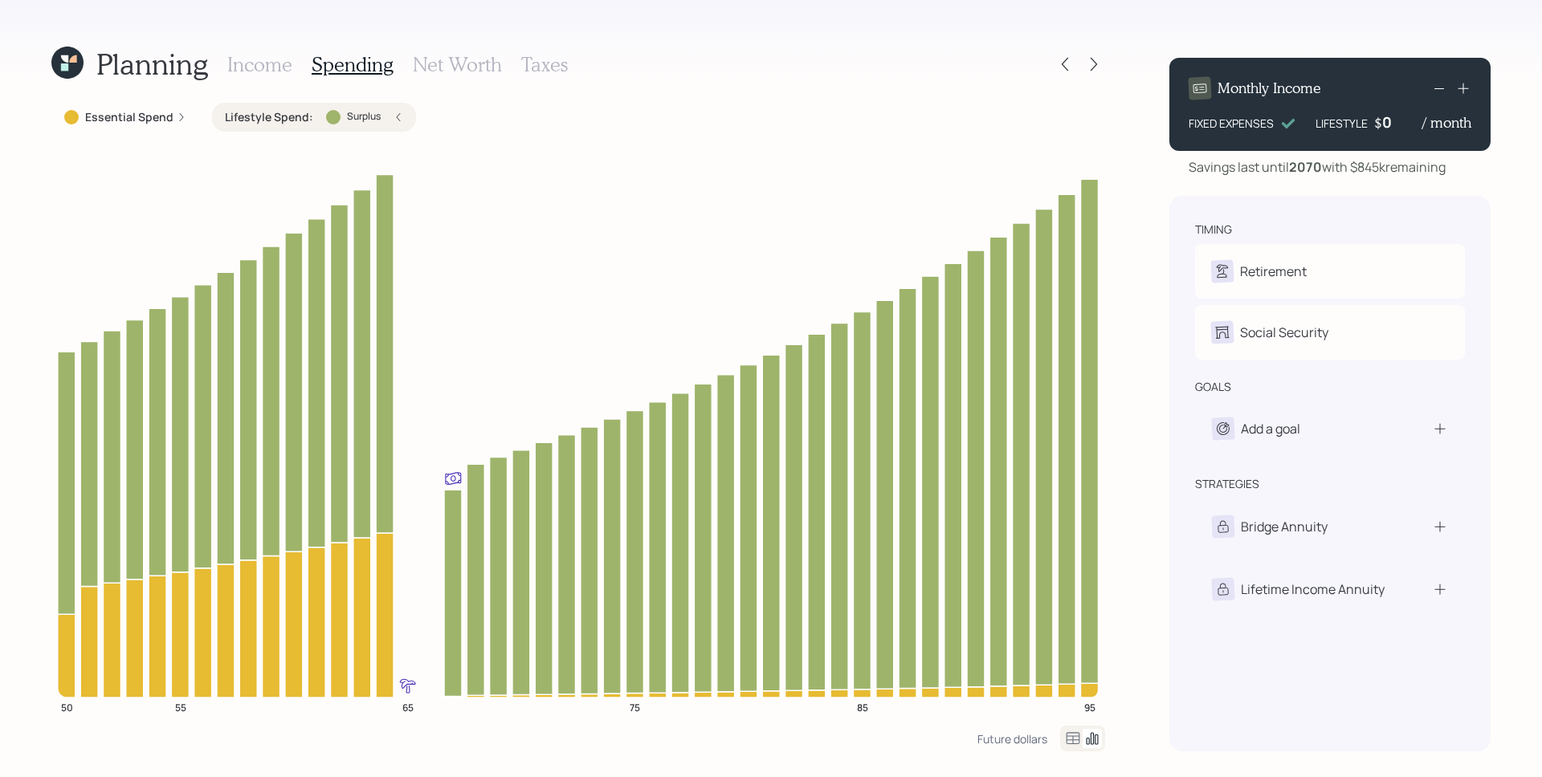
click at [59, 61] on icon at bounding box center [67, 63] width 32 height 32
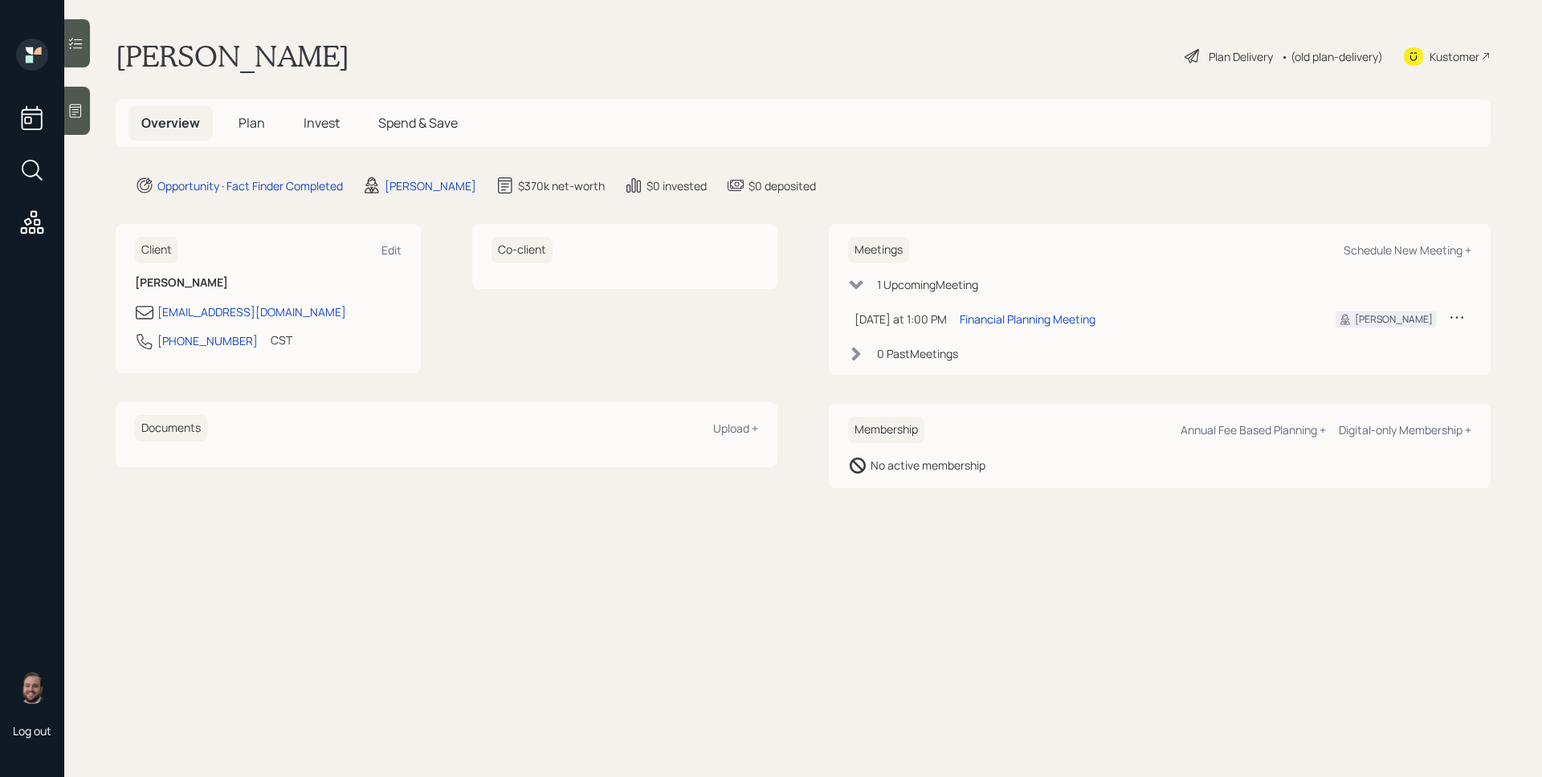
click at [256, 118] on span "Plan" at bounding box center [252, 123] width 27 height 18
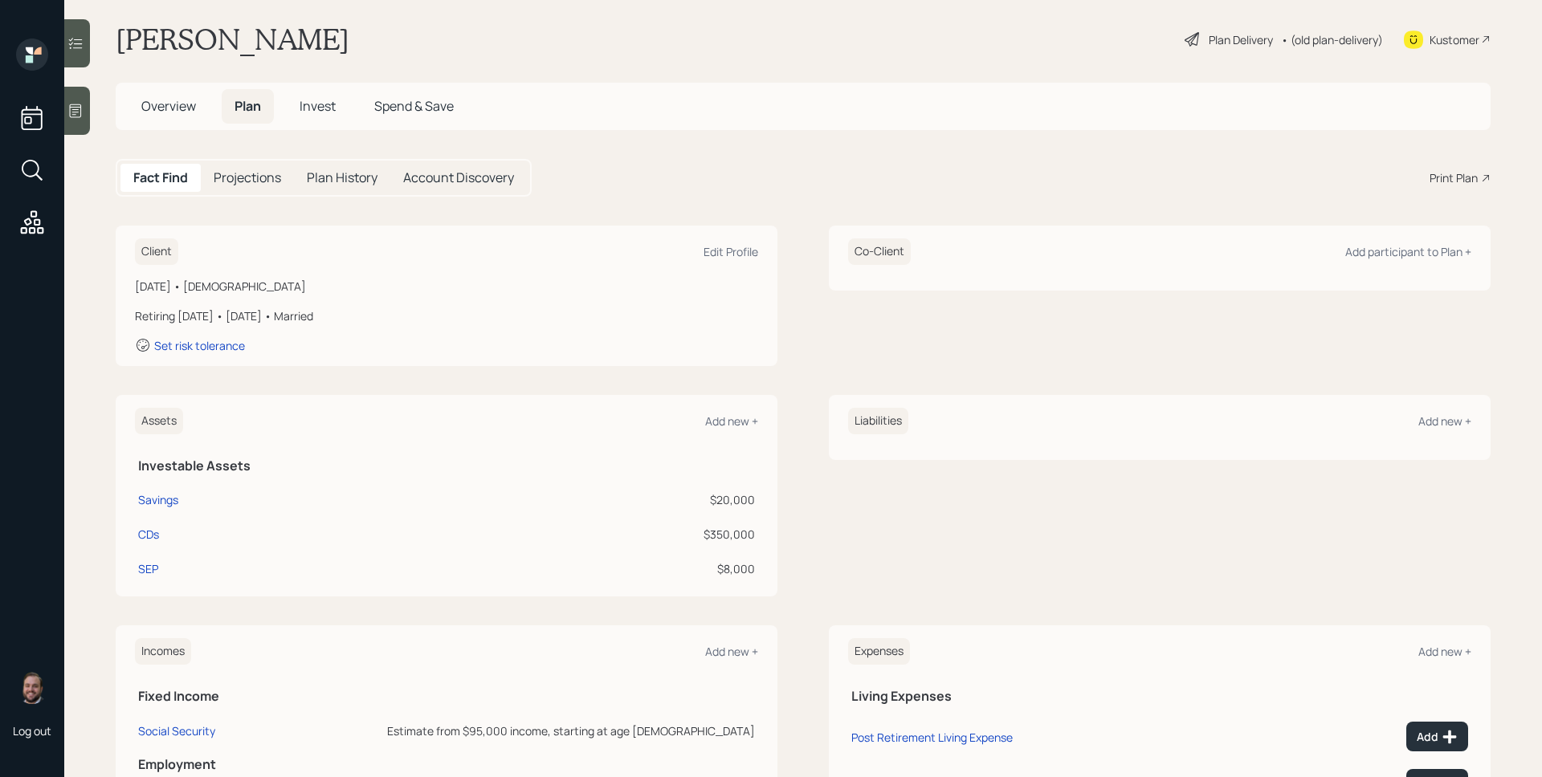
scroll to position [28, 0]
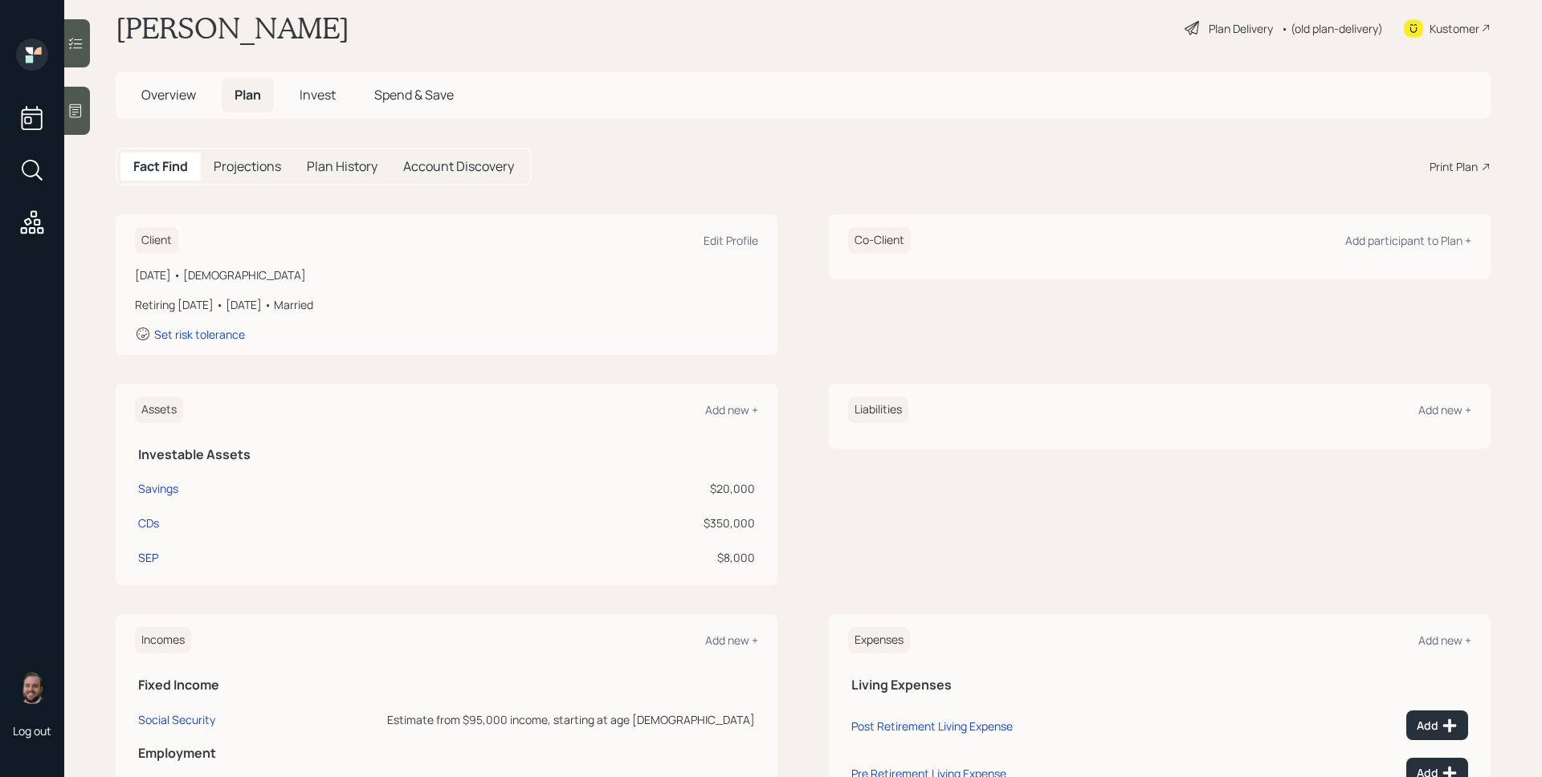
click at [153, 554] on div "SEP" at bounding box center [148, 557] width 20 height 17
select select "balanced"
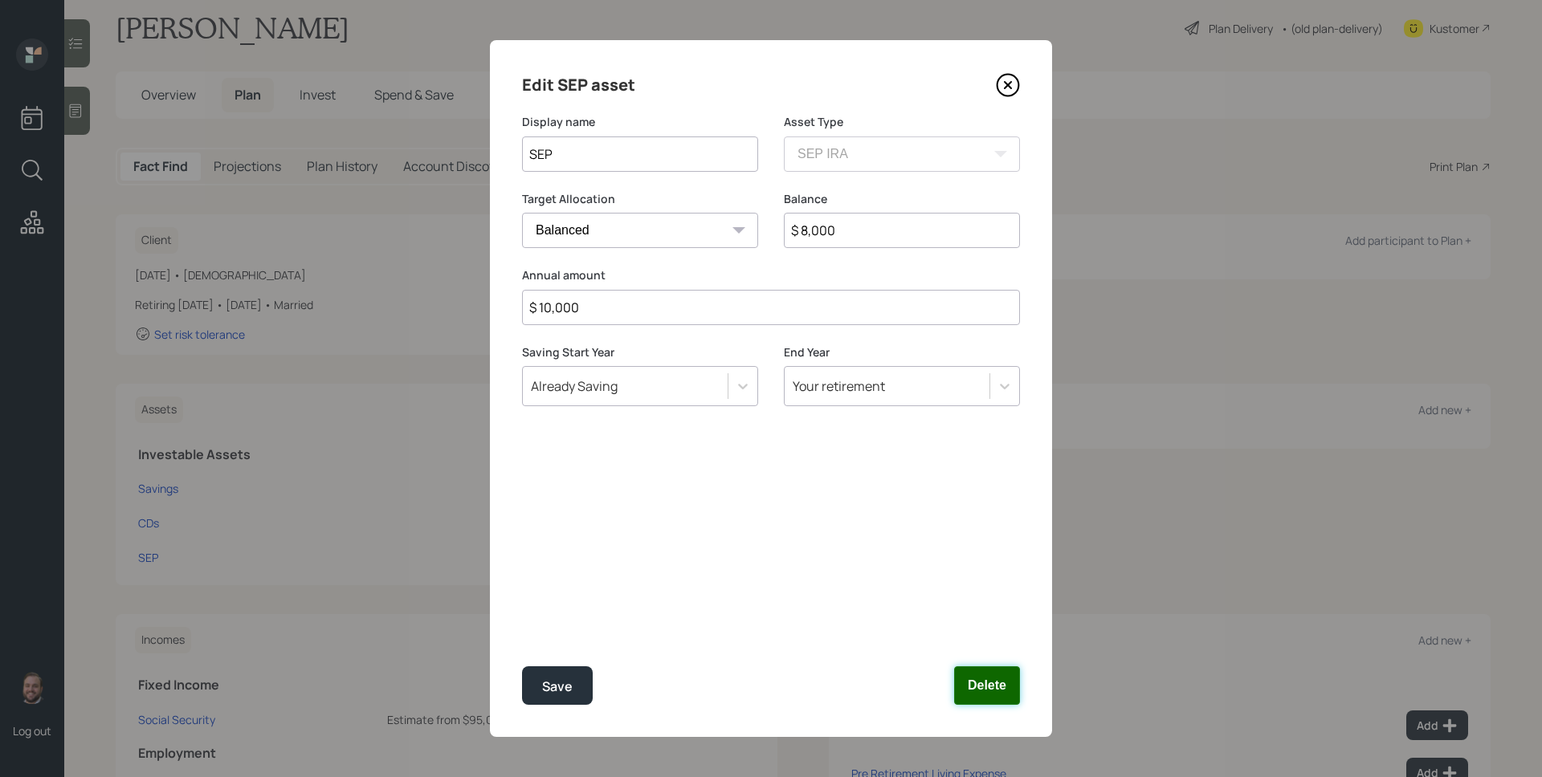
click at [985, 679] on button "Delete" at bounding box center [987, 686] width 66 height 39
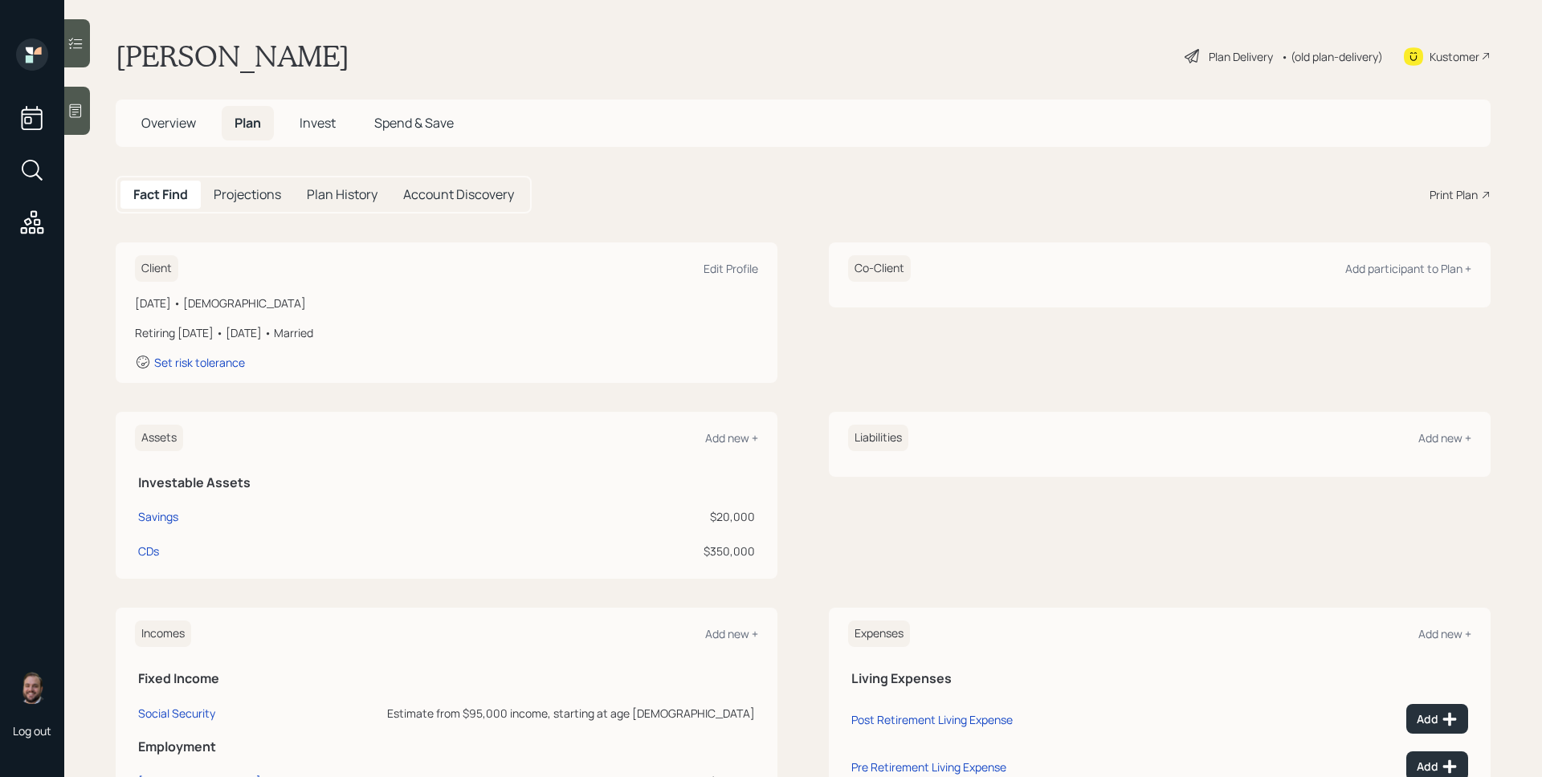
click at [71, 105] on icon at bounding box center [75, 111] width 16 height 16
